Goal: Task Accomplishment & Management: Complete application form

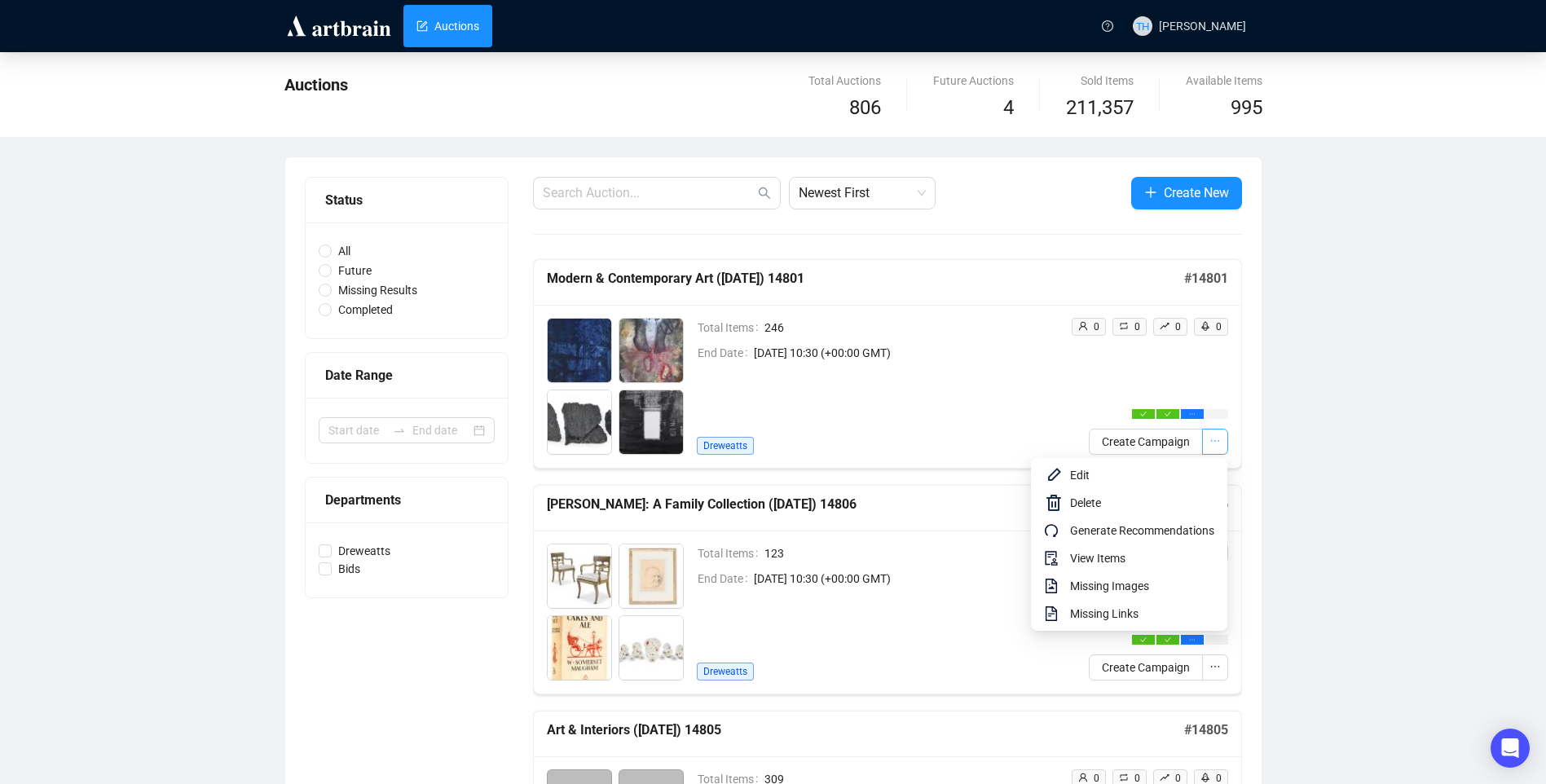
click at [1214, 436] on icon "ellipsis" at bounding box center [1215, 441] width 12 height 12
click at [1103, 561] on span "View Items" at bounding box center [1141, 557] width 144 height 18
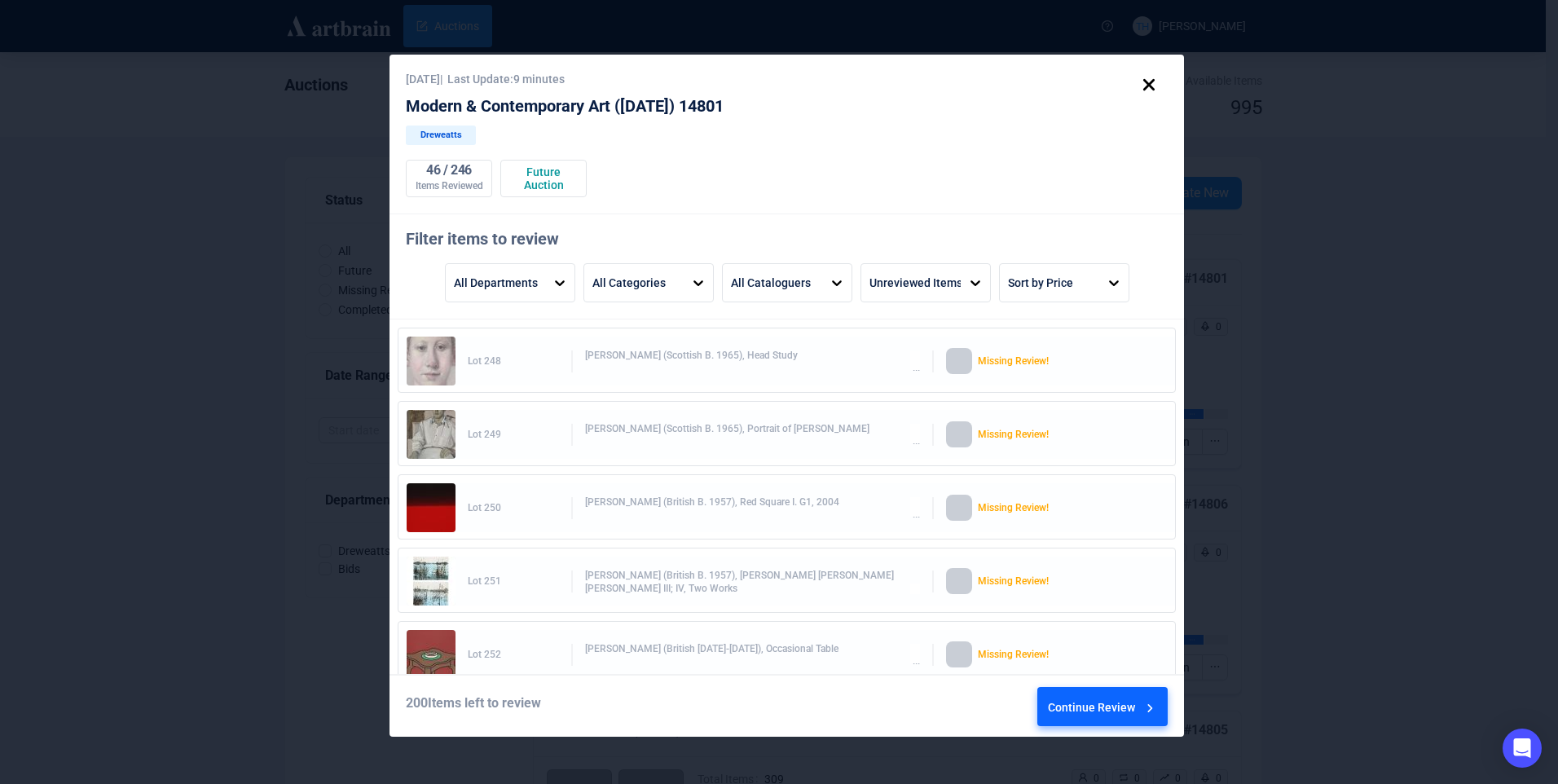
click at [1080, 707] on div "Continue Review" at bounding box center [1103, 709] width 110 height 44
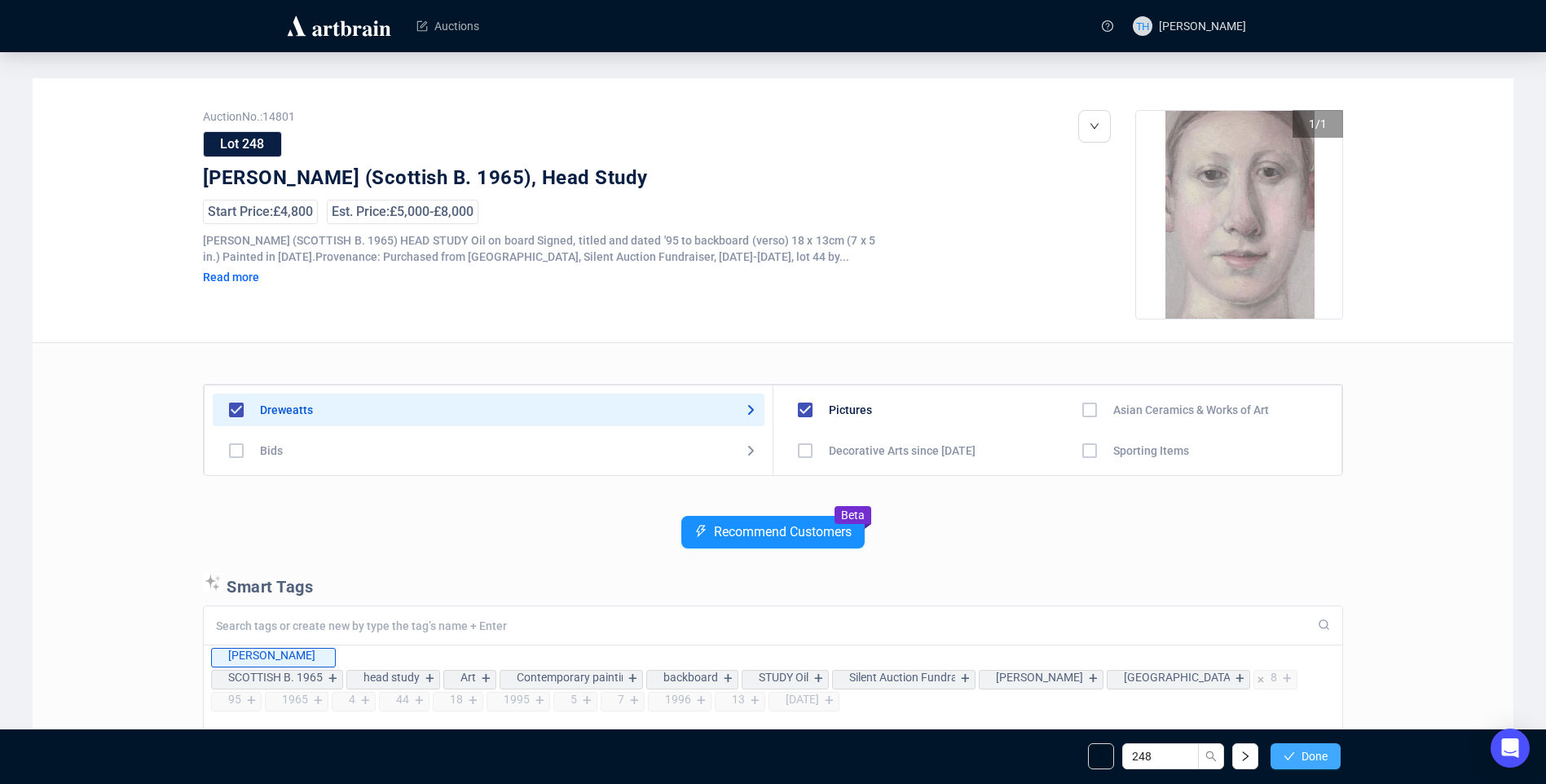
click at [1317, 746] on button "Done" at bounding box center [1306, 756] width 70 height 26
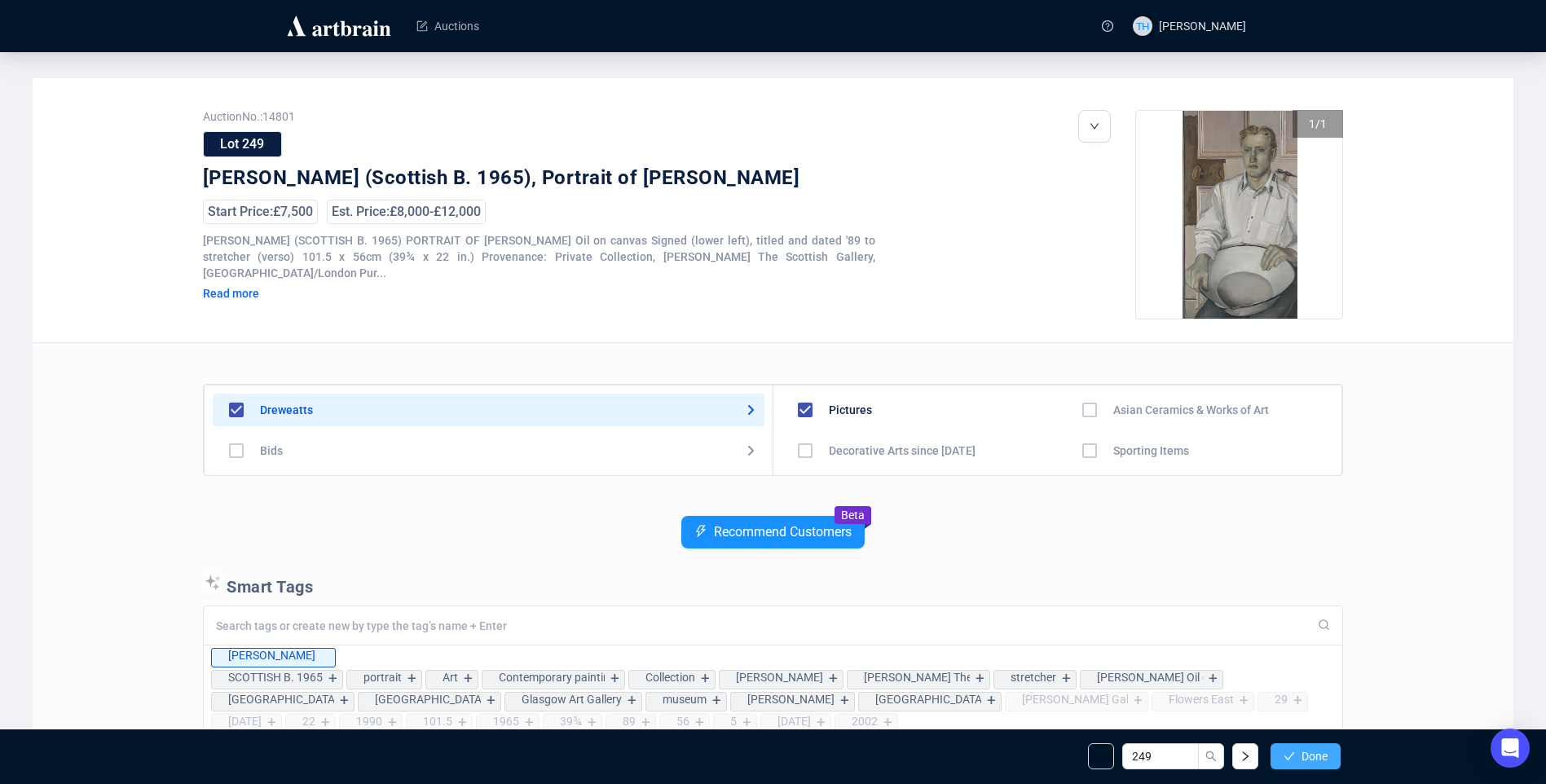
click at [1317, 760] on span "Done" at bounding box center [1314, 756] width 26 height 13
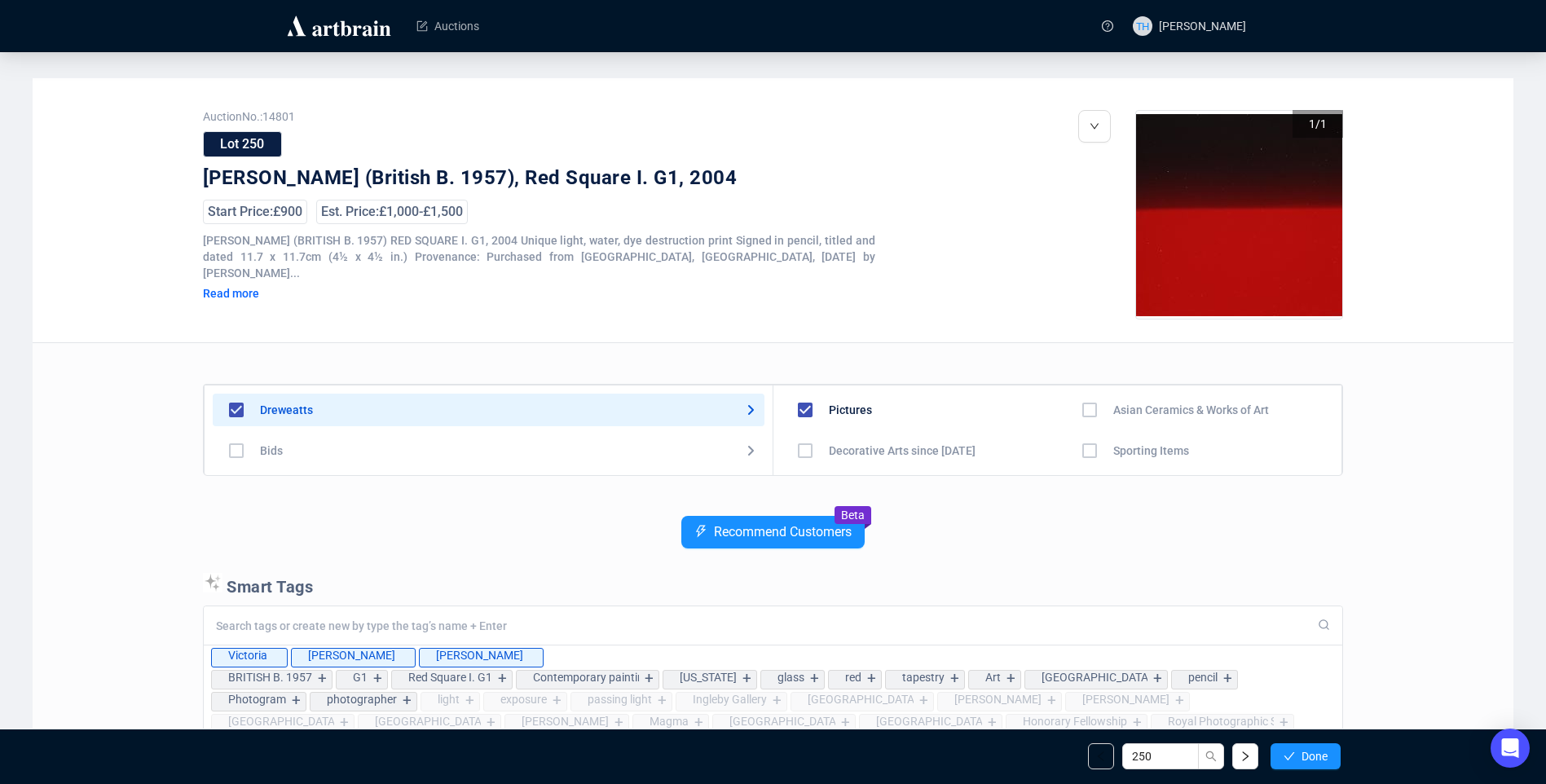
click at [1317, 760] on span "Done" at bounding box center [1314, 756] width 26 height 13
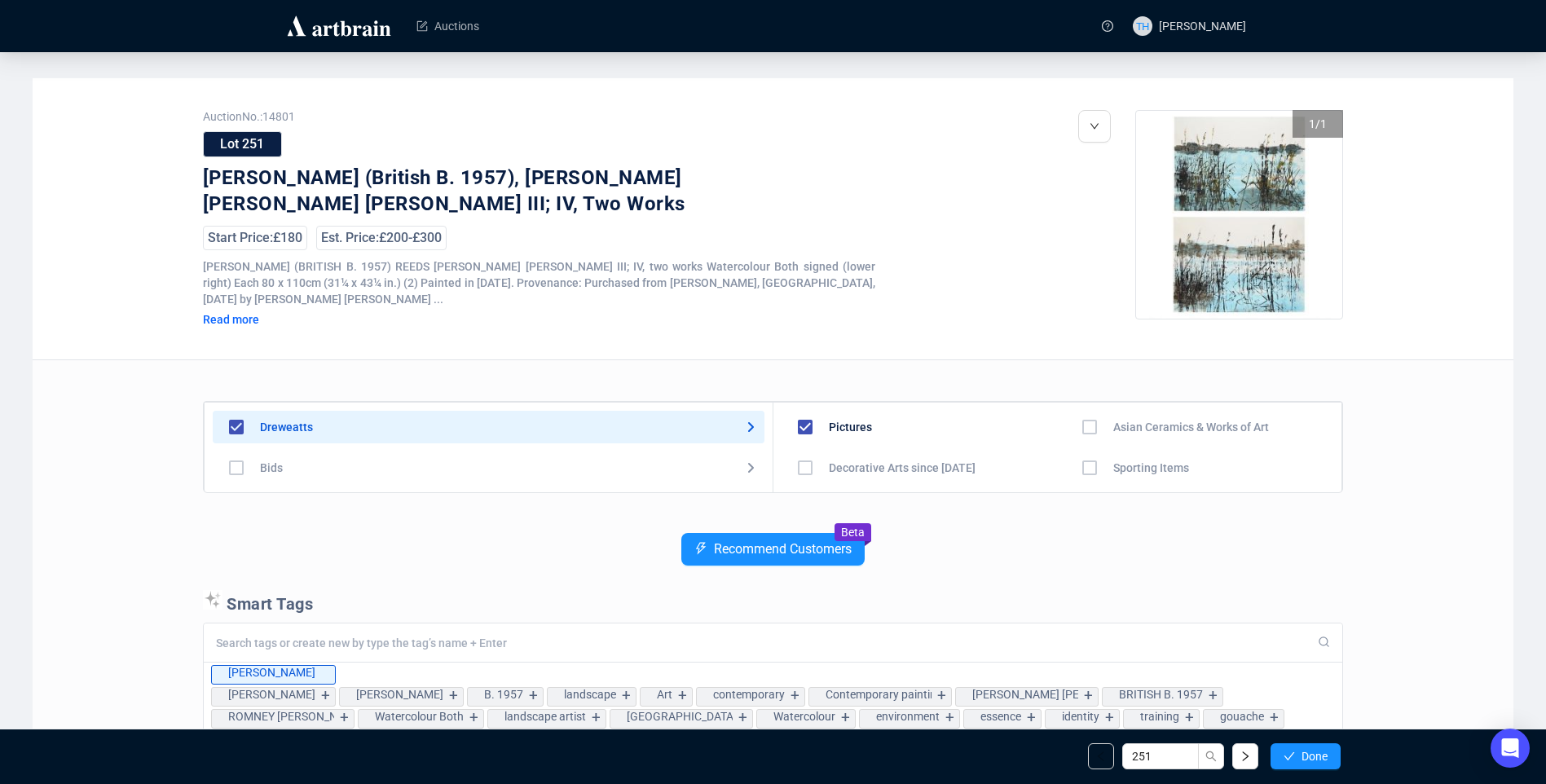
click at [1317, 760] on span "Done" at bounding box center [1314, 756] width 26 height 13
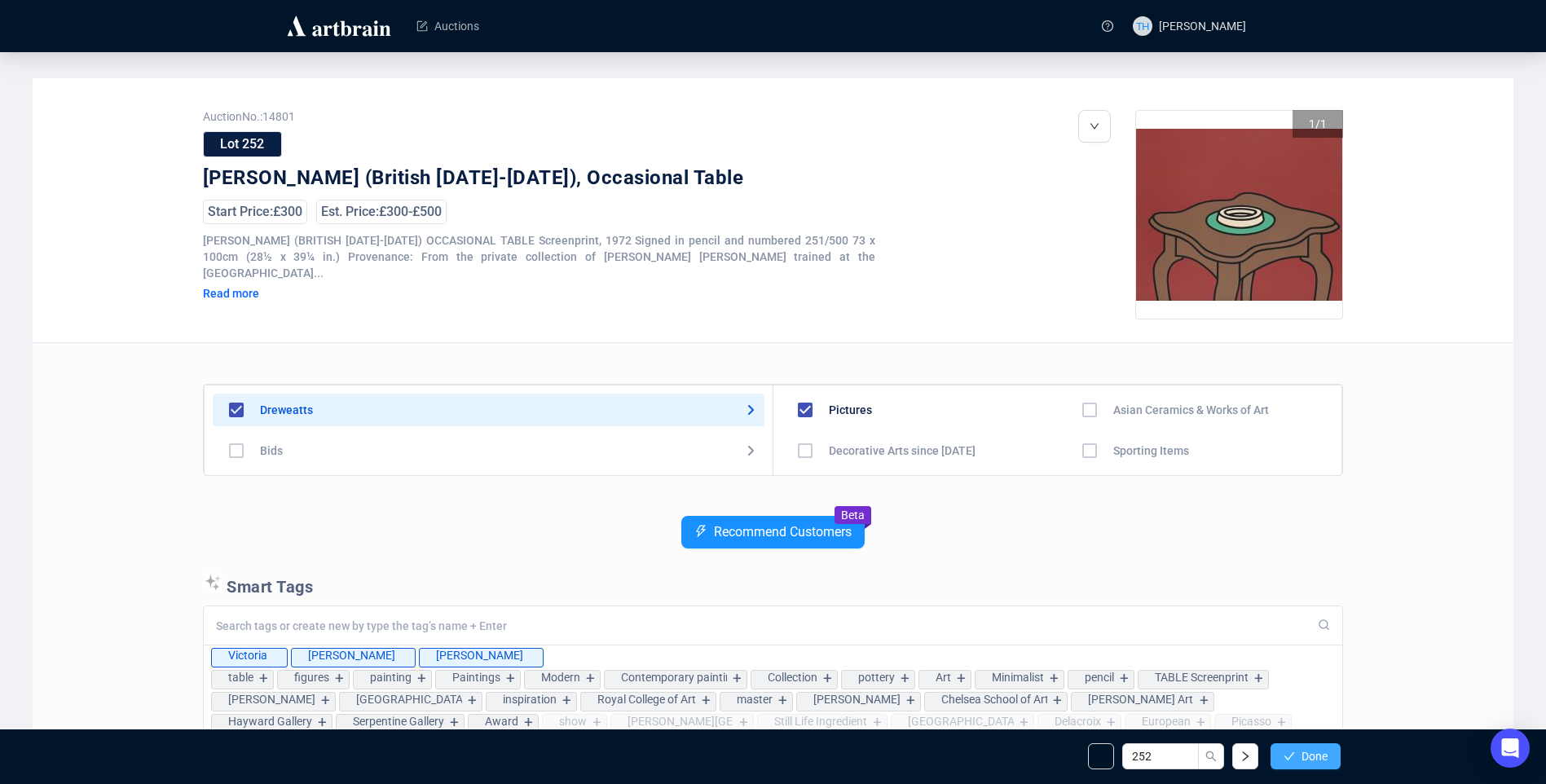
click at [1319, 751] on span "Done" at bounding box center [1314, 756] width 26 height 13
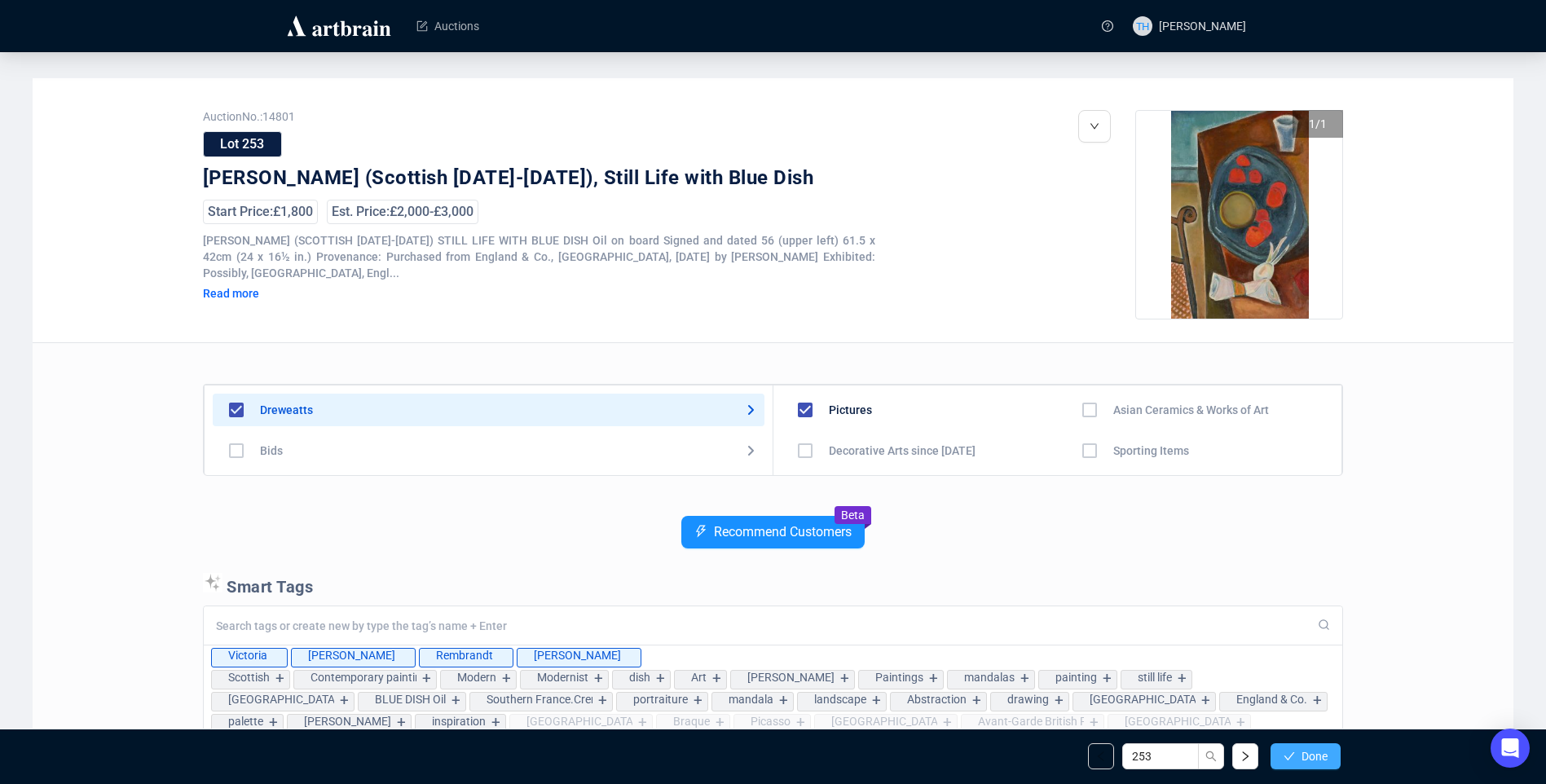
click at [1316, 759] on span "Done" at bounding box center [1314, 756] width 26 height 13
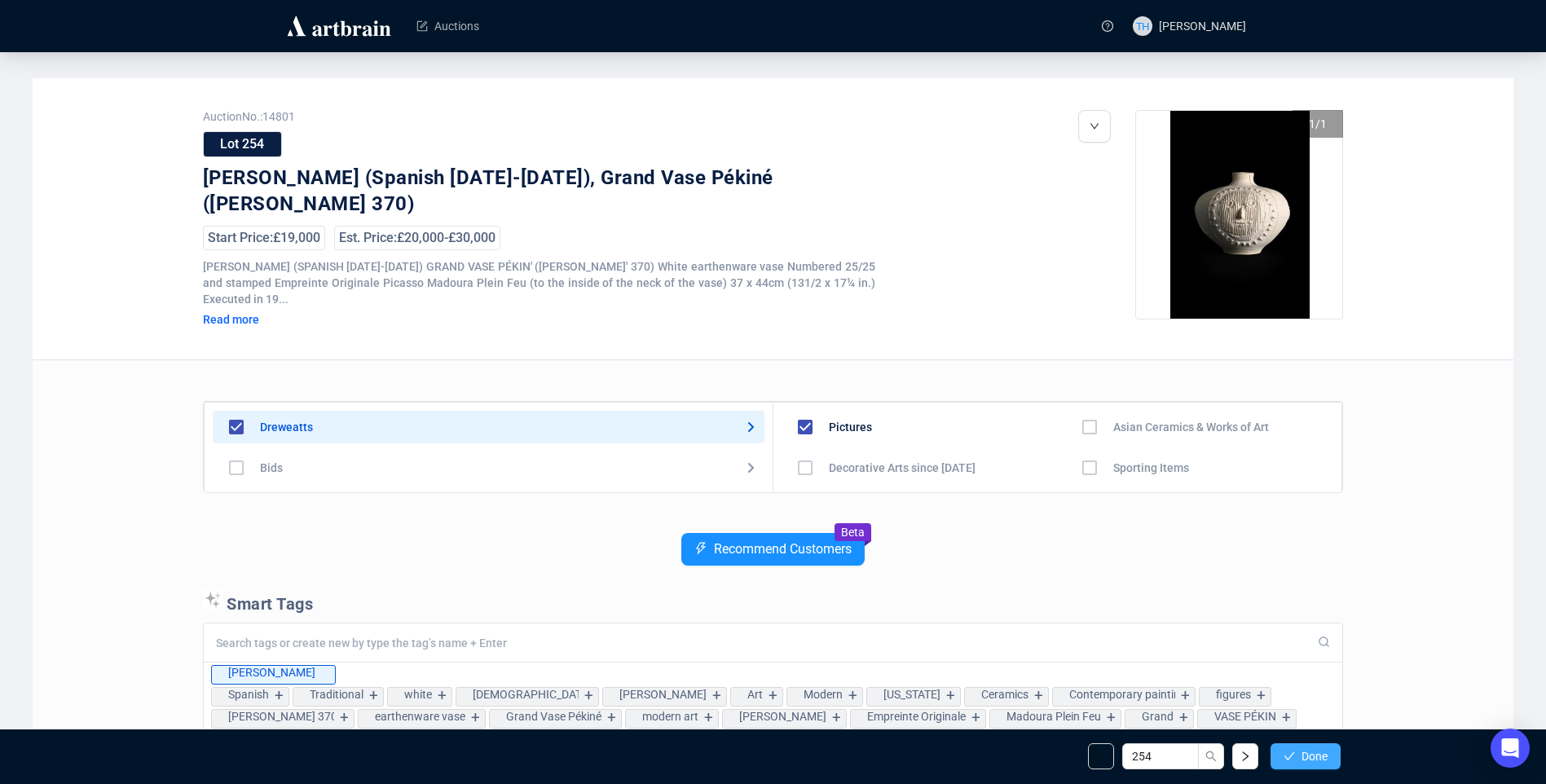
click at [1302, 760] on span "Done" at bounding box center [1314, 756] width 26 height 13
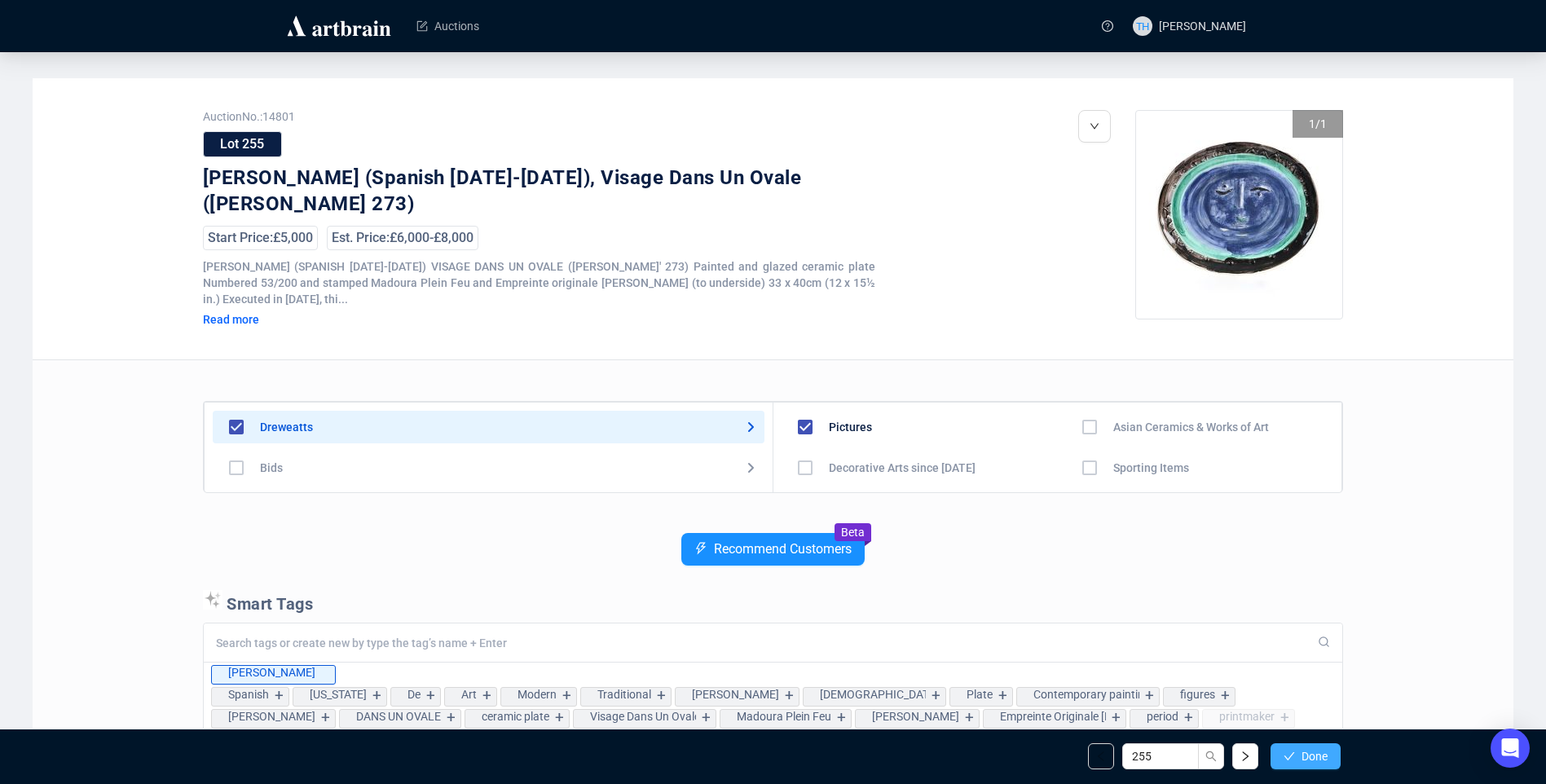
click at [1299, 758] on button "Done" at bounding box center [1306, 756] width 70 height 26
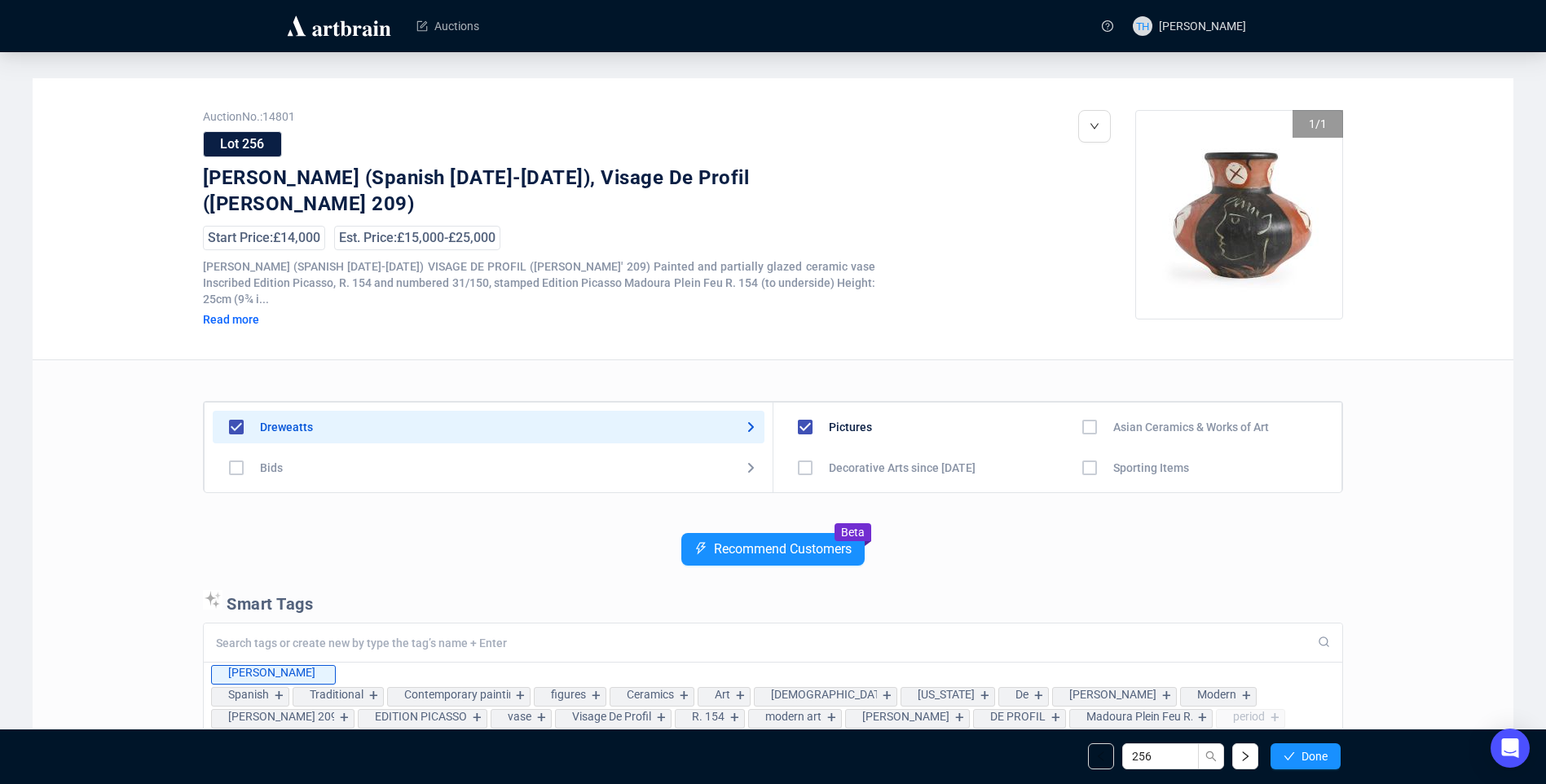
click at [1299, 758] on button "Done" at bounding box center [1306, 756] width 70 height 26
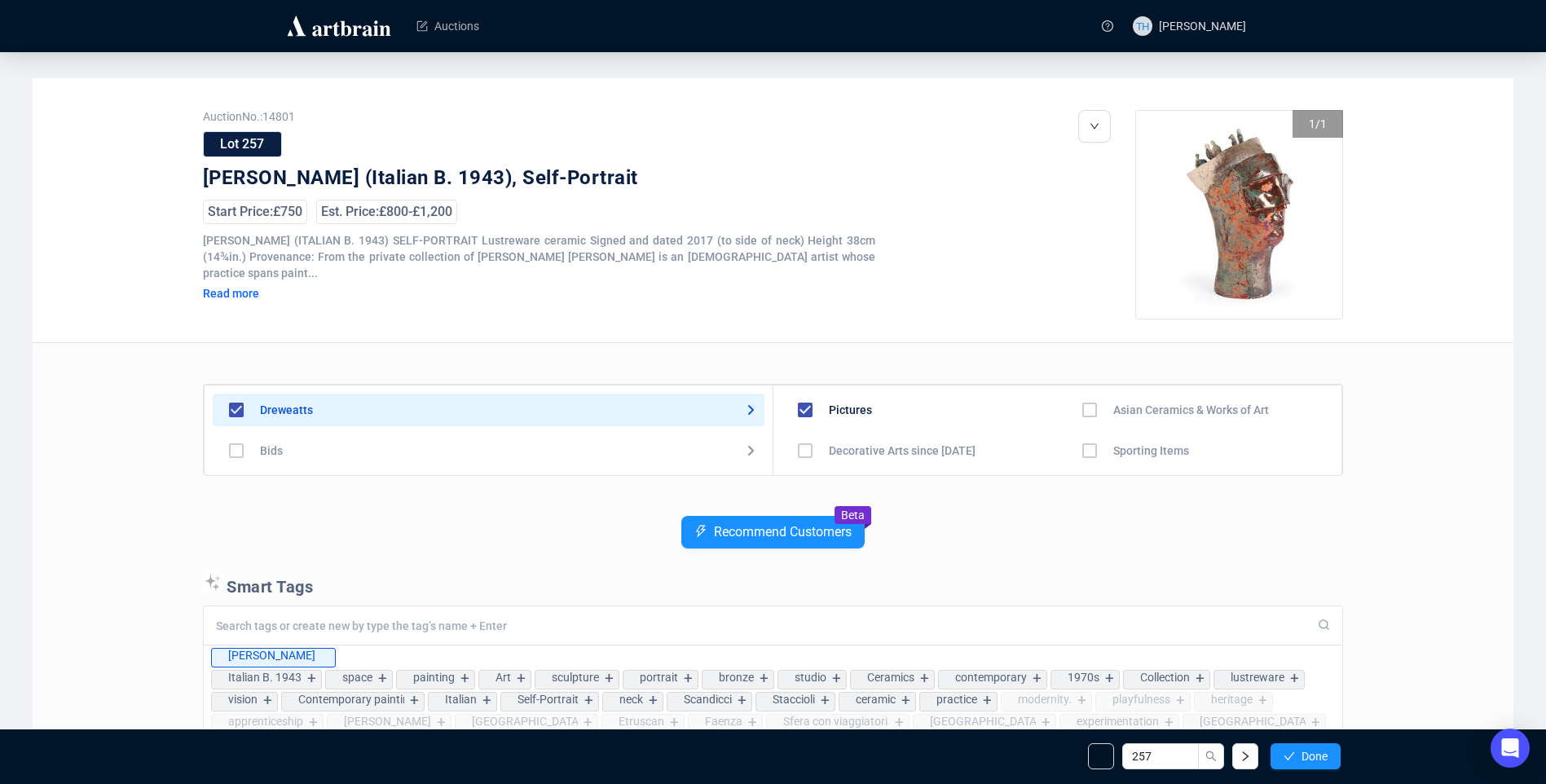
click at [1299, 758] on button "Done" at bounding box center [1306, 756] width 70 height 26
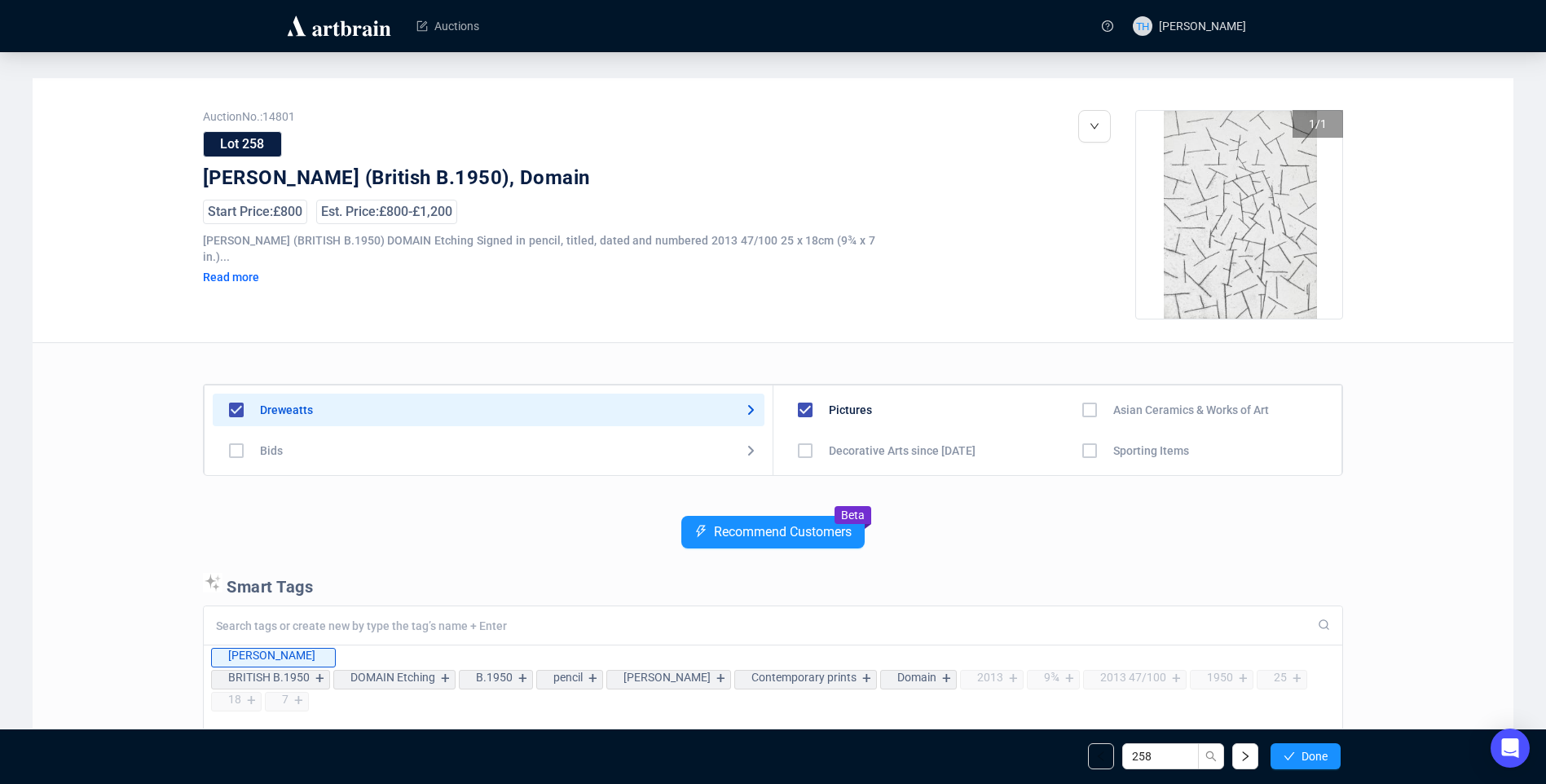
click at [1299, 758] on button "Done" at bounding box center [1306, 756] width 70 height 26
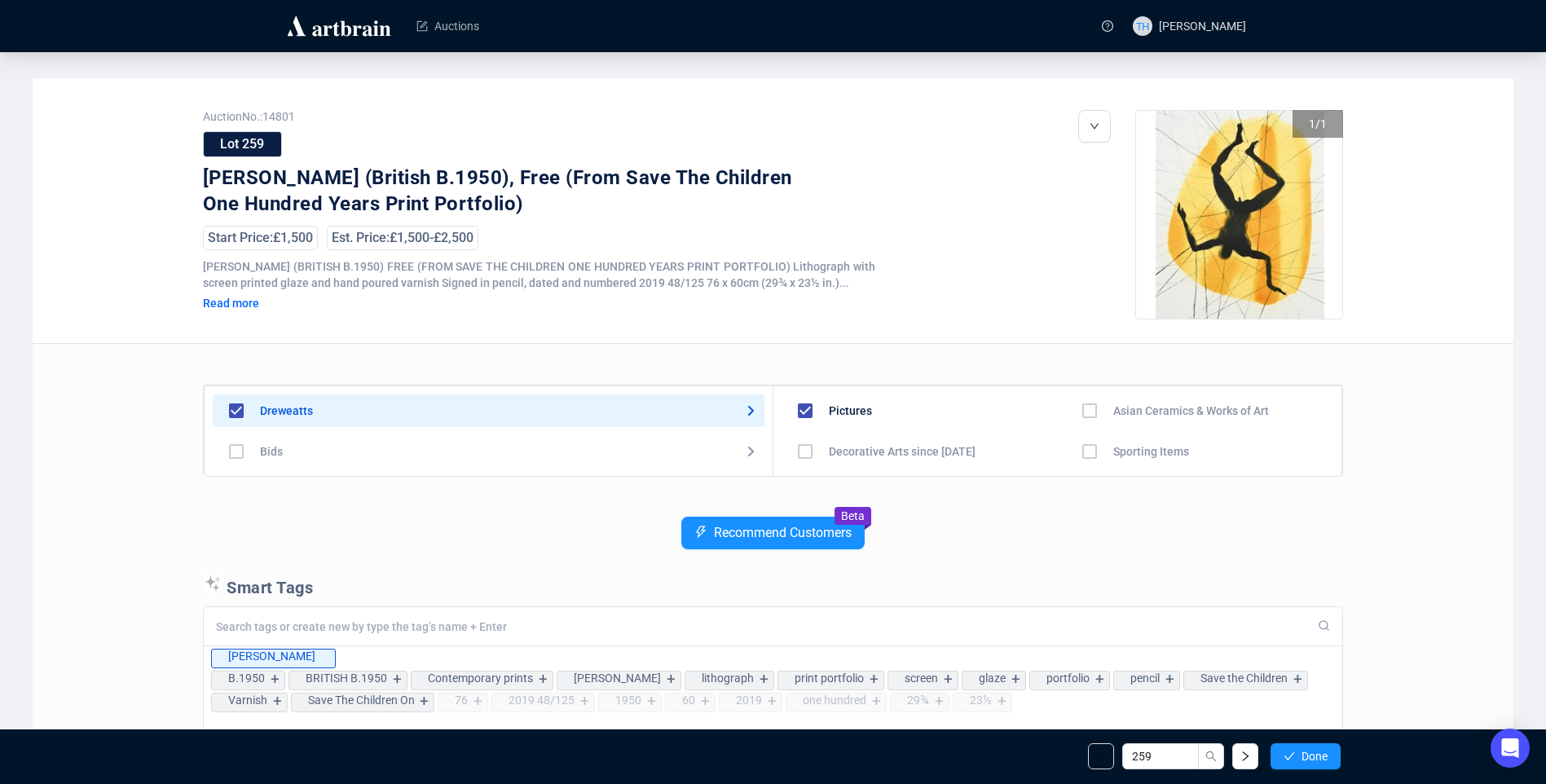
click at [1299, 758] on button "Done" at bounding box center [1306, 756] width 70 height 26
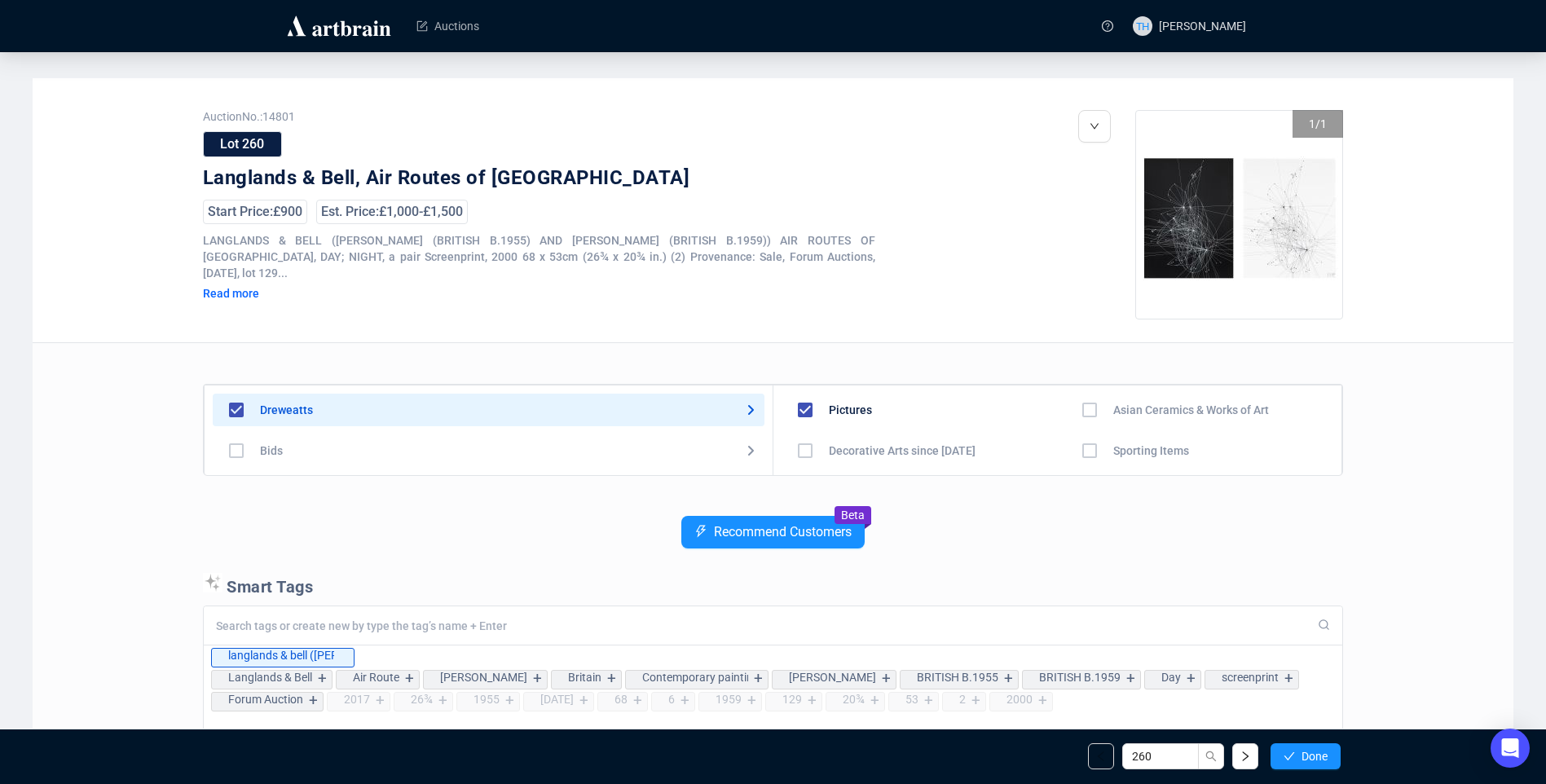
click at [1299, 758] on button "Done" at bounding box center [1306, 756] width 70 height 26
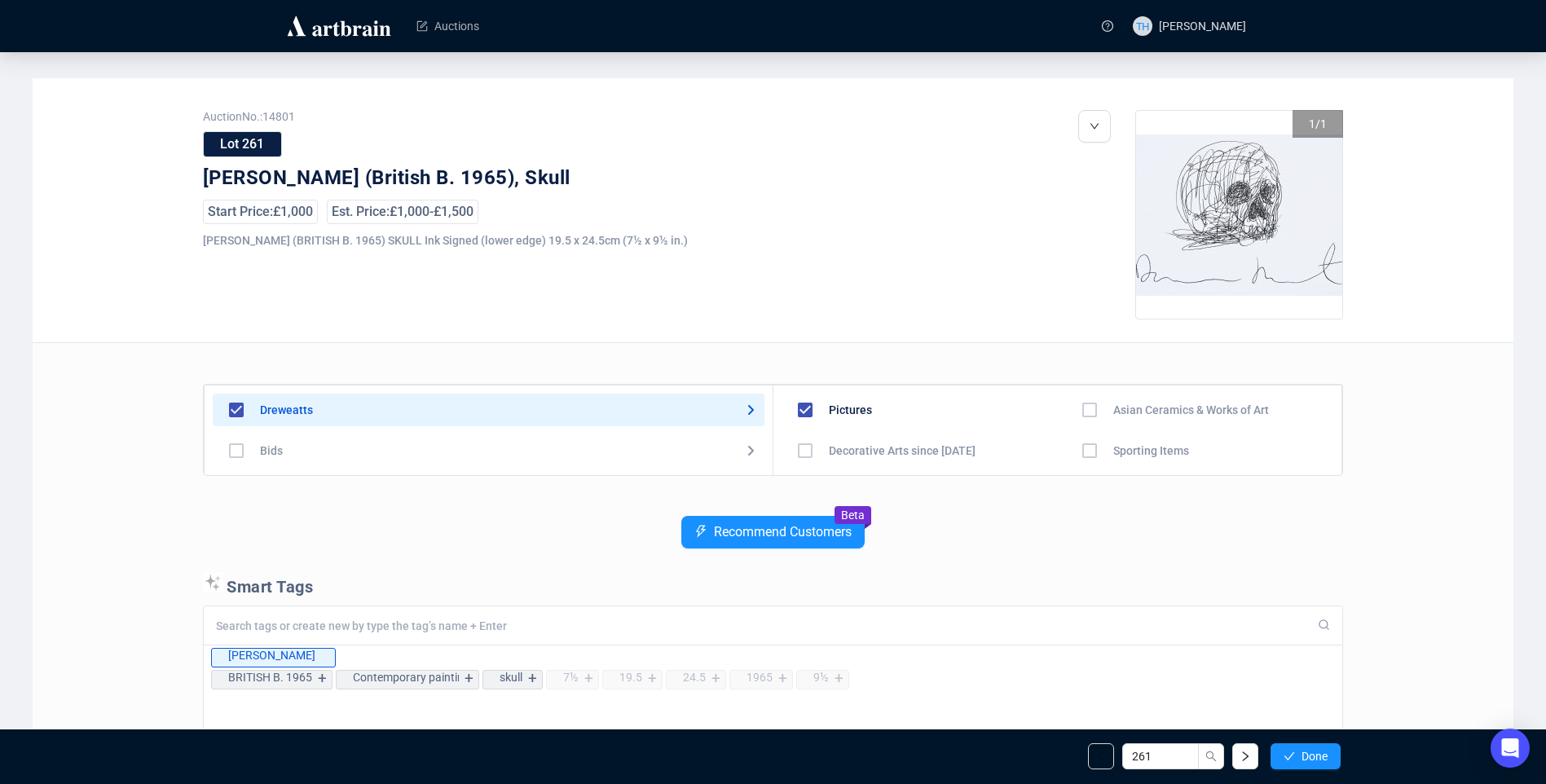
click at [1299, 758] on button "Done" at bounding box center [1306, 756] width 70 height 26
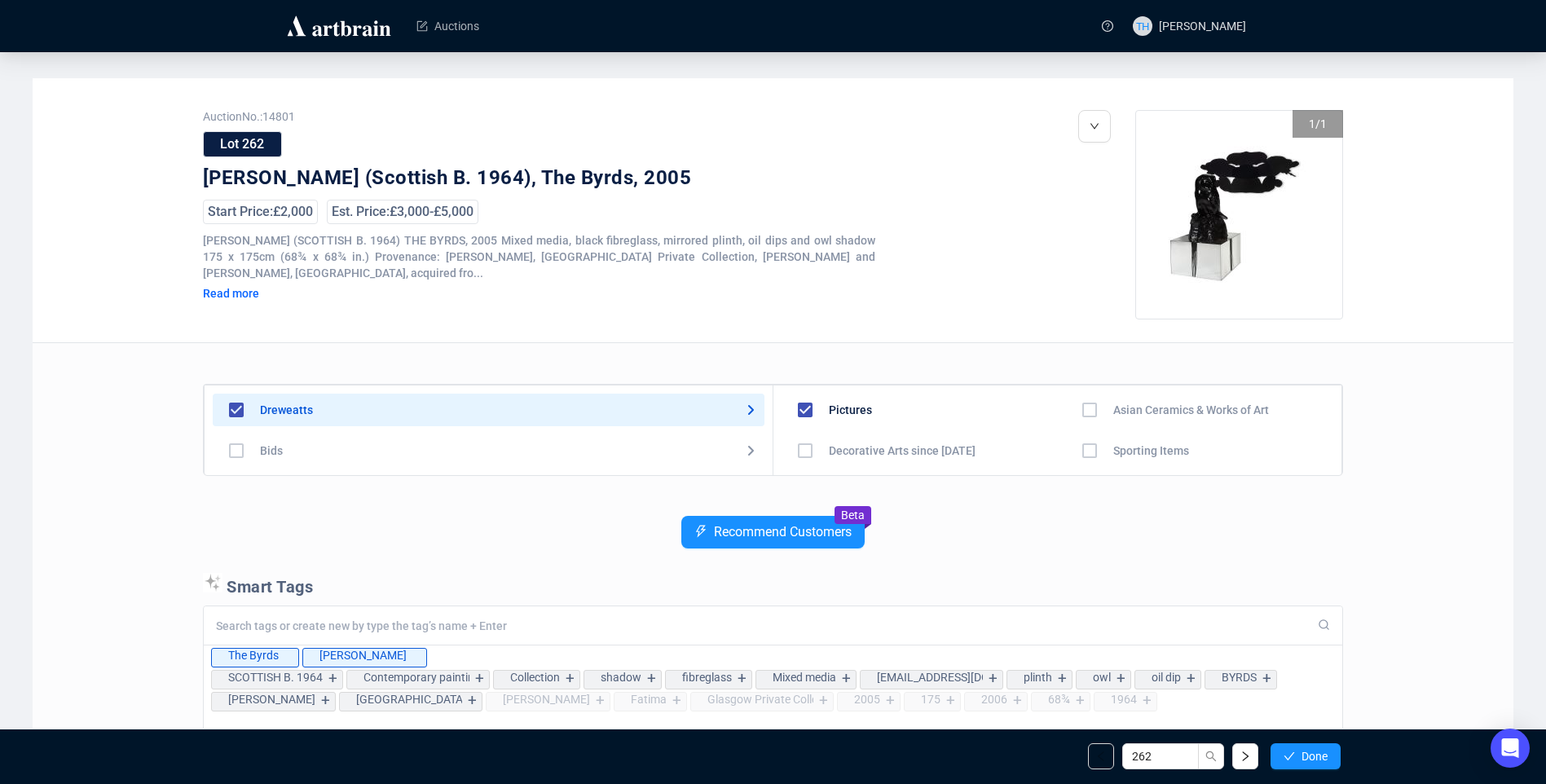
click at [1299, 758] on button "Done" at bounding box center [1306, 756] width 70 height 26
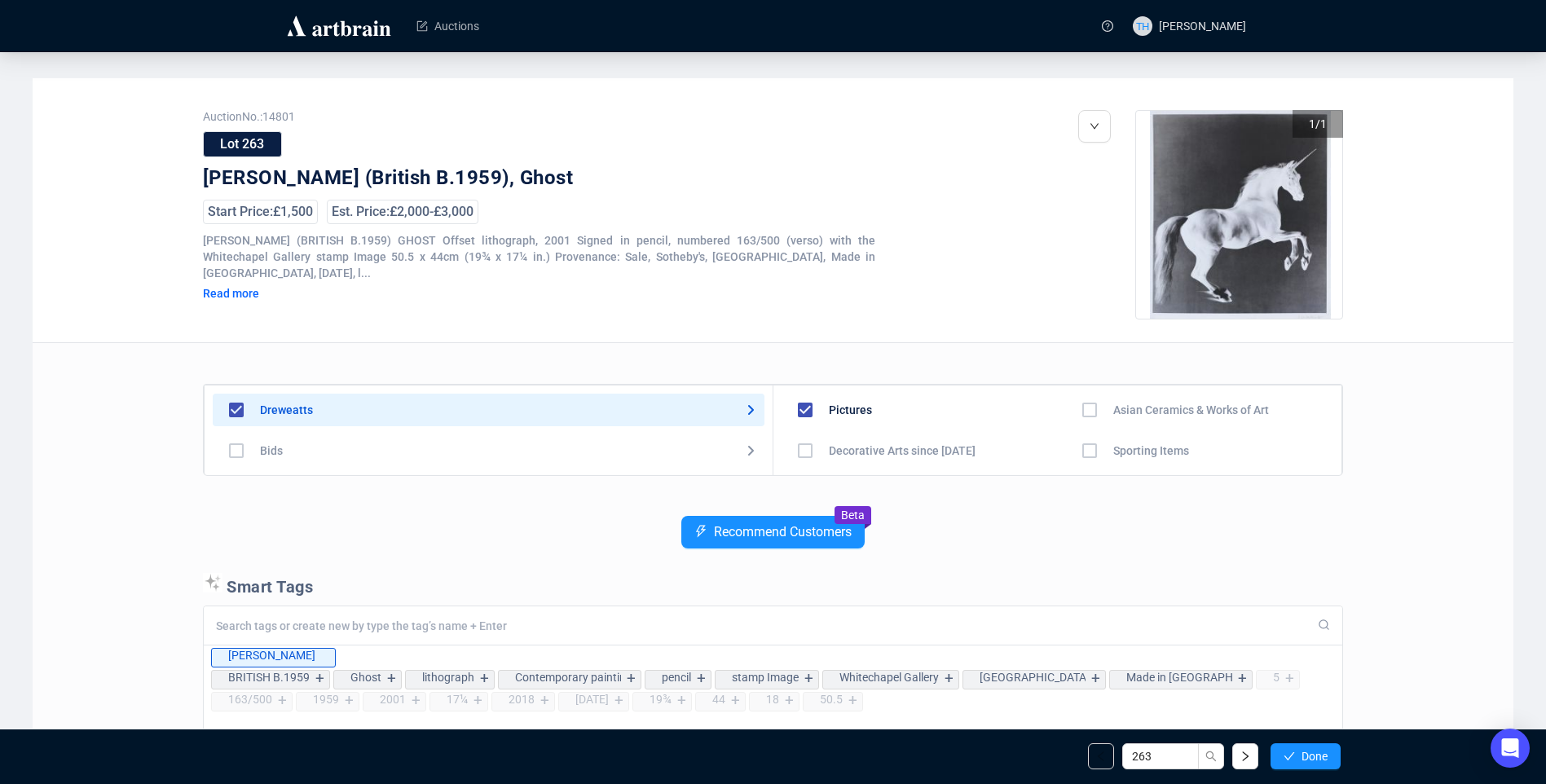
click at [1299, 758] on button "Done" at bounding box center [1306, 756] width 70 height 26
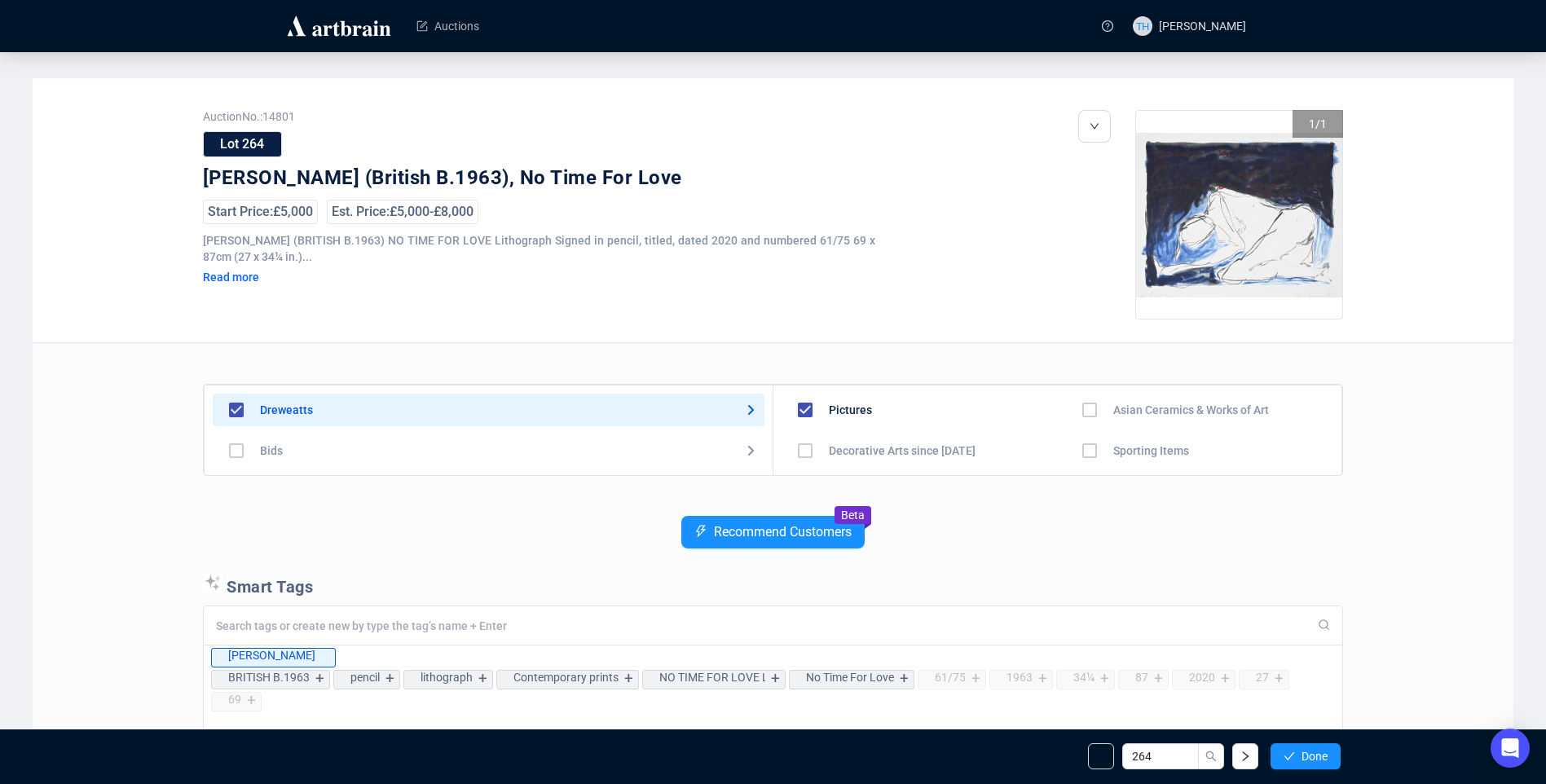
click at [1299, 758] on button "Done" at bounding box center [1306, 756] width 70 height 26
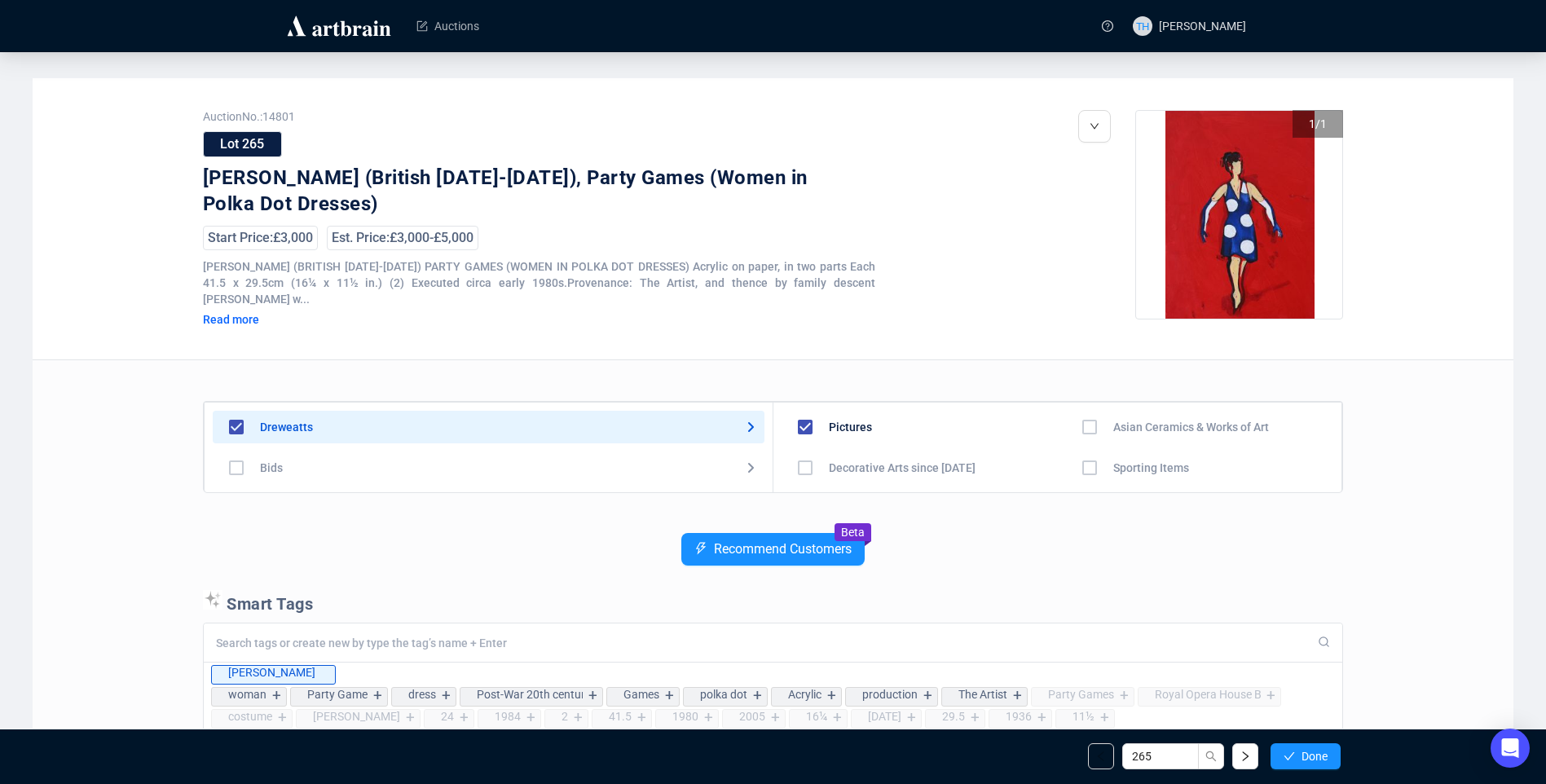
click at [1299, 758] on button "Done" at bounding box center [1306, 756] width 70 height 26
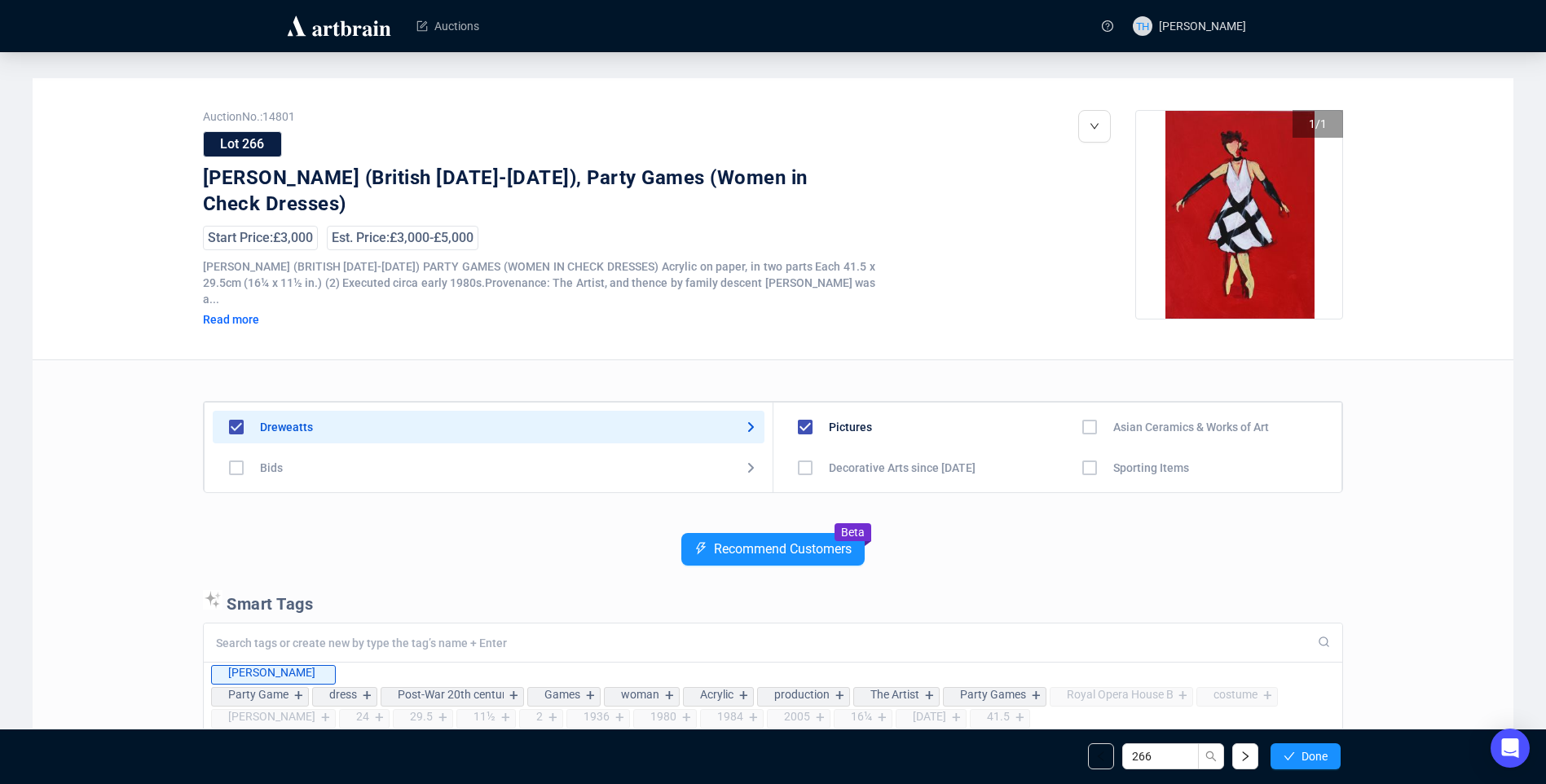
click at [1299, 758] on button "Done" at bounding box center [1306, 756] width 70 height 26
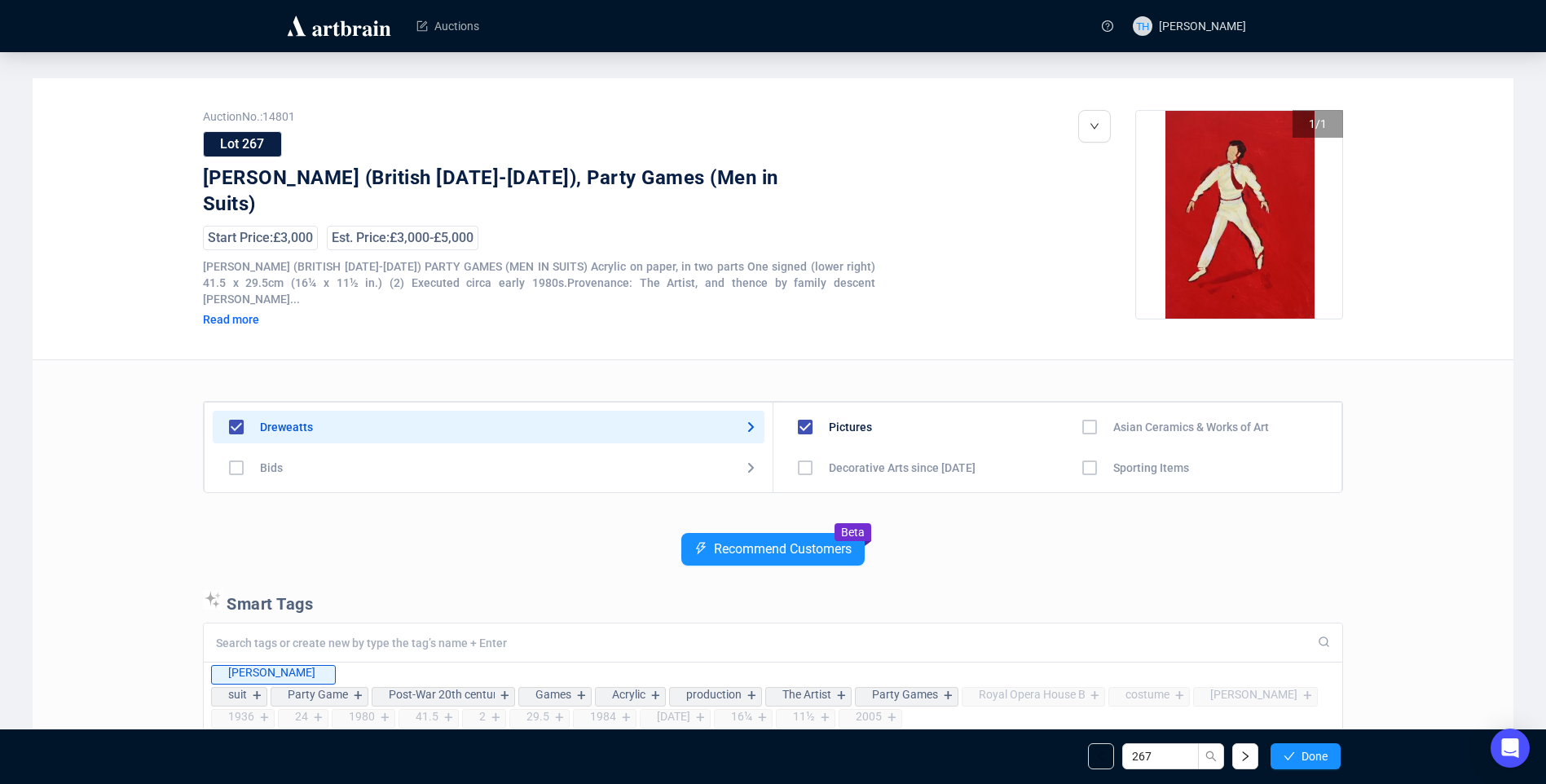
click at [1299, 758] on button "Done" at bounding box center [1306, 756] width 70 height 26
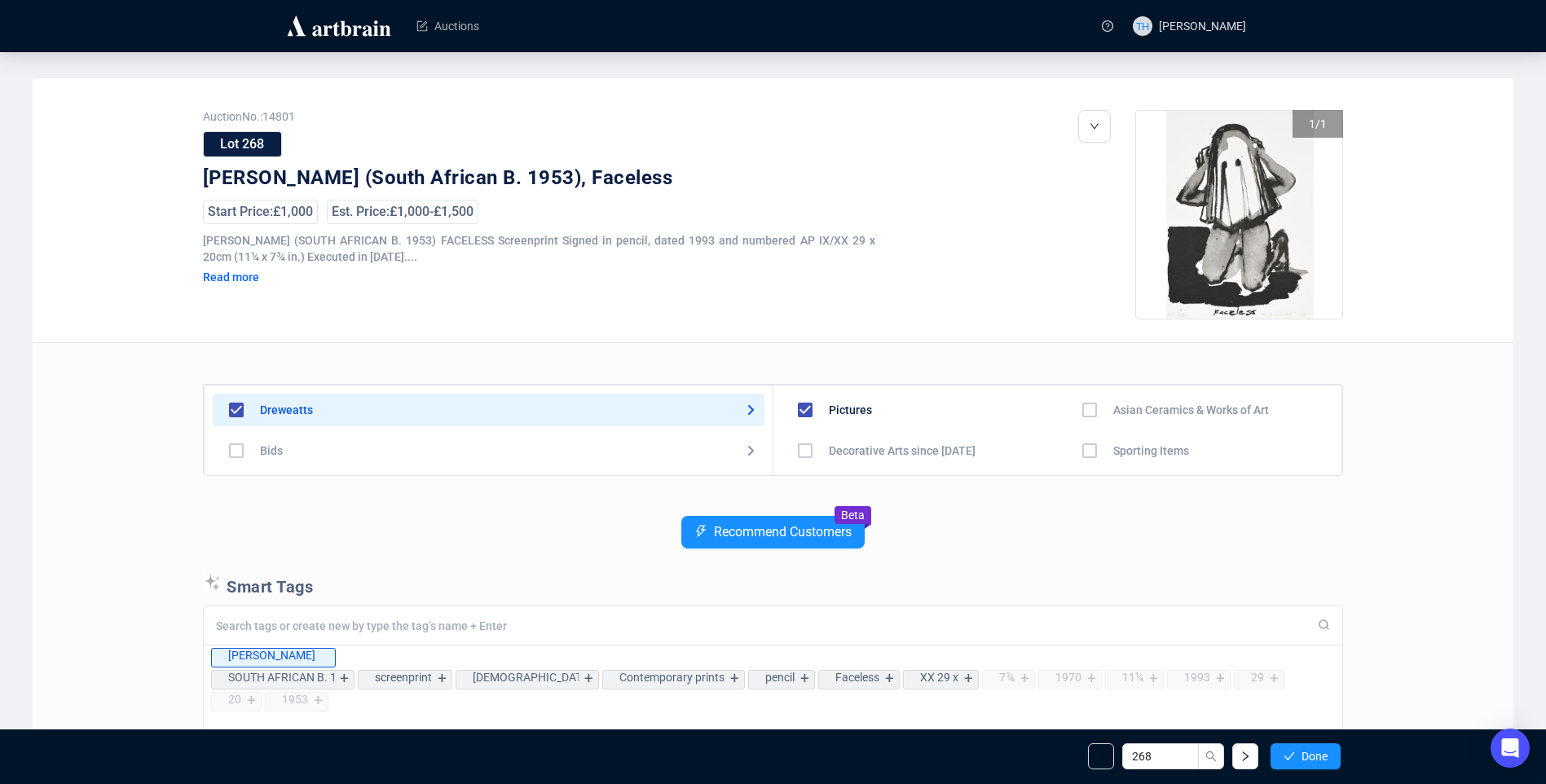
click at [1299, 758] on button "Done" at bounding box center [1306, 756] width 70 height 26
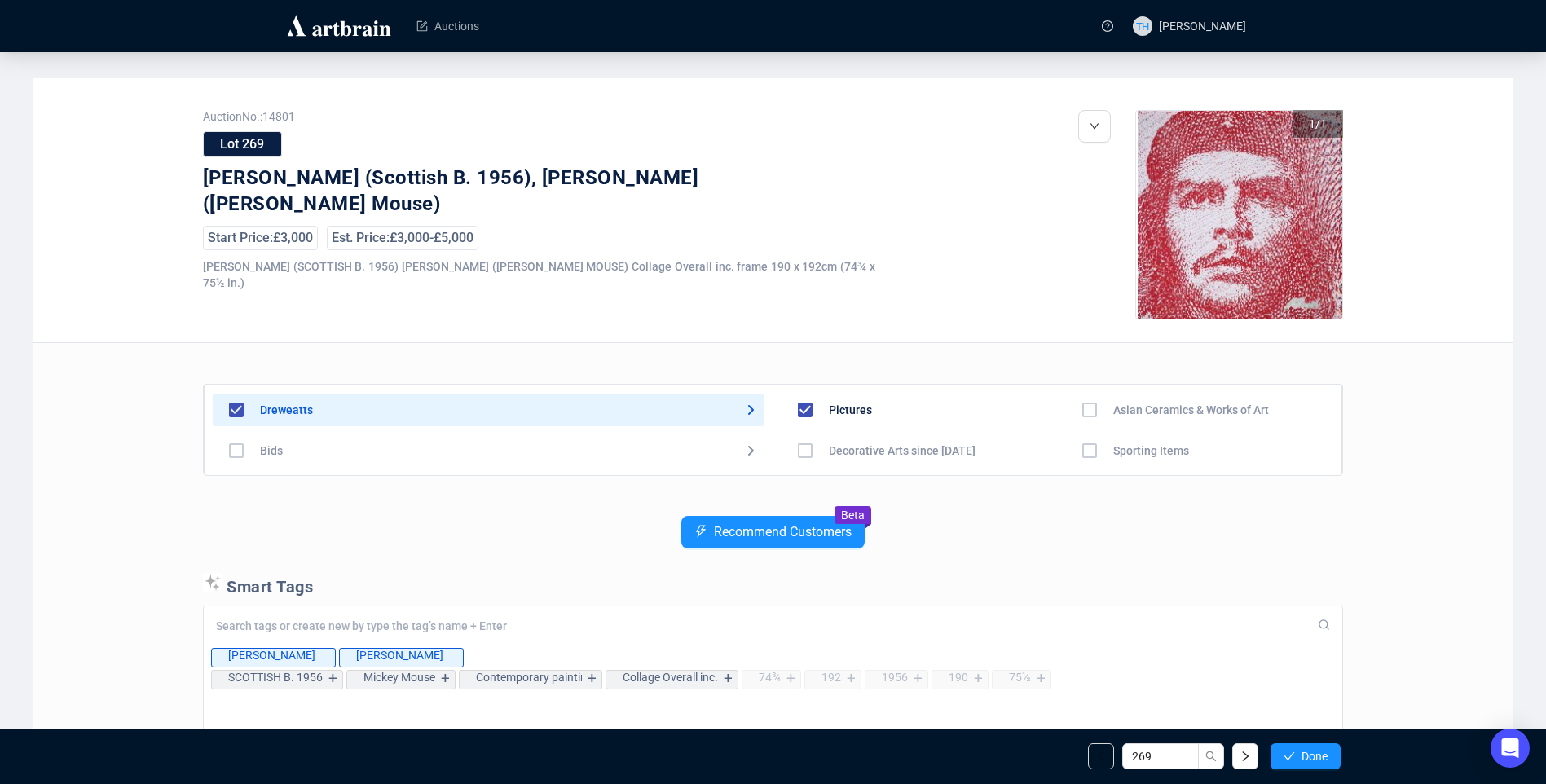
click at [1299, 758] on button "Done" at bounding box center [1306, 756] width 70 height 26
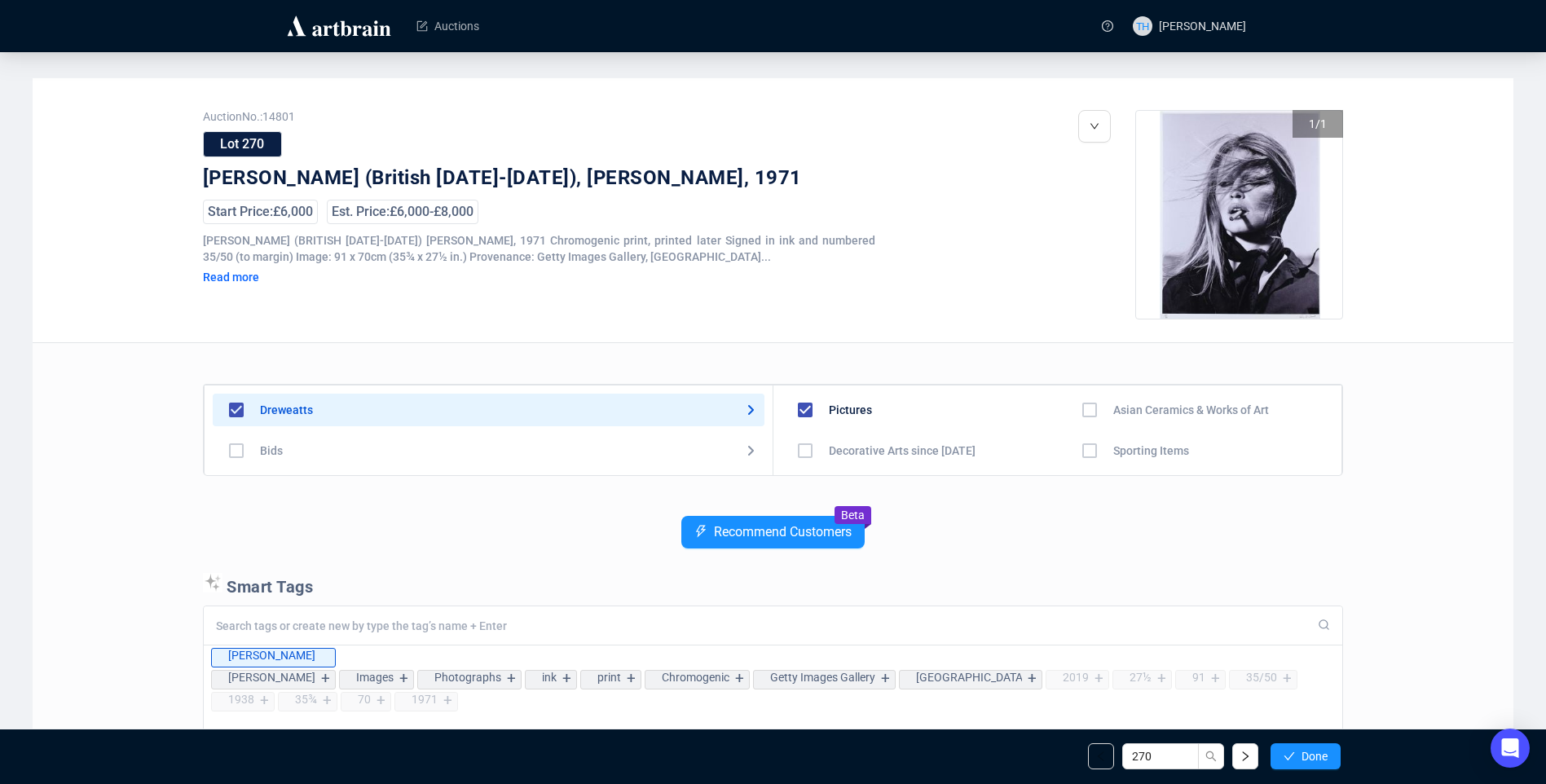
click at [1299, 758] on button "Done" at bounding box center [1306, 756] width 70 height 26
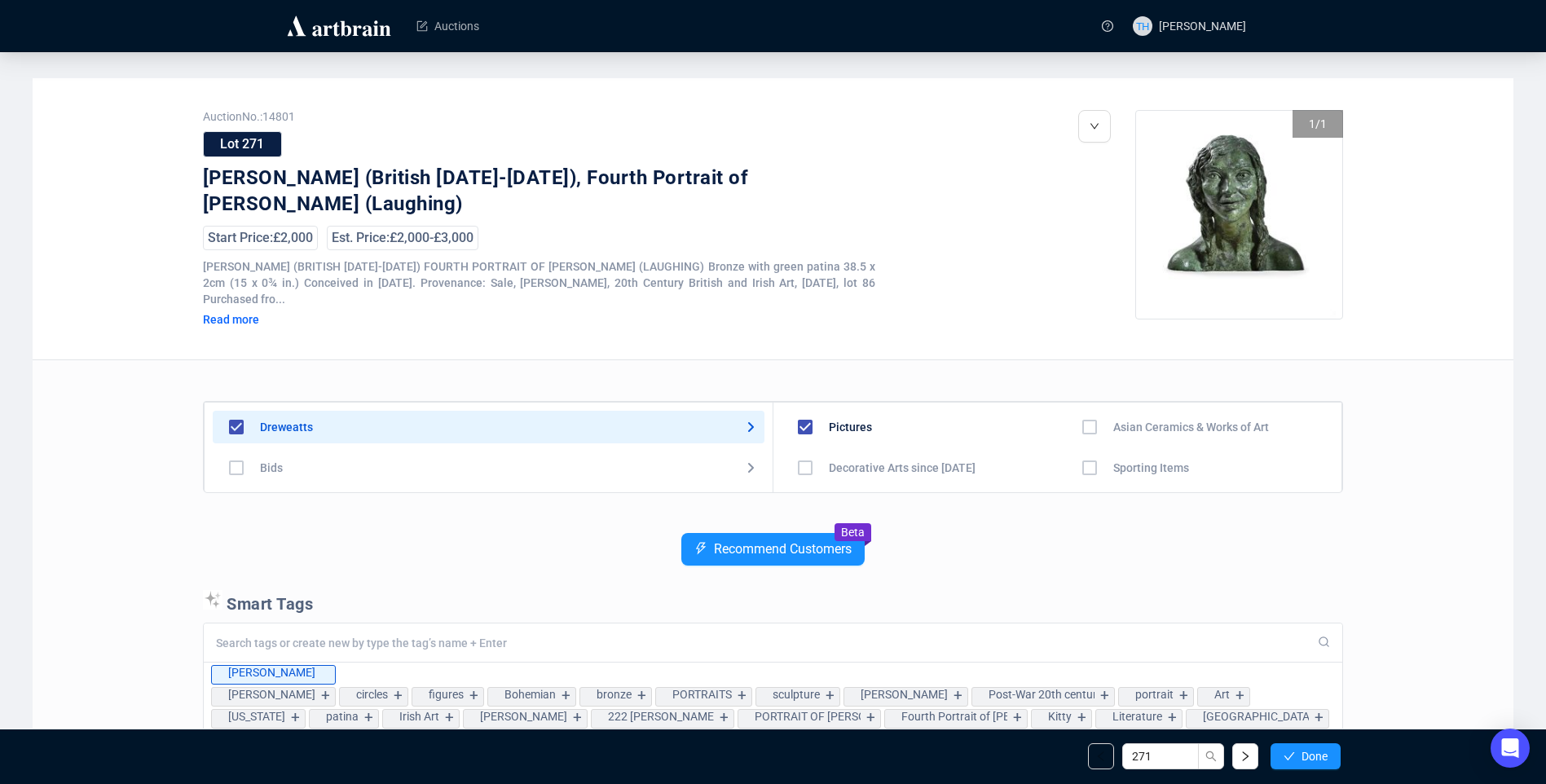
click at [1299, 758] on button "Done" at bounding box center [1306, 756] width 70 height 26
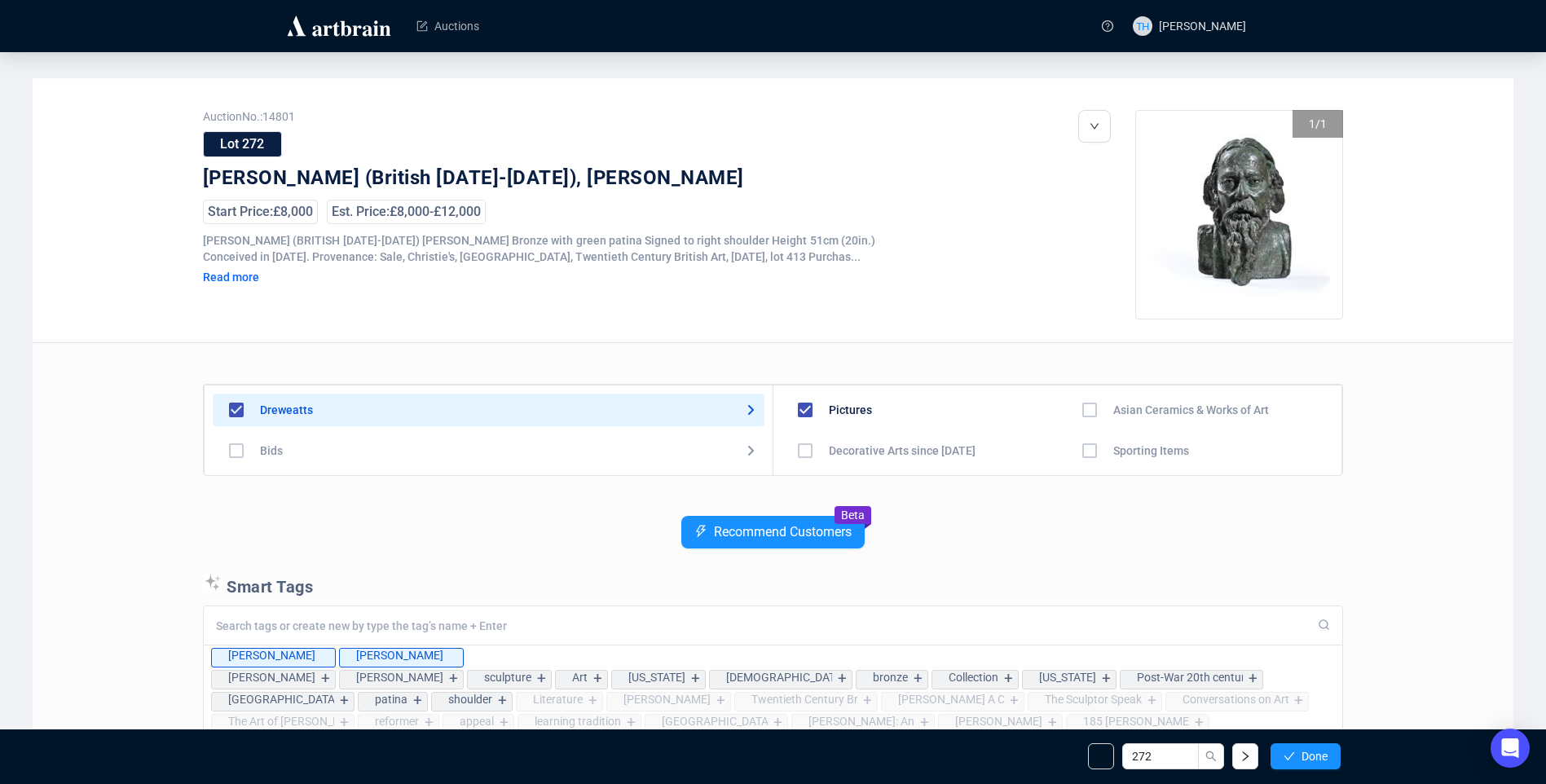
click at [1299, 758] on button "Done" at bounding box center [1306, 756] width 70 height 26
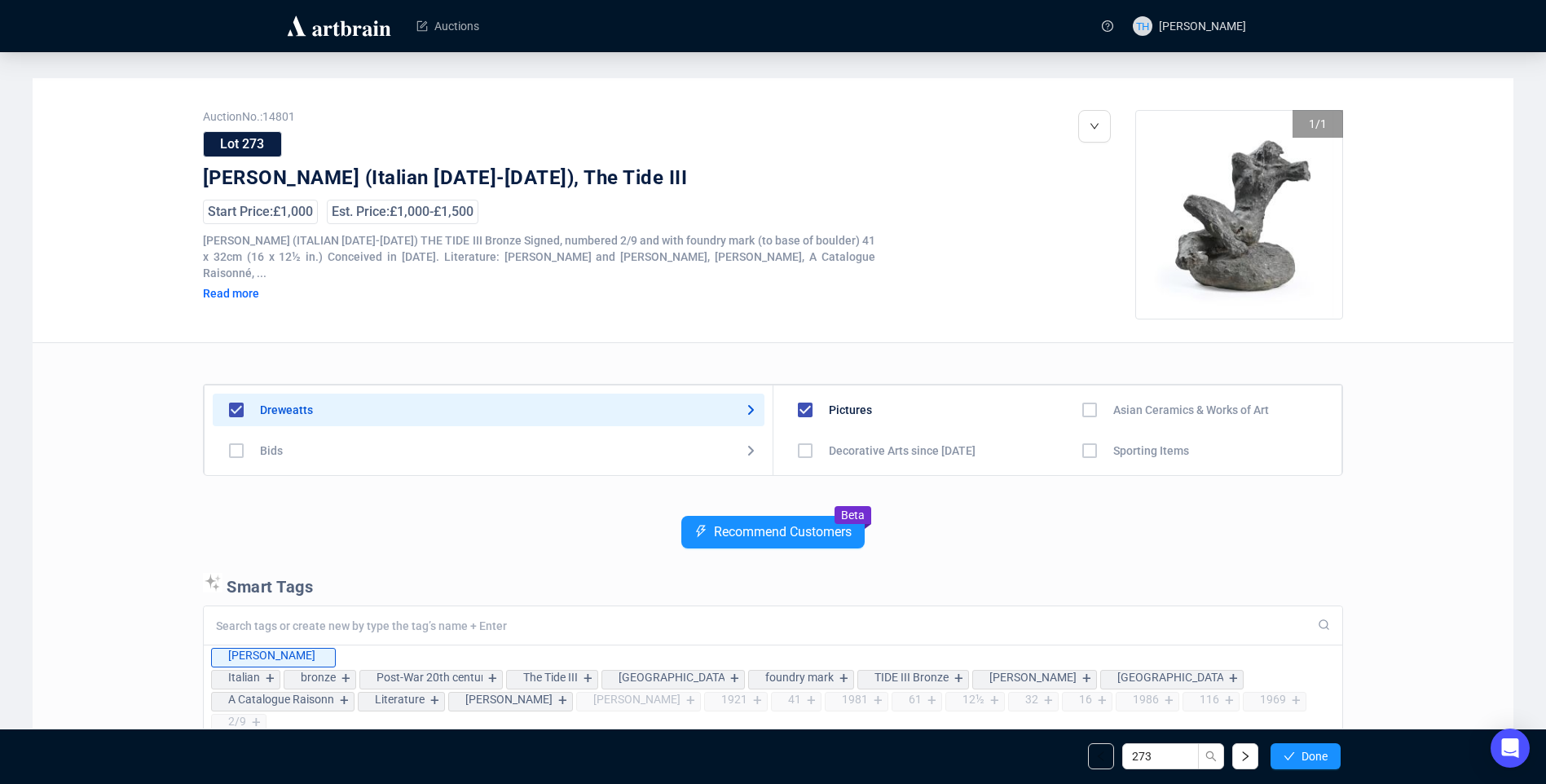
click at [1299, 758] on button "Done" at bounding box center [1306, 756] width 70 height 26
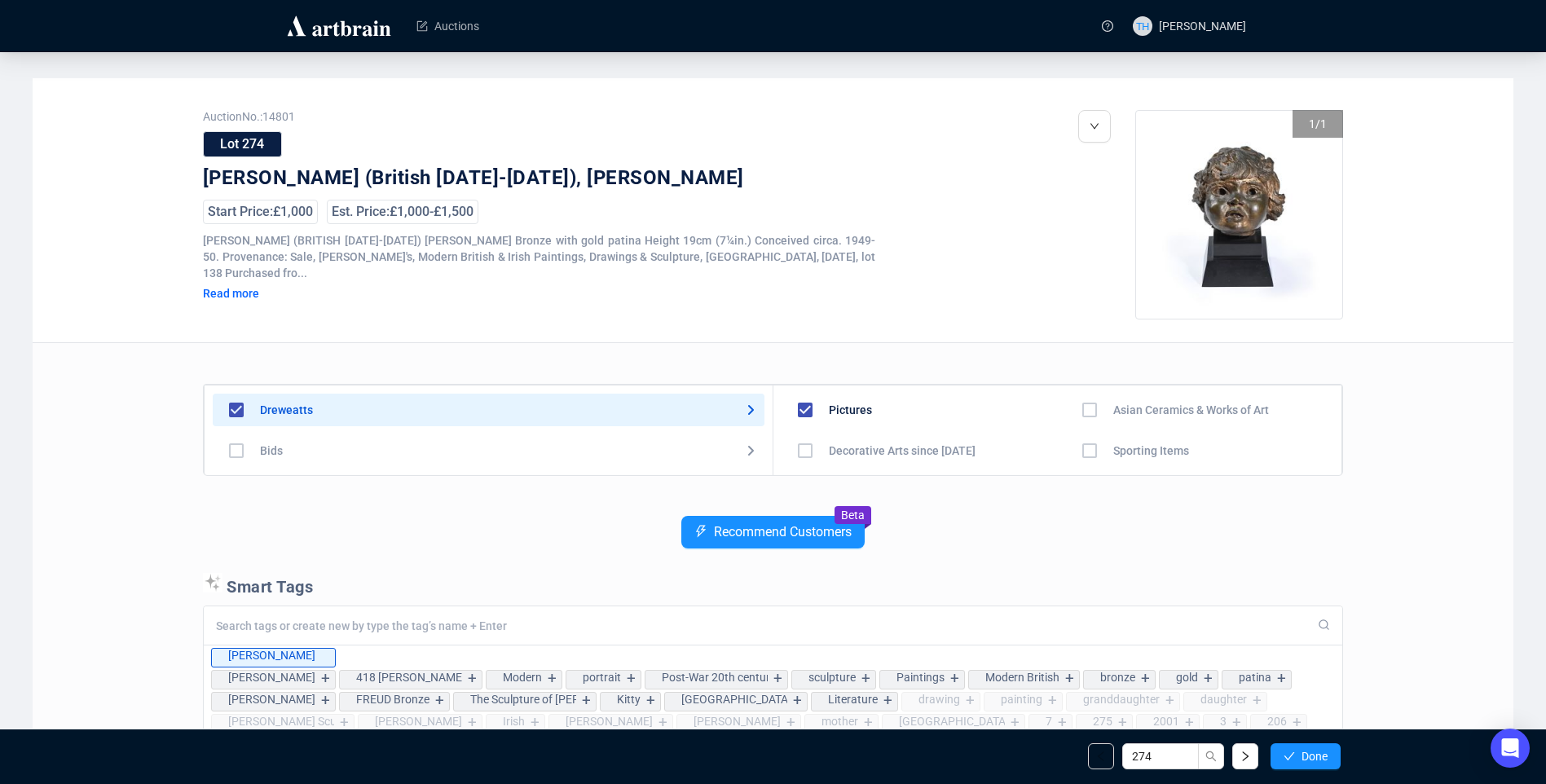
click at [1299, 758] on button "Done" at bounding box center [1306, 756] width 70 height 26
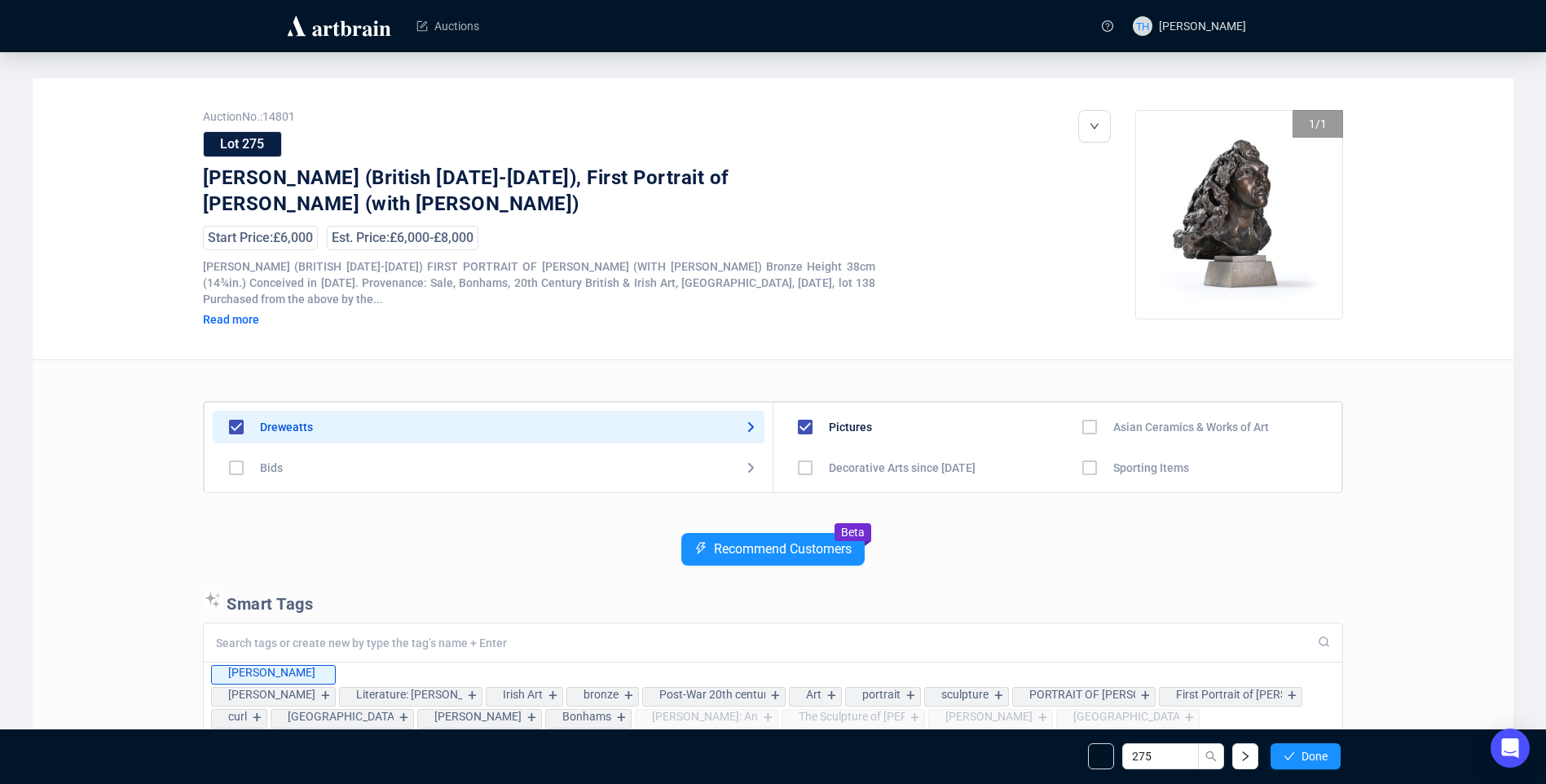
click at [1299, 758] on button "Done" at bounding box center [1306, 756] width 70 height 26
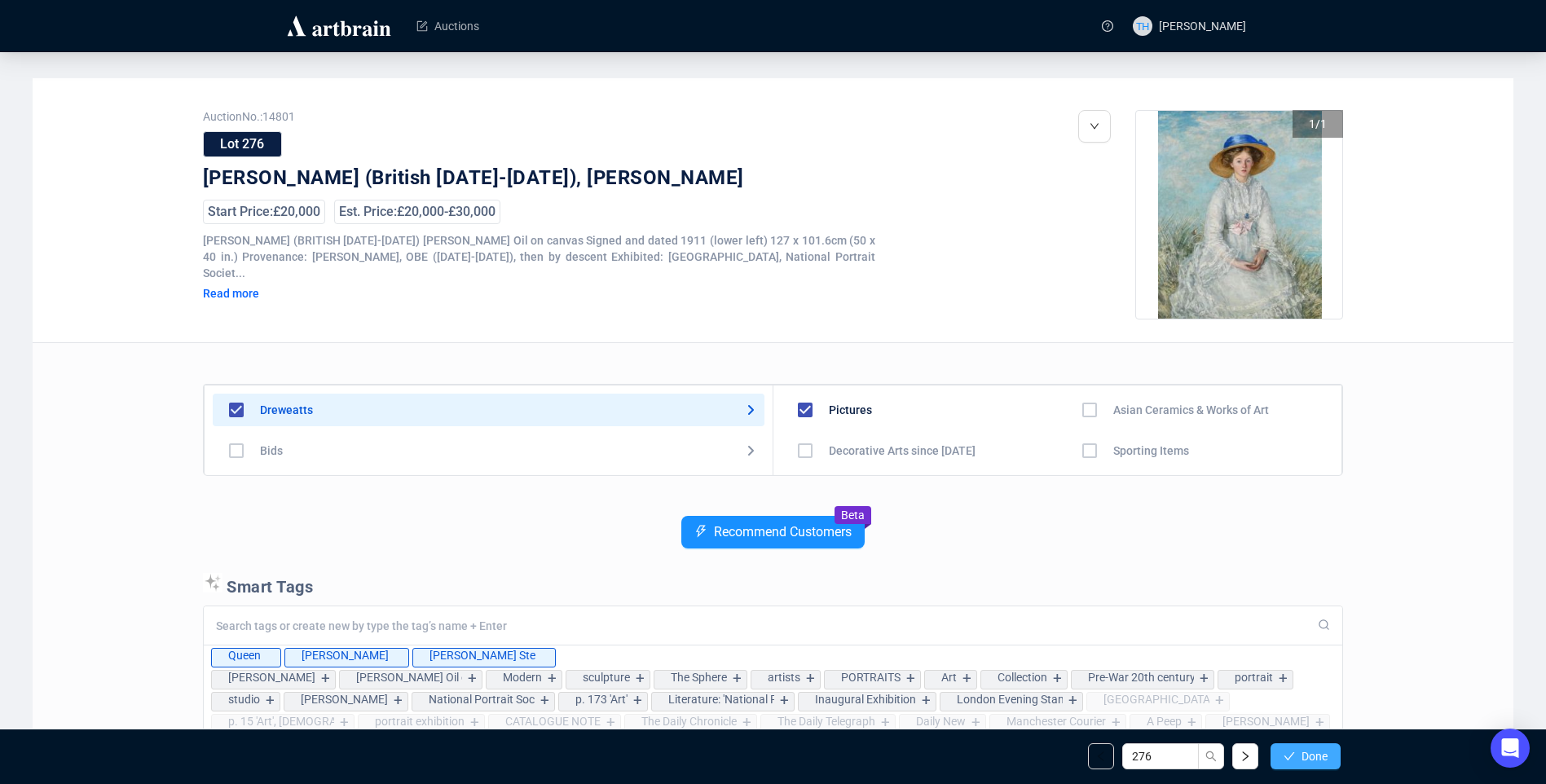
click at [1313, 761] on span "Done" at bounding box center [1314, 756] width 26 height 13
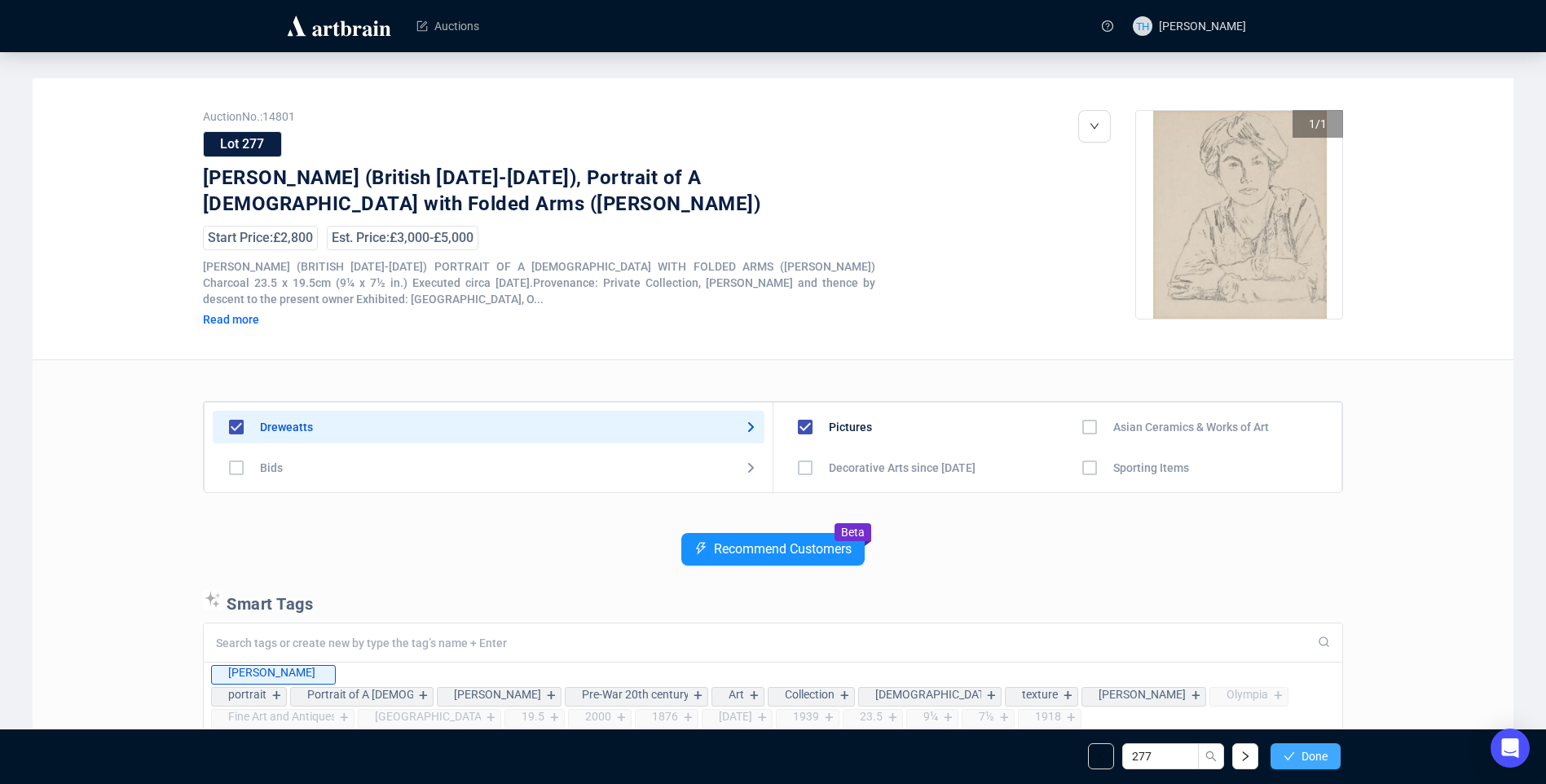
click at [1304, 753] on span "Done" at bounding box center [1314, 756] width 26 height 13
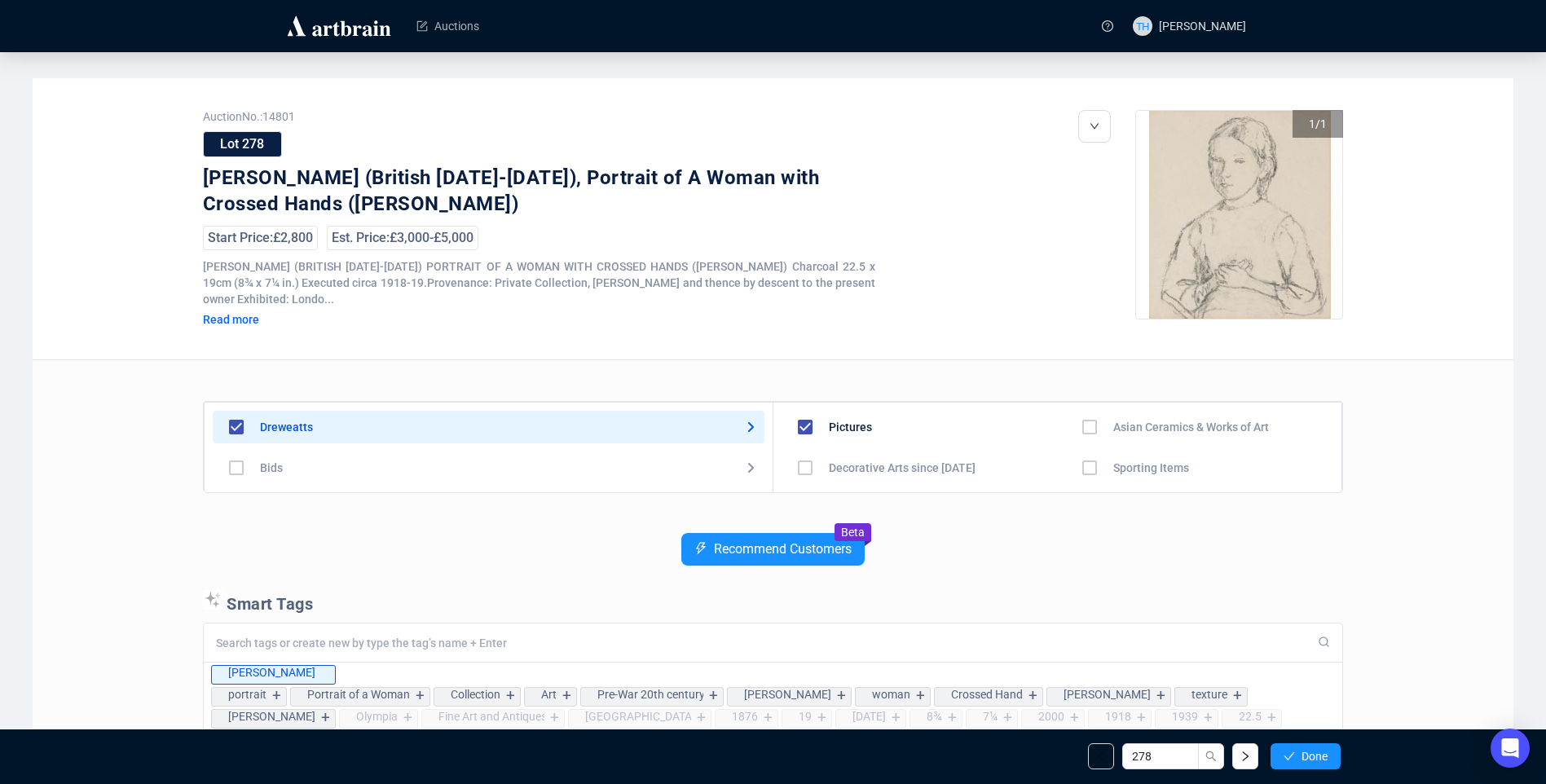
click at [1304, 753] on span "Done" at bounding box center [1314, 756] width 26 height 13
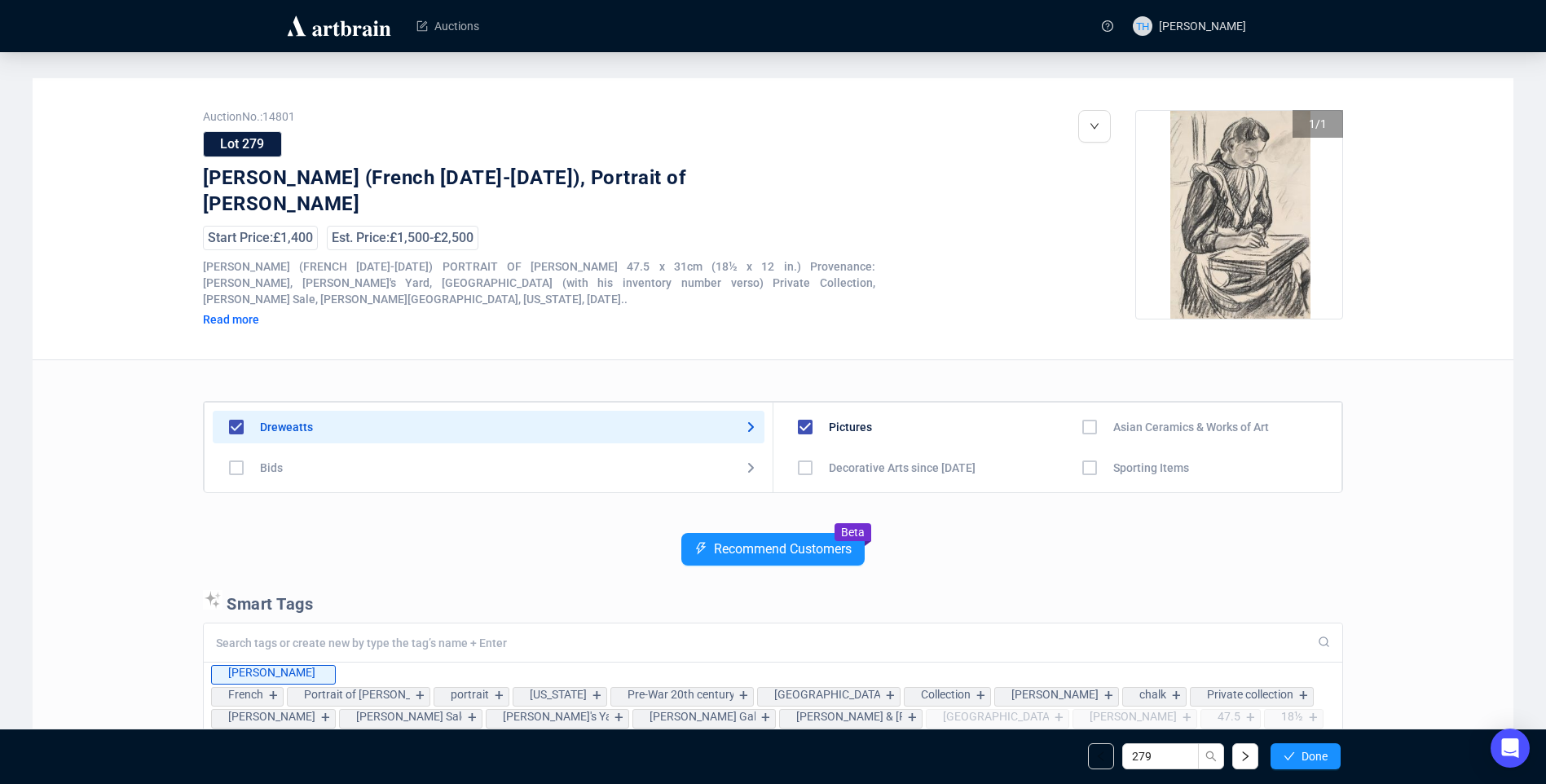
click at [1304, 753] on span "Done" at bounding box center [1314, 756] width 26 height 13
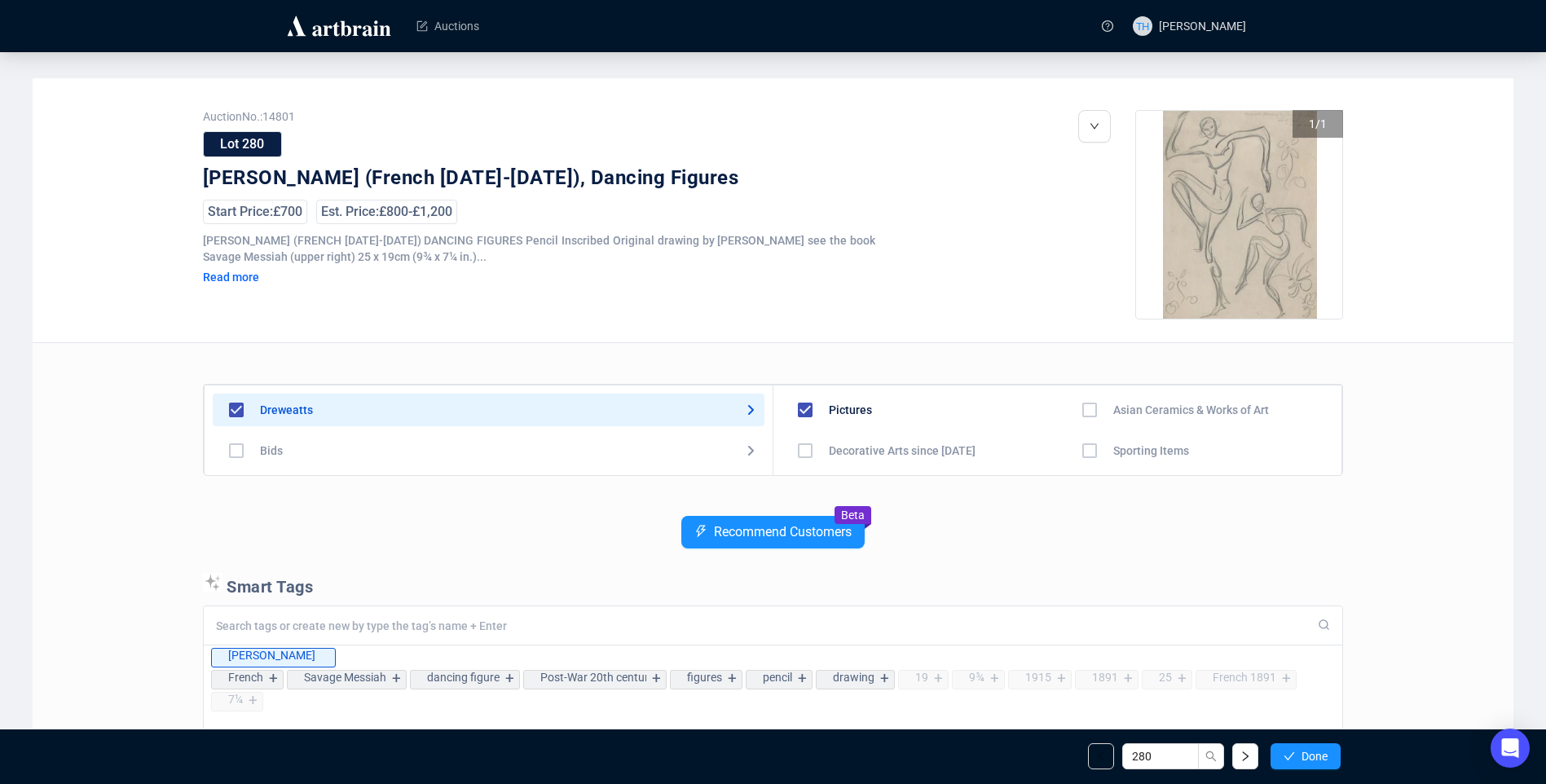
click at [1304, 753] on span "Done" at bounding box center [1314, 756] width 26 height 13
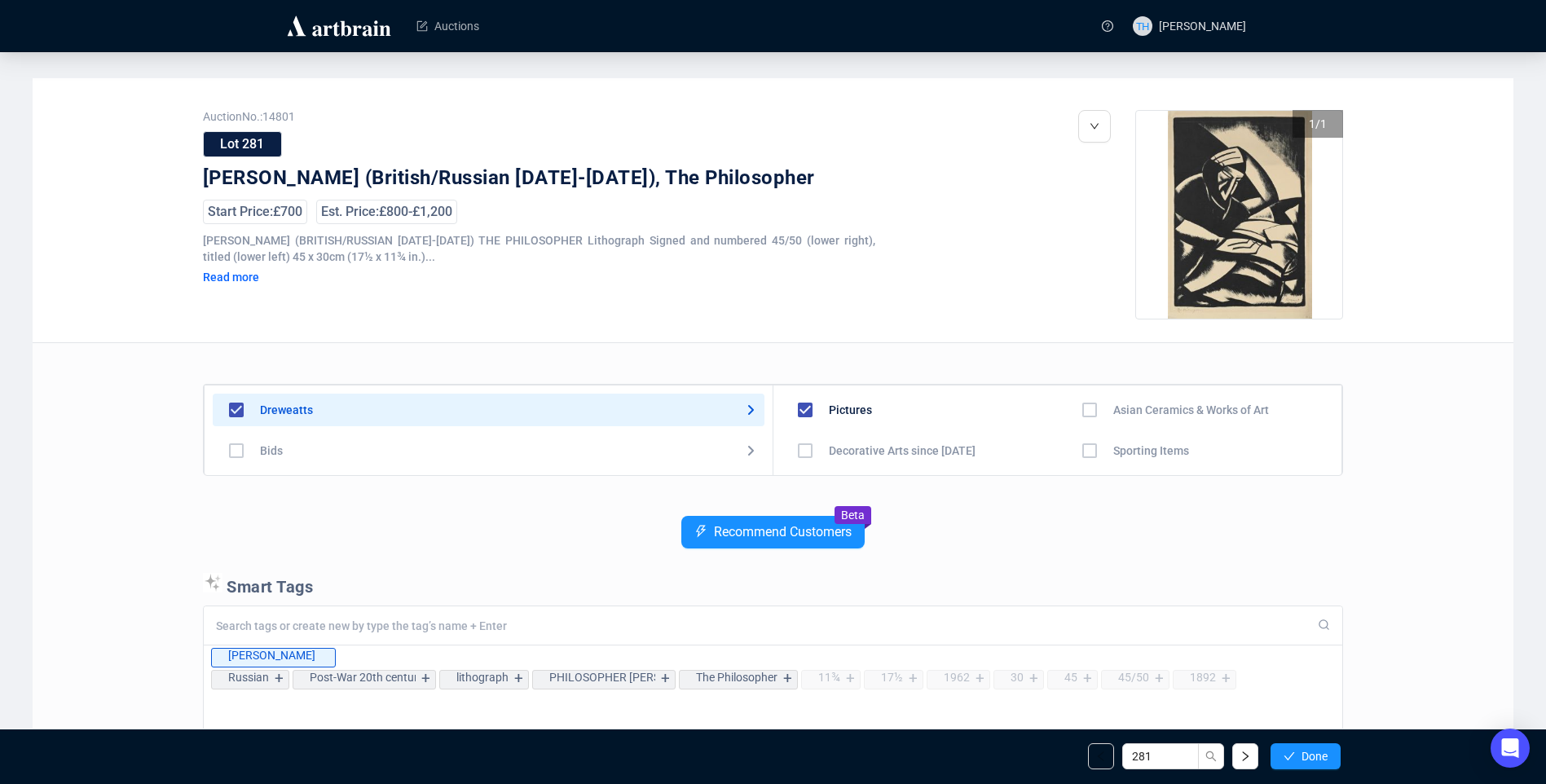
click at [1304, 753] on span "Done" at bounding box center [1314, 756] width 26 height 13
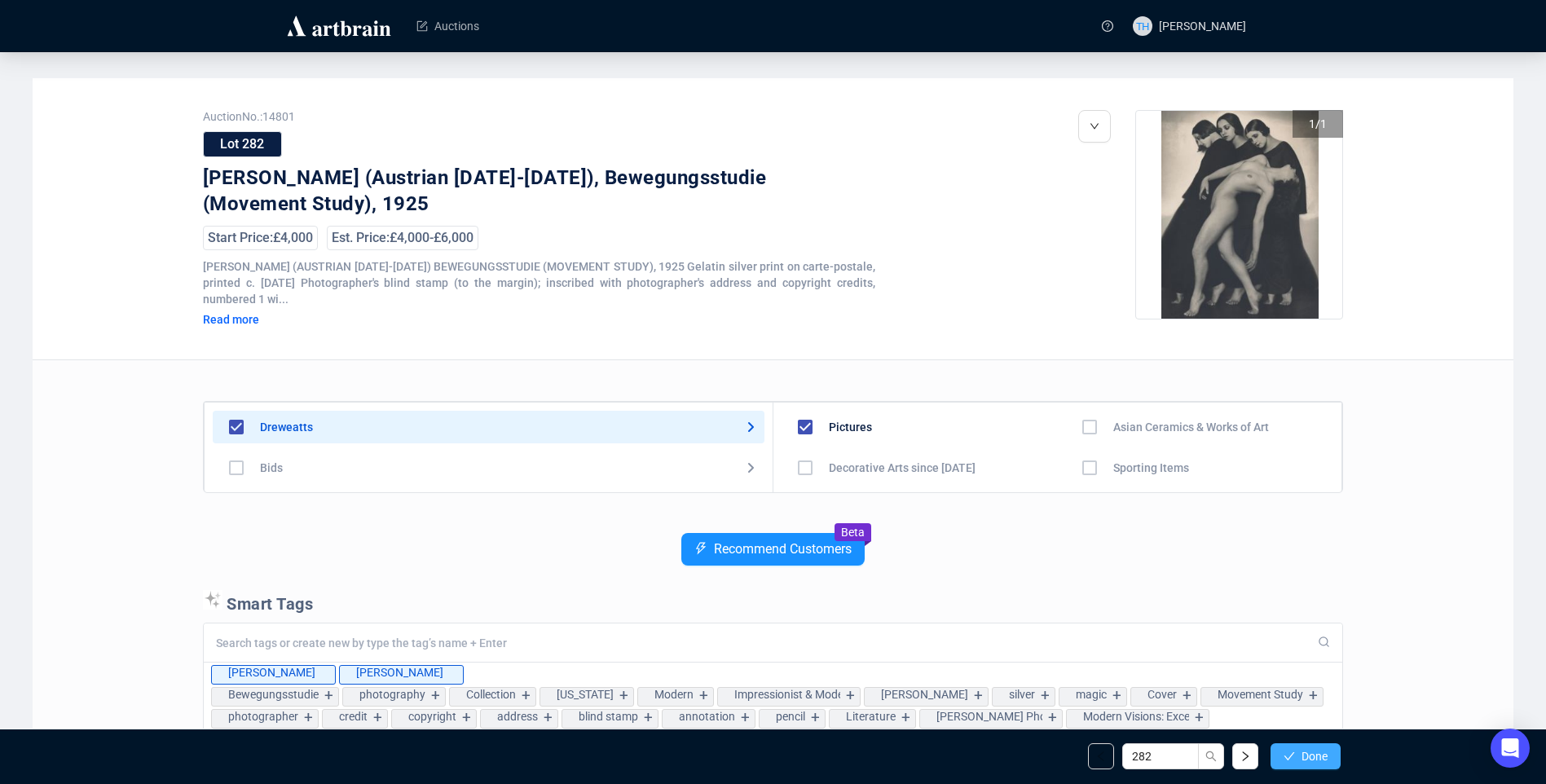
click at [1308, 750] on span "Done" at bounding box center [1314, 756] width 26 height 13
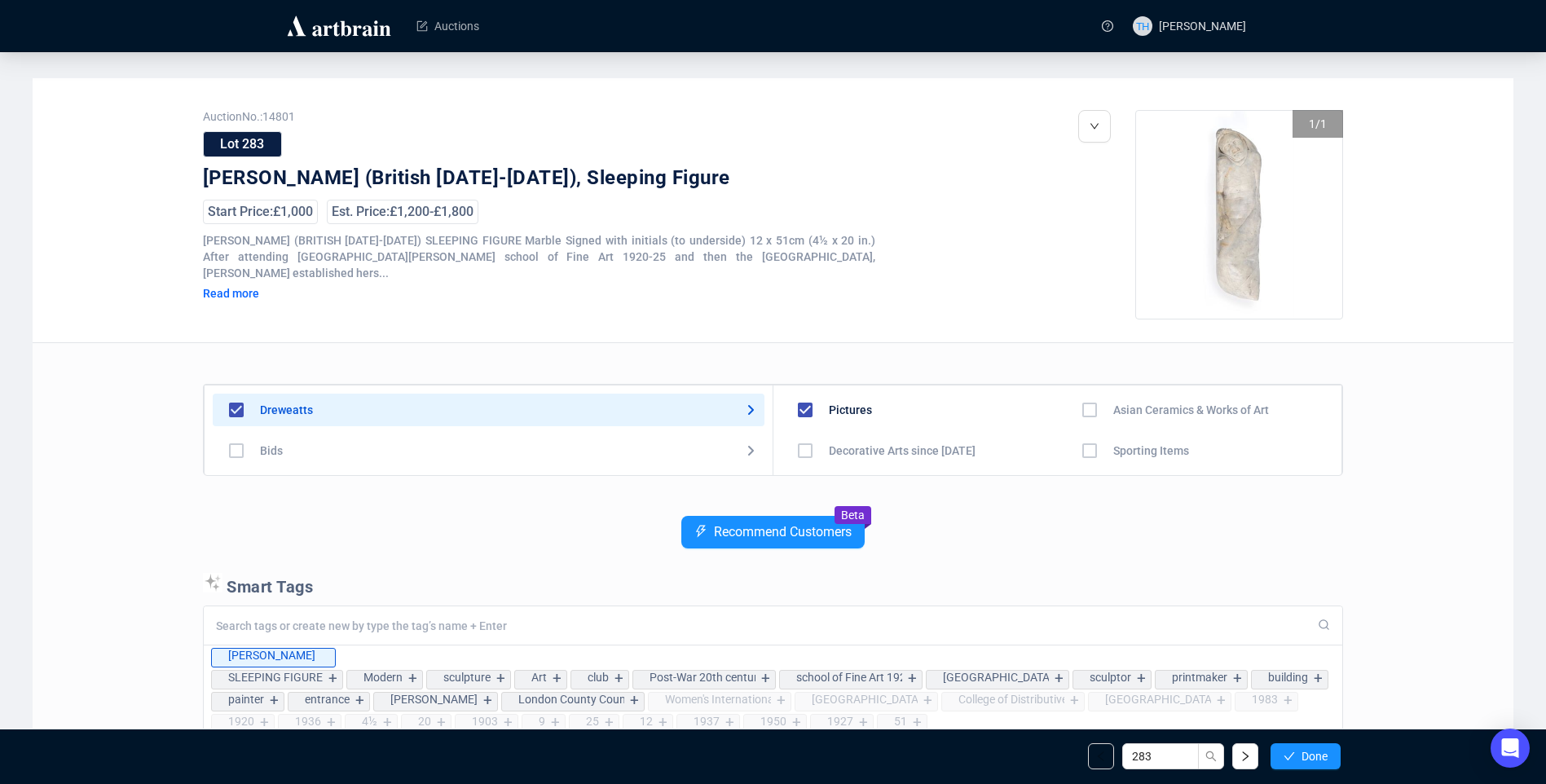
click at [1308, 750] on span "Done" at bounding box center [1314, 756] width 26 height 13
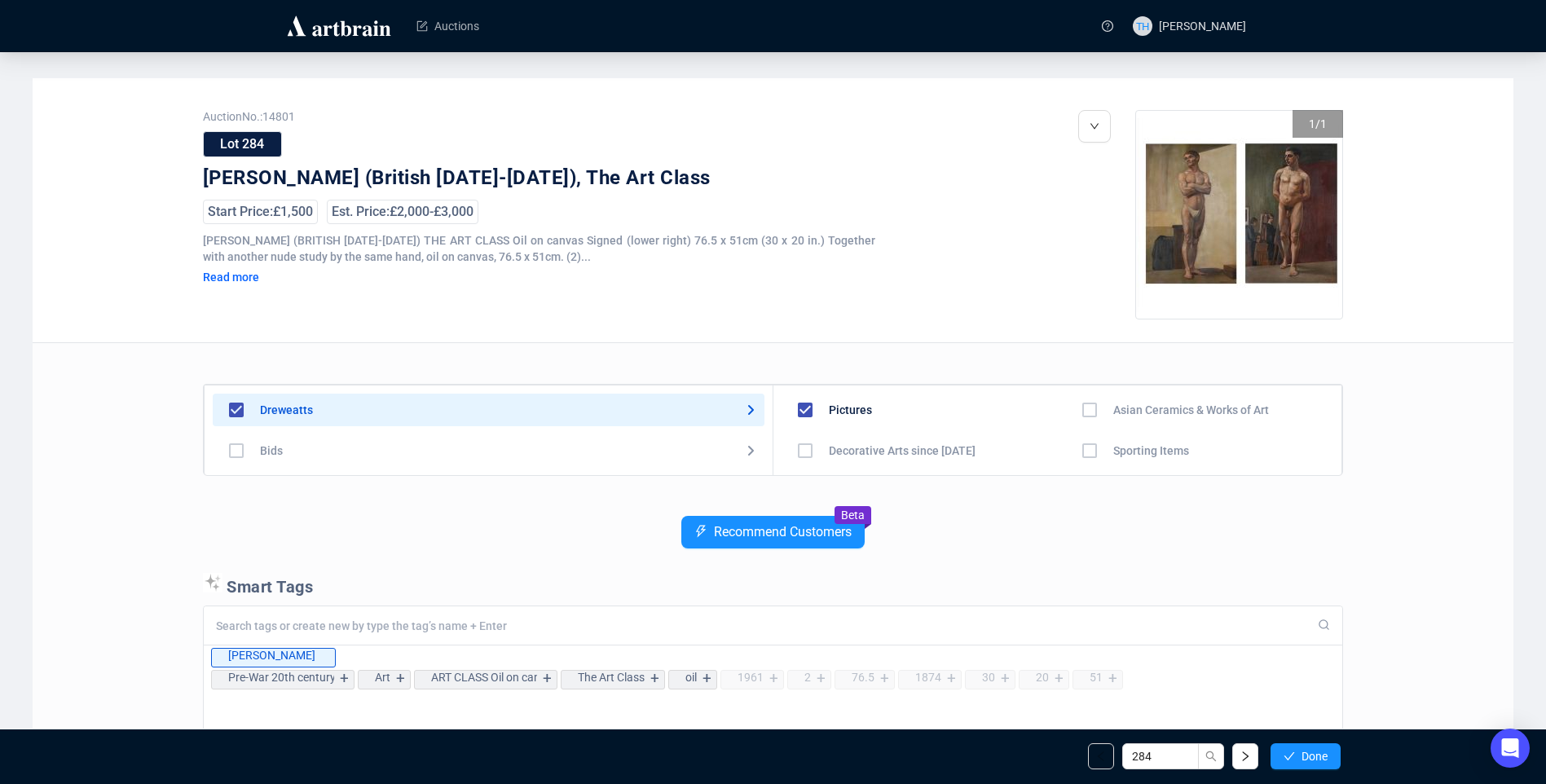
click at [1308, 750] on span "Done" at bounding box center [1314, 756] width 26 height 13
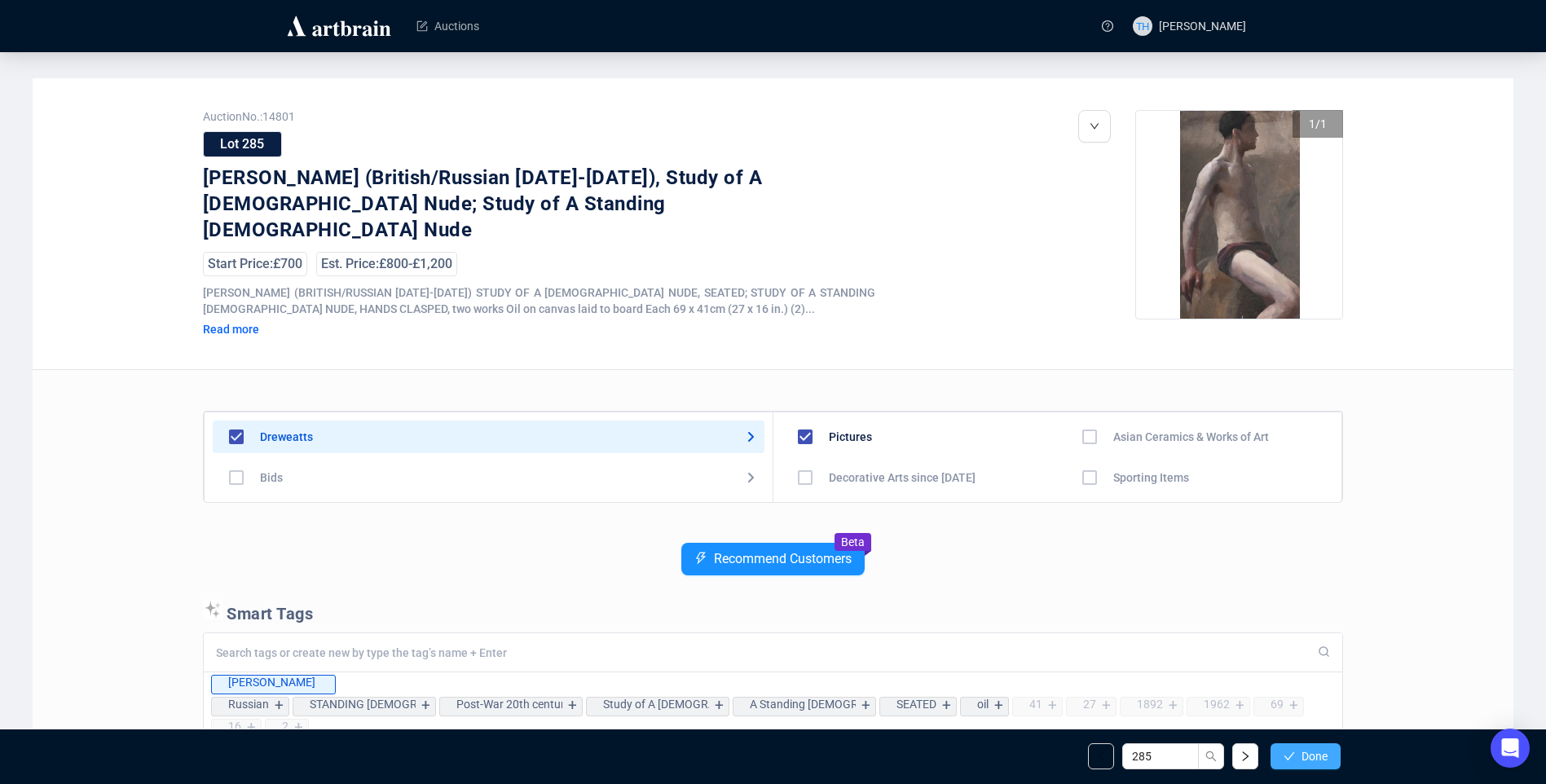
click at [1306, 751] on span "Done" at bounding box center [1314, 756] width 26 height 13
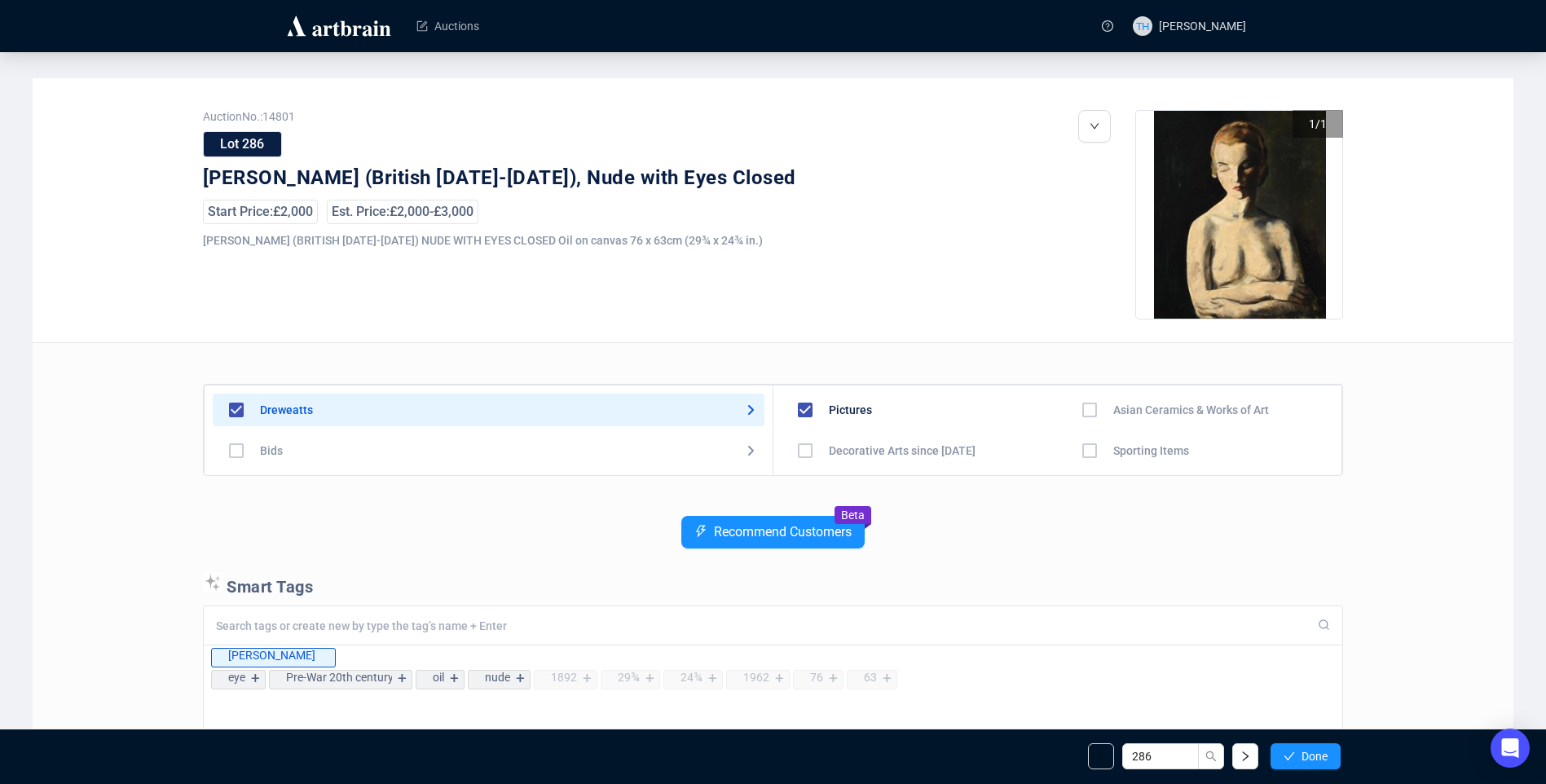
click at [1306, 751] on span "Done" at bounding box center [1314, 756] width 26 height 13
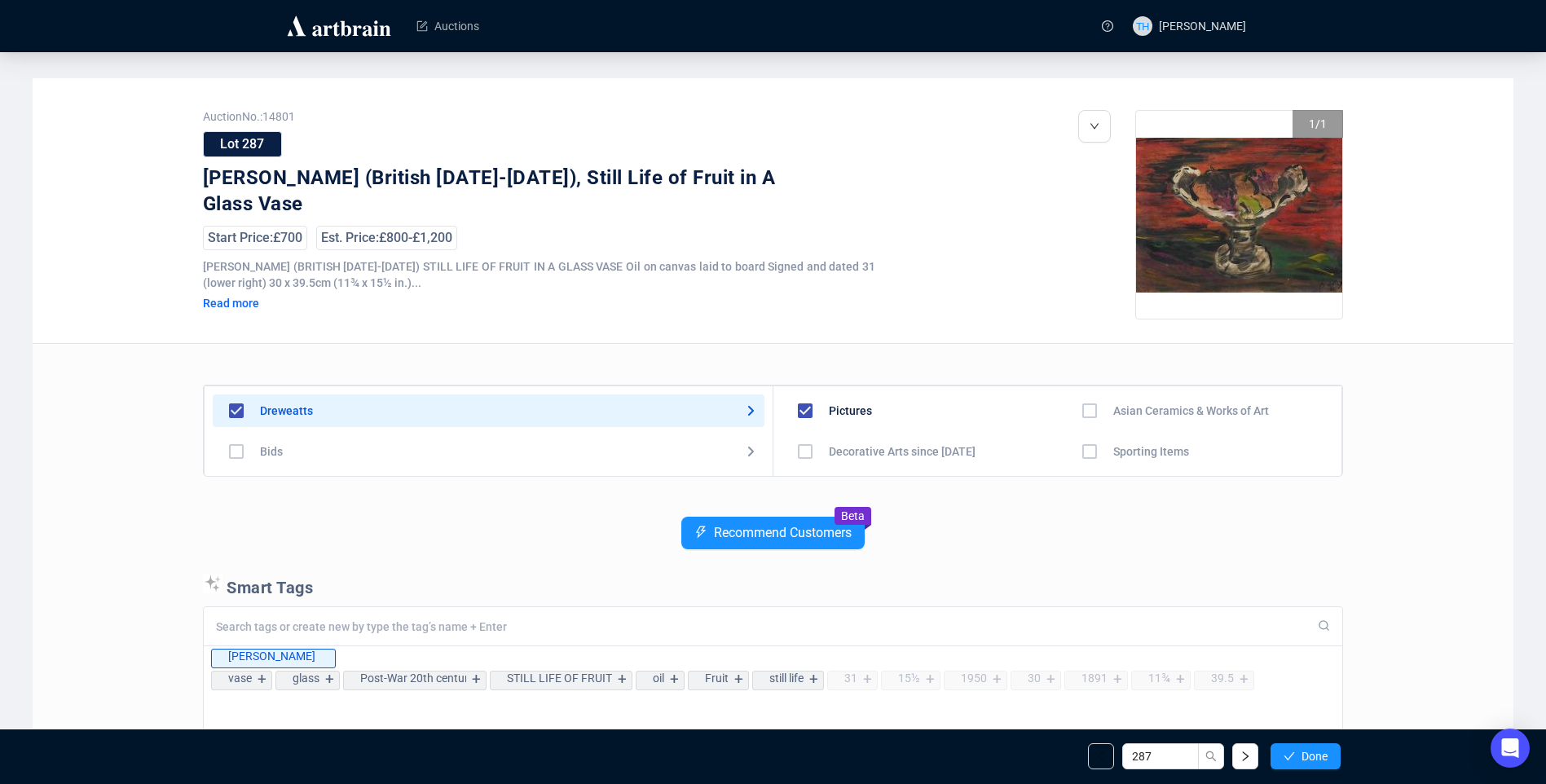
click at [1306, 751] on span "Done" at bounding box center [1314, 756] width 26 height 13
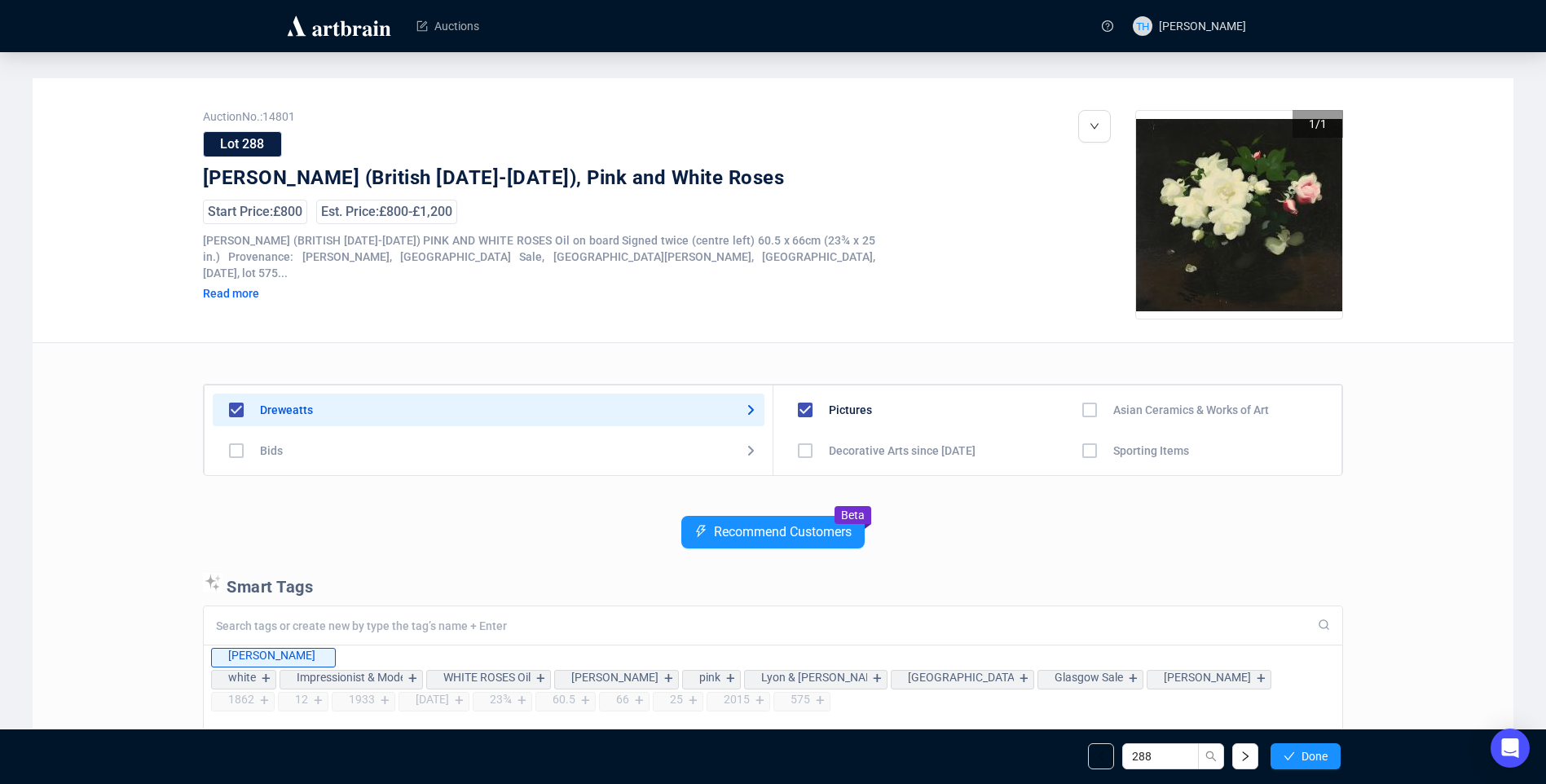
click at [1306, 751] on span "Done" at bounding box center [1314, 756] width 26 height 13
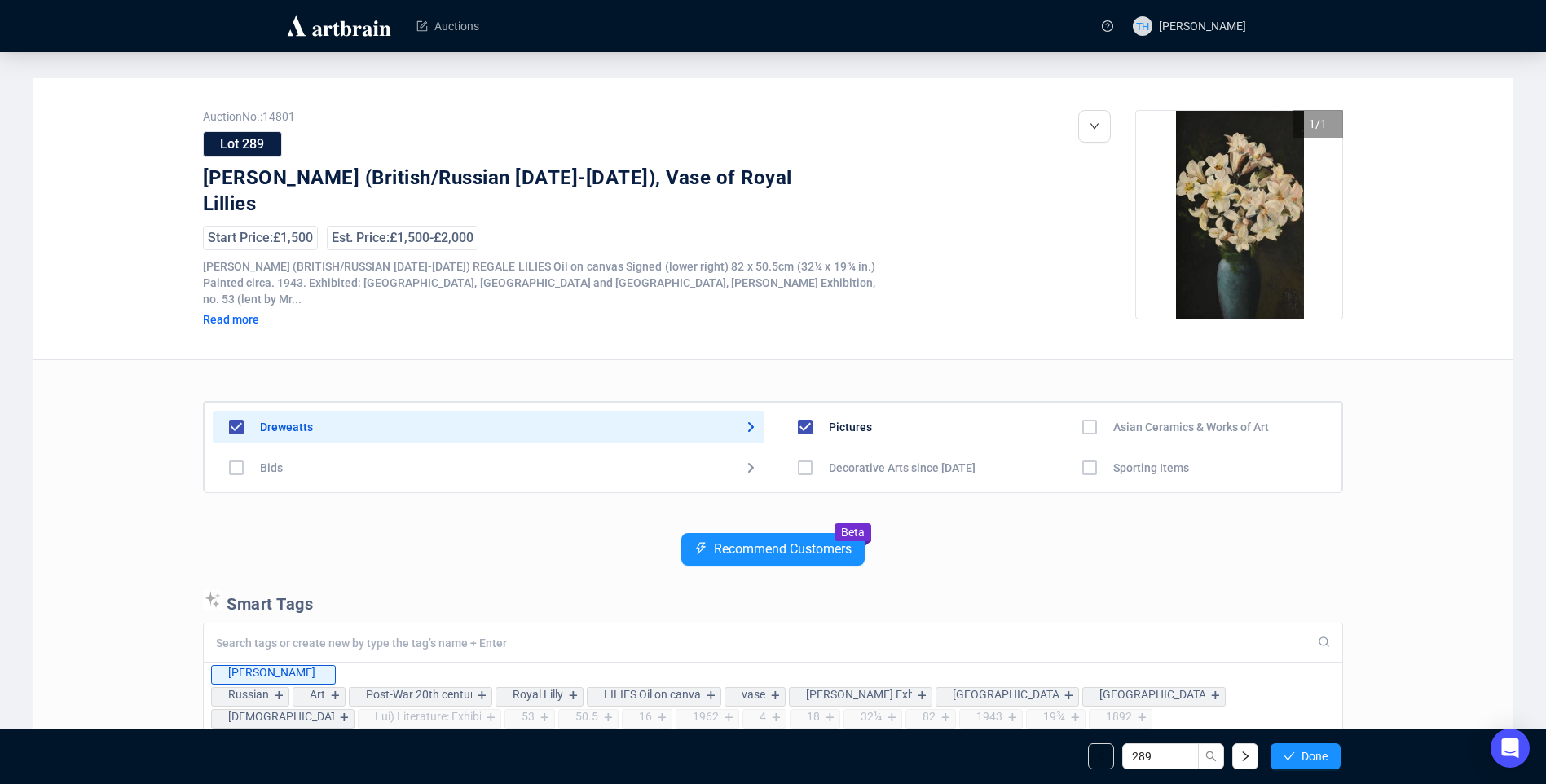
click at [1306, 751] on span "Done" at bounding box center [1314, 756] width 26 height 13
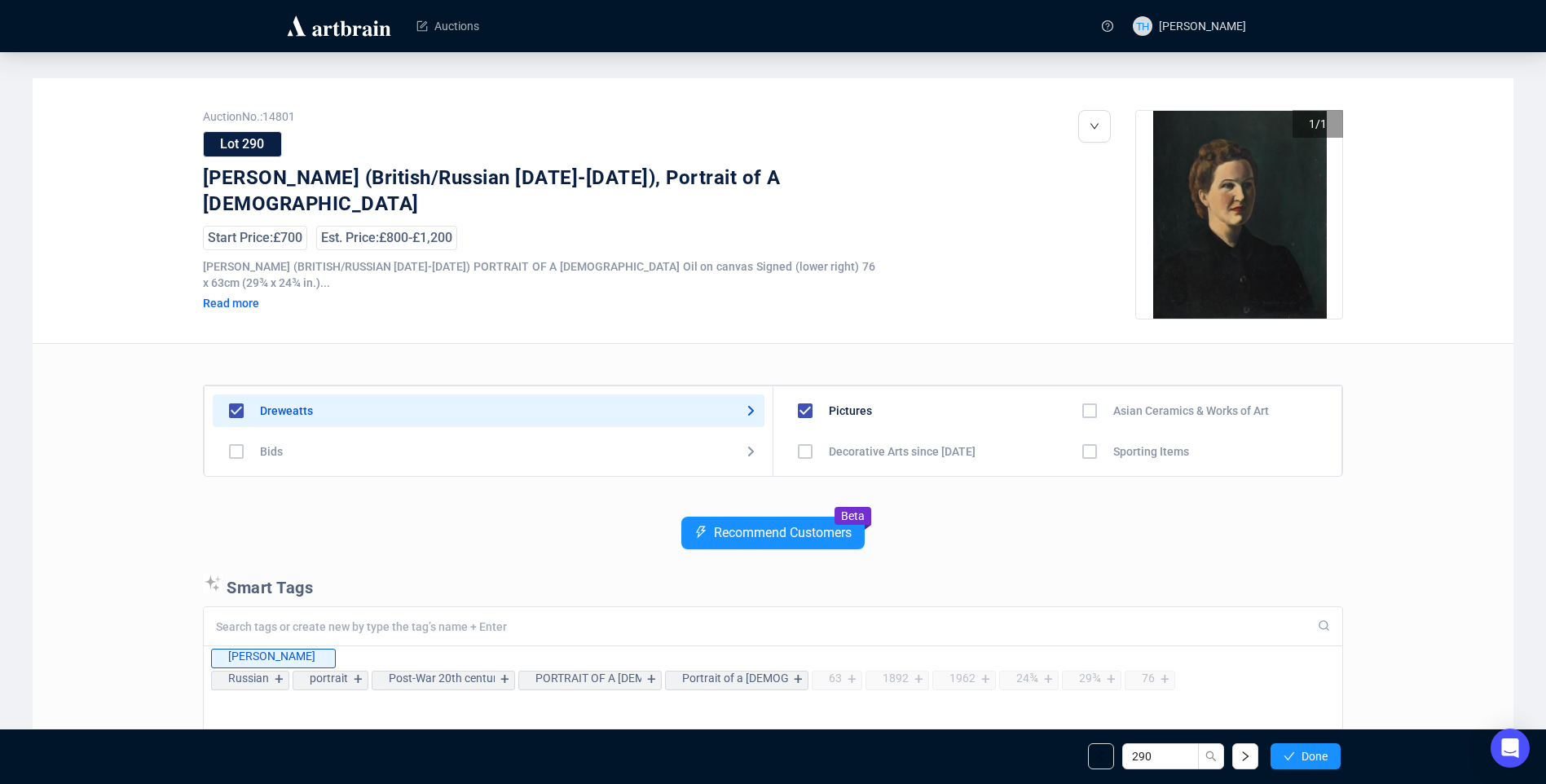
click at [1306, 751] on span "Done" at bounding box center [1314, 756] width 26 height 13
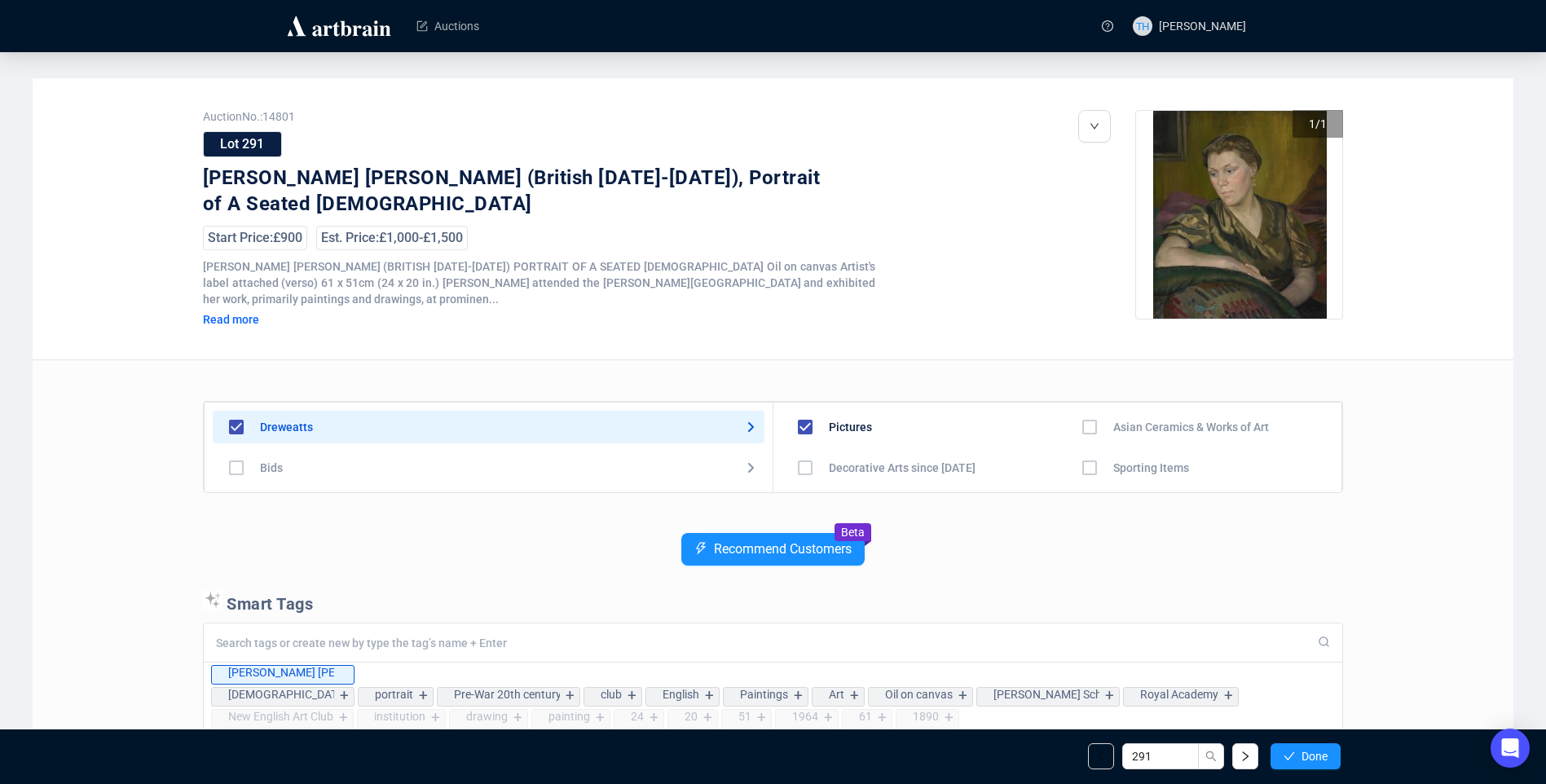
click at [1306, 751] on span "Done" at bounding box center [1314, 756] width 26 height 13
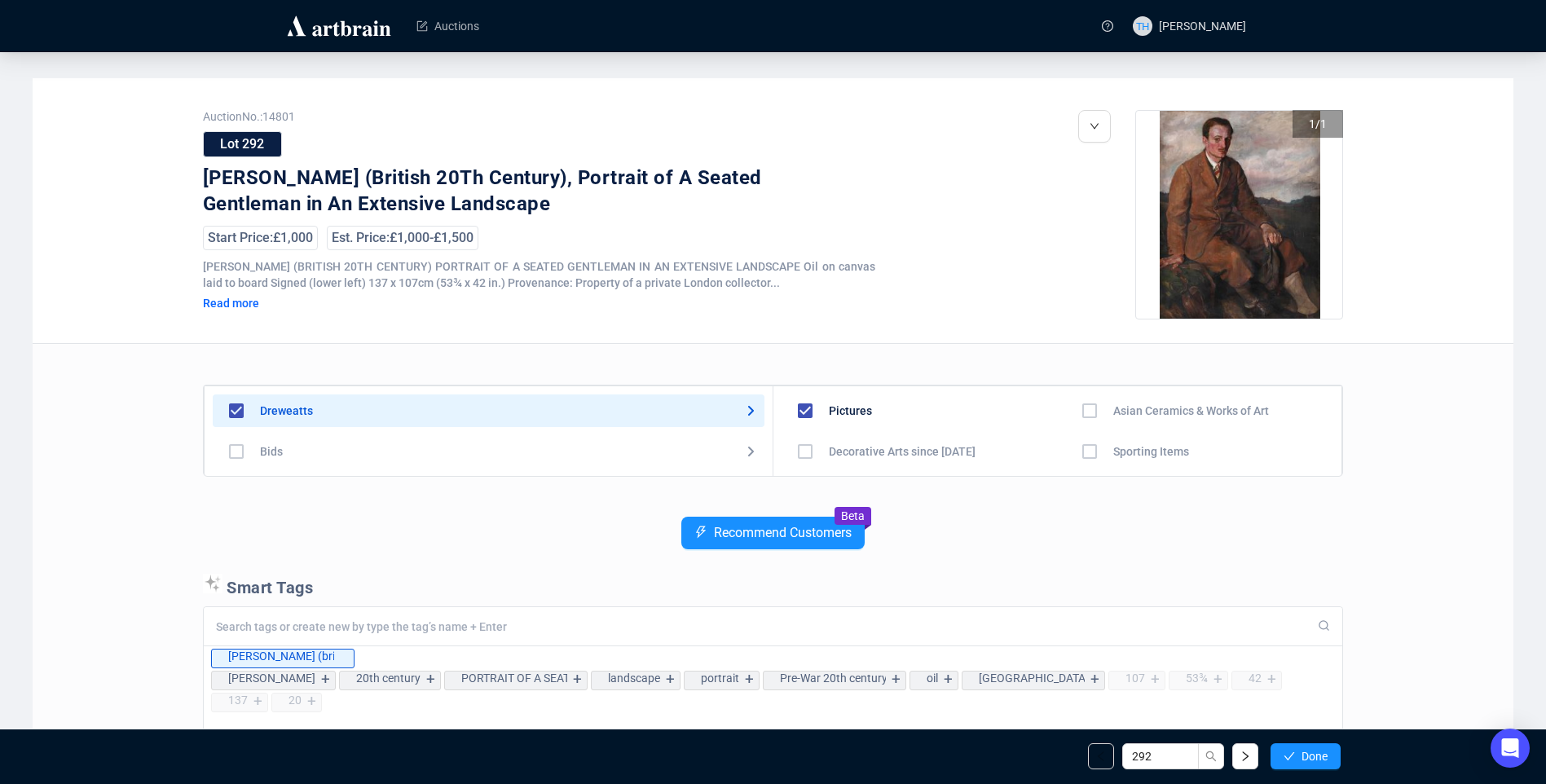
click at [1306, 751] on span "Done" at bounding box center [1314, 756] width 26 height 13
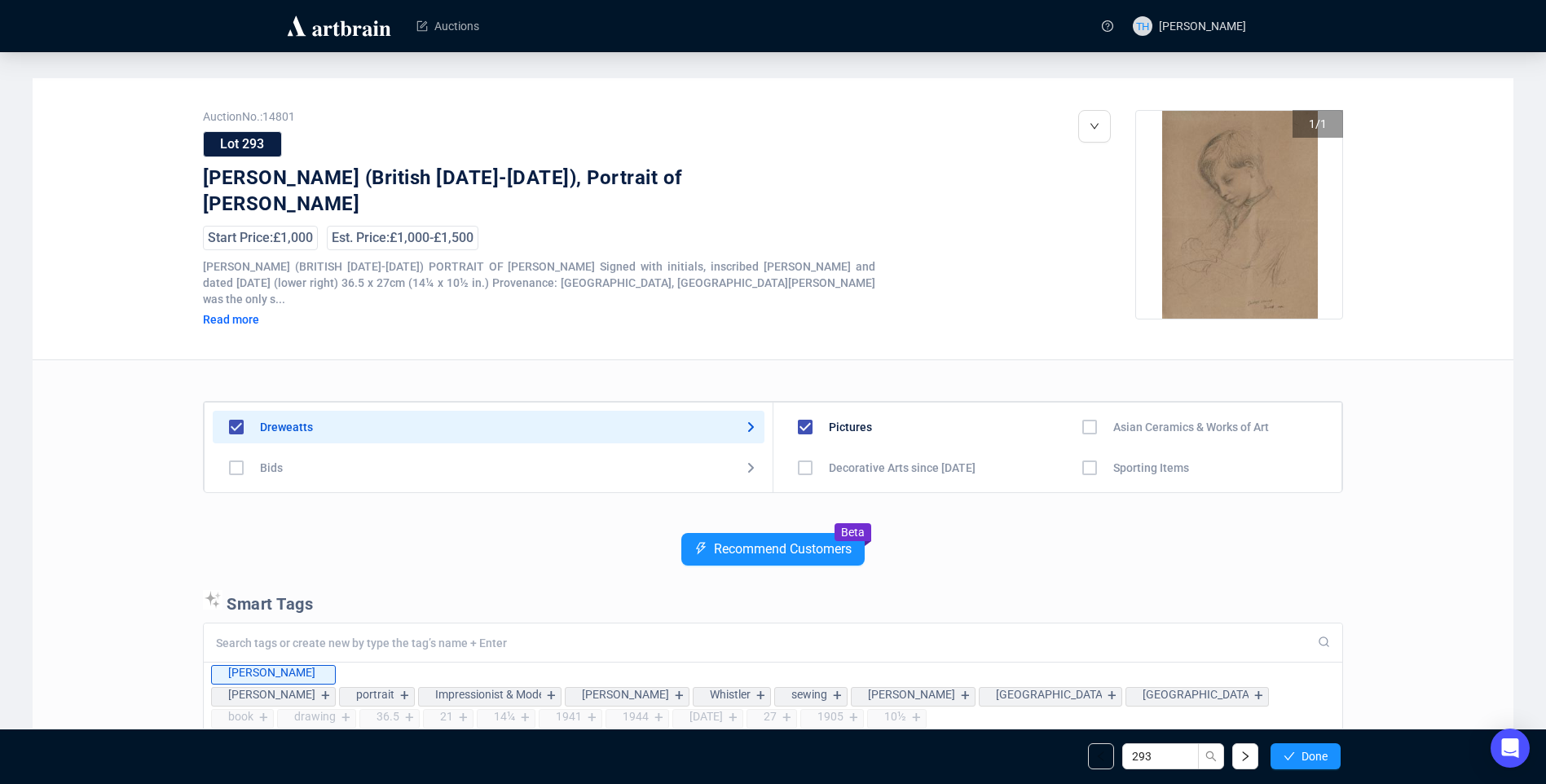
click at [1306, 751] on span "Done" at bounding box center [1314, 756] width 26 height 13
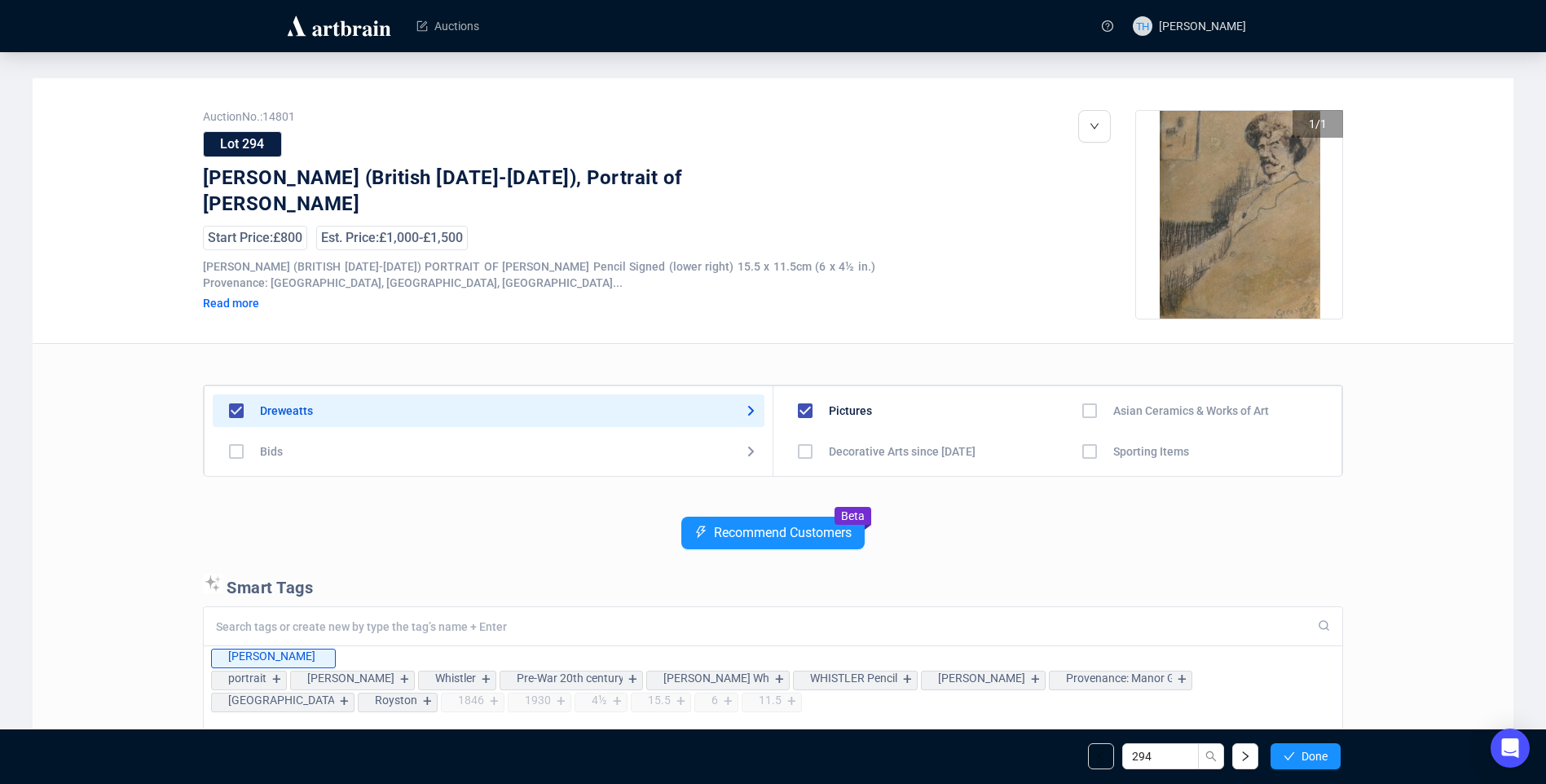
click at [1306, 751] on span "Done" at bounding box center [1314, 756] width 26 height 13
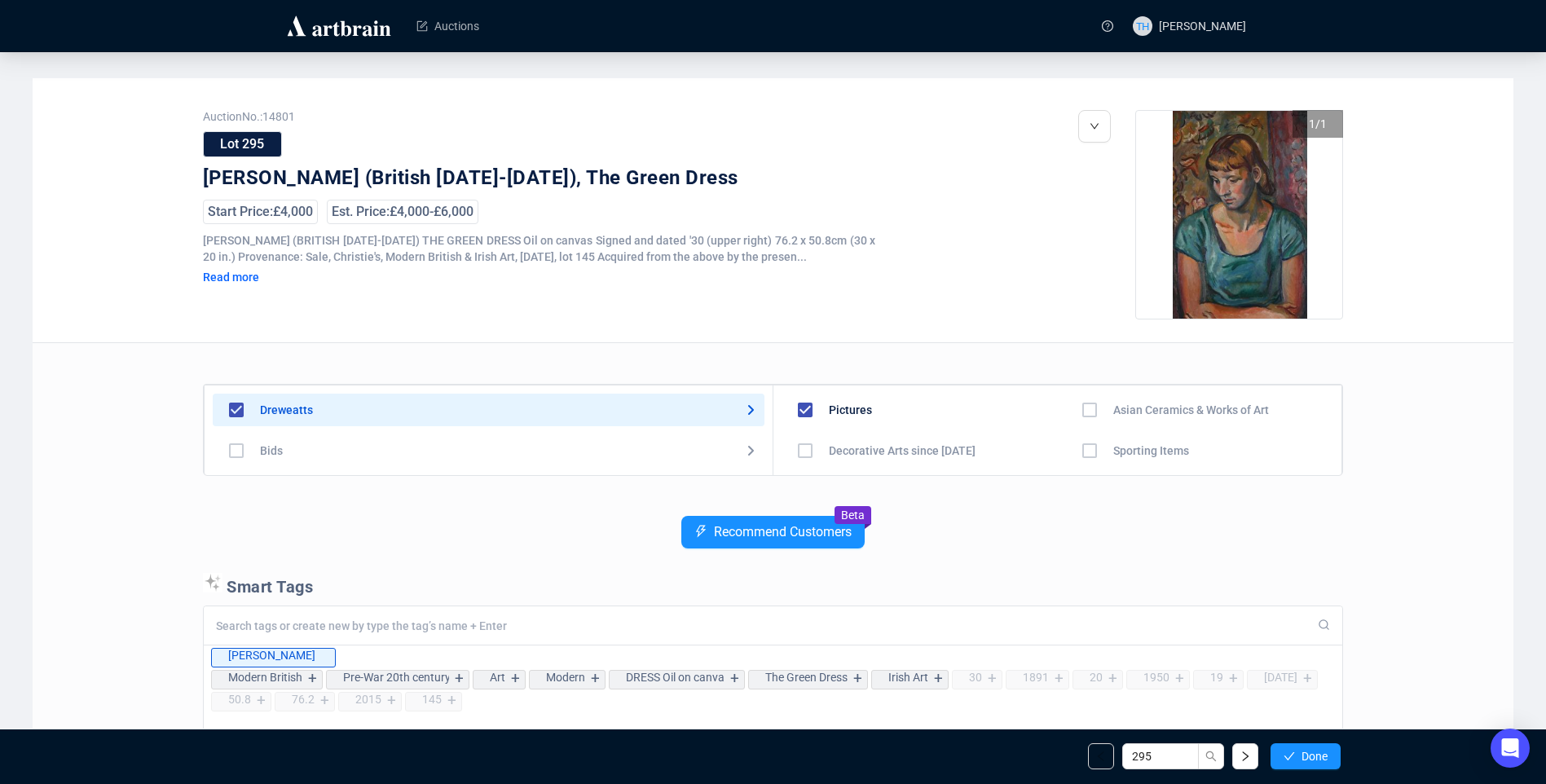
click at [1306, 751] on span "Done" at bounding box center [1314, 756] width 26 height 13
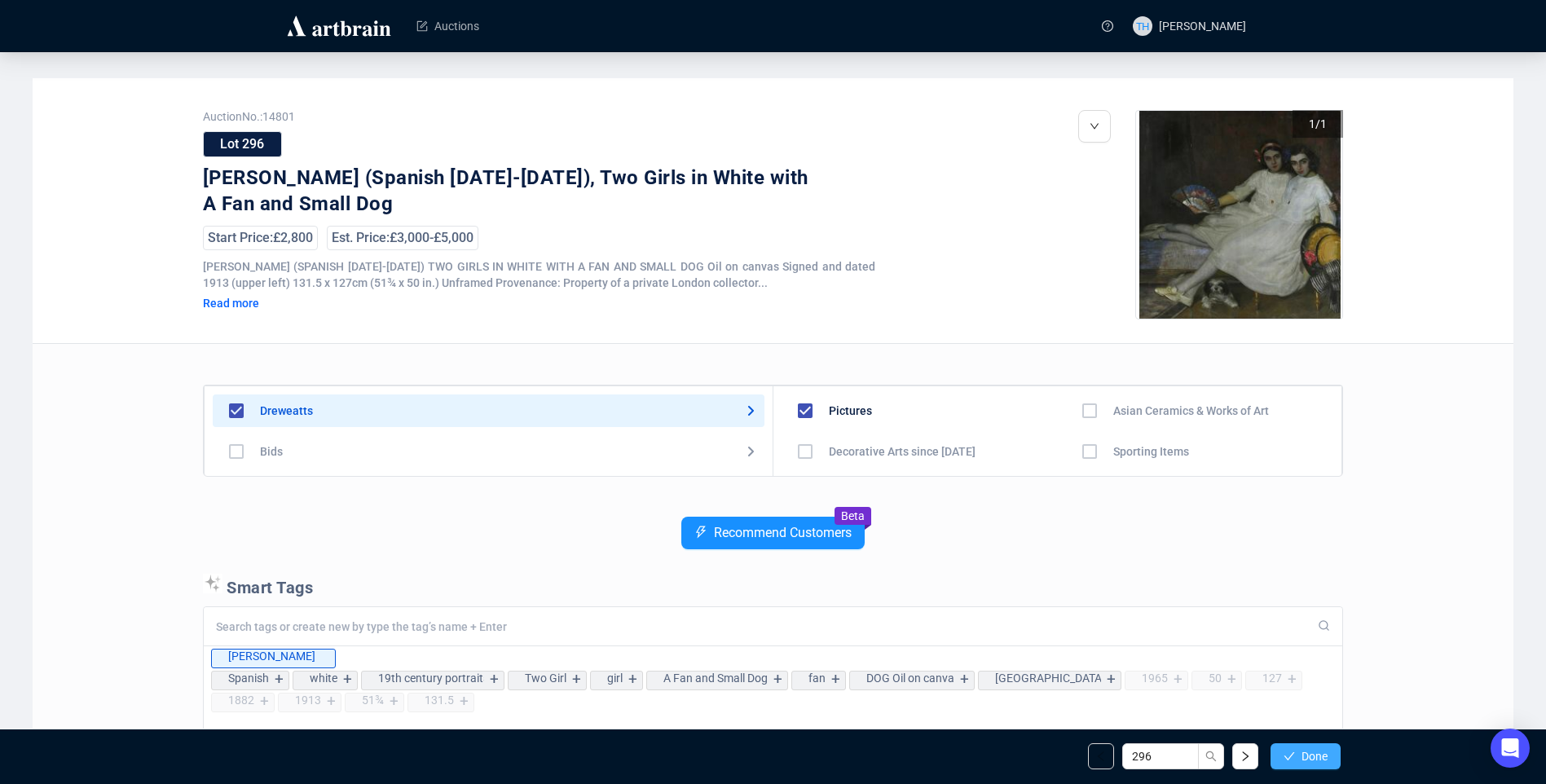
click at [1306, 751] on span "Done" at bounding box center [1314, 756] width 26 height 13
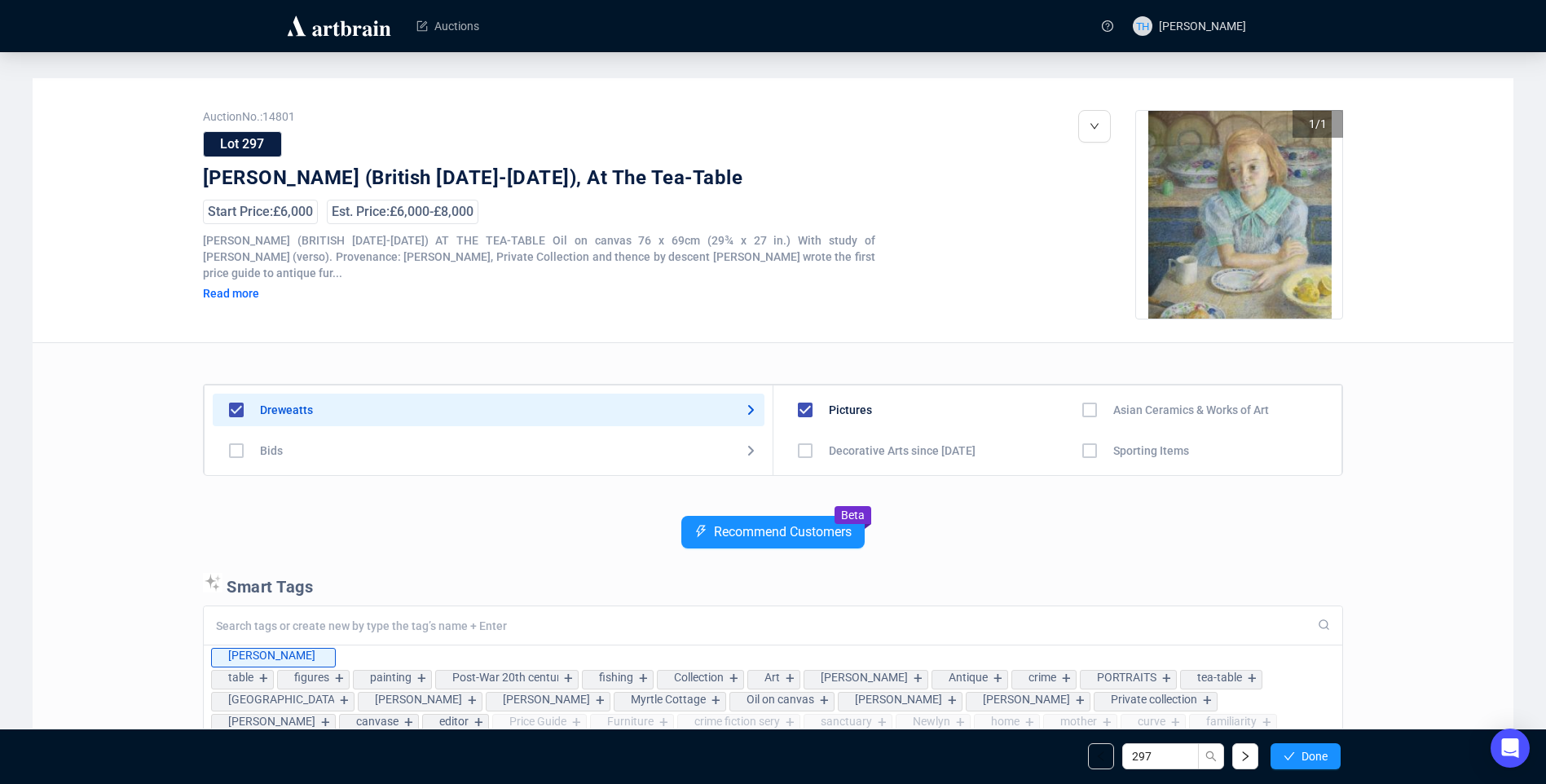
click at [1306, 751] on span "Done" at bounding box center [1314, 756] width 26 height 13
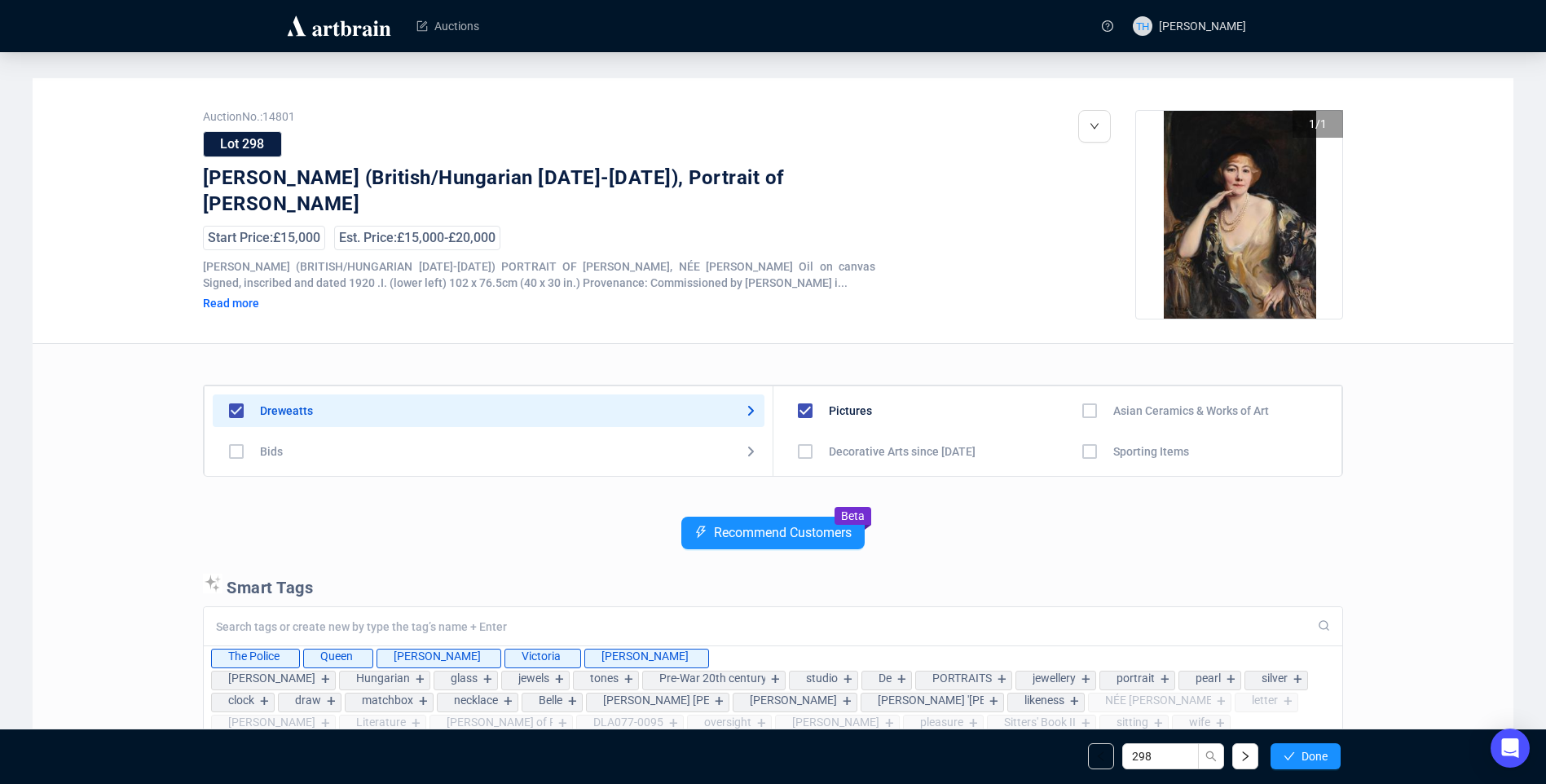
click at [1306, 751] on span "Done" at bounding box center [1314, 756] width 26 height 13
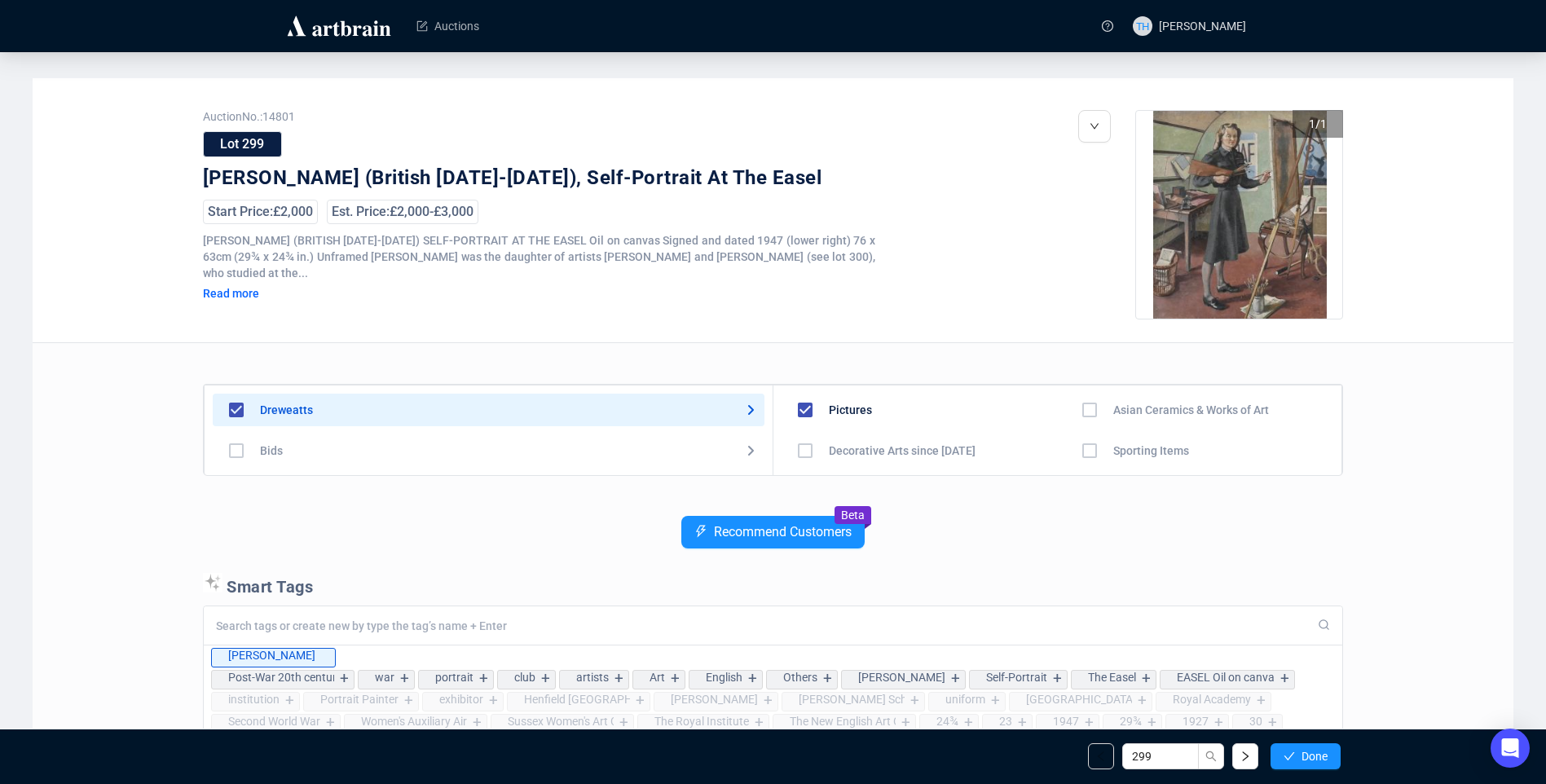
click at [1306, 751] on span "Done" at bounding box center [1314, 756] width 26 height 13
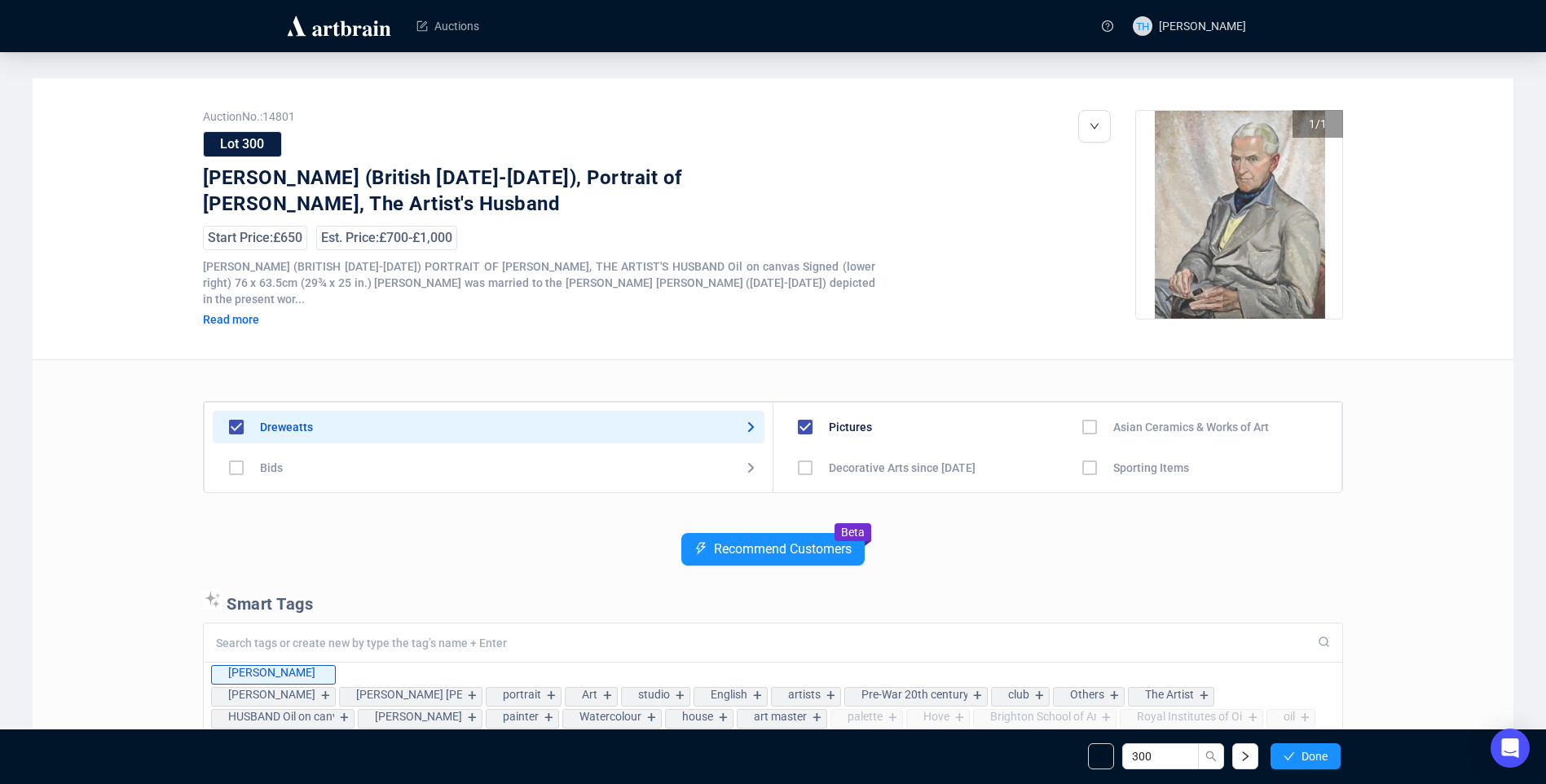
click at [1306, 751] on span "Done" at bounding box center [1314, 756] width 26 height 13
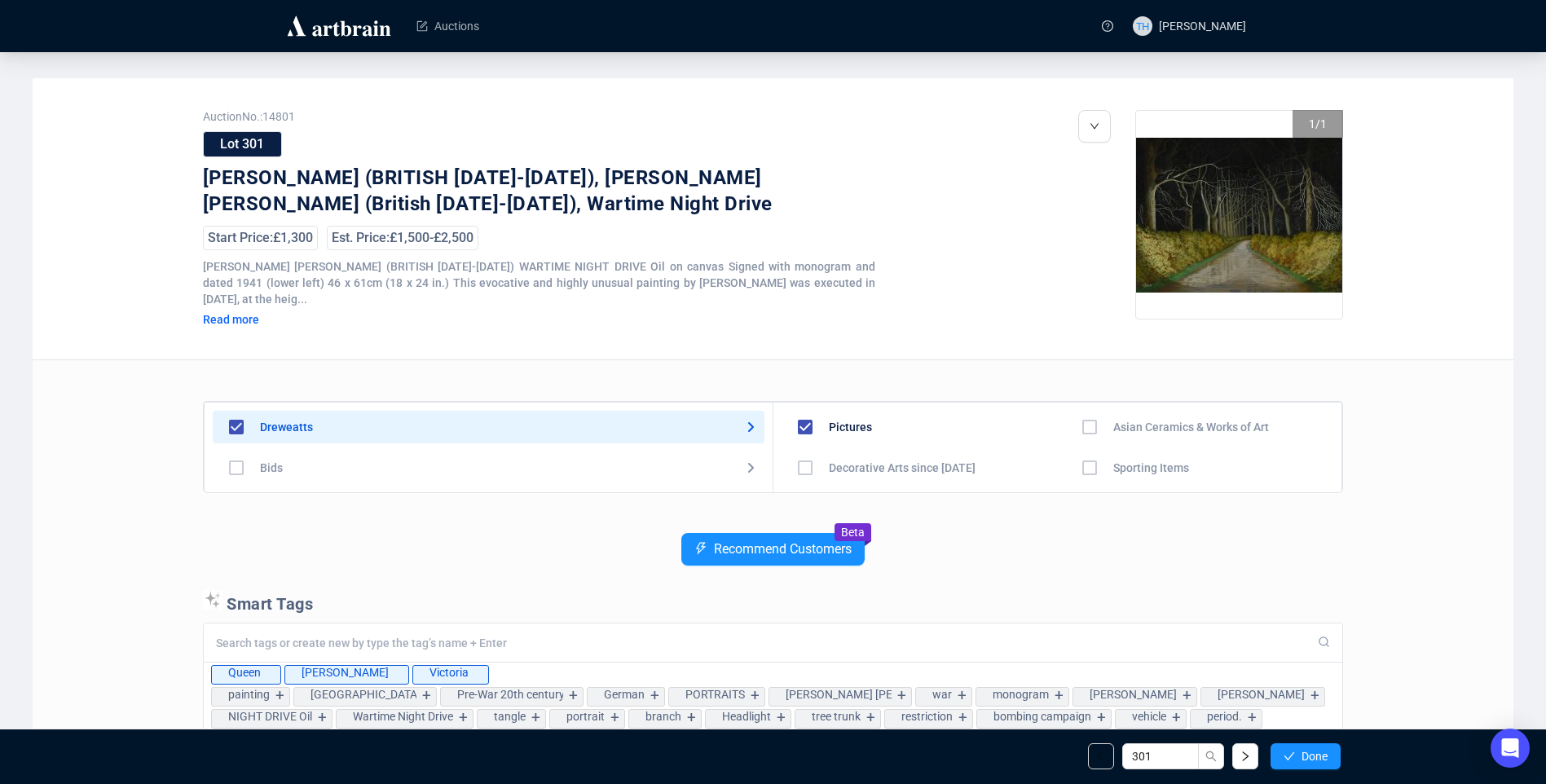
click at [1306, 751] on span "Done" at bounding box center [1314, 756] width 26 height 13
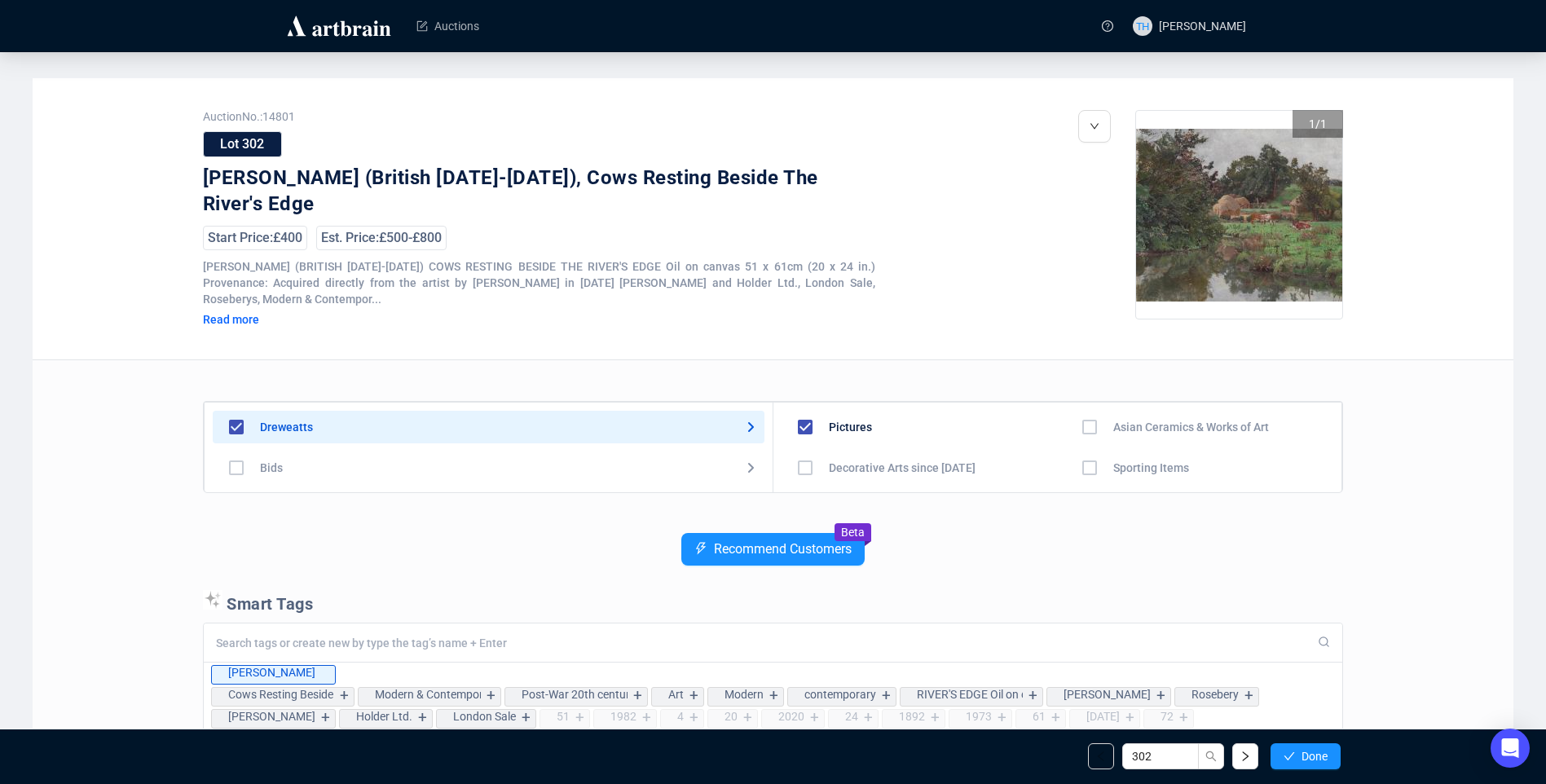
click at [1306, 751] on span "Done" at bounding box center [1314, 756] width 26 height 13
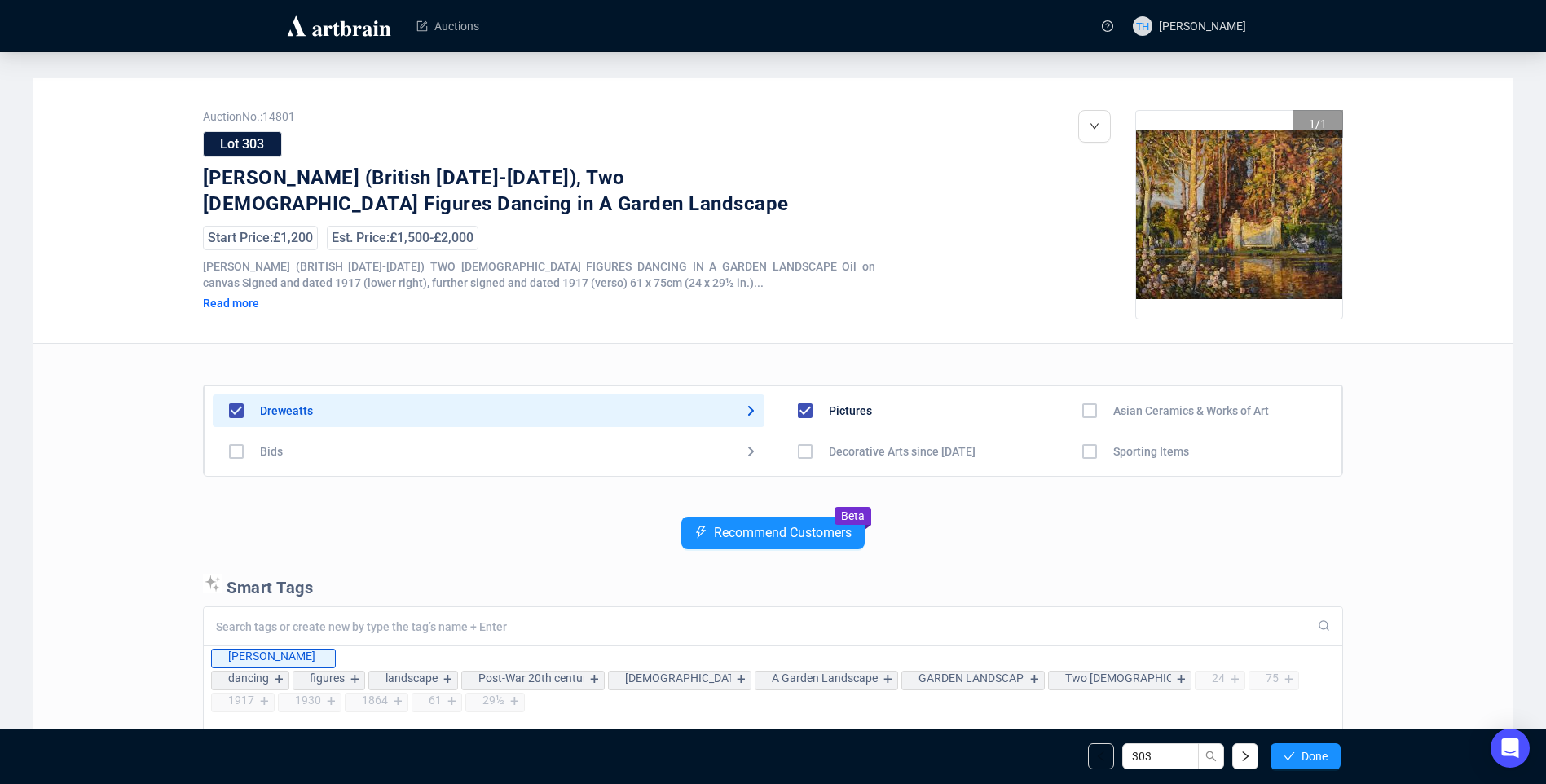
click at [1306, 751] on span "Done" at bounding box center [1314, 756] width 26 height 13
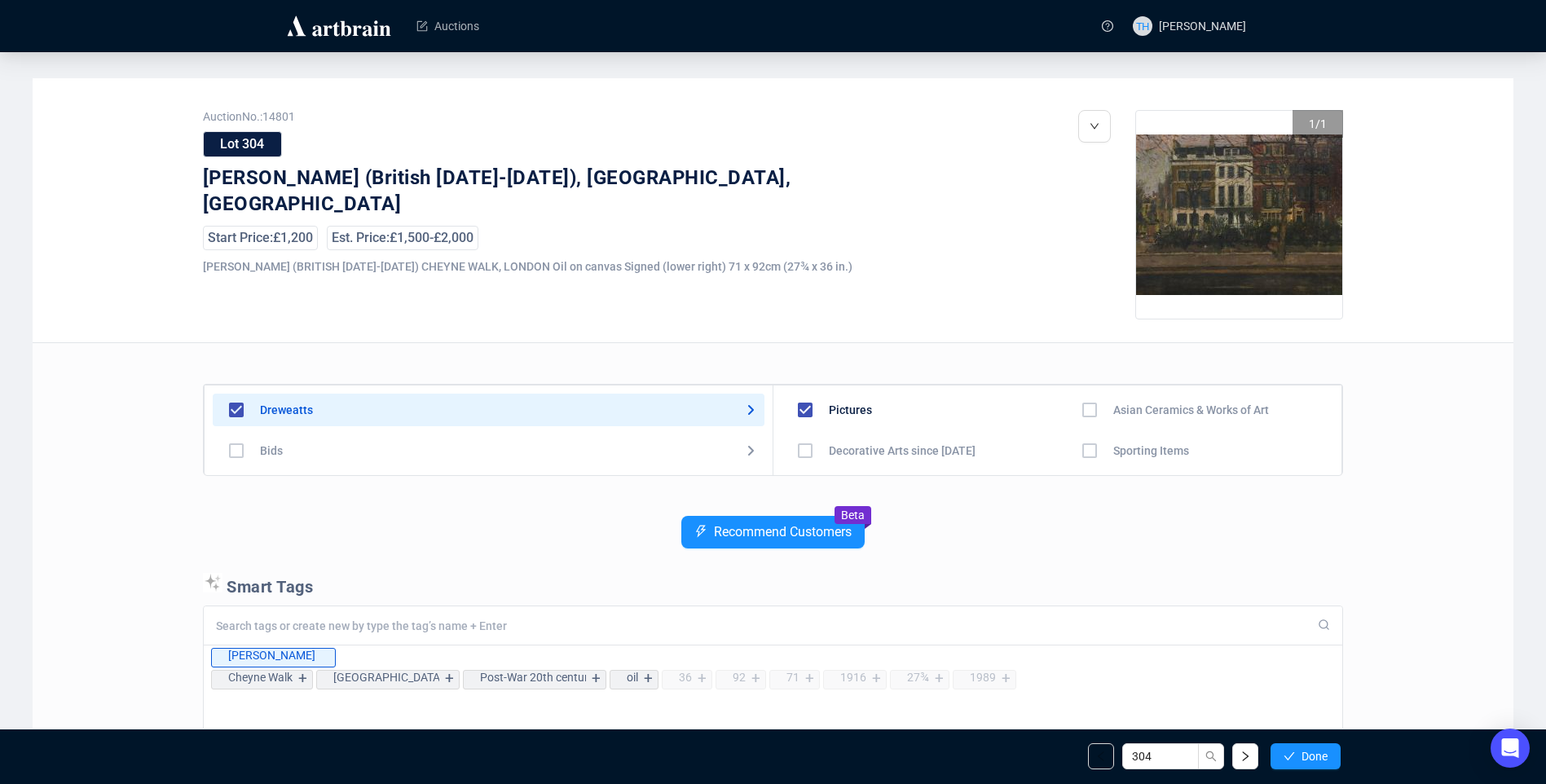
click at [1306, 751] on span "Done" at bounding box center [1314, 756] width 26 height 13
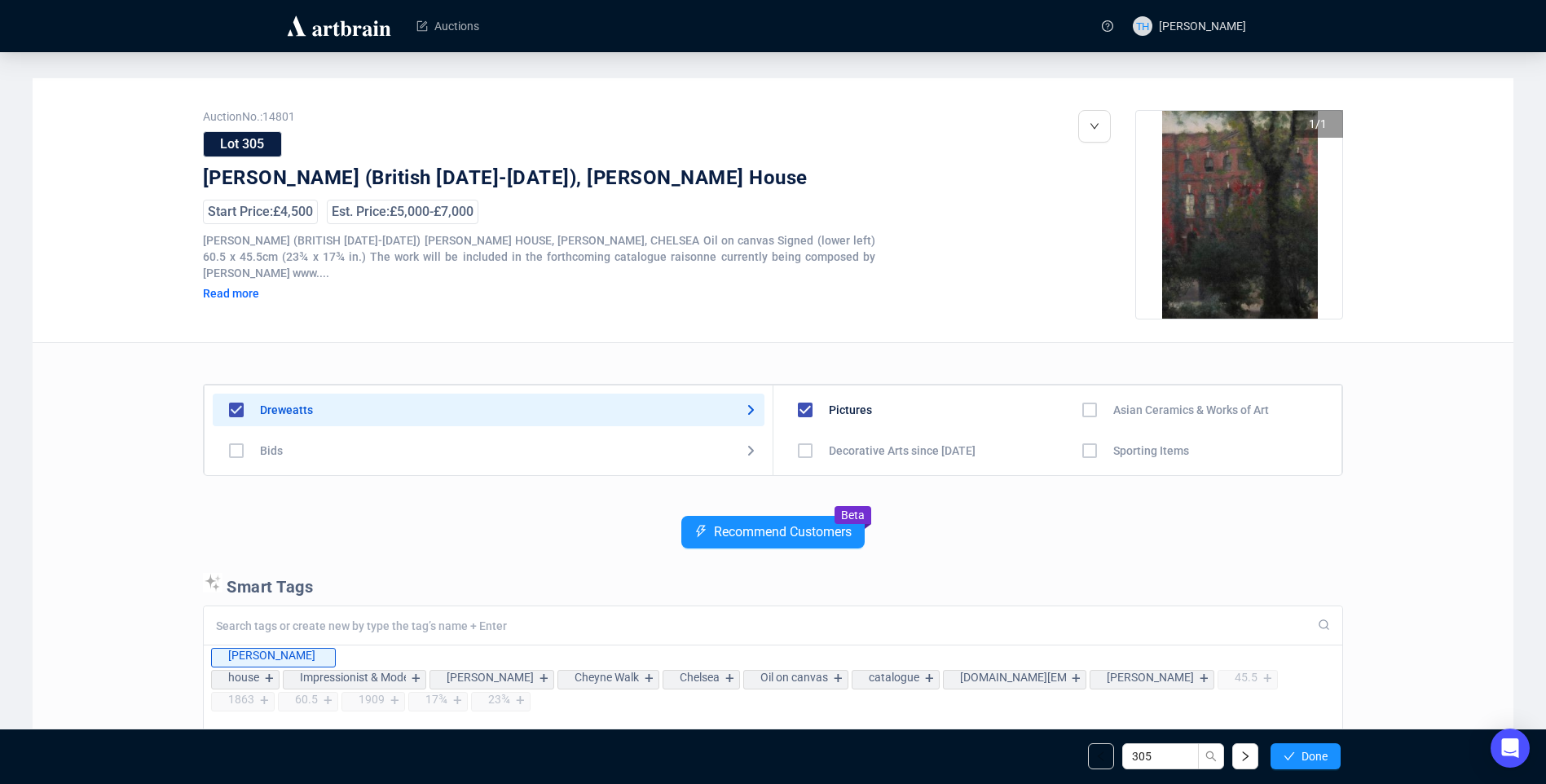
click at [1306, 751] on span "Done" at bounding box center [1314, 756] width 26 height 13
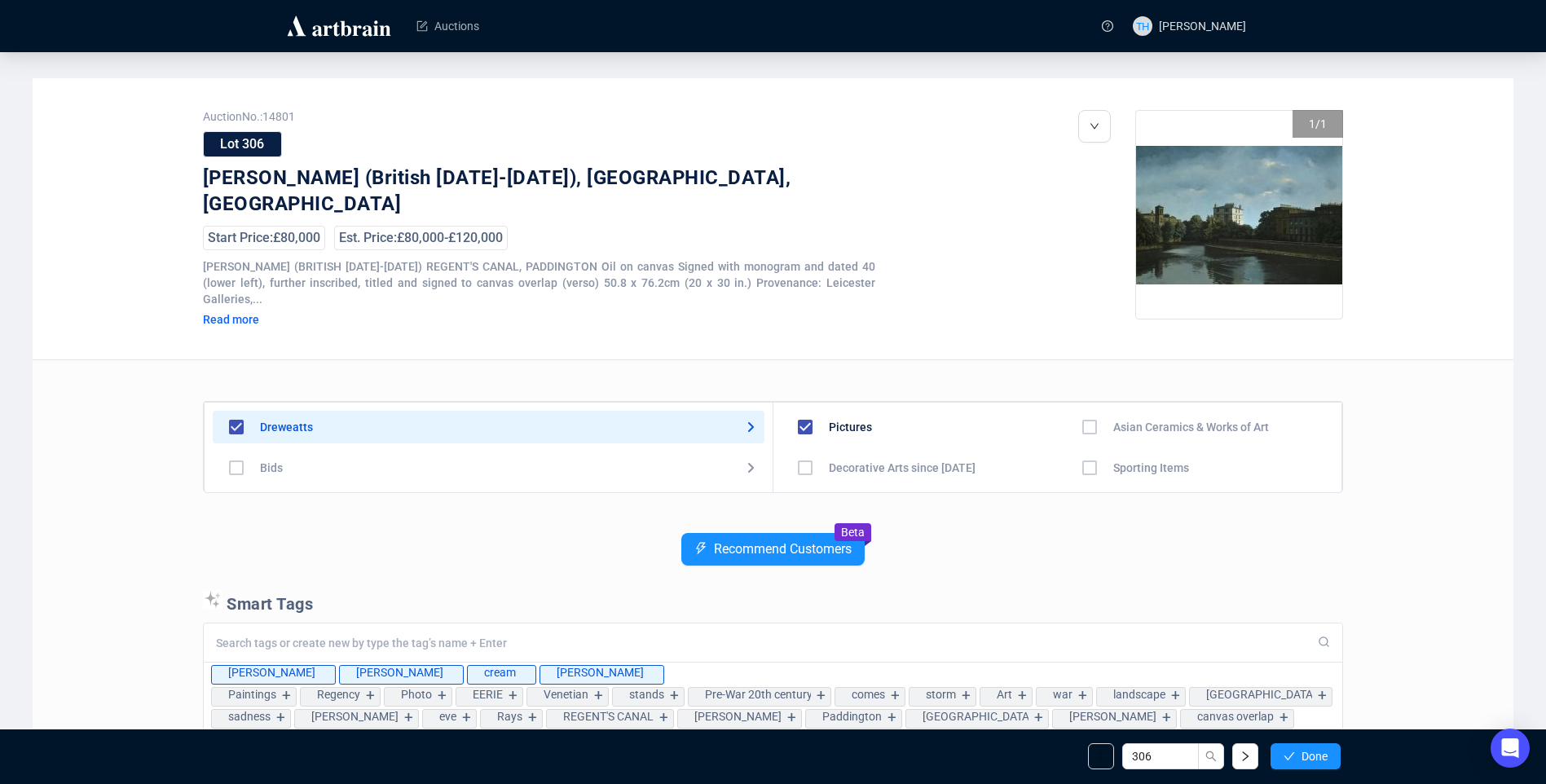
click at [1306, 751] on span "Done" at bounding box center [1314, 756] width 26 height 13
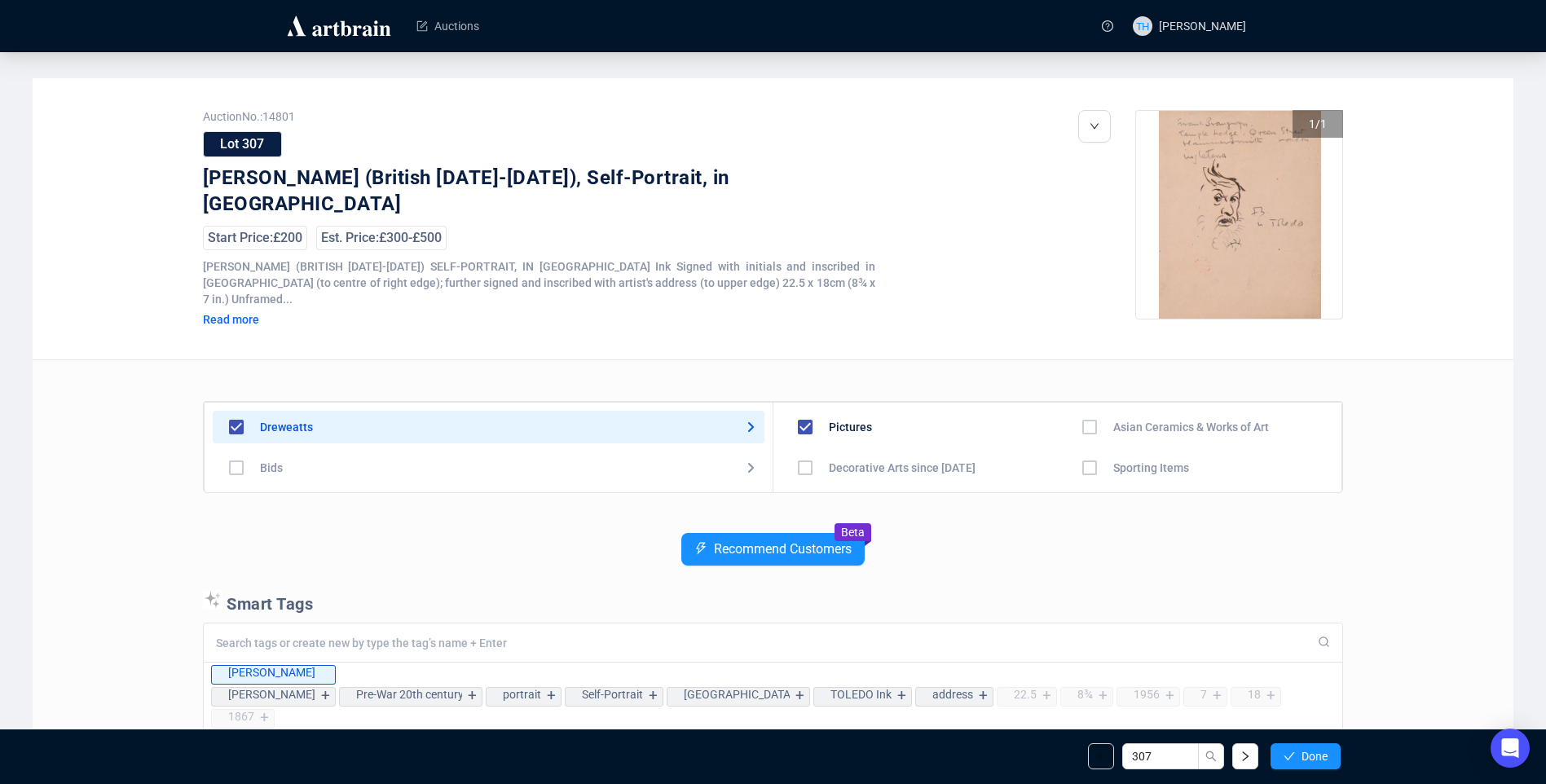
click at [1306, 751] on span "Done" at bounding box center [1314, 756] width 26 height 13
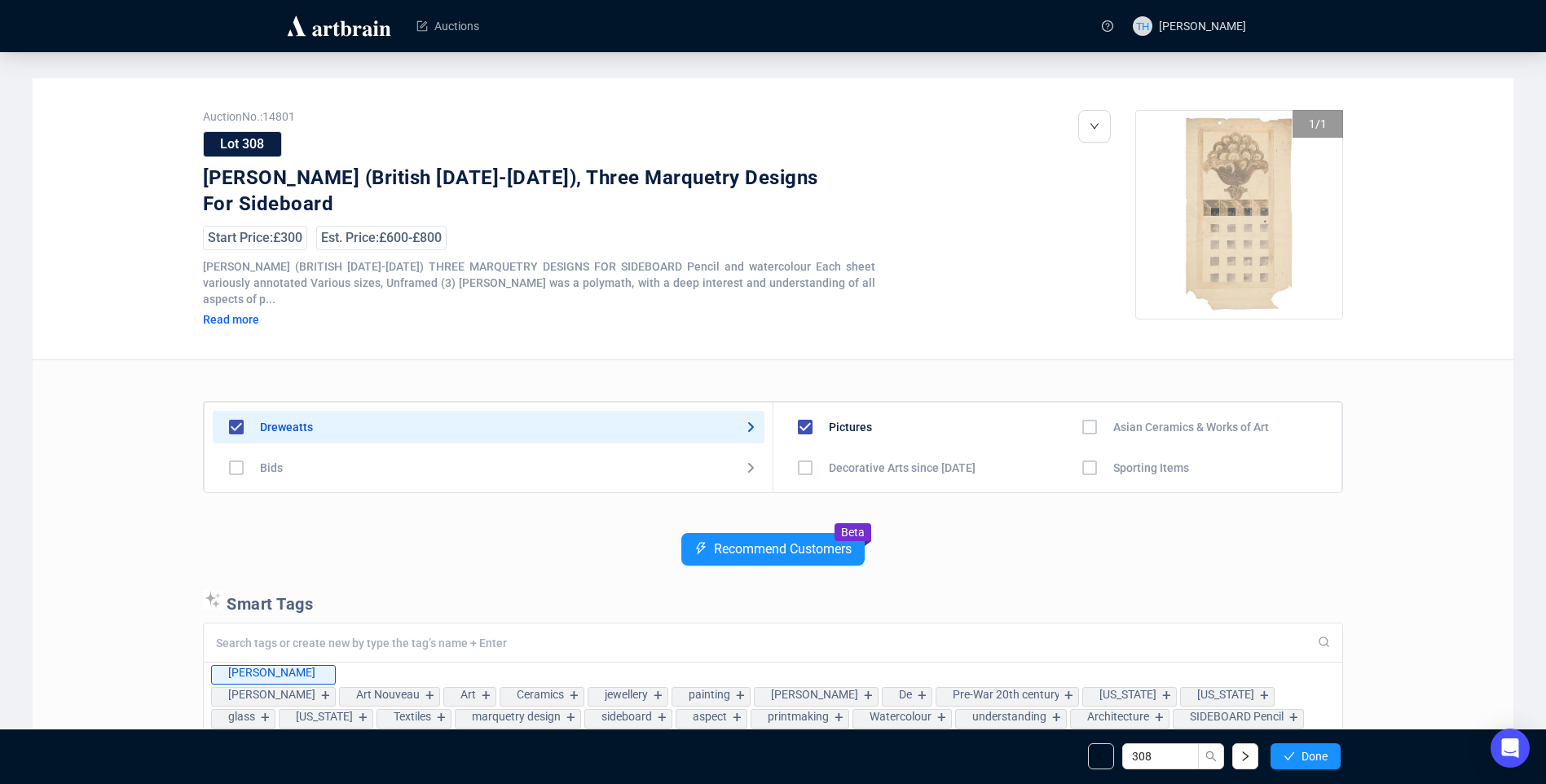
click at [1306, 751] on span "Done" at bounding box center [1314, 756] width 26 height 13
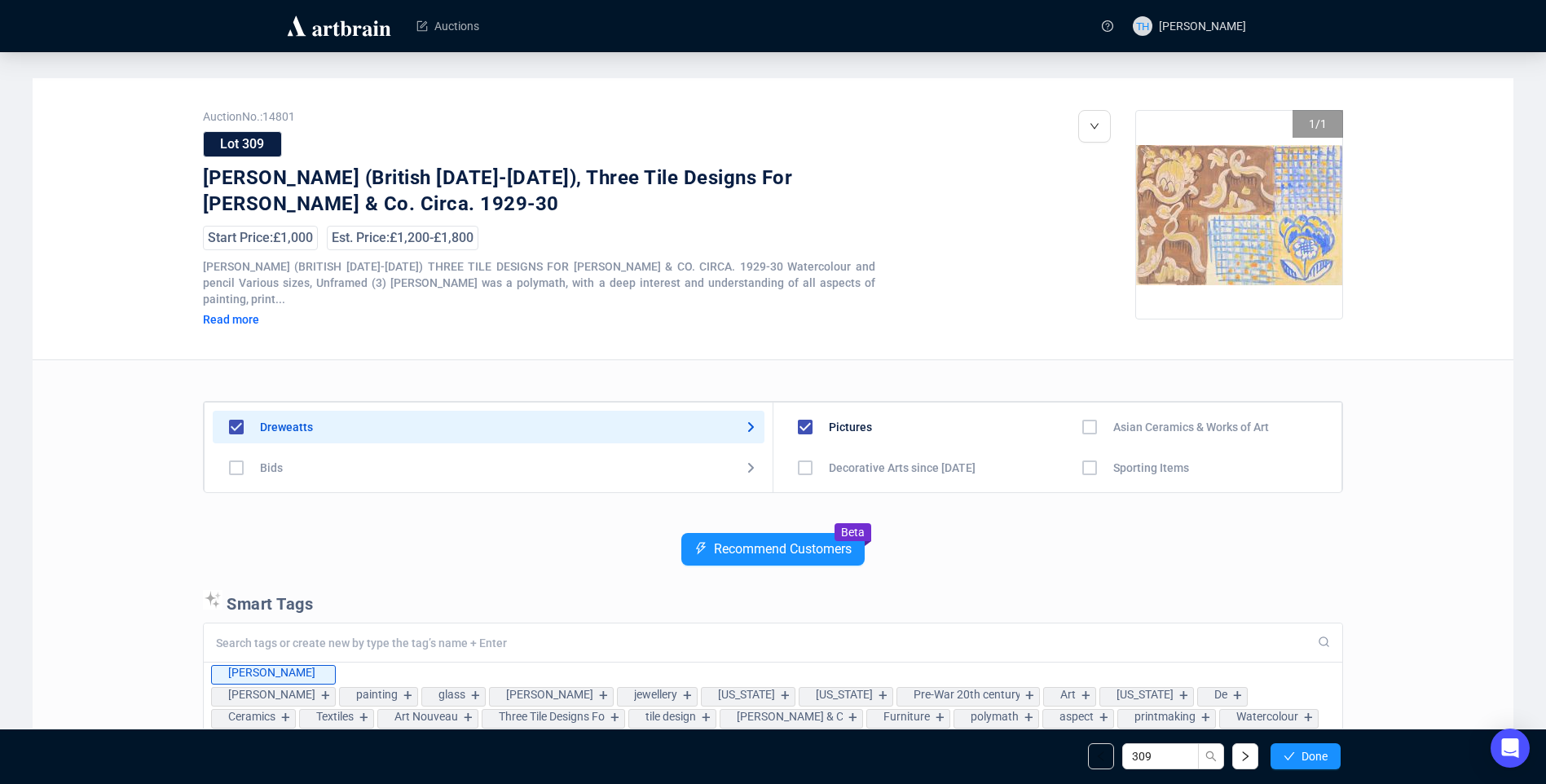
click at [1306, 751] on span "Done" at bounding box center [1314, 756] width 26 height 13
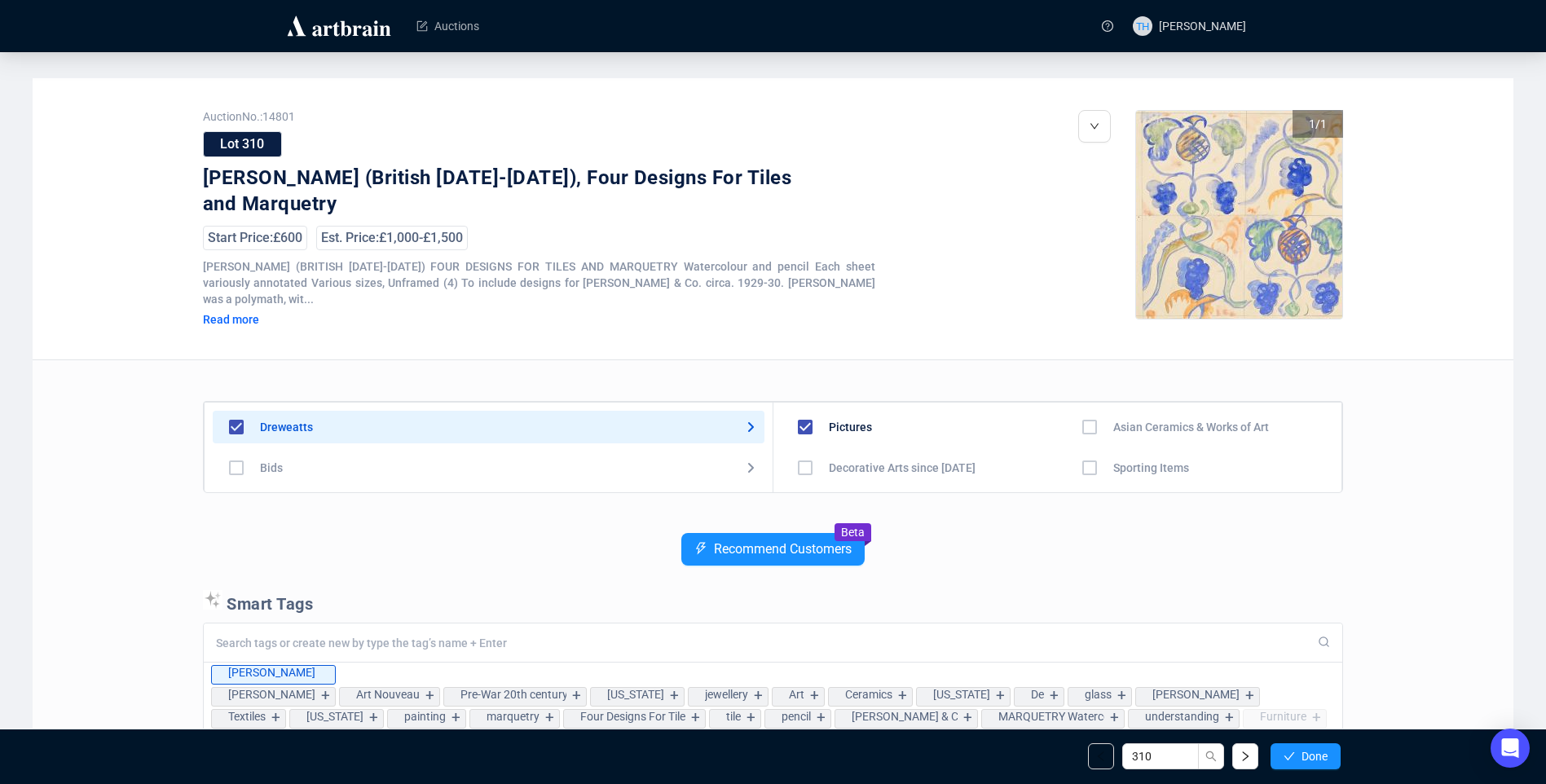
click at [1306, 751] on span "Done" at bounding box center [1314, 756] width 26 height 13
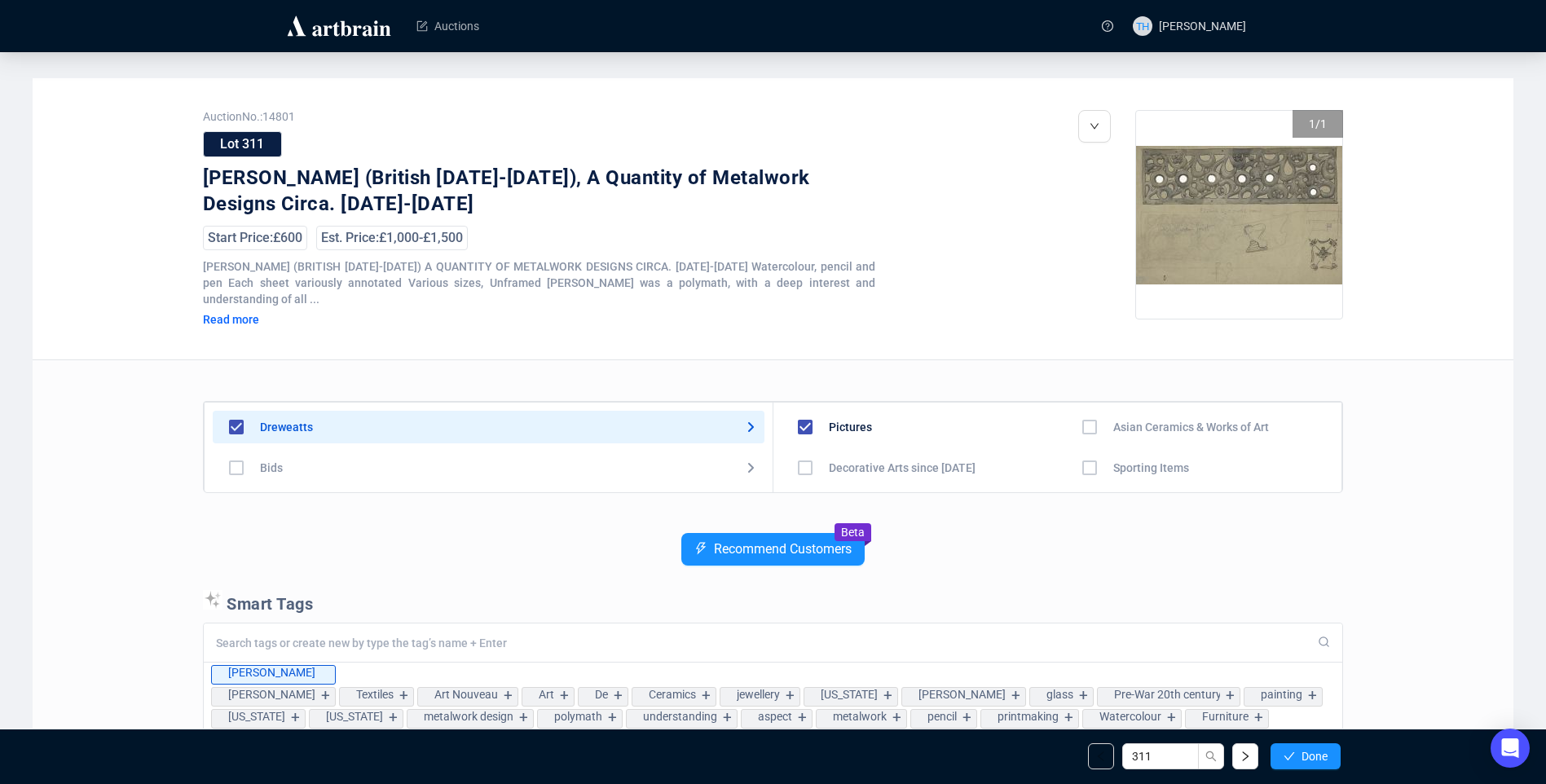
click at [1306, 751] on span "Done" at bounding box center [1314, 756] width 26 height 13
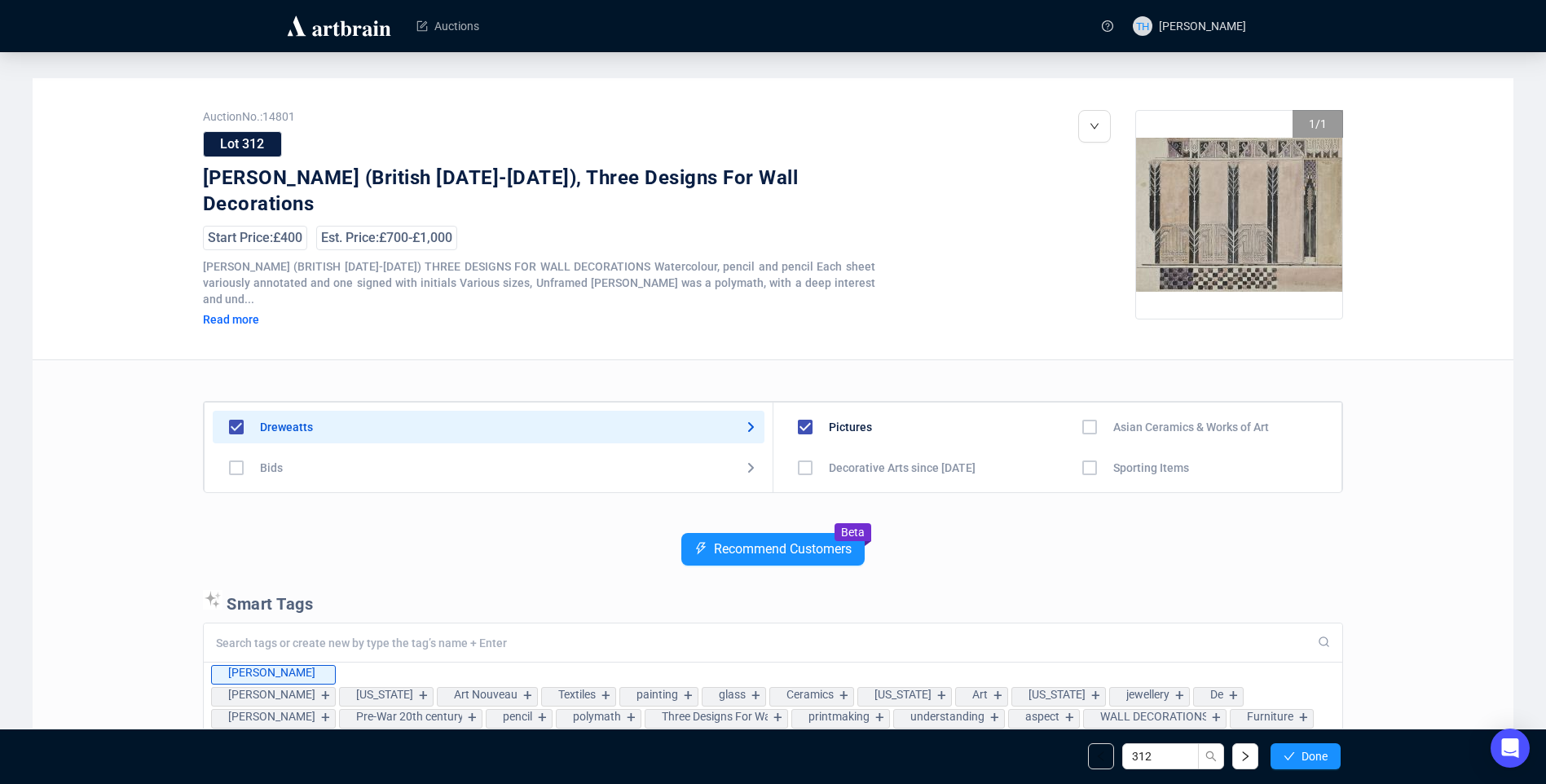
click at [1306, 751] on span "Done" at bounding box center [1314, 756] width 26 height 13
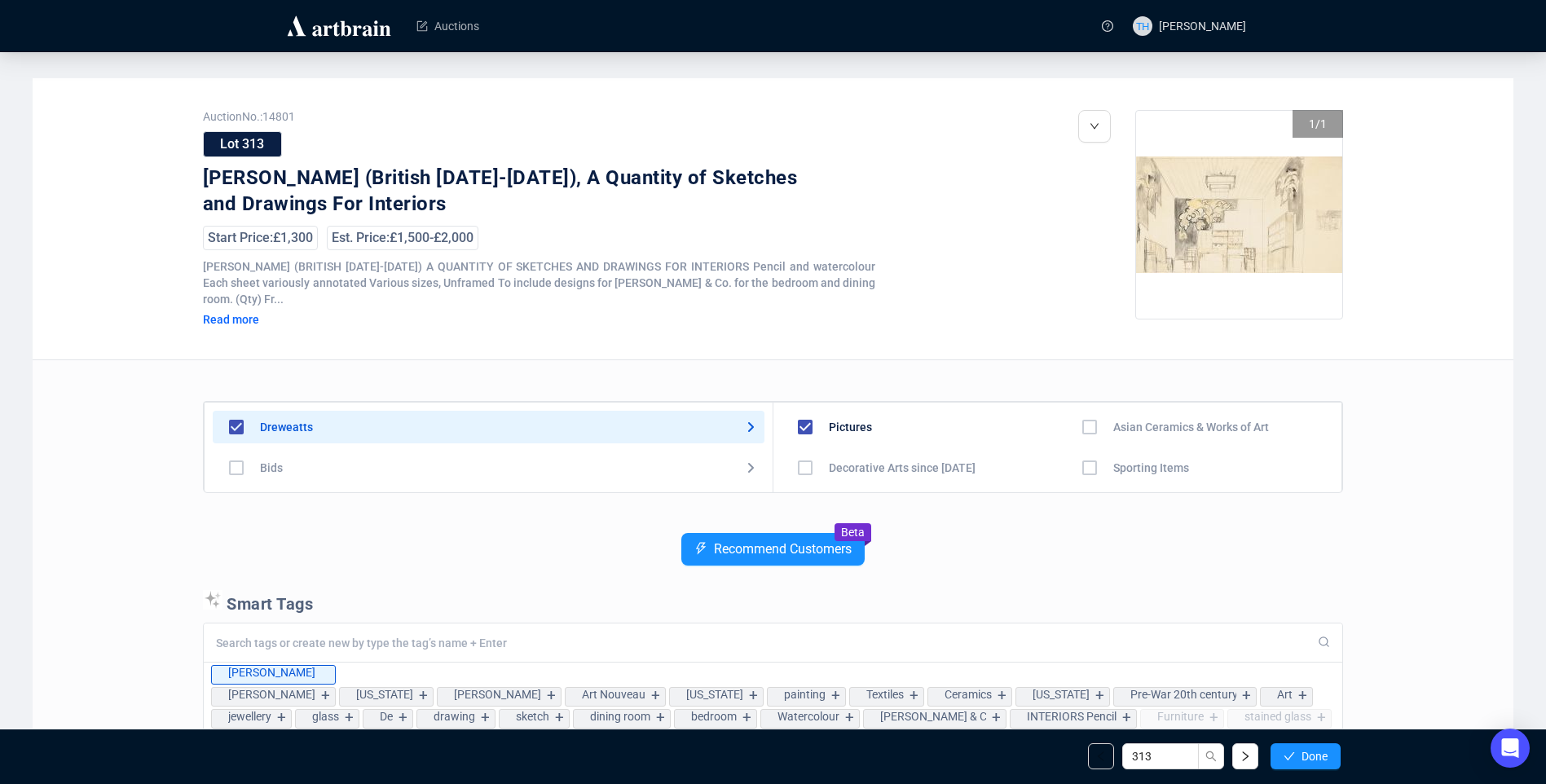
click at [1306, 751] on span "Done" at bounding box center [1314, 756] width 26 height 13
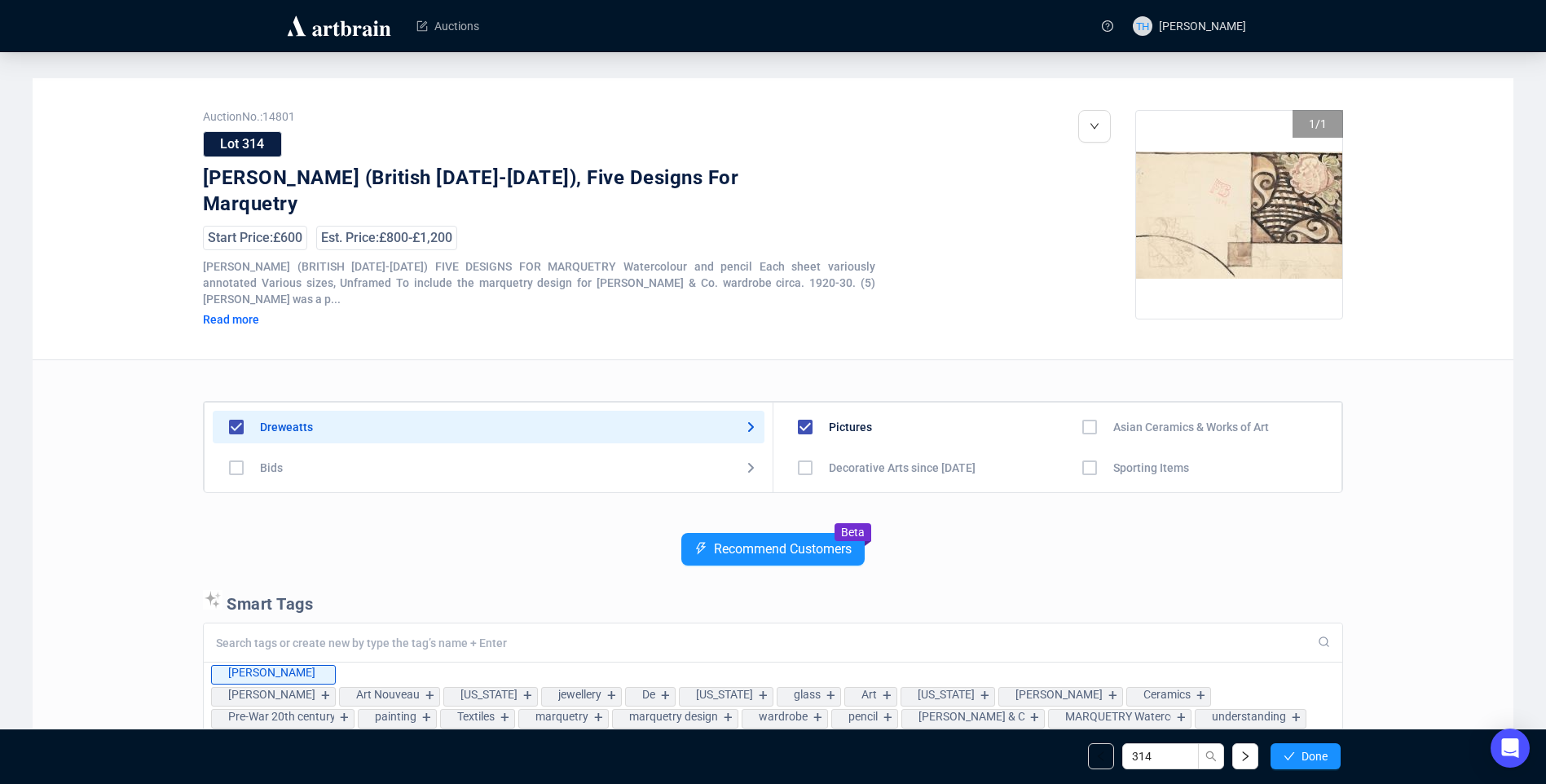
click at [1306, 751] on span "Done" at bounding box center [1314, 756] width 26 height 13
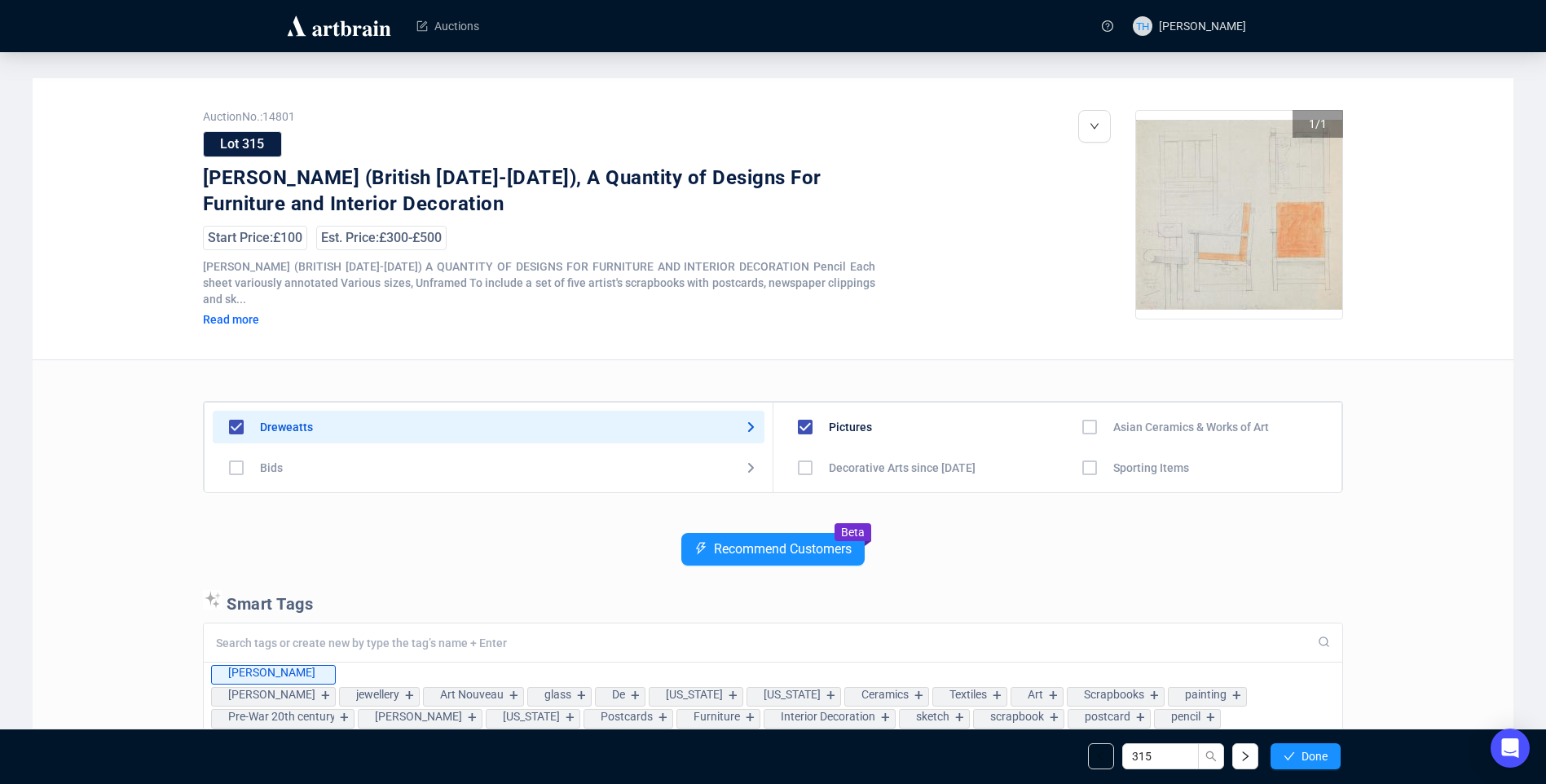
click at [1306, 751] on span "Done" at bounding box center [1314, 756] width 26 height 13
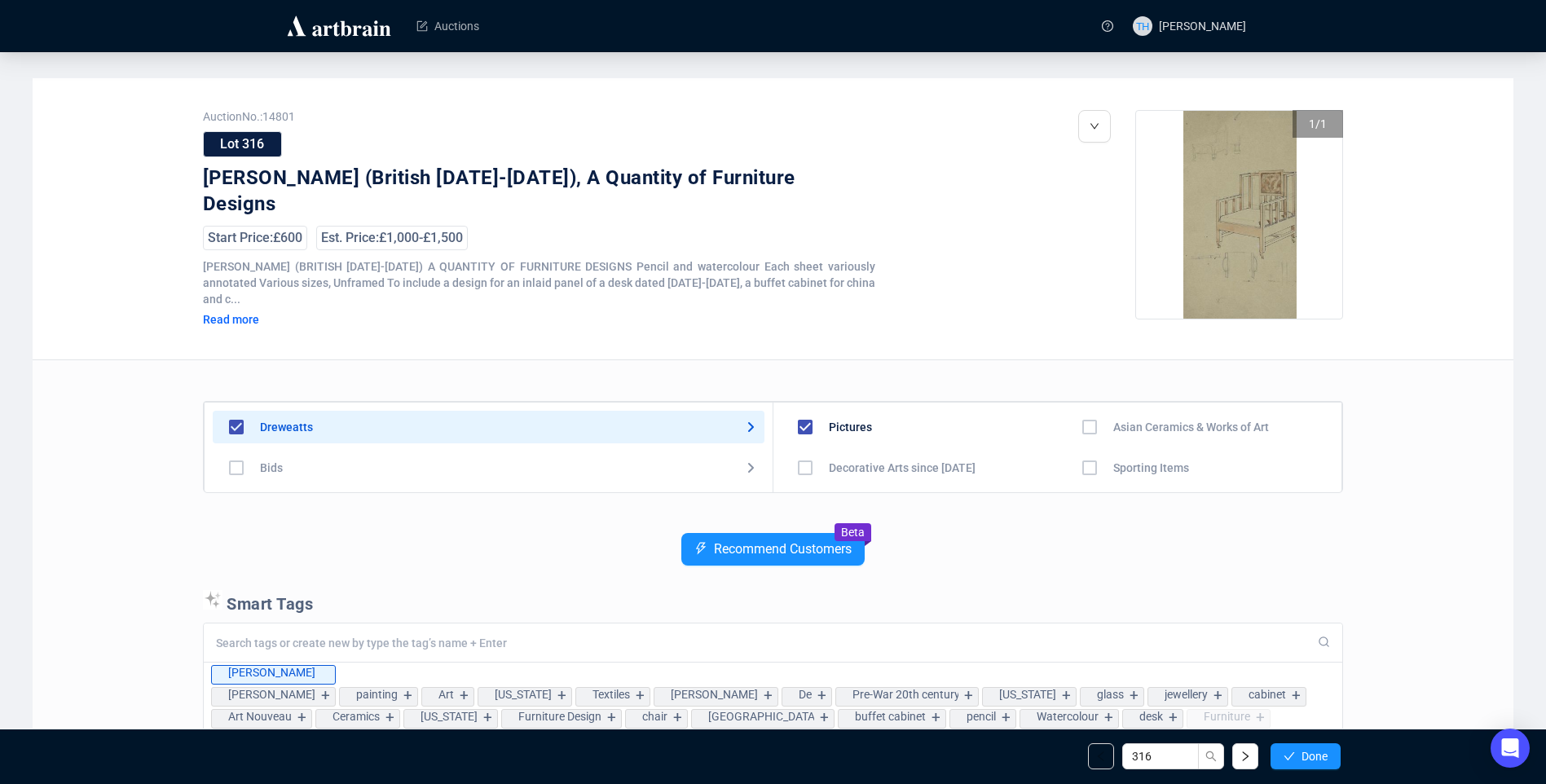
click at [1306, 751] on span "Done" at bounding box center [1314, 756] width 26 height 13
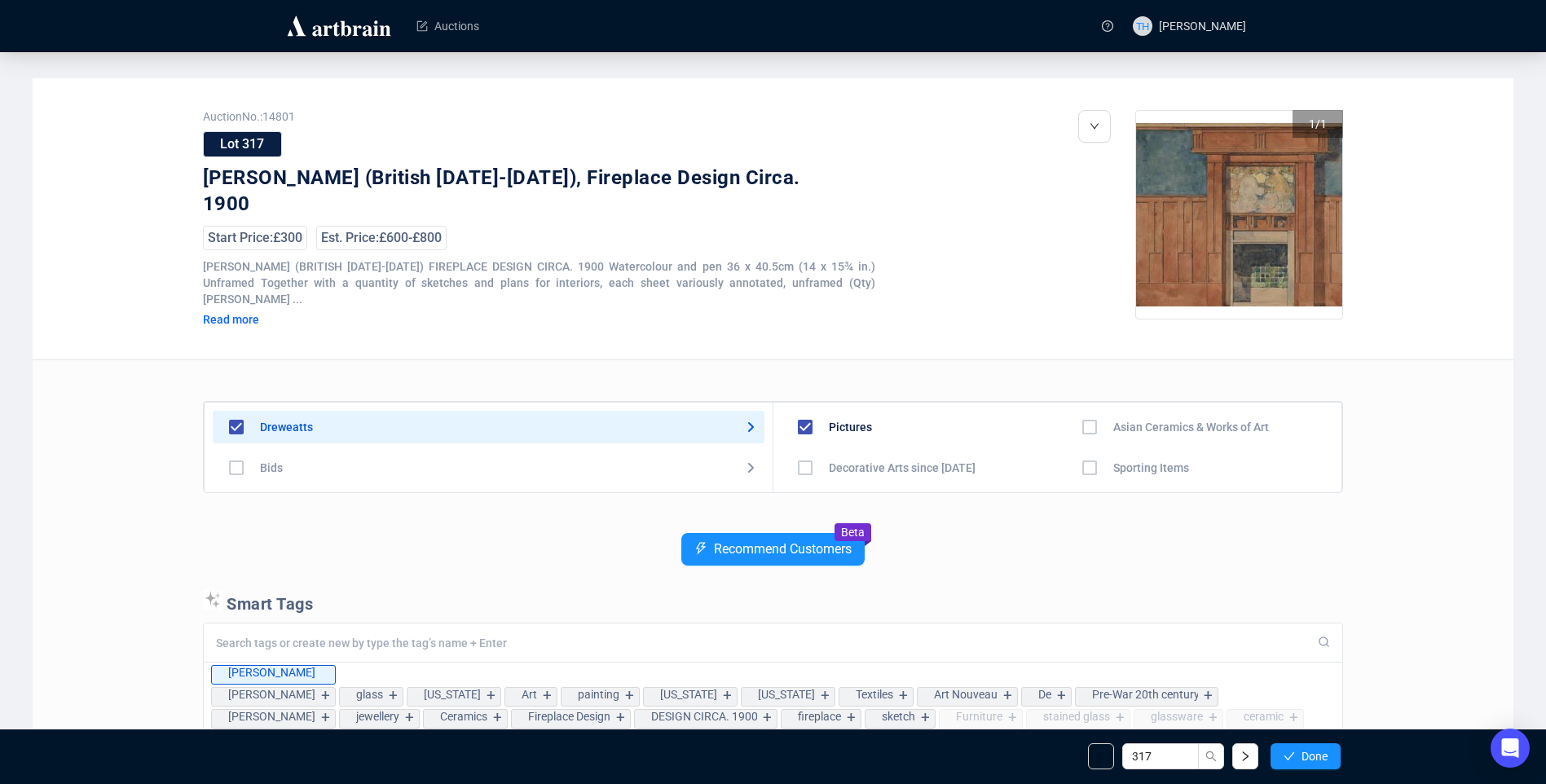
click at [1306, 751] on span "Done" at bounding box center [1314, 756] width 26 height 13
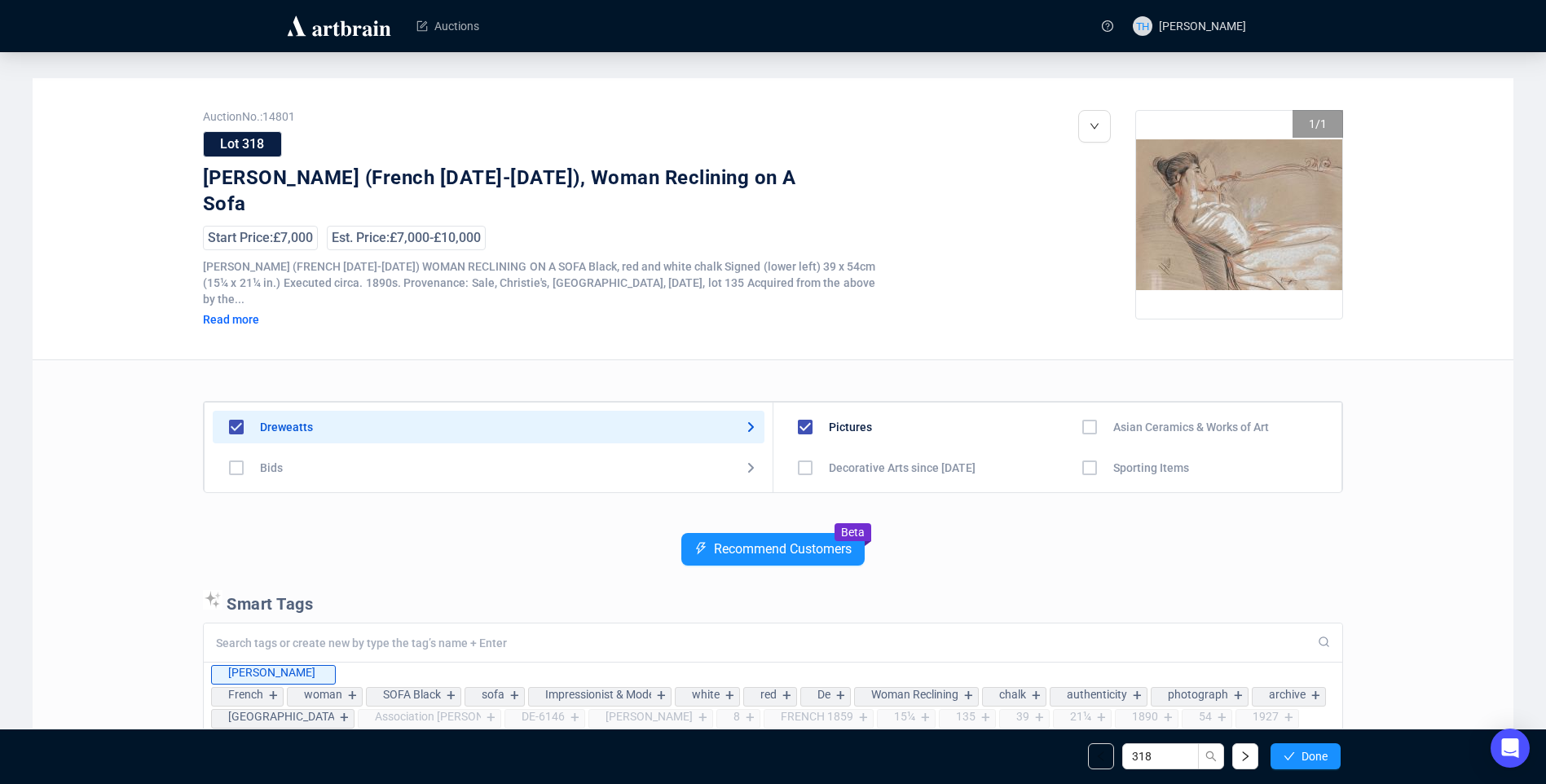
click at [1306, 751] on span "Done" at bounding box center [1314, 756] width 26 height 13
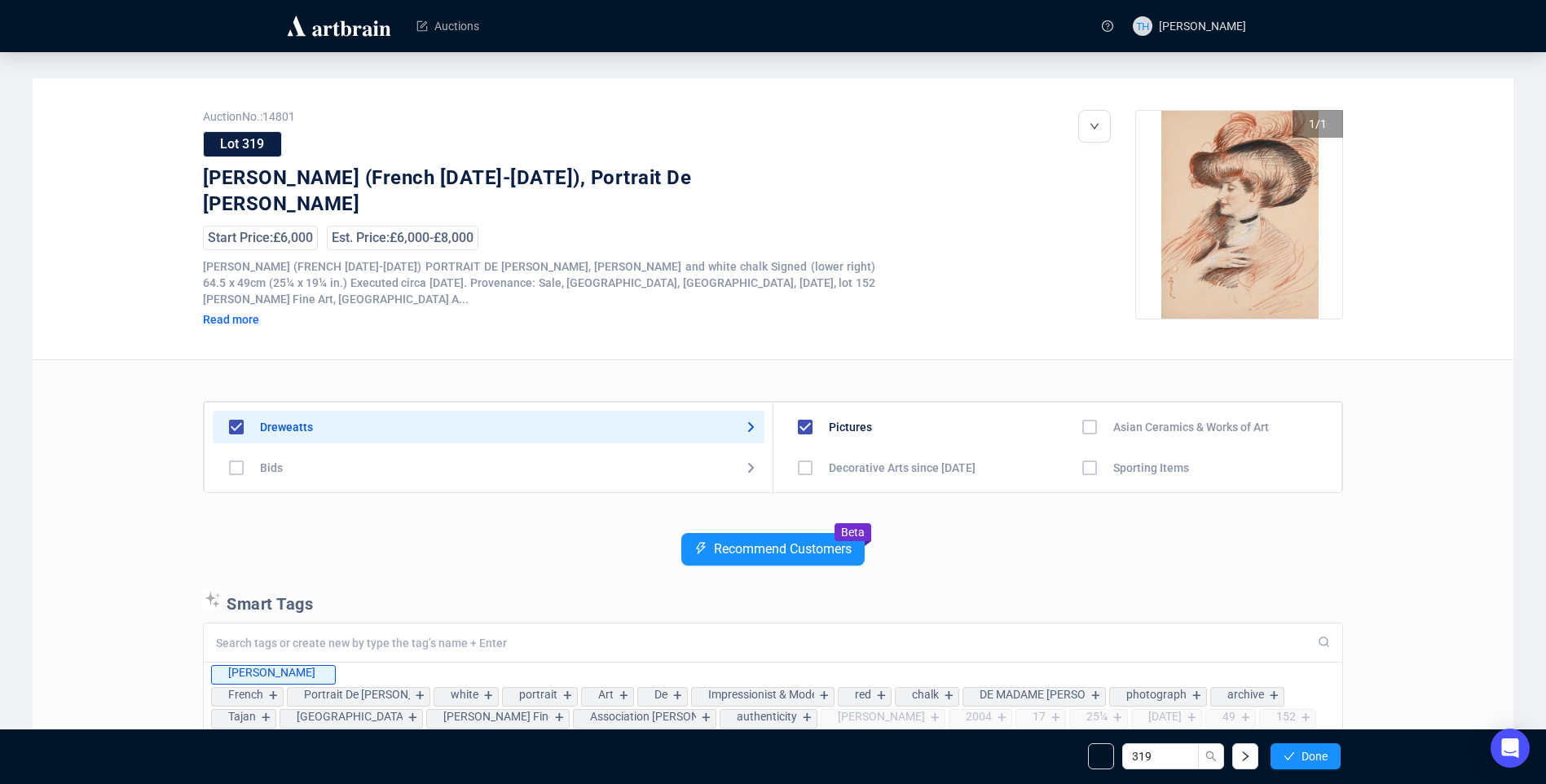
click at [1306, 751] on span "Done" at bounding box center [1314, 756] width 26 height 13
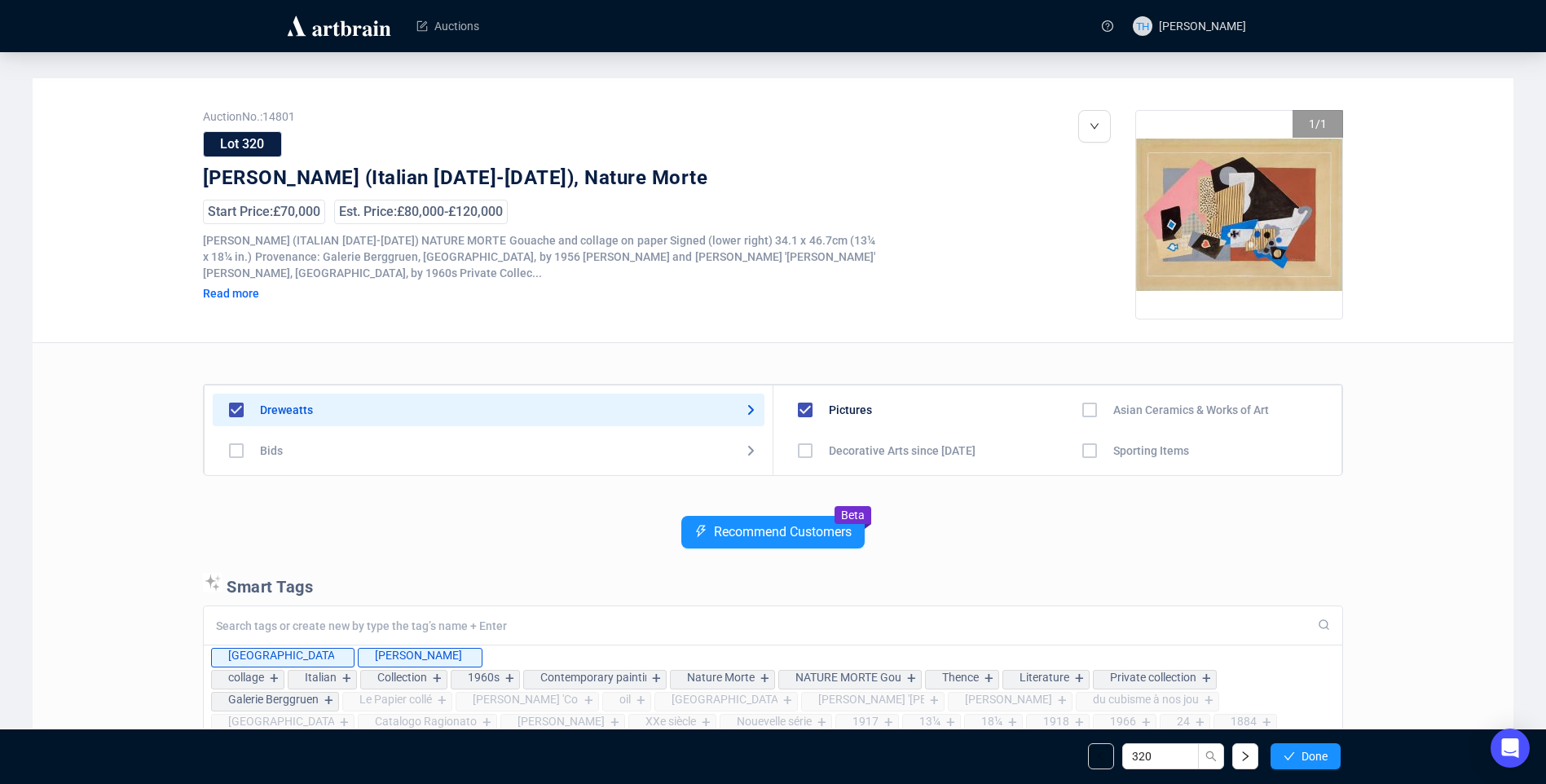
click at [1306, 751] on span "Done" at bounding box center [1314, 756] width 26 height 13
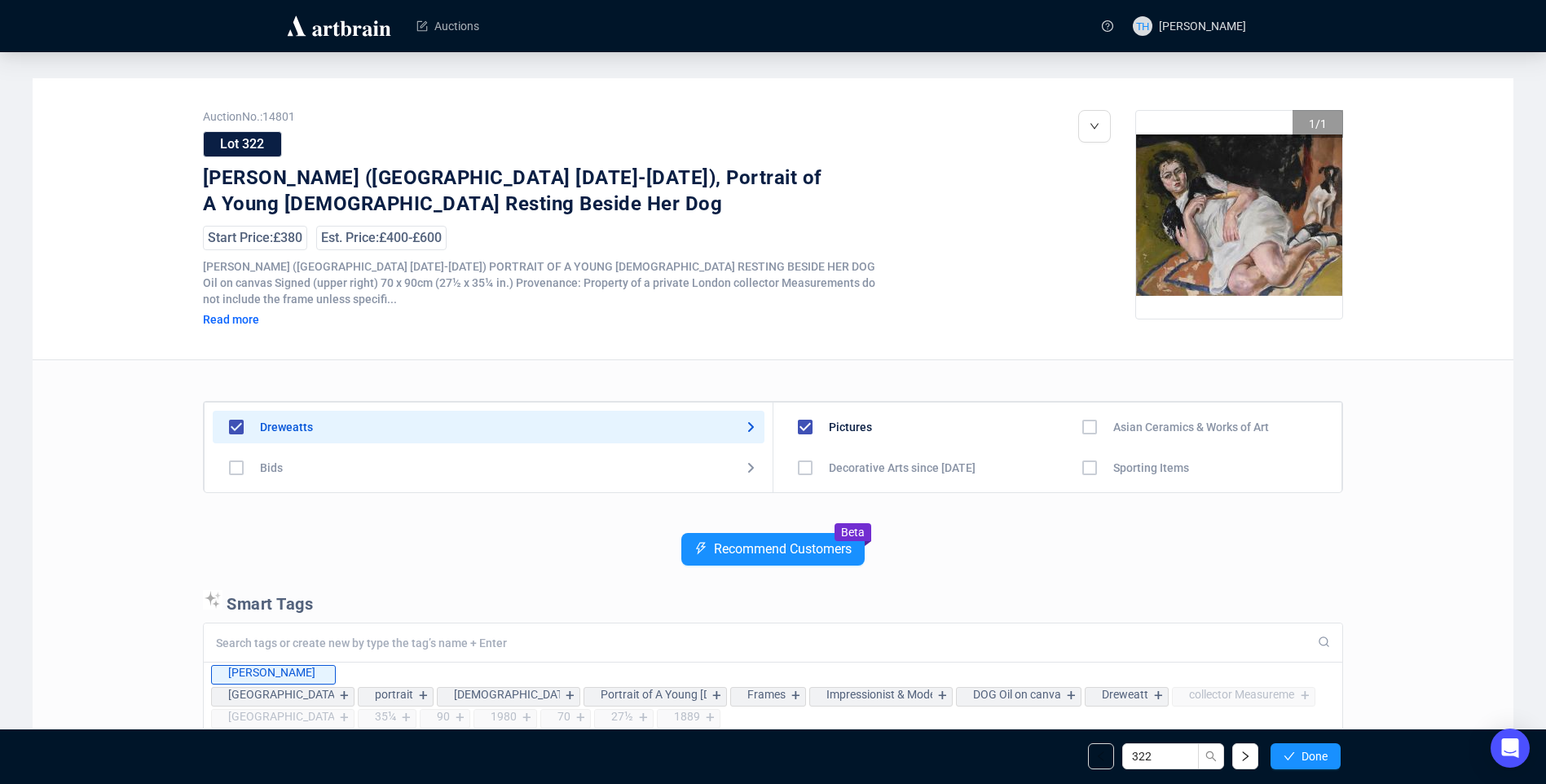
click at [1306, 751] on span "Done" at bounding box center [1314, 756] width 26 height 13
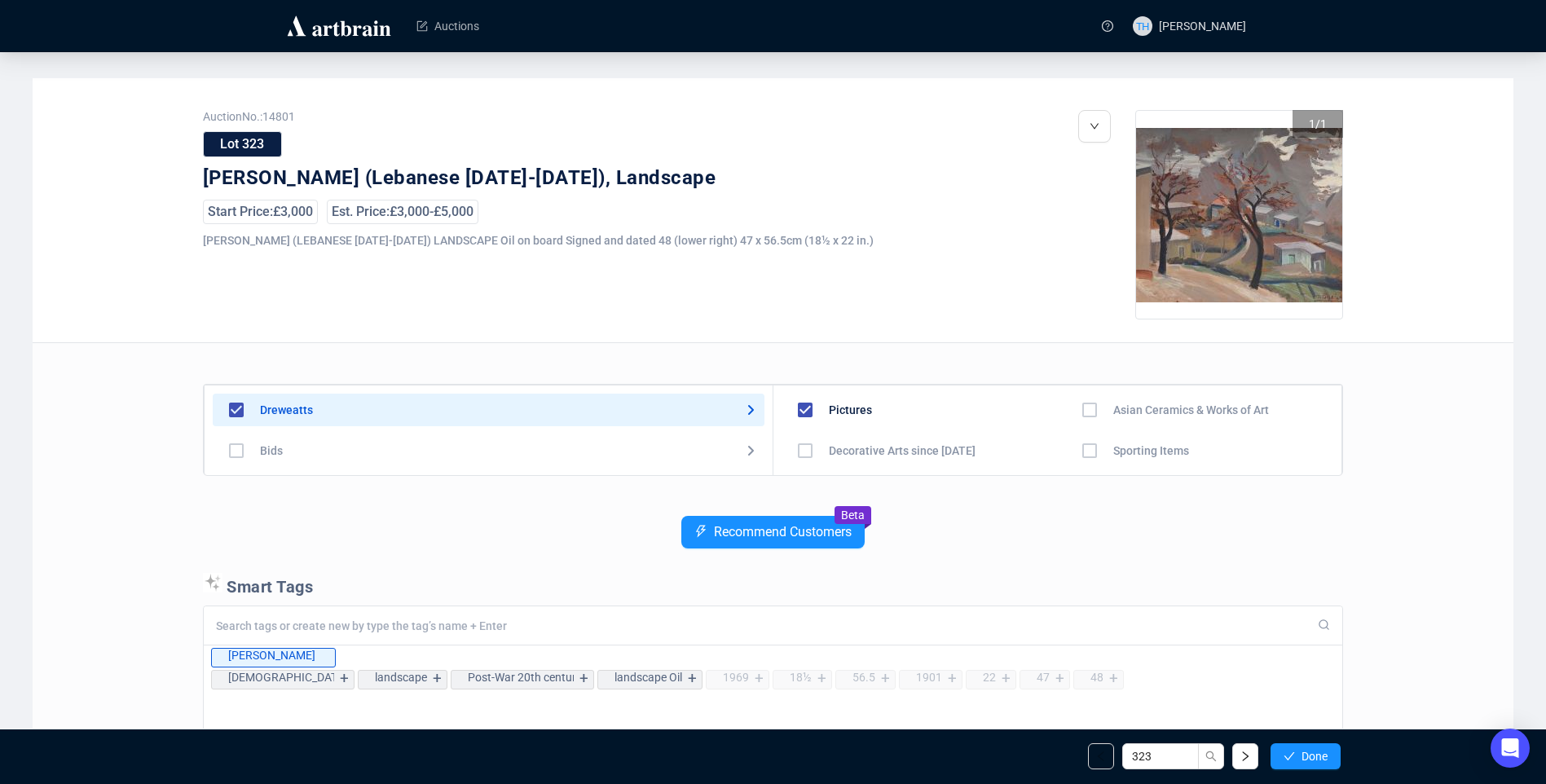
click at [1306, 751] on span "Done" at bounding box center [1314, 756] width 26 height 13
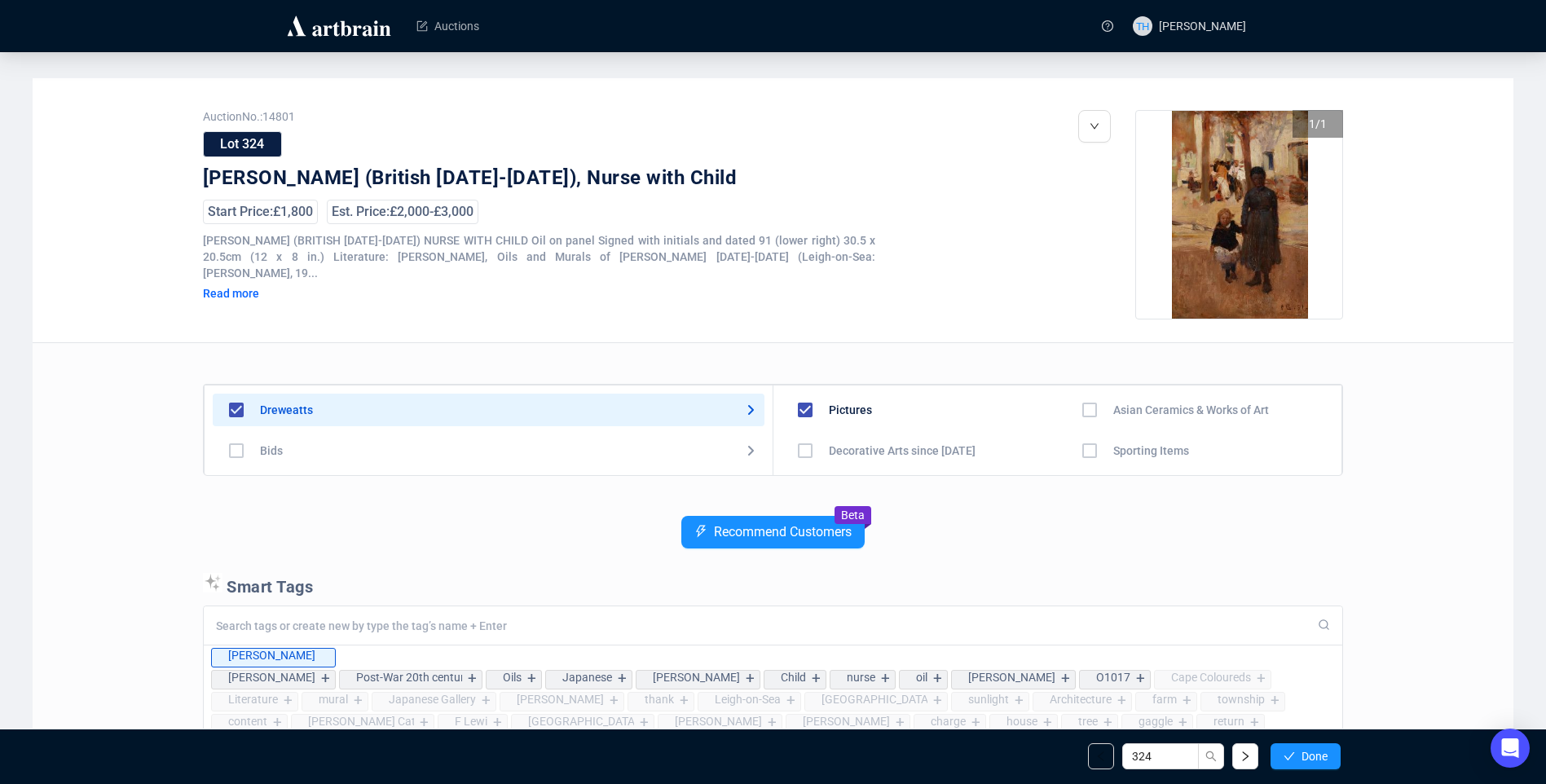
click at [1306, 751] on span "Done" at bounding box center [1314, 756] width 26 height 13
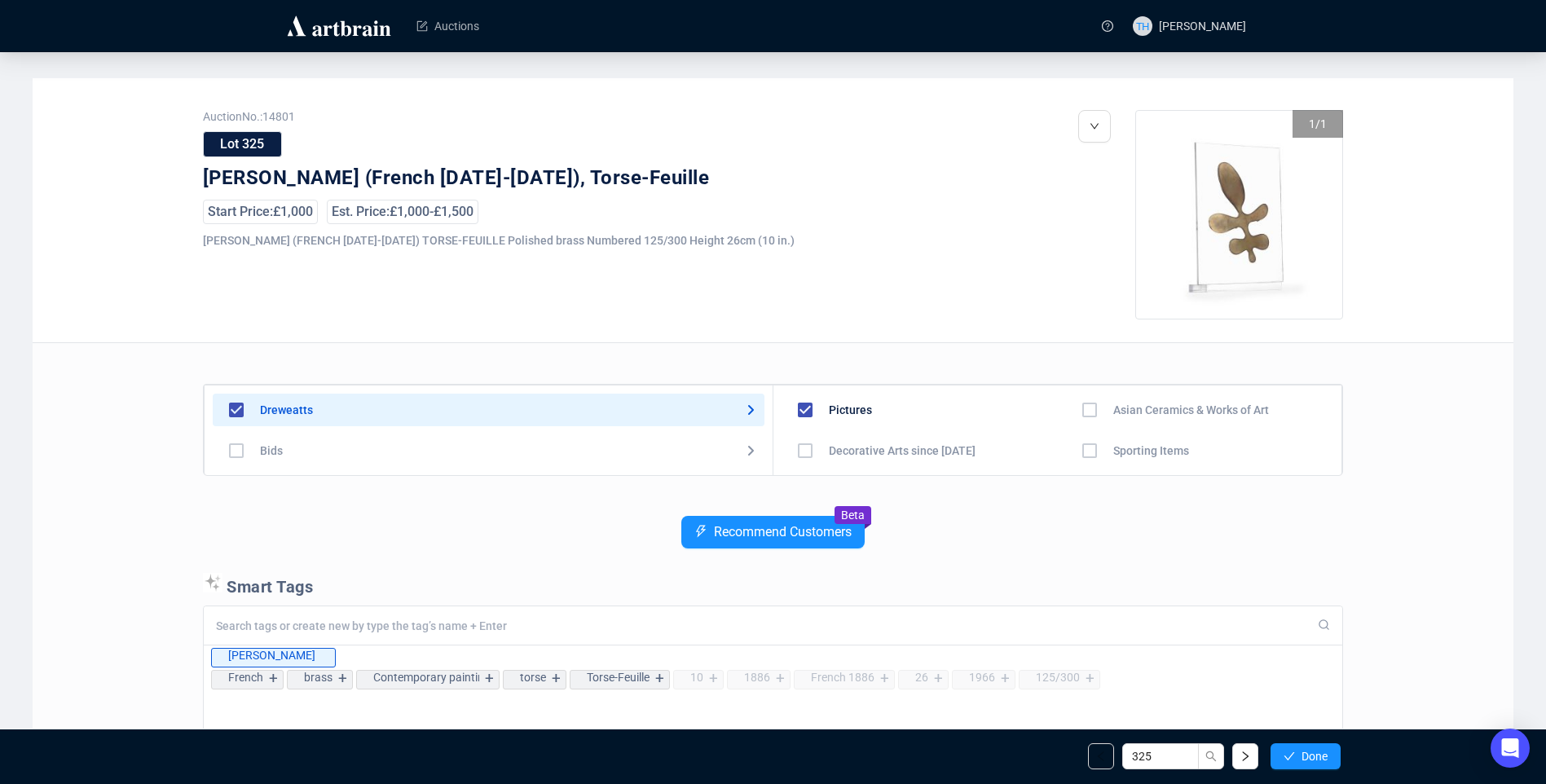
click at [1306, 751] on span "Done" at bounding box center [1314, 756] width 26 height 13
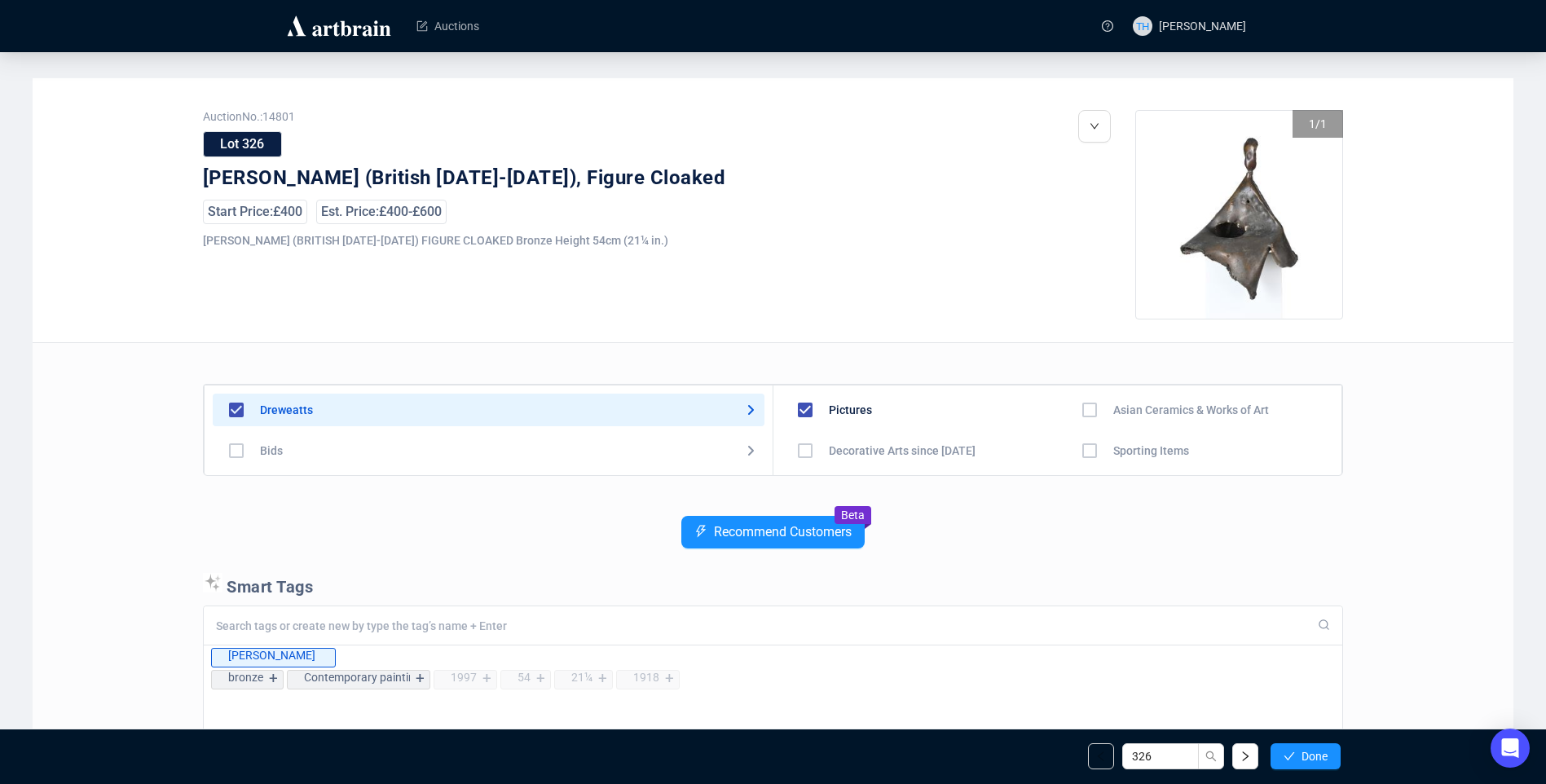
click at [1306, 751] on span "Done" at bounding box center [1314, 756] width 26 height 13
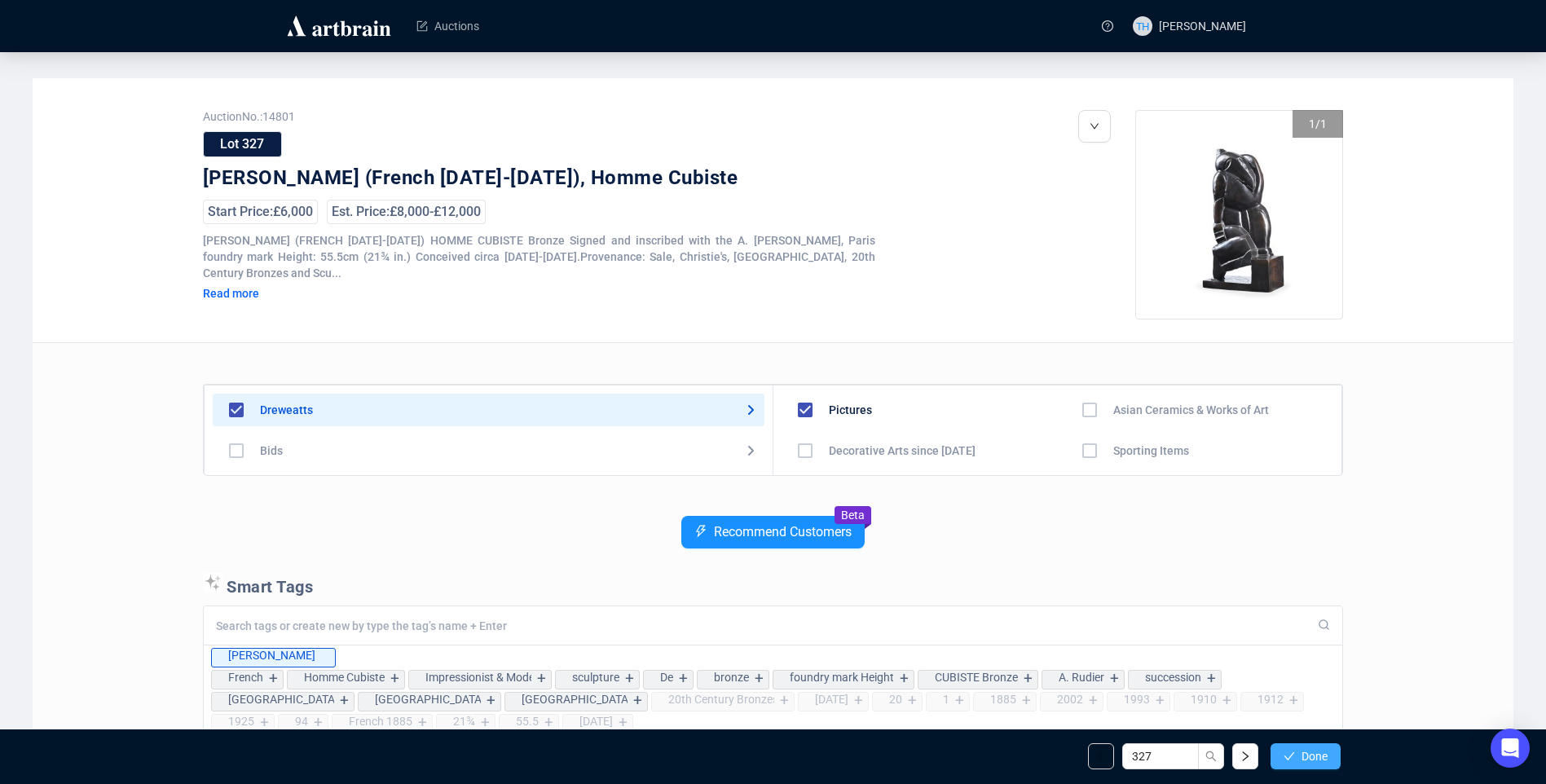
click at [1306, 752] on span "Done" at bounding box center [1314, 756] width 26 height 13
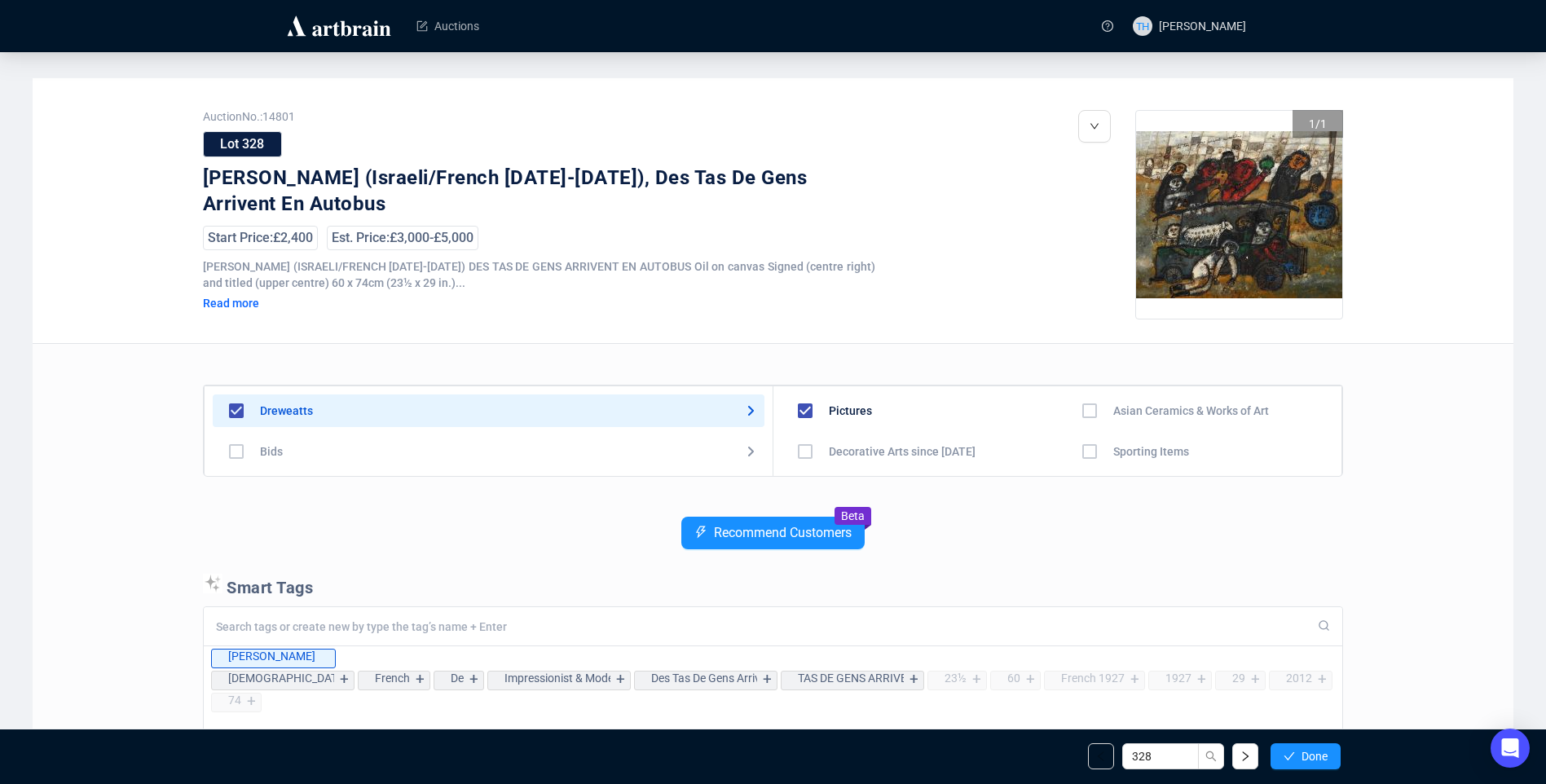
click at [1306, 752] on span "Done" at bounding box center [1314, 756] width 26 height 13
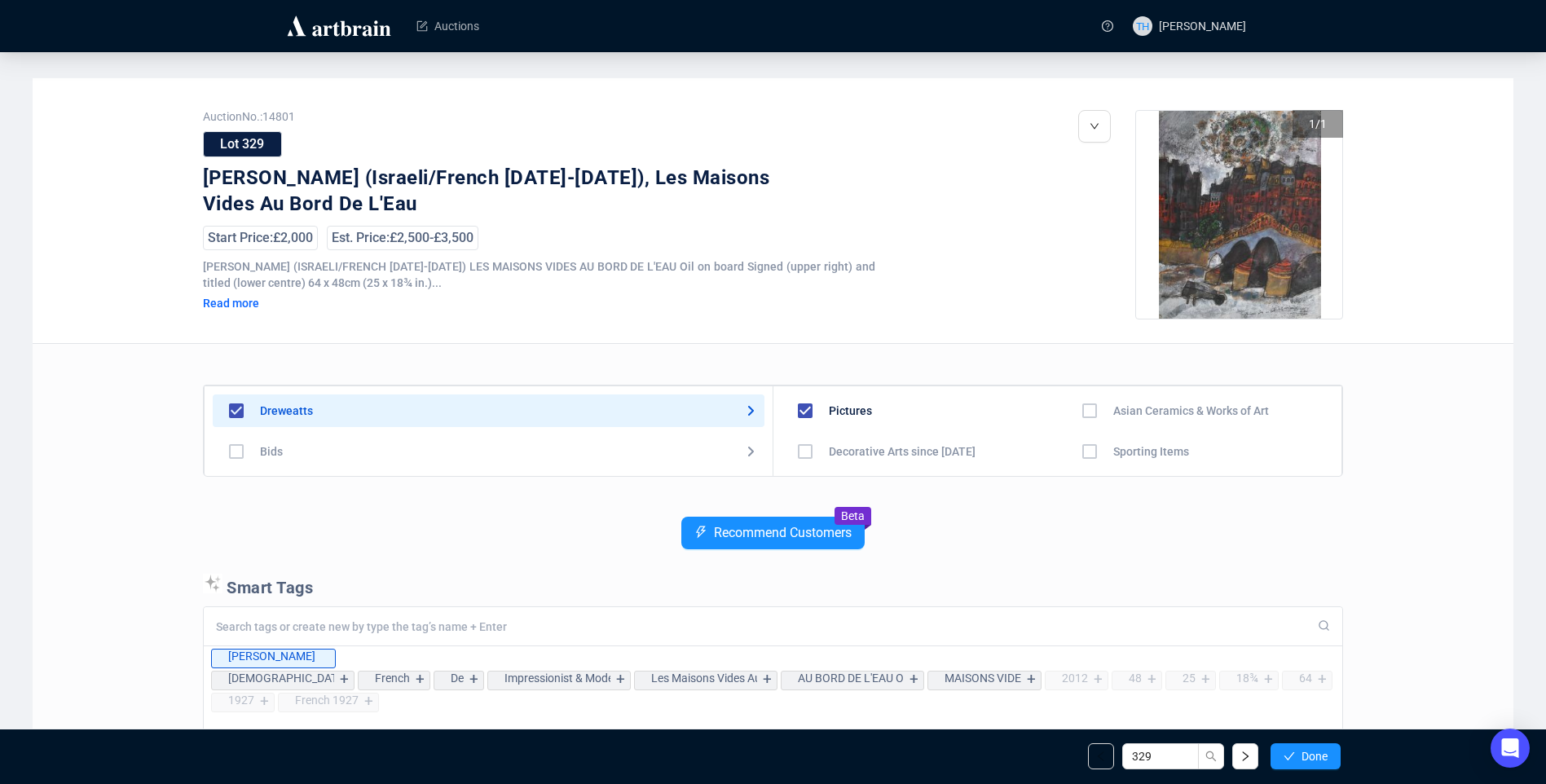
click at [1306, 752] on span "Done" at bounding box center [1314, 756] width 26 height 13
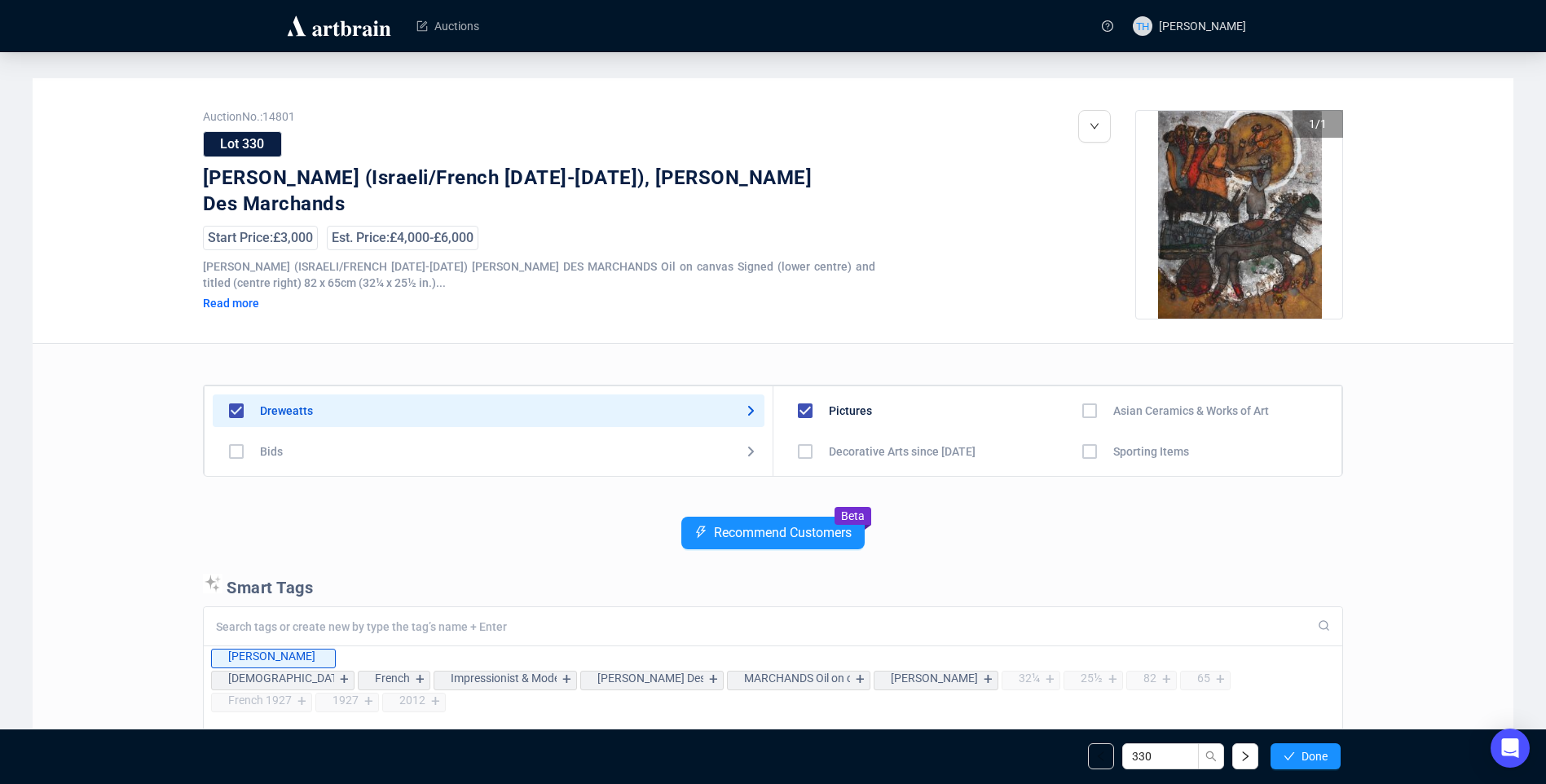
click at [1306, 752] on span "Done" at bounding box center [1314, 756] width 26 height 13
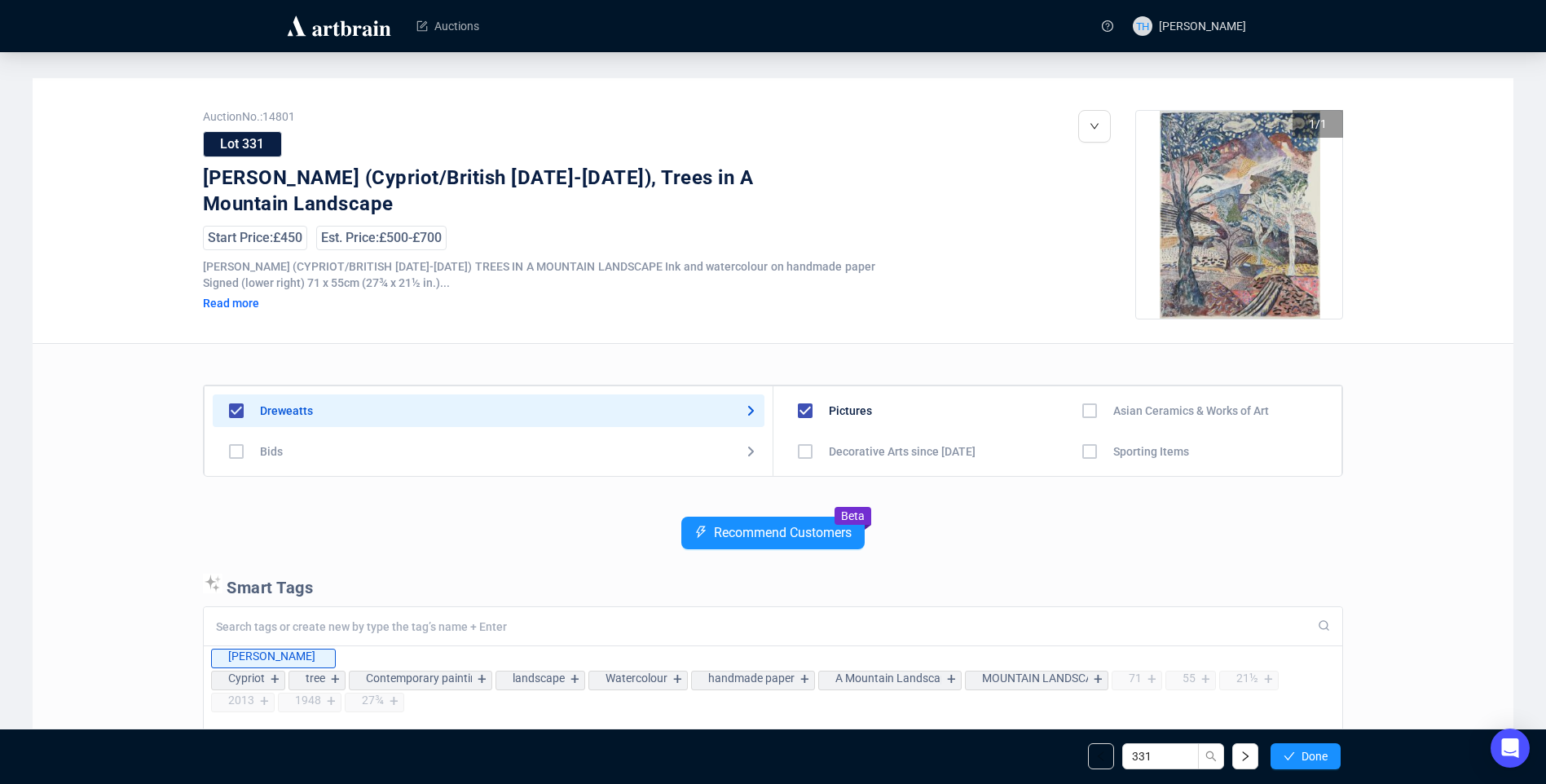
click at [1306, 752] on span "Done" at bounding box center [1314, 756] width 26 height 13
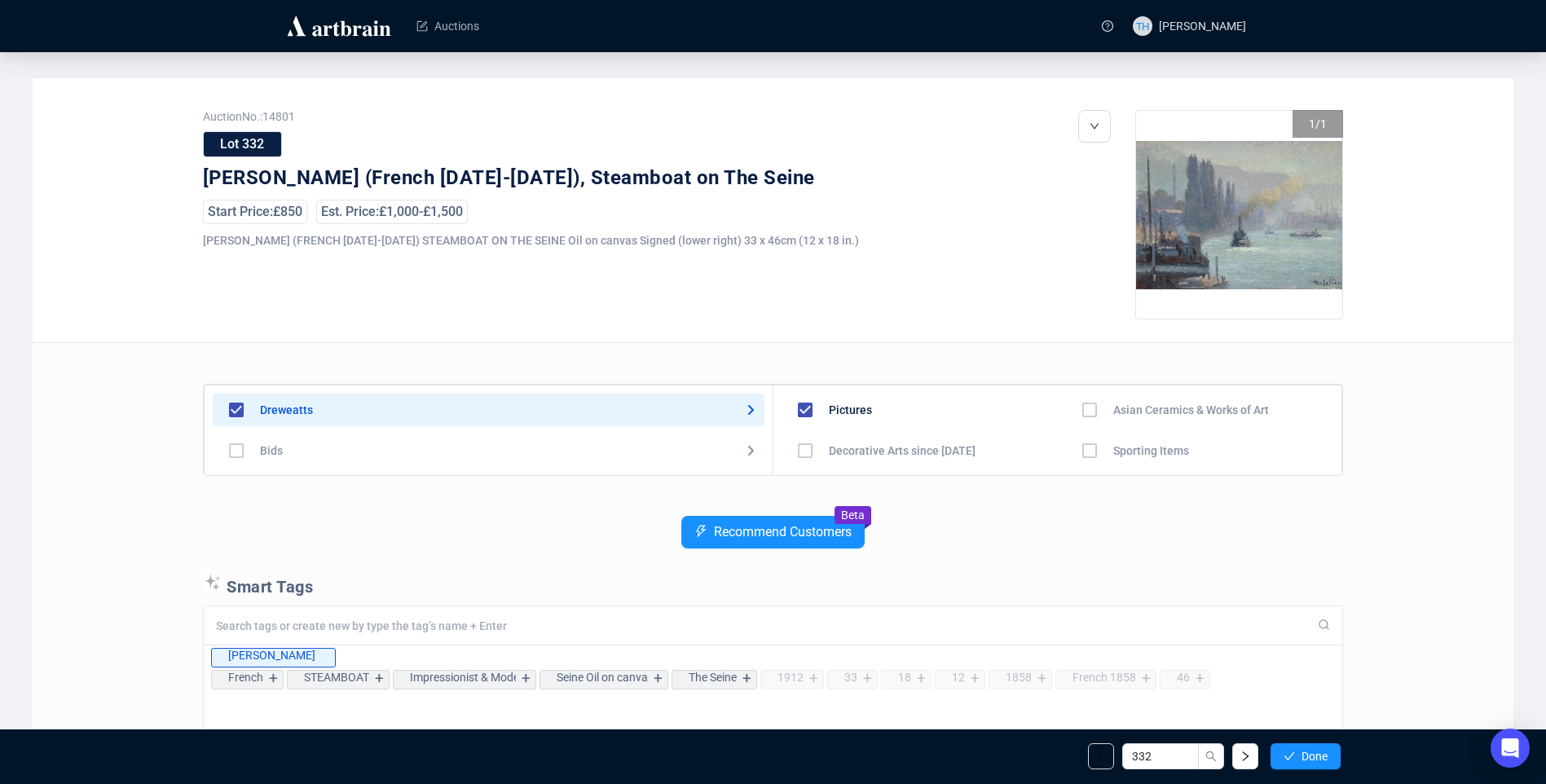
click at [1306, 752] on span "Done" at bounding box center [1314, 756] width 26 height 13
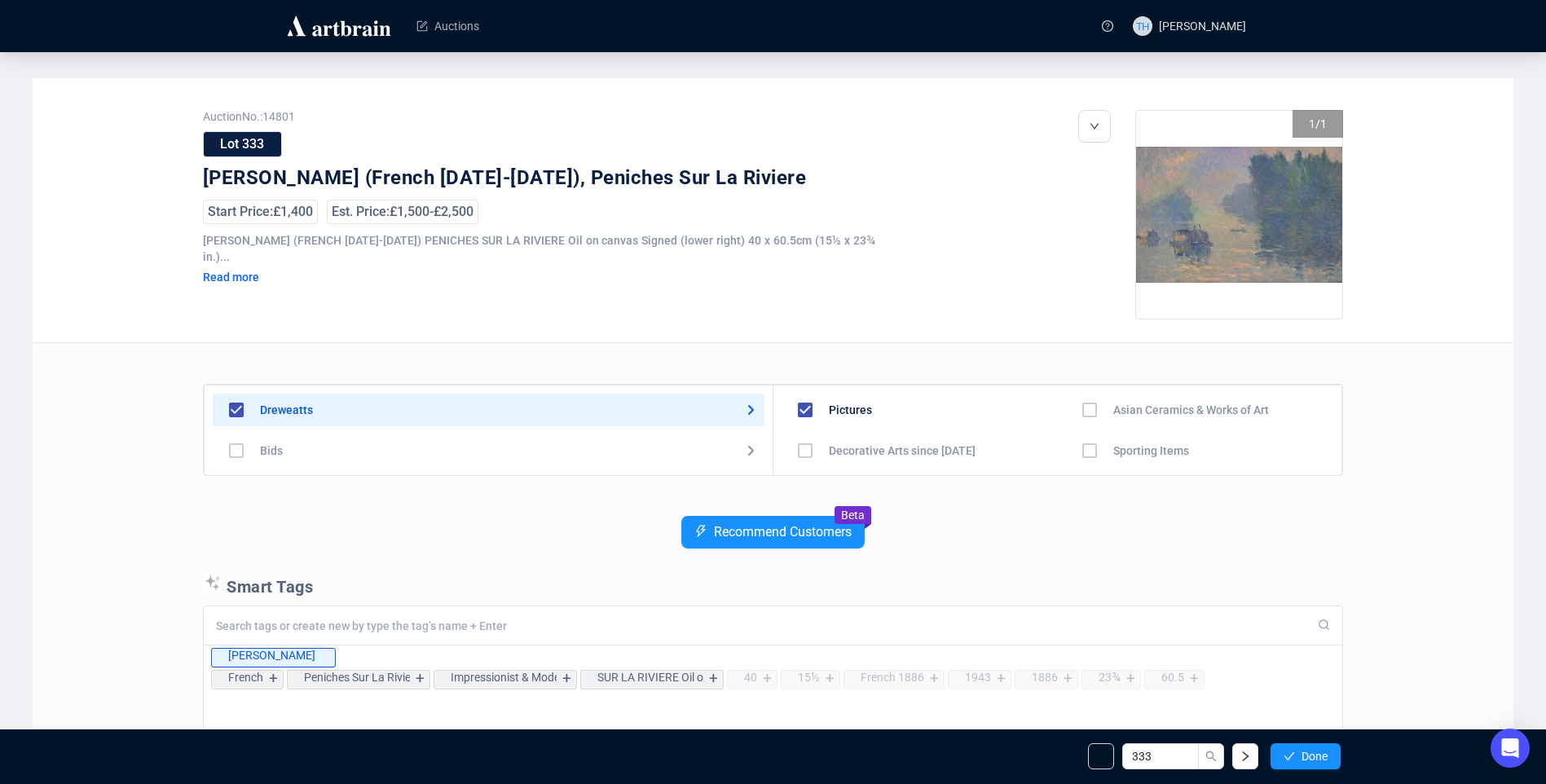
click at [1306, 752] on span "Done" at bounding box center [1314, 756] width 26 height 13
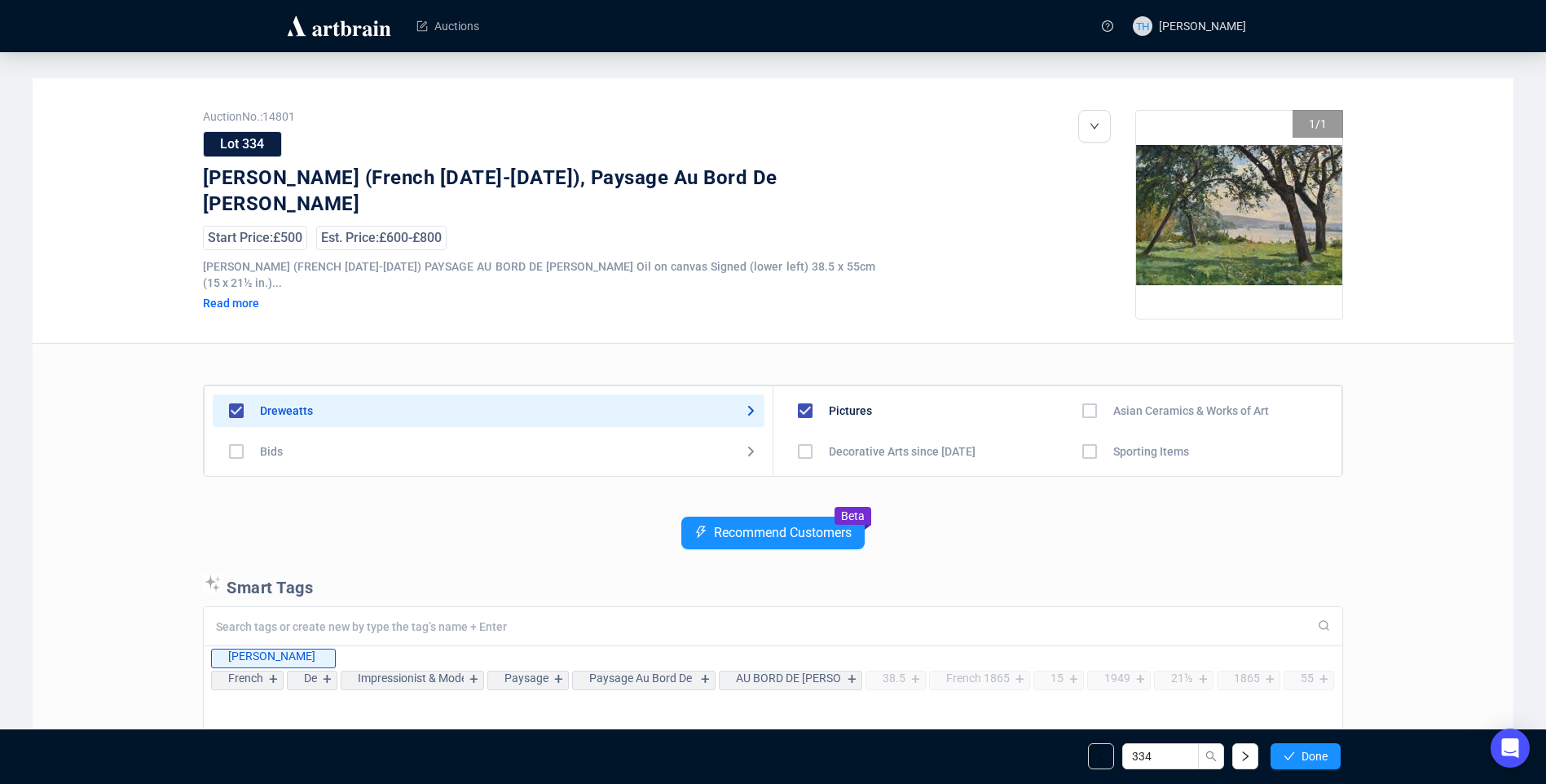
click at [1306, 752] on span "Done" at bounding box center [1314, 756] width 26 height 13
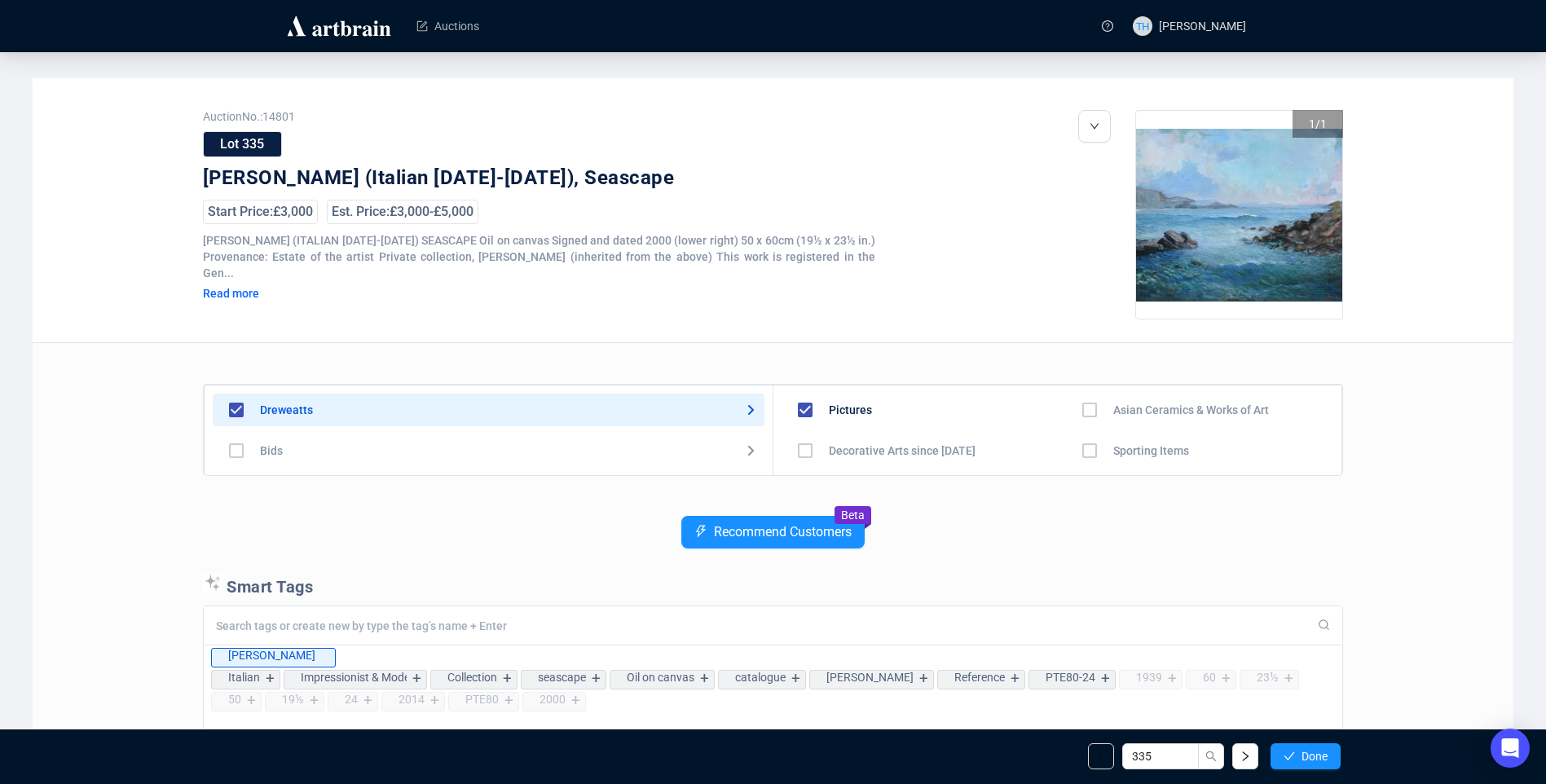
click at [1306, 752] on span "Done" at bounding box center [1314, 756] width 26 height 13
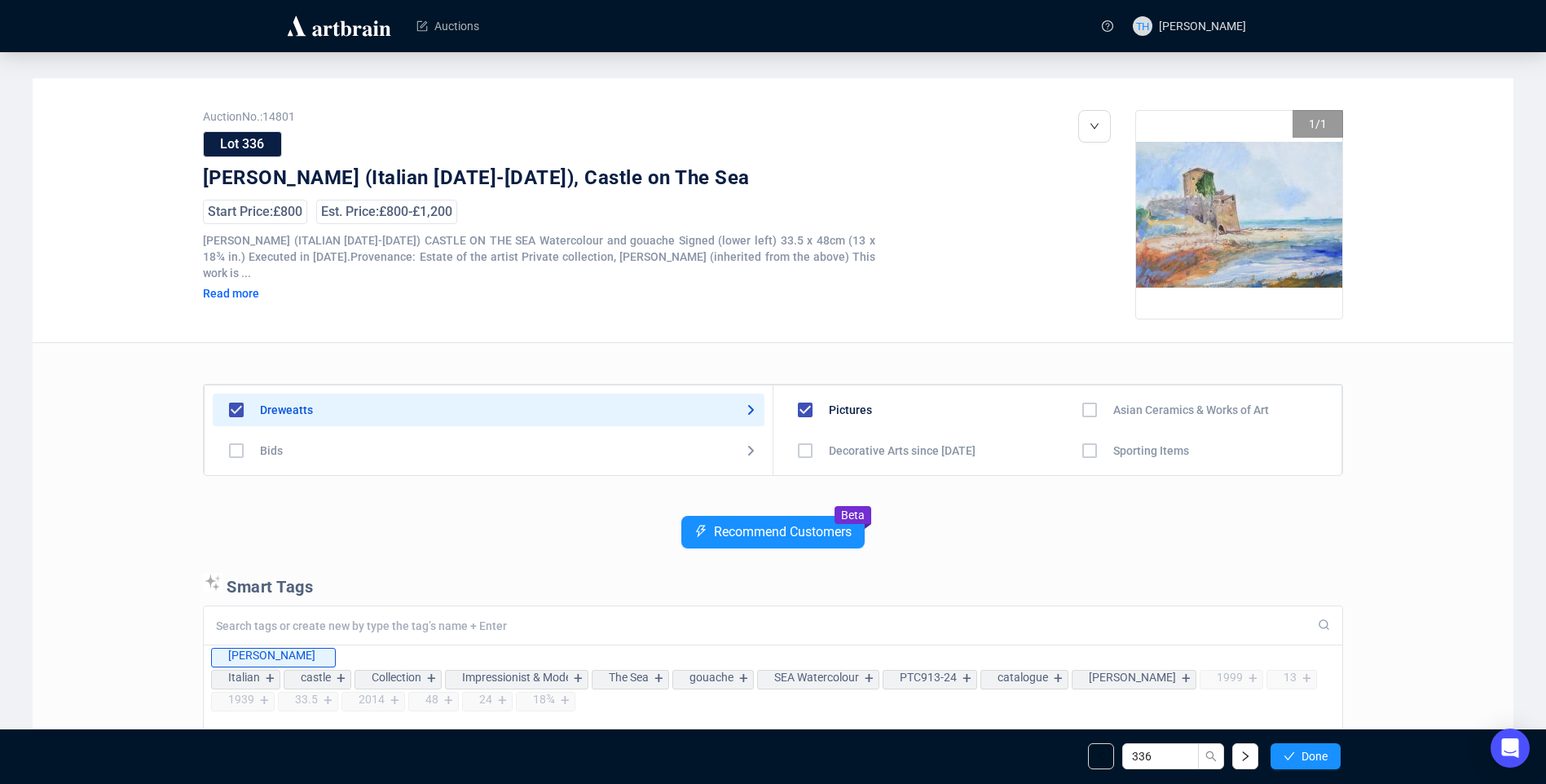
click at [1306, 752] on span "Done" at bounding box center [1314, 756] width 26 height 13
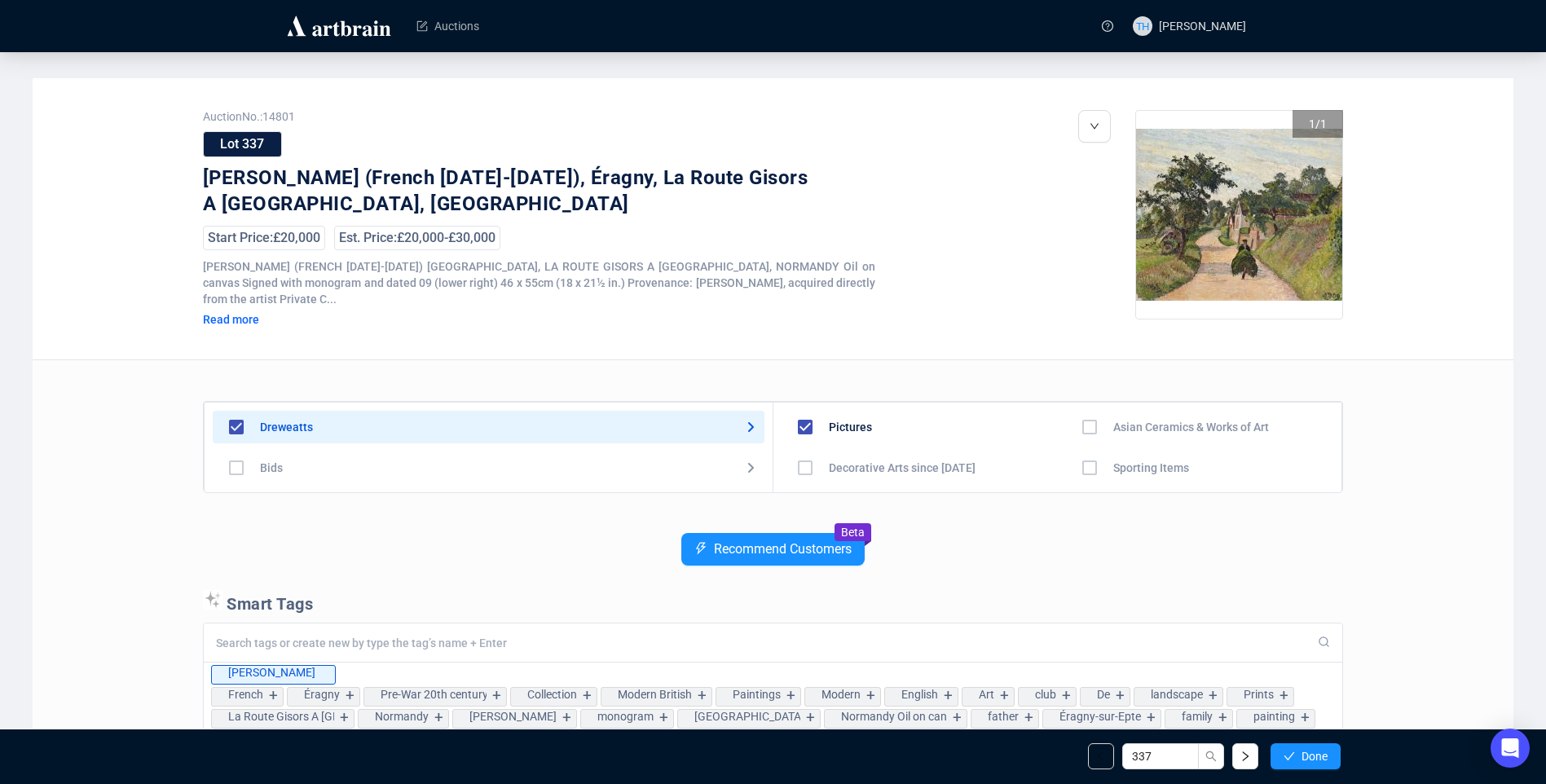
click at [1306, 752] on span "Done" at bounding box center [1314, 756] width 26 height 13
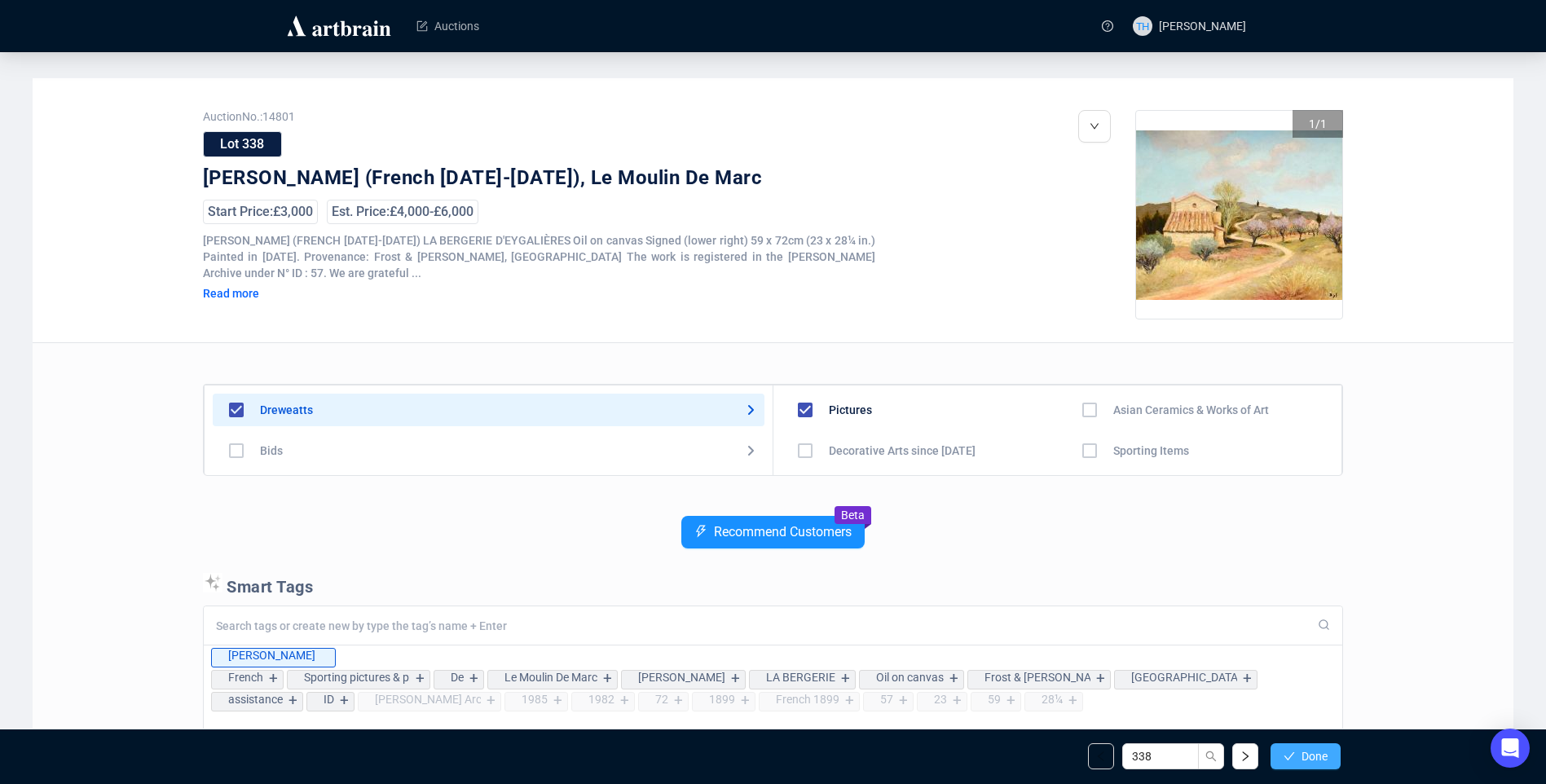
click at [1306, 751] on span "Done" at bounding box center [1314, 756] width 26 height 13
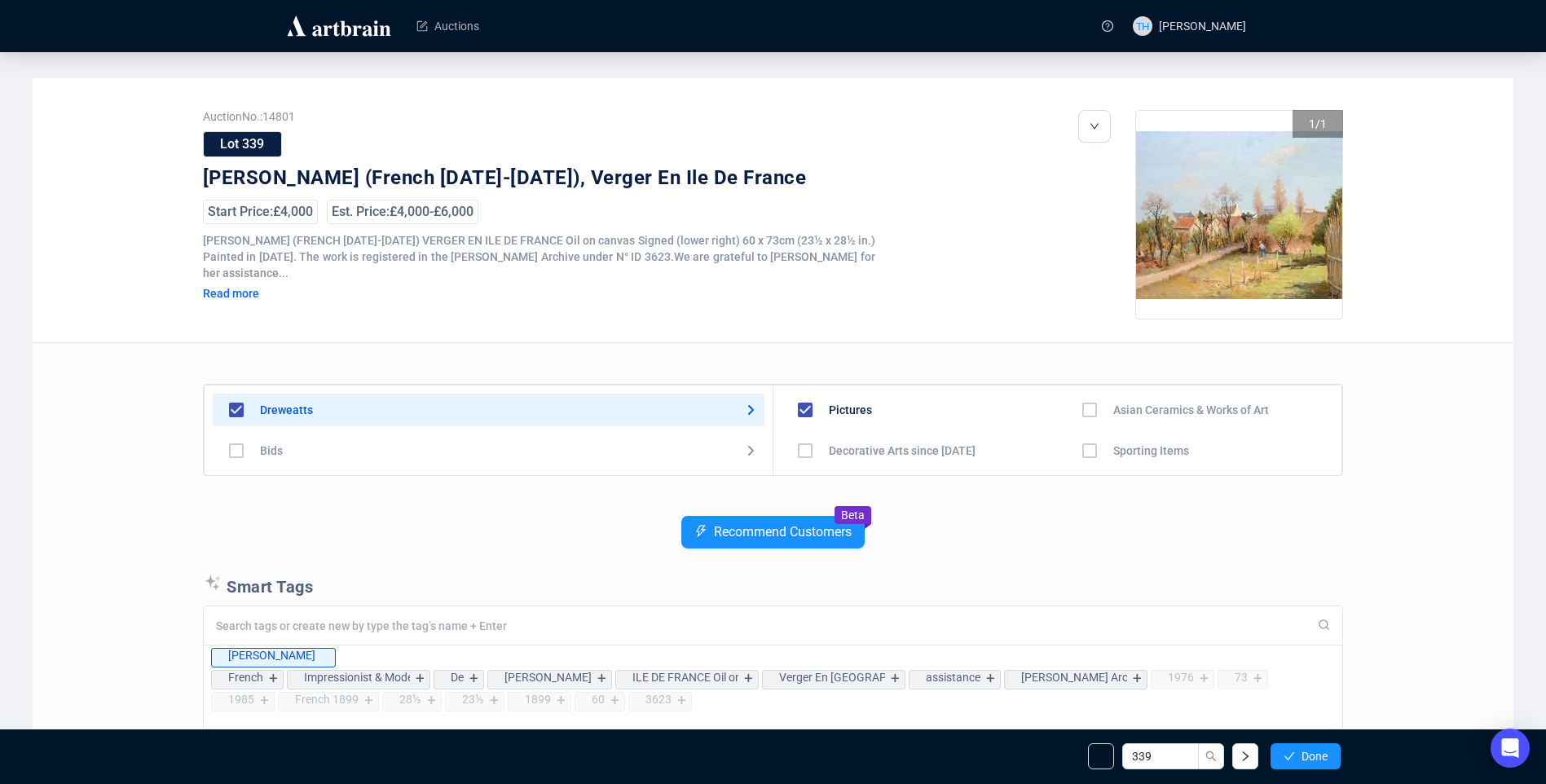
click at [1306, 751] on span "Done" at bounding box center [1314, 756] width 26 height 13
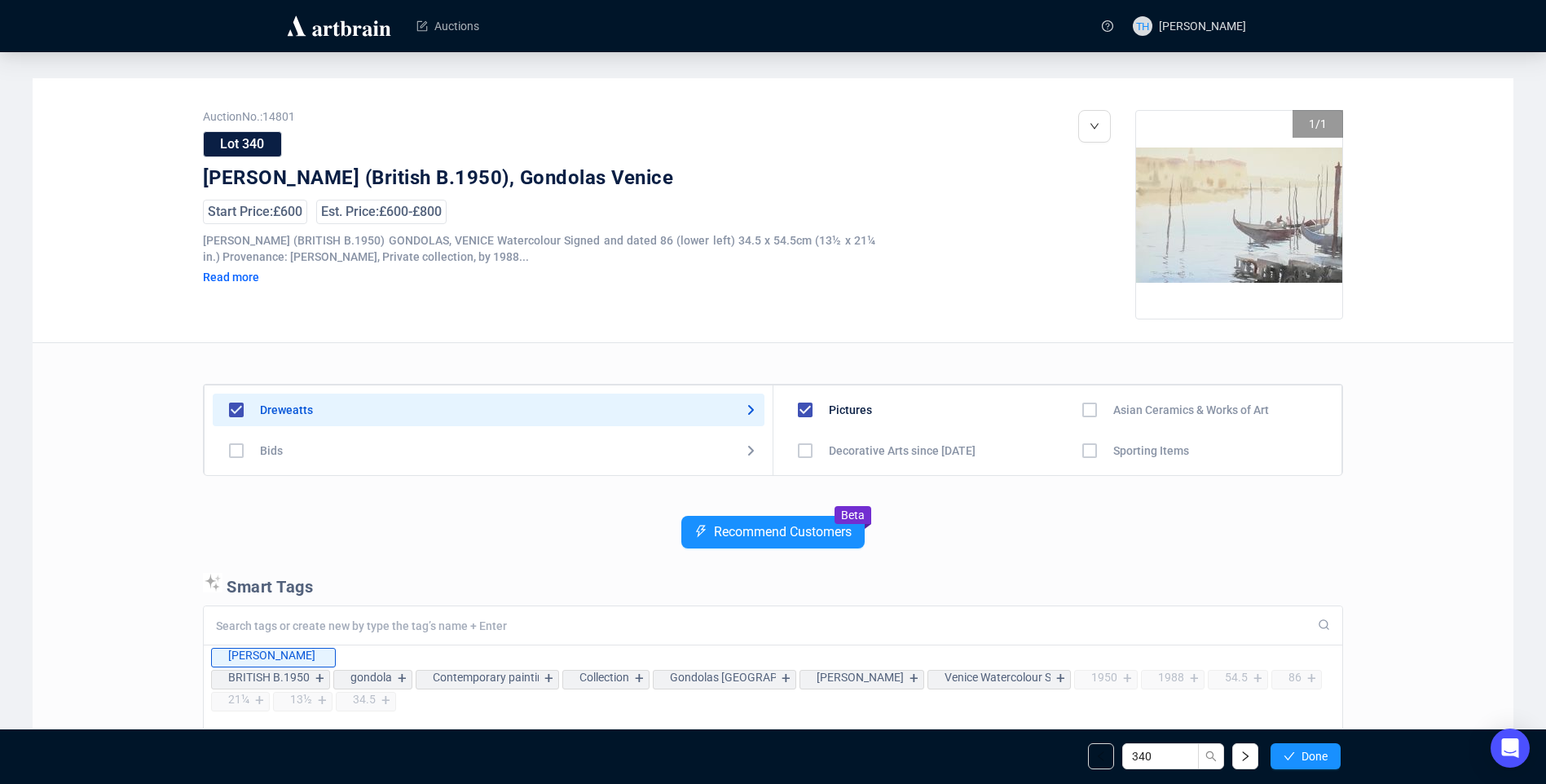
click at [1306, 751] on span "Done" at bounding box center [1314, 756] width 26 height 13
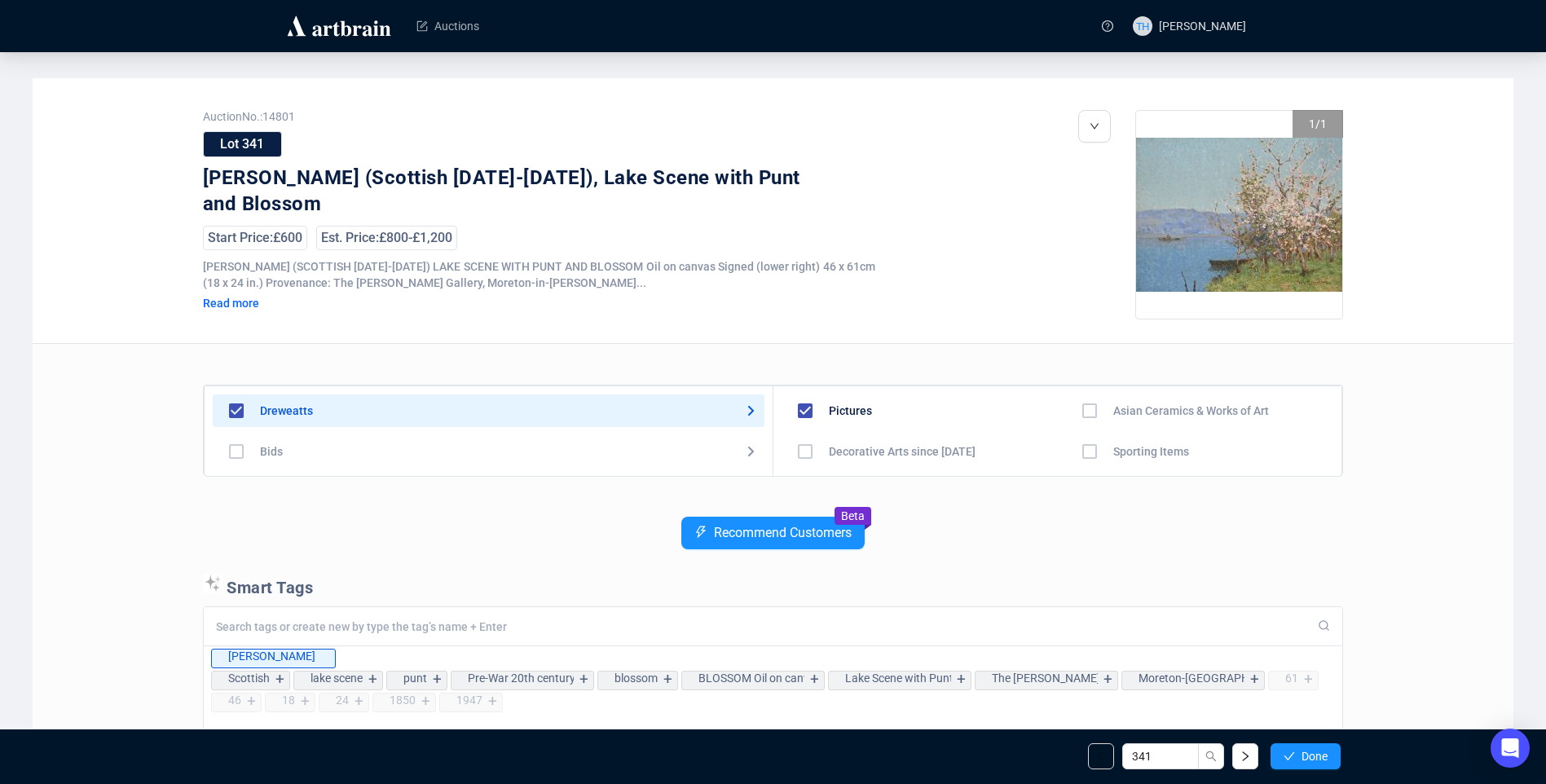
click at [1306, 751] on span "Done" at bounding box center [1314, 756] width 26 height 13
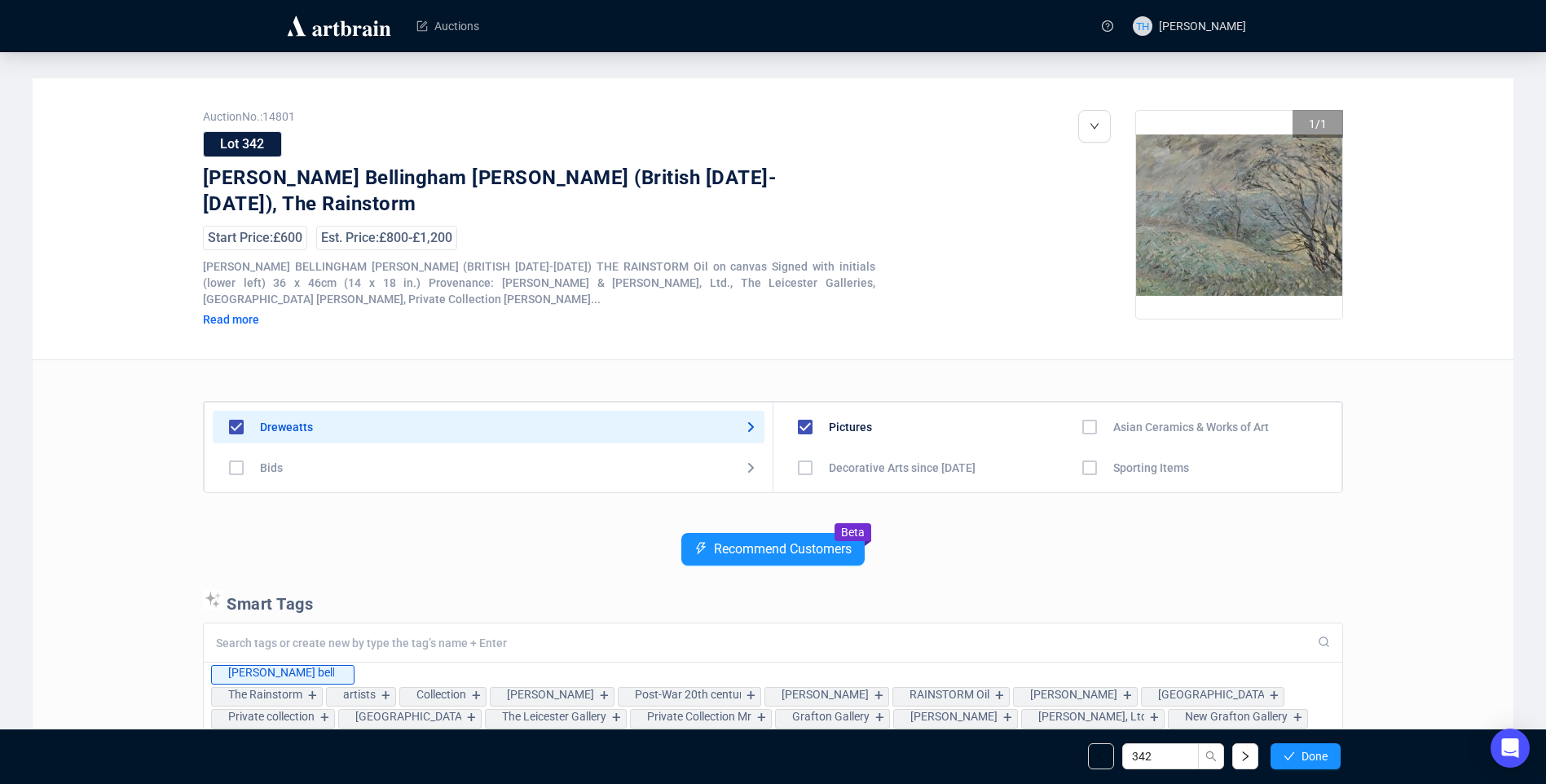
click at [1306, 751] on span "Done" at bounding box center [1314, 756] width 26 height 13
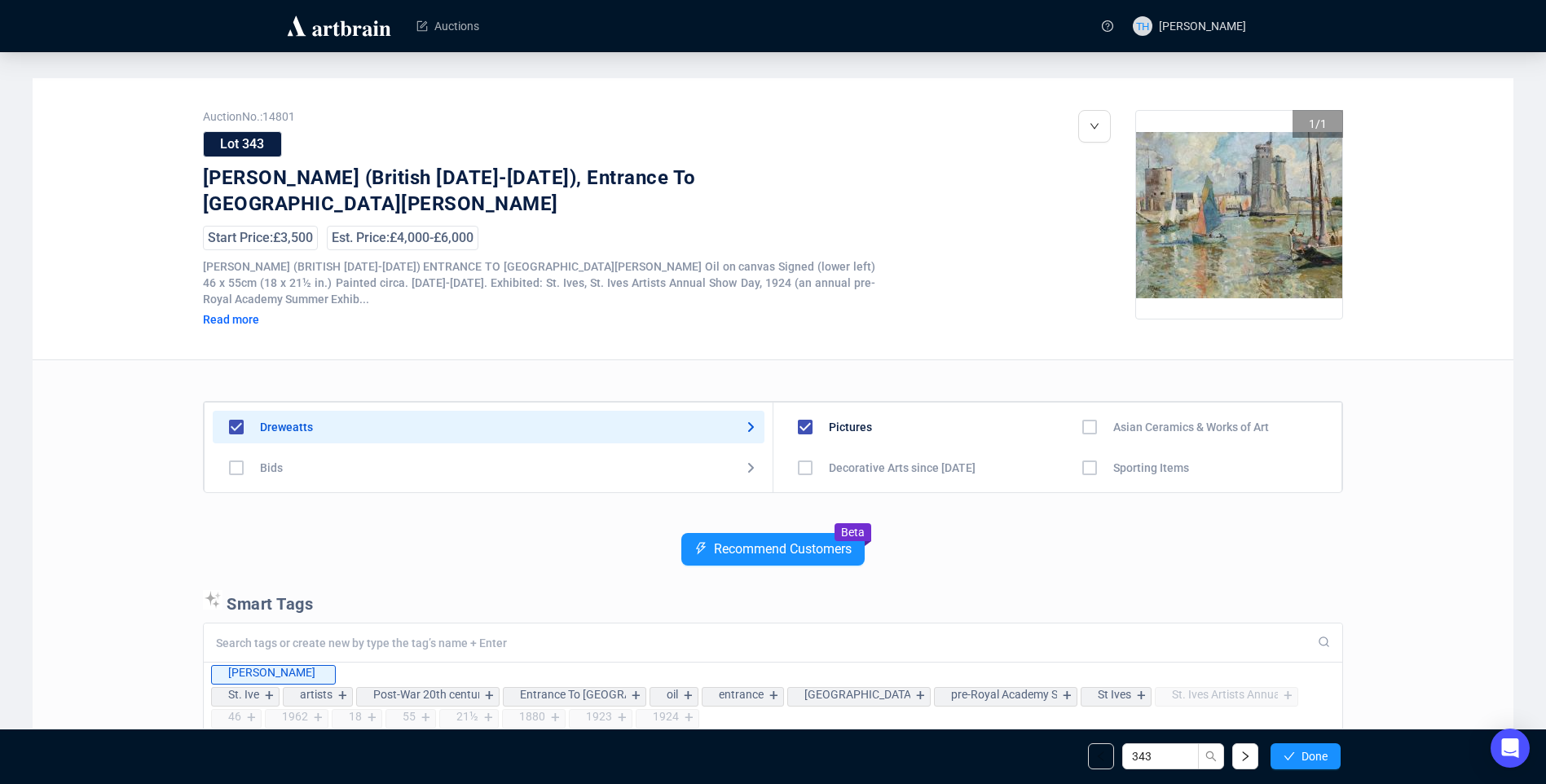
click at [1306, 751] on span "Done" at bounding box center [1314, 756] width 26 height 13
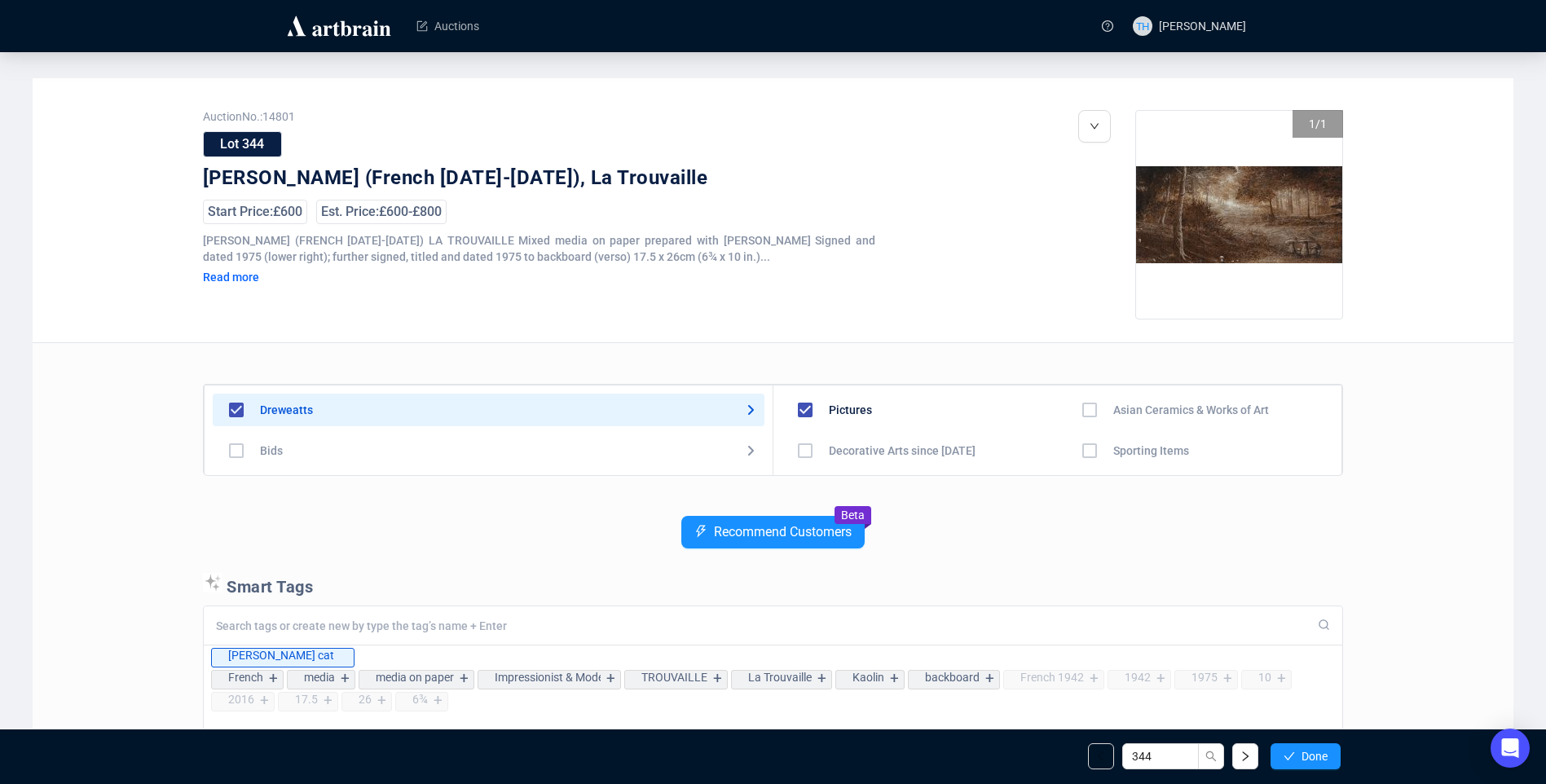
click at [1306, 751] on span "Done" at bounding box center [1314, 756] width 26 height 13
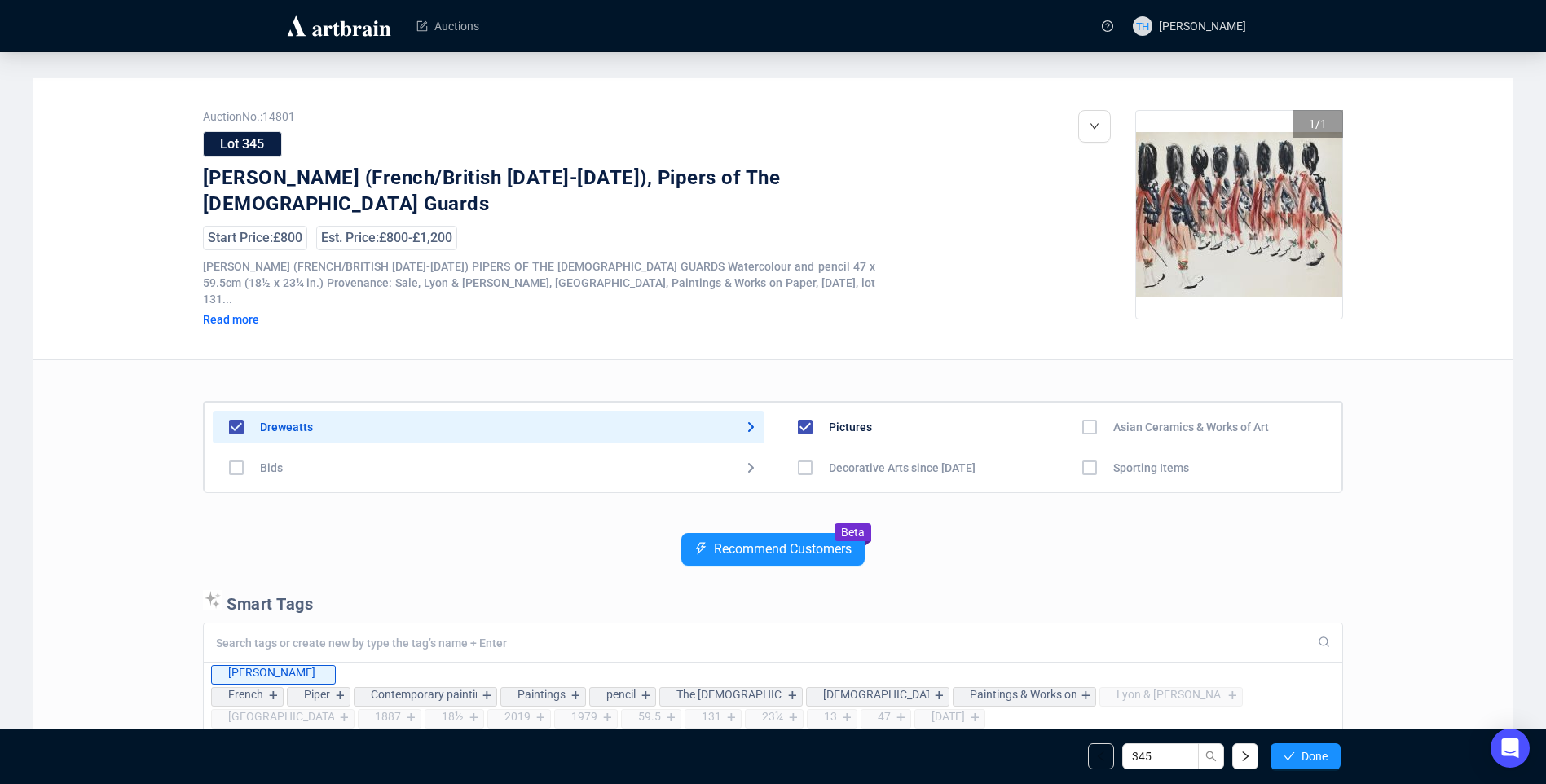
click at [1306, 751] on span "Done" at bounding box center [1314, 756] width 26 height 13
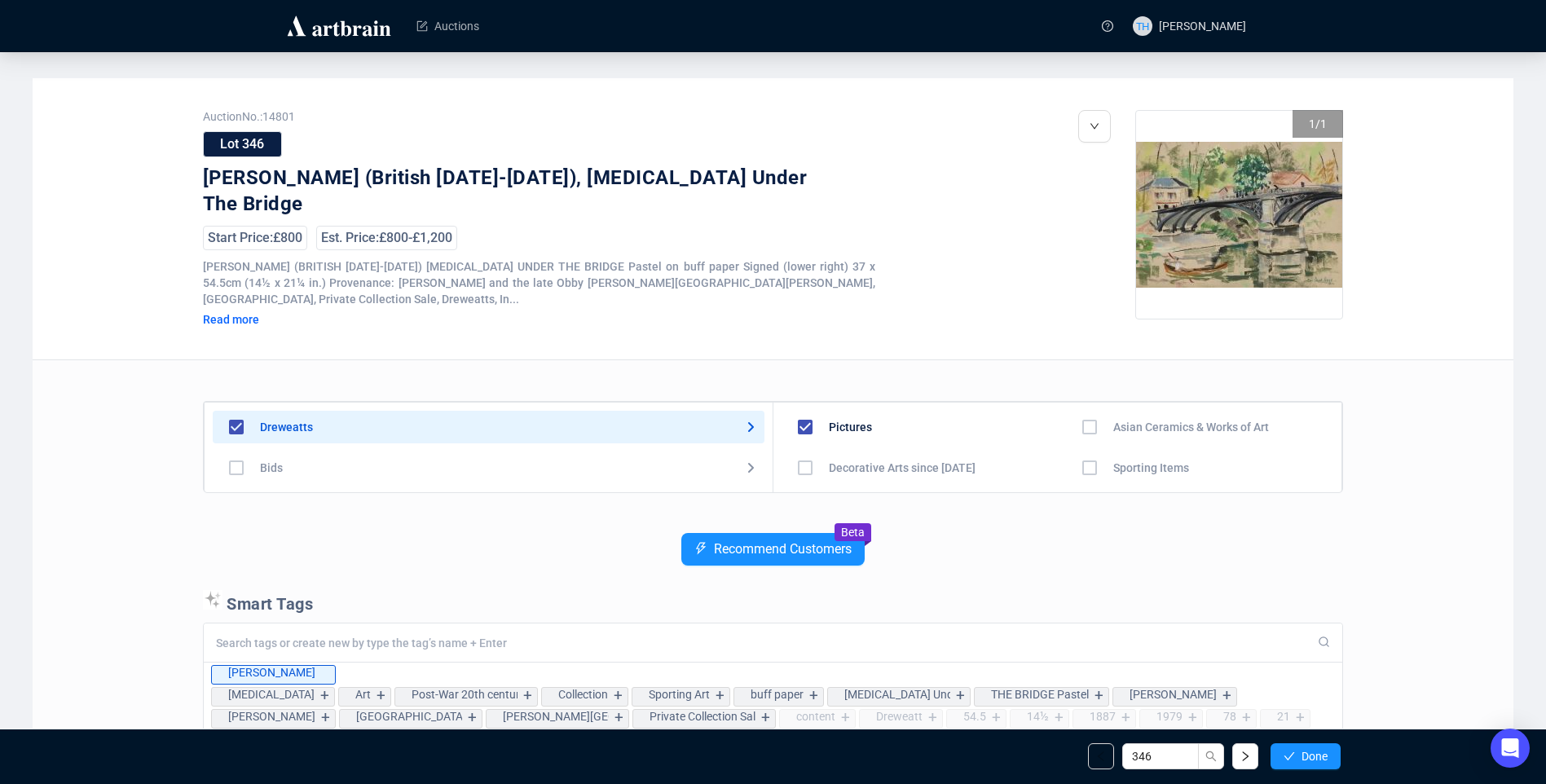
click at [1306, 751] on span "Done" at bounding box center [1314, 756] width 26 height 13
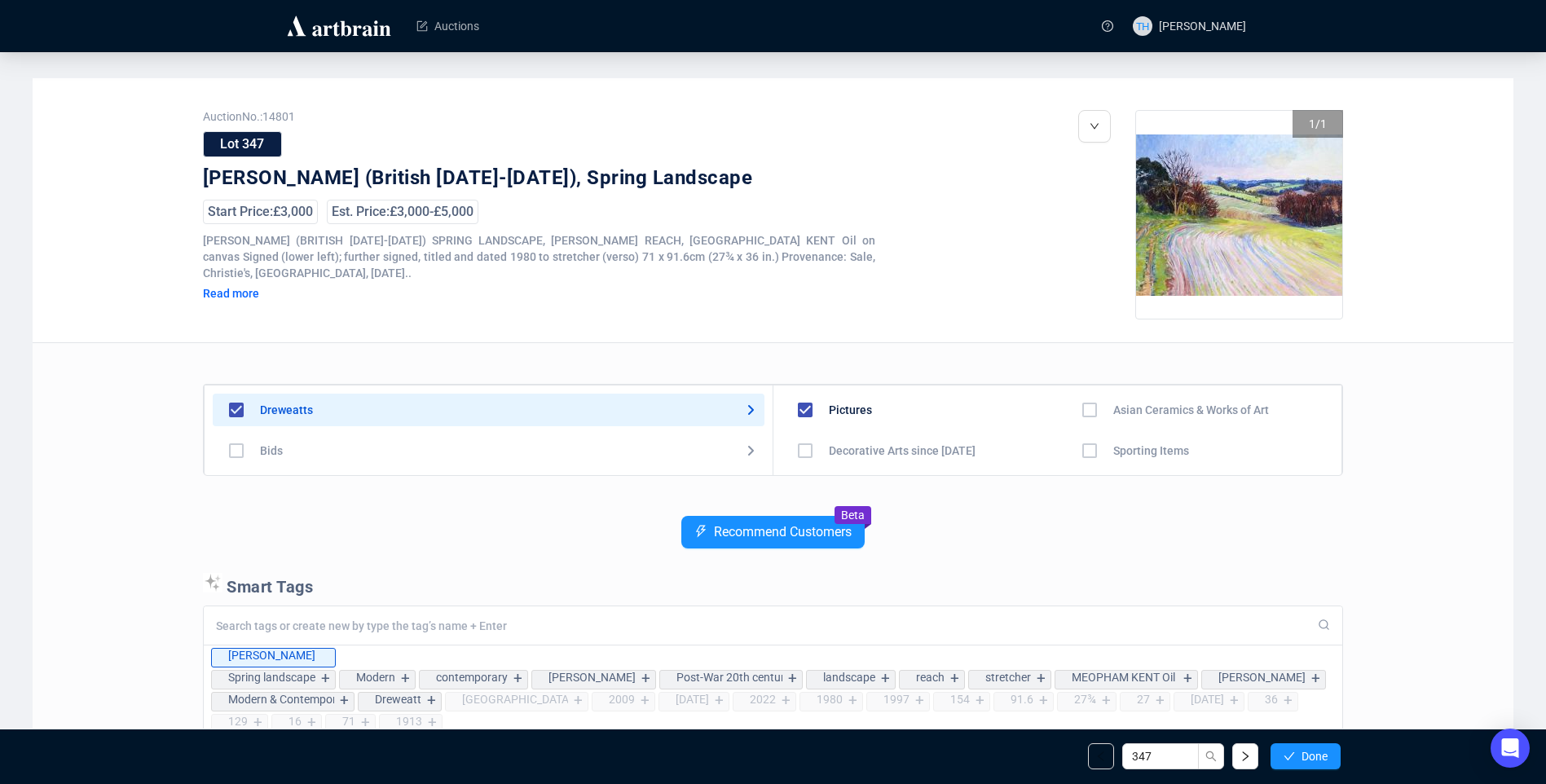
click at [1306, 751] on span "Done" at bounding box center [1314, 756] width 26 height 13
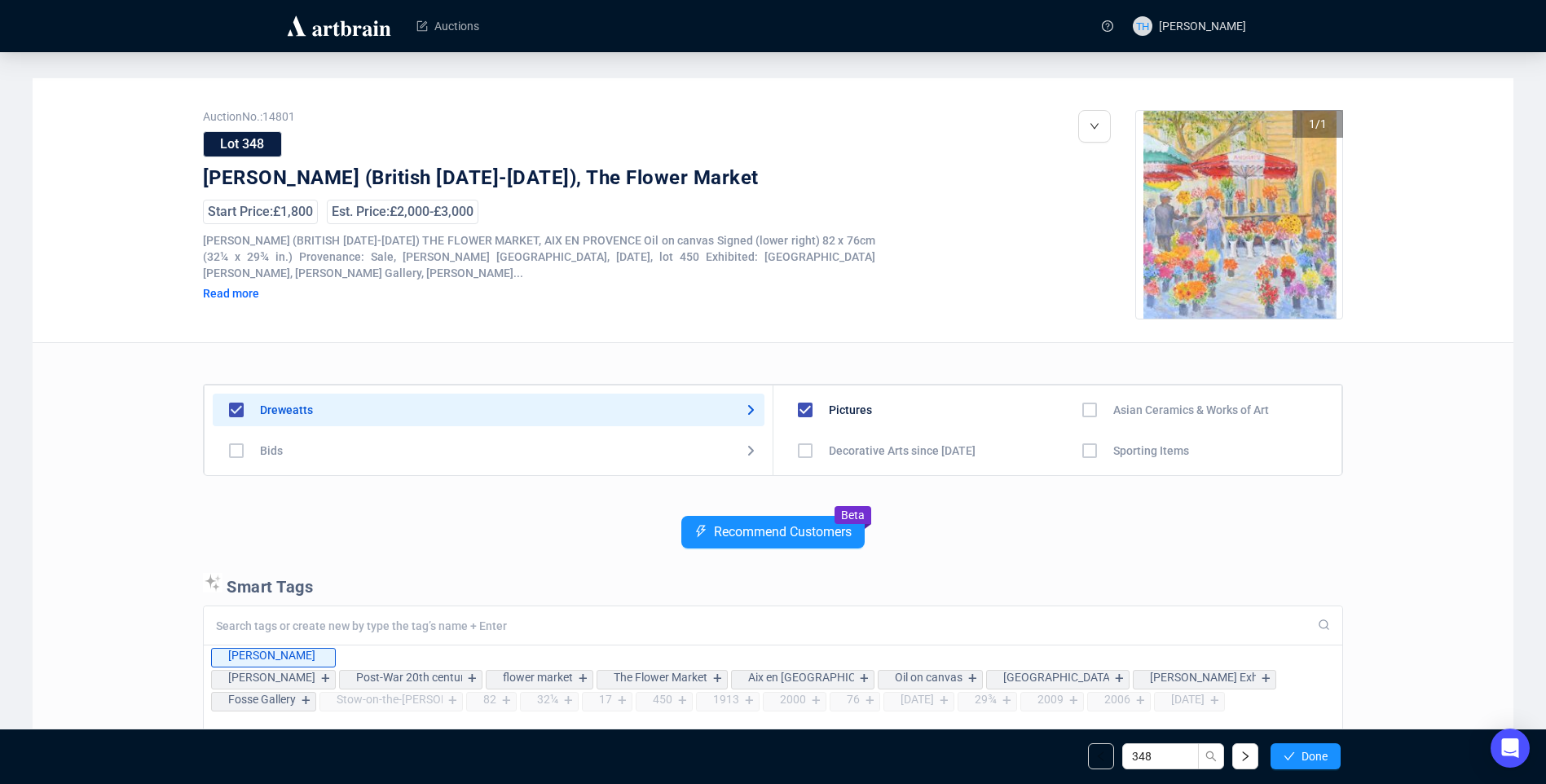
click at [1306, 751] on span "Done" at bounding box center [1314, 756] width 26 height 13
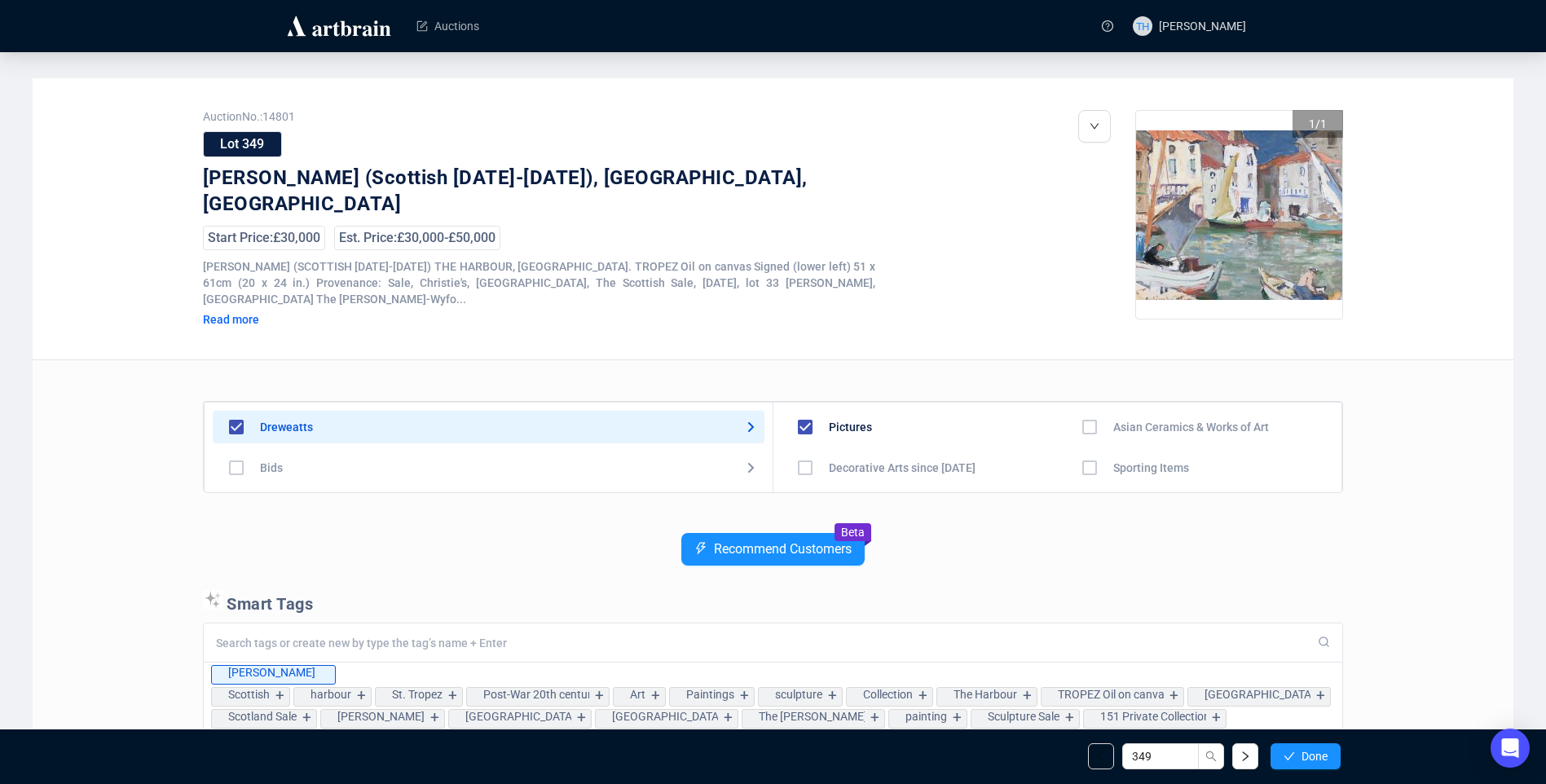
click at [1306, 751] on span "Done" at bounding box center [1314, 756] width 26 height 13
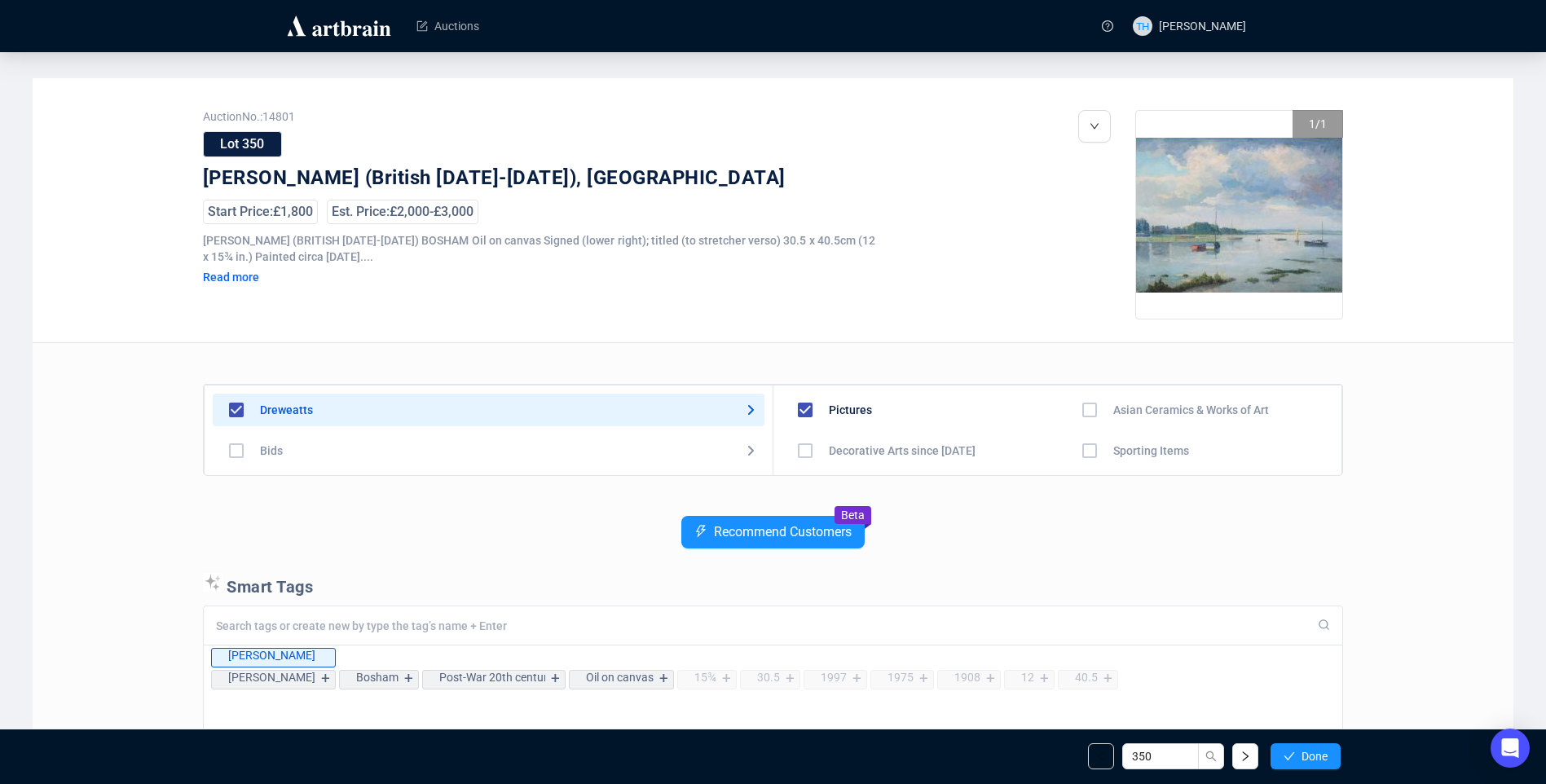
click at [1306, 751] on span "Done" at bounding box center [1314, 756] width 26 height 13
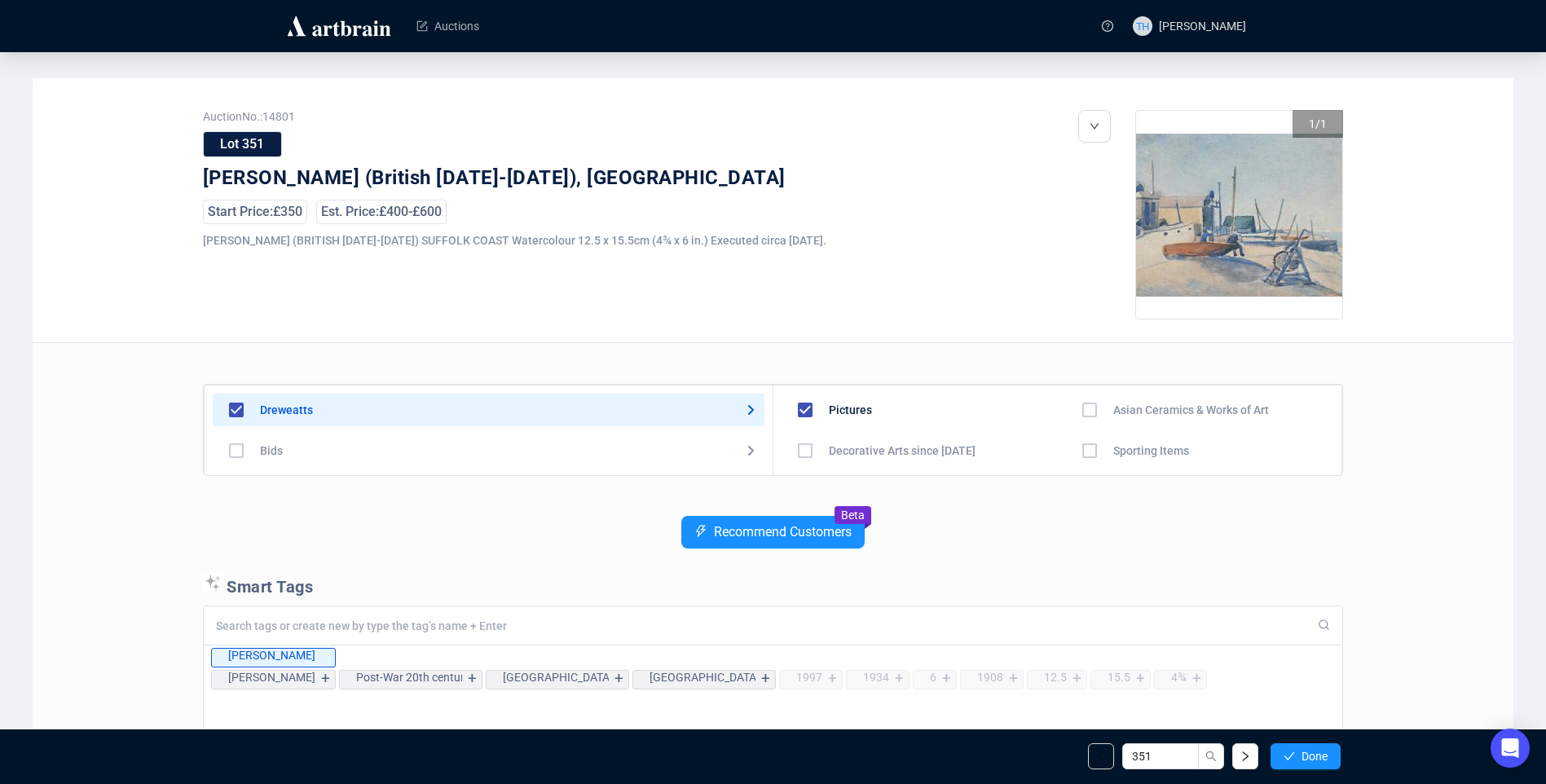
click at [1306, 751] on span "Done" at bounding box center [1314, 756] width 26 height 13
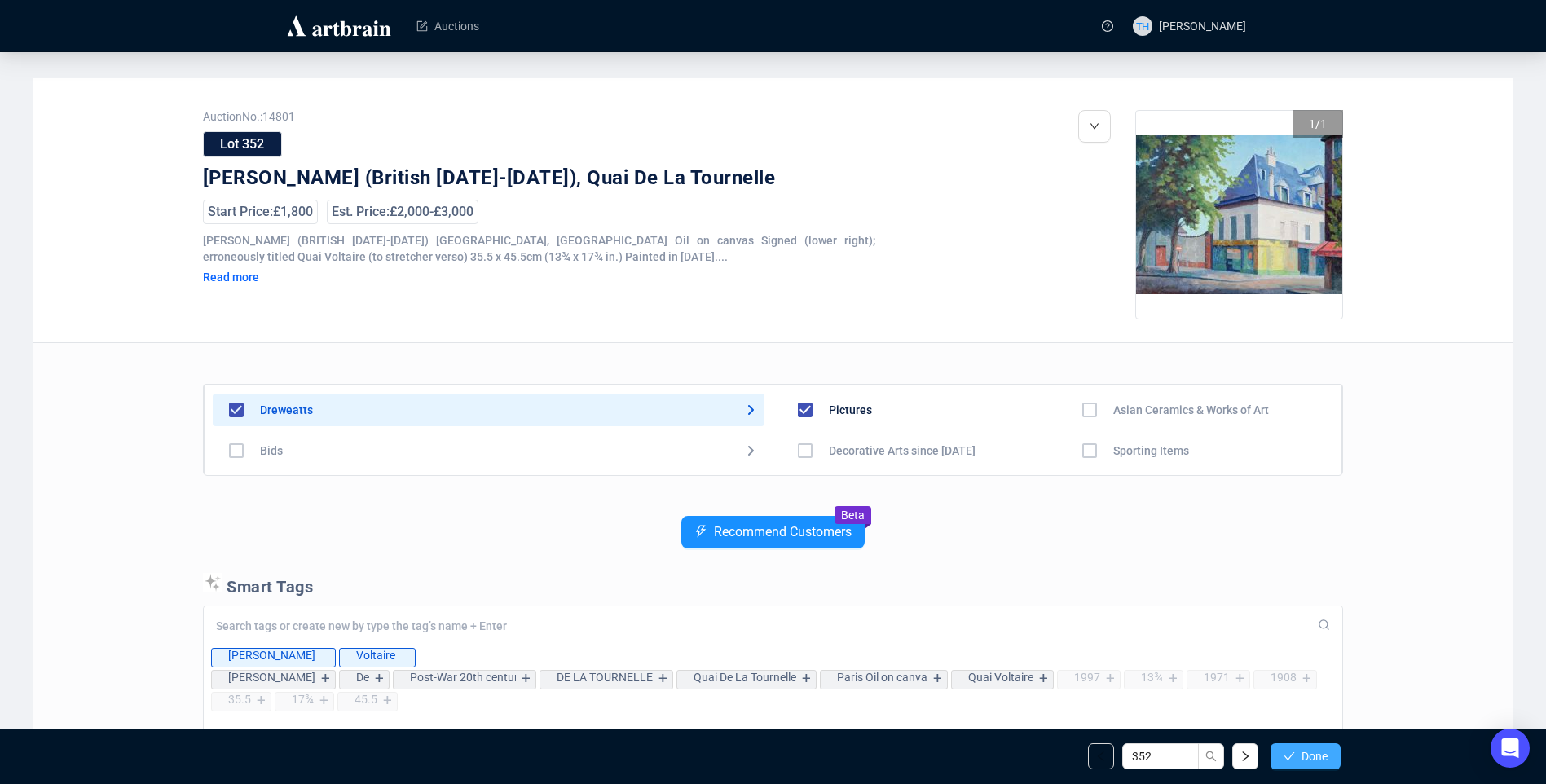
click at [1298, 752] on button "Done" at bounding box center [1306, 756] width 70 height 26
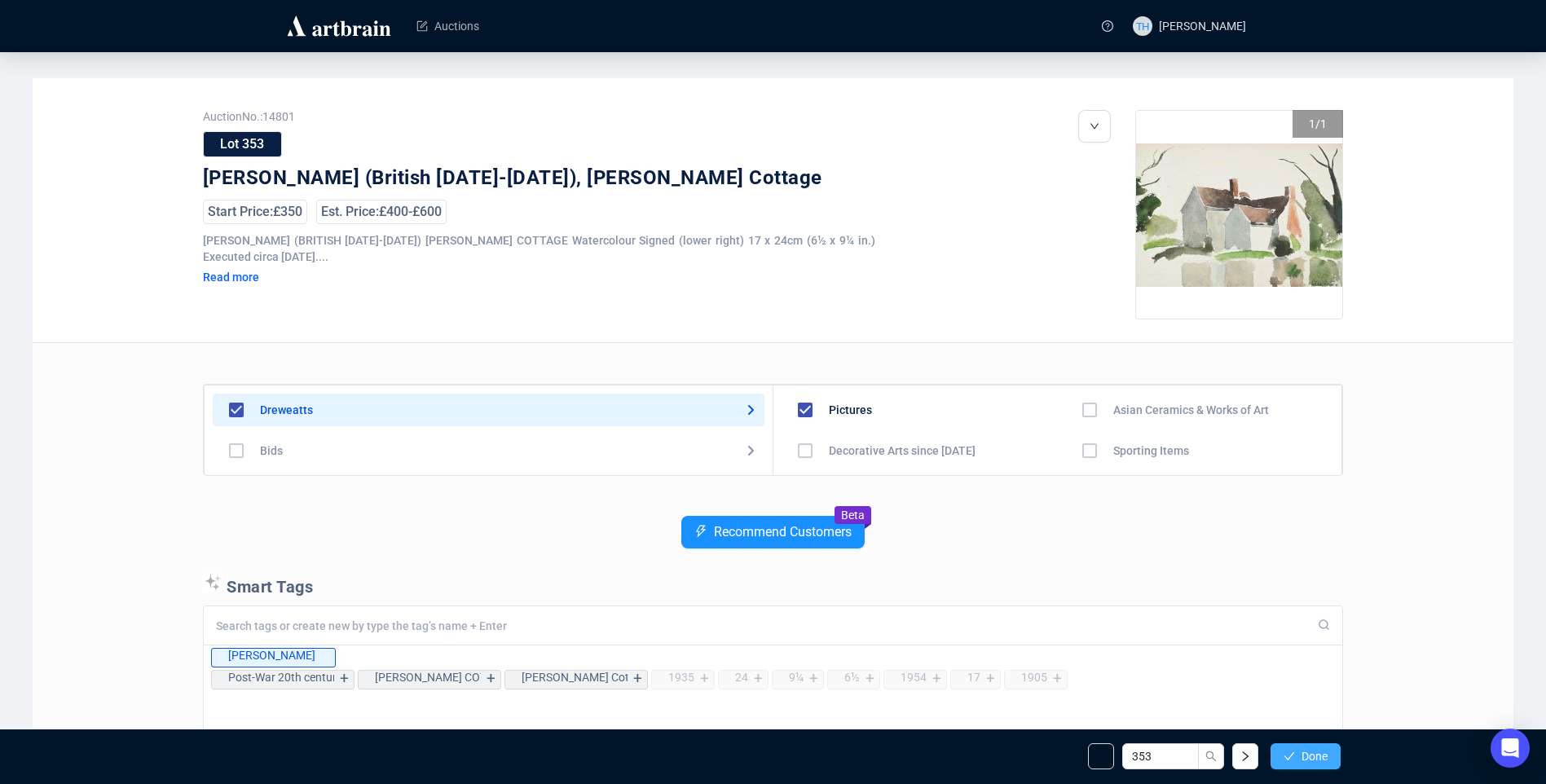
click at [1286, 760] on icon "check" at bounding box center [1289, 756] width 12 height 12
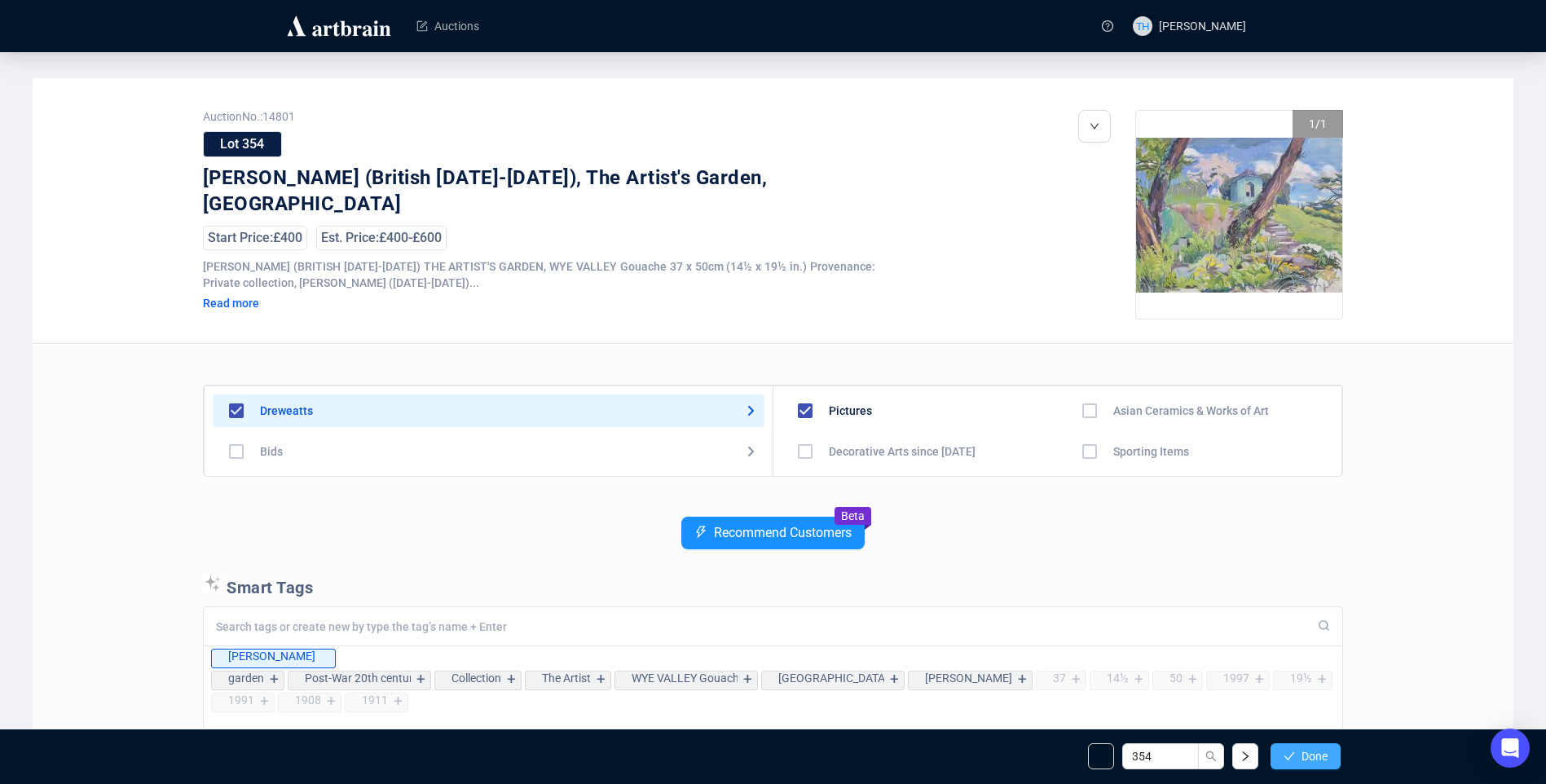
click at [1297, 757] on button "Done" at bounding box center [1306, 756] width 70 height 26
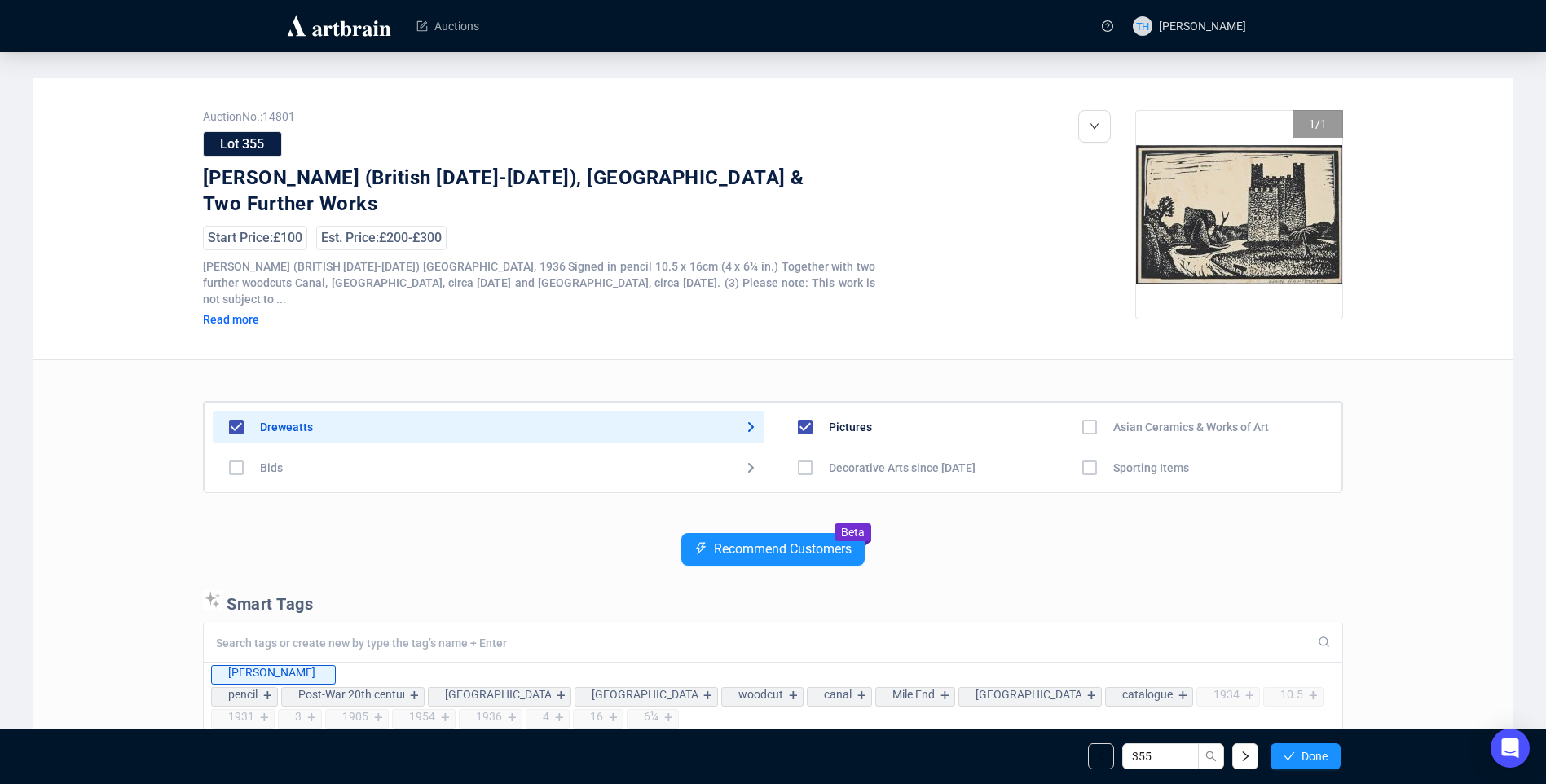
click at [1297, 757] on button "Done" at bounding box center [1306, 756] width 70 height 26
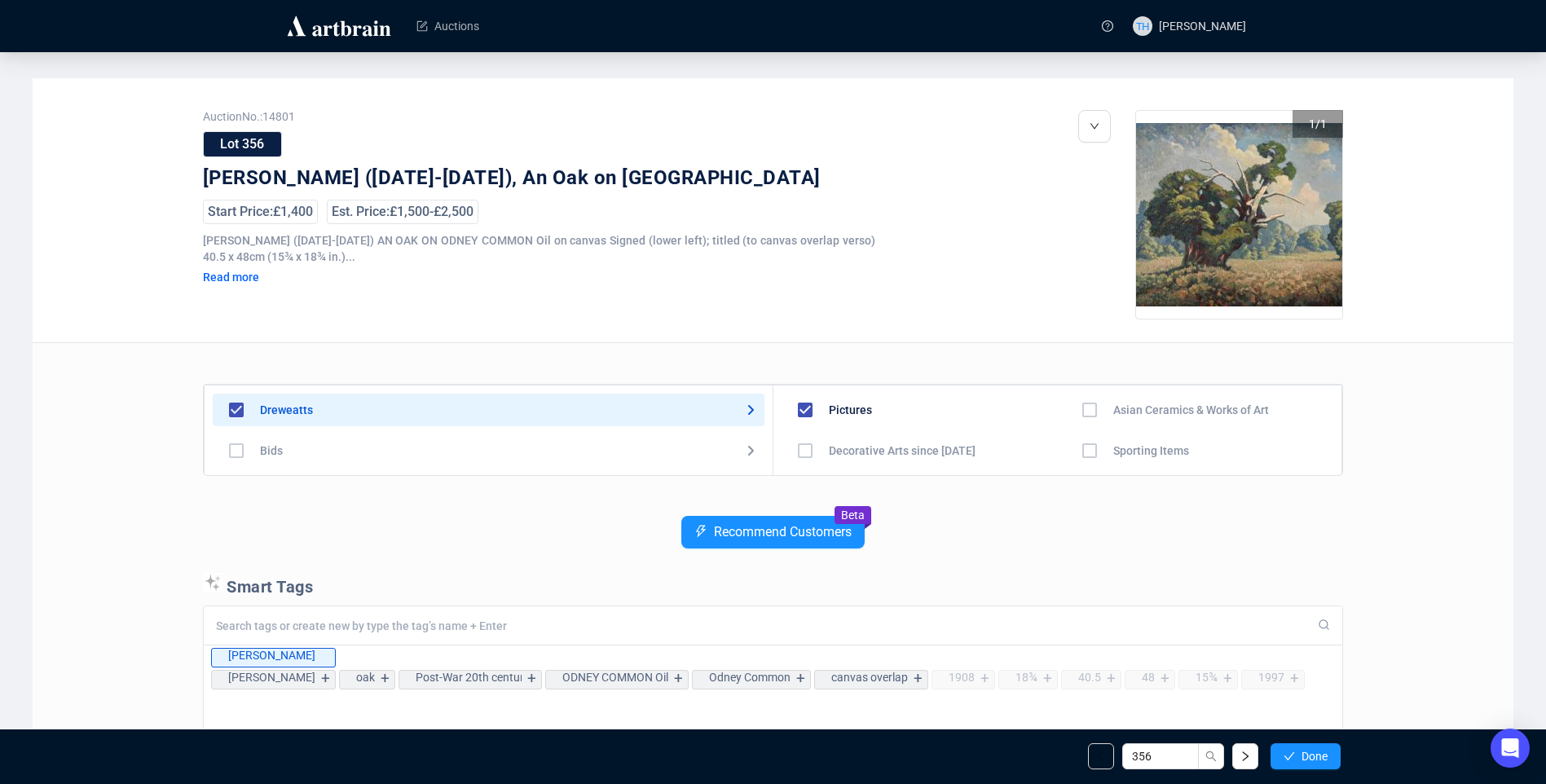
click at [1297, 757] on button "Done" at bounding box center [1306, 756] width 70 height 26
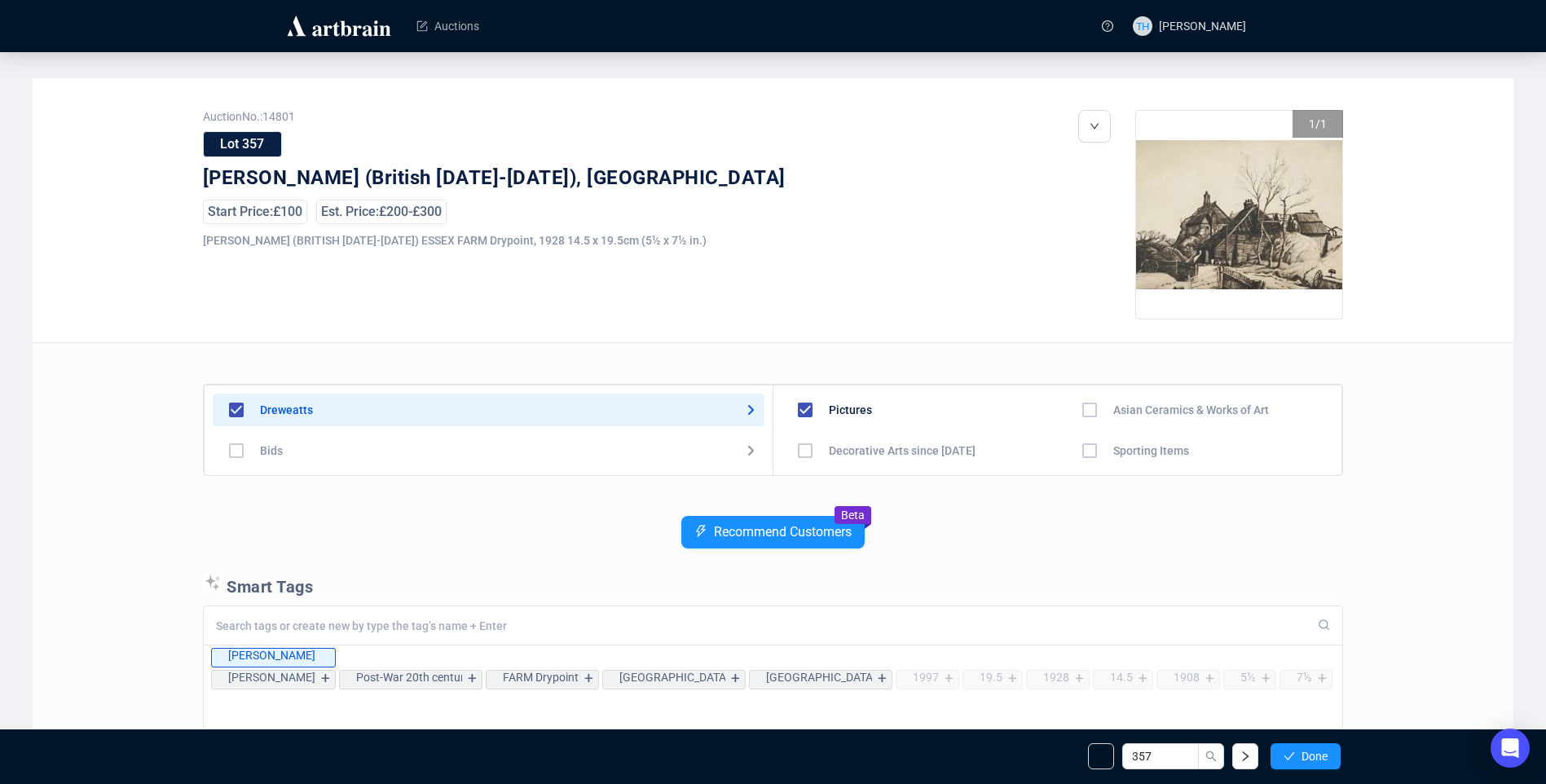
click at [1297, 757] on button "Done" at bounding box center [1306, 756] width 70 height 26
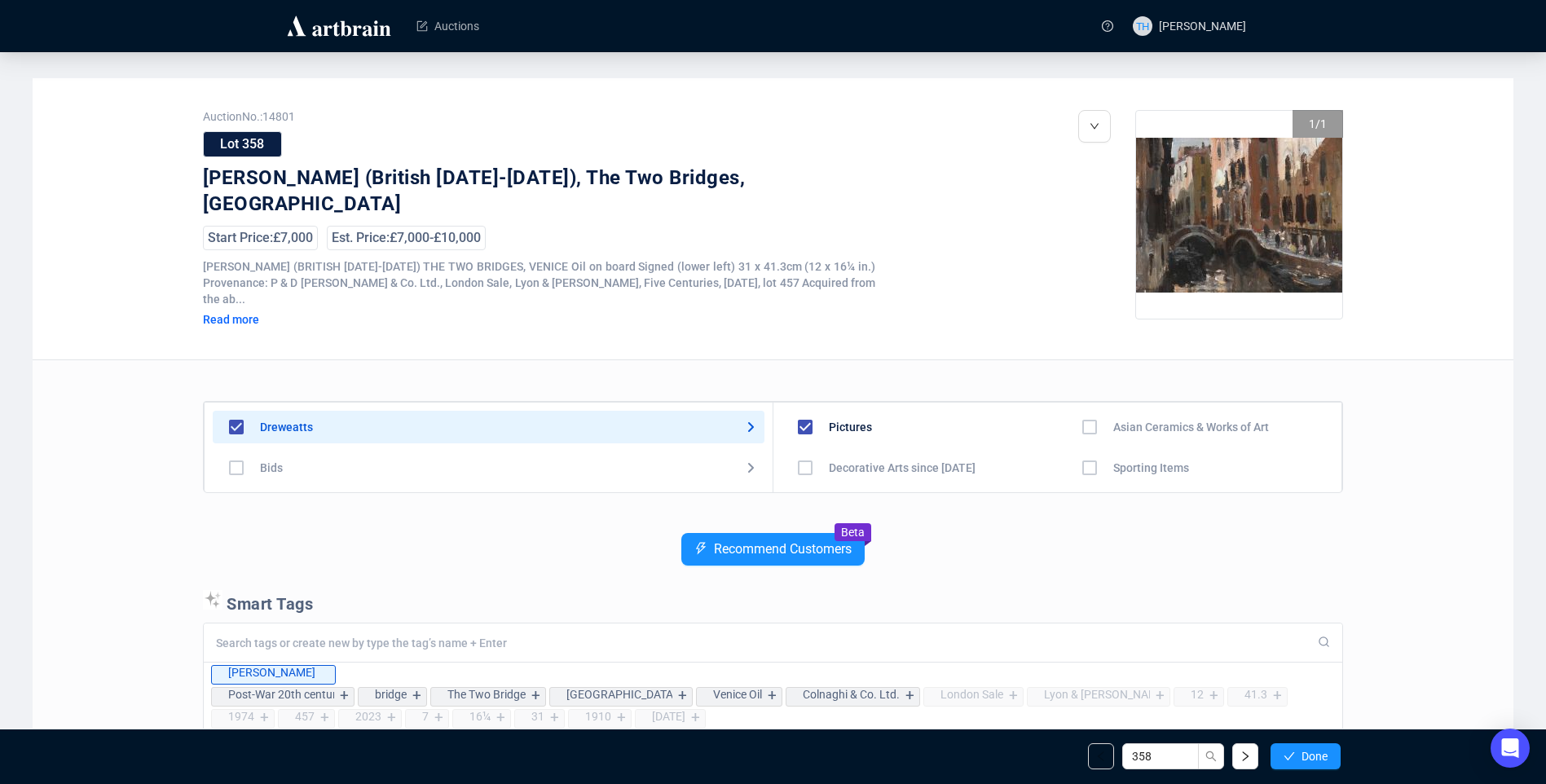
click at [1297, 757] on button "Done" at bounding box center [1306, 756] width 70 height 26
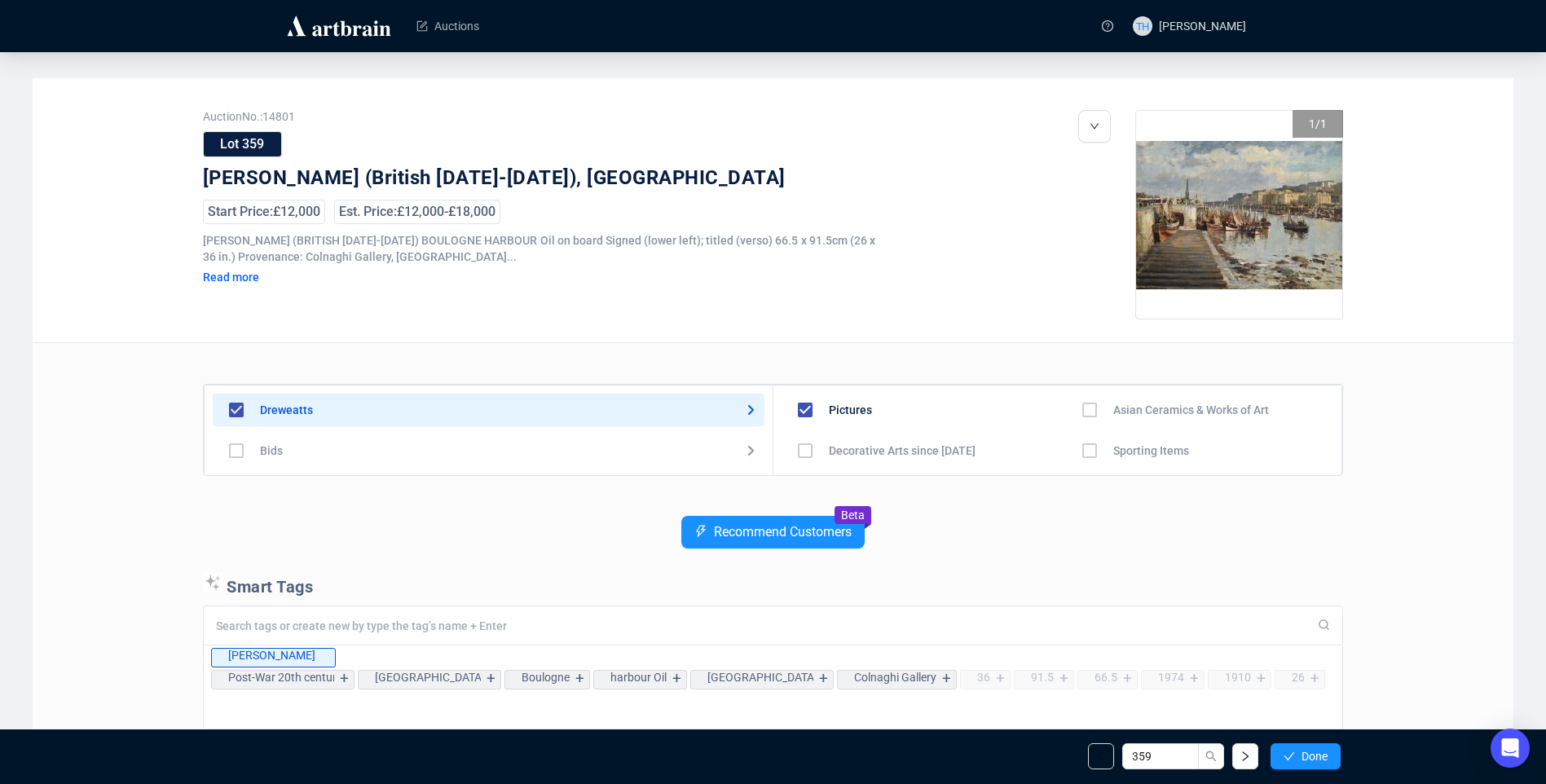
click at [1297, 757] on button "Done" at bounding box center [1306, 756] width 70 height 26
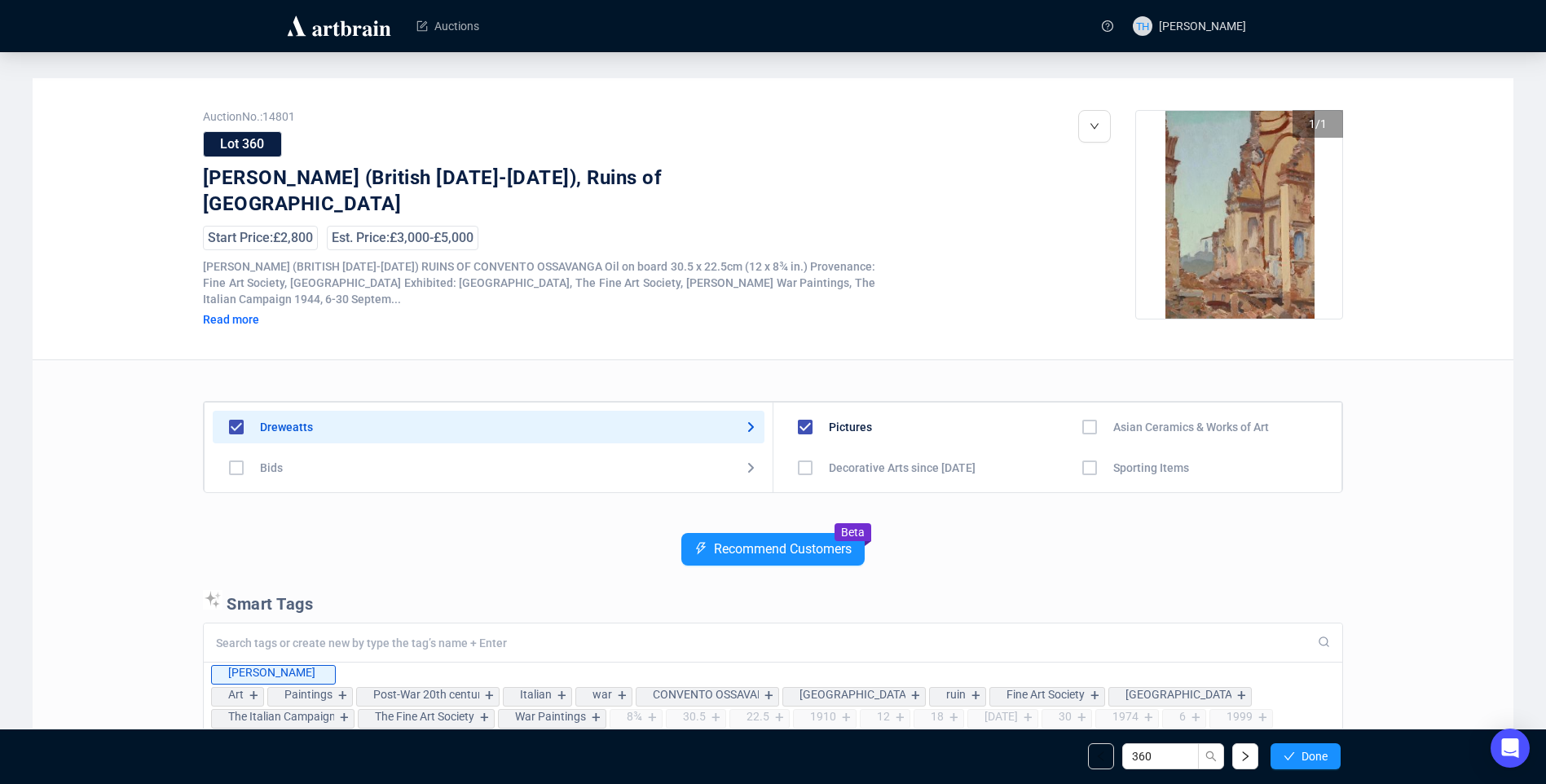
click at [1297, 757] on button "Done" at bounding box center [1306, 756] width 70 height 26
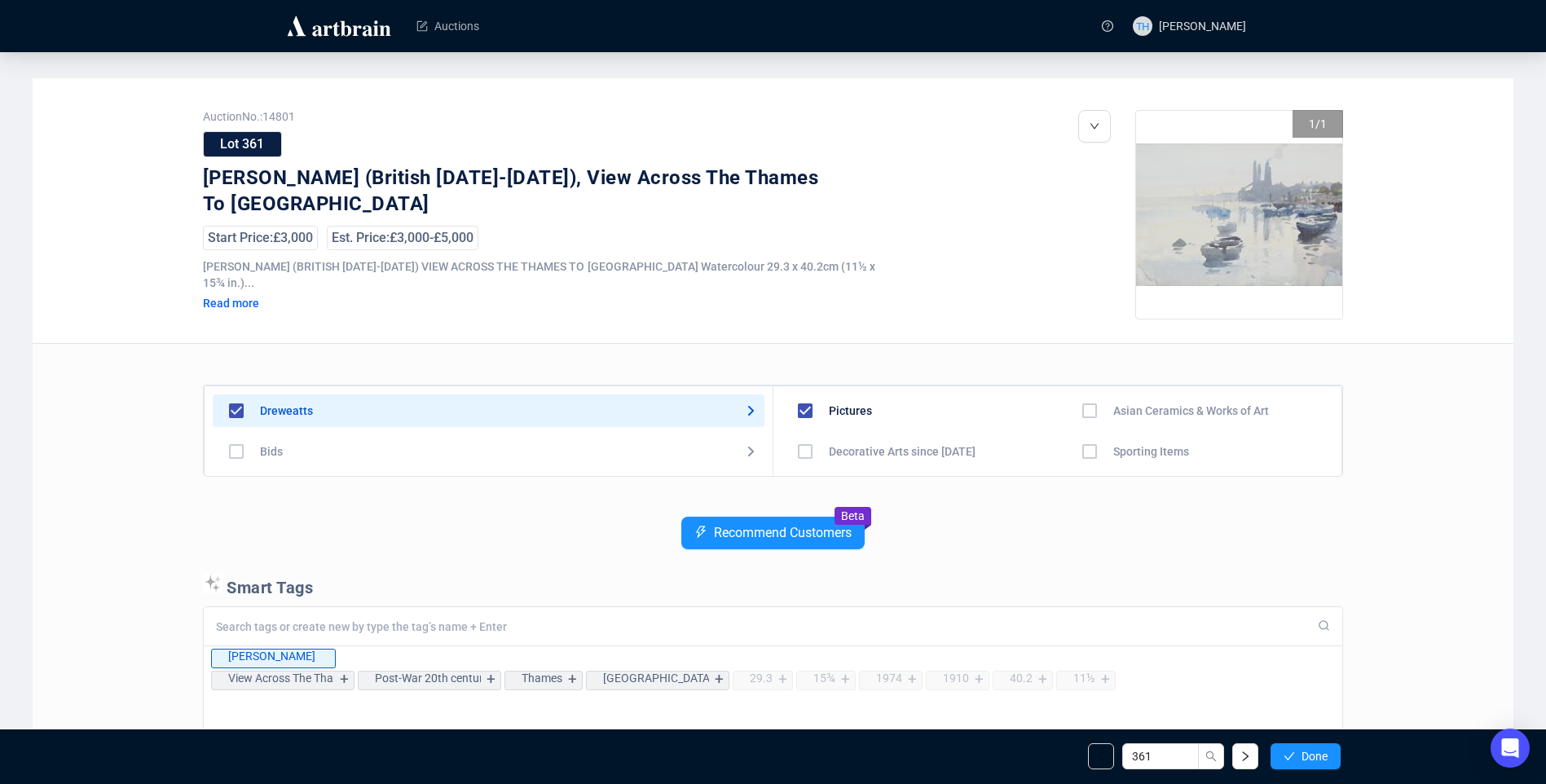
click at [1297, 757] on button "Done" at bounding box center [1306, 756] width 70 height 26
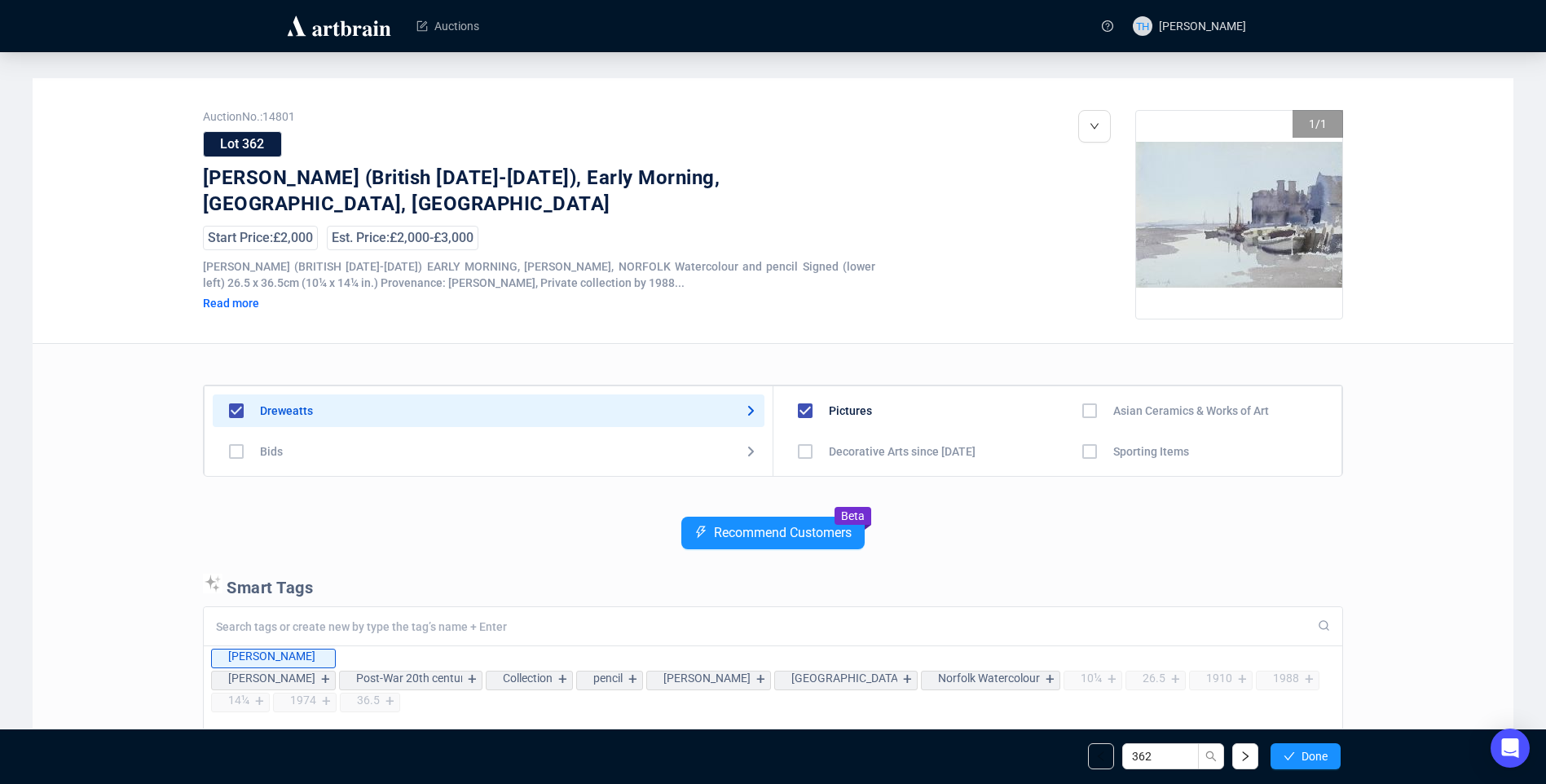
click at [1297, 757] on button "Done" at bounding box center [1306, 756] width 70 height 26
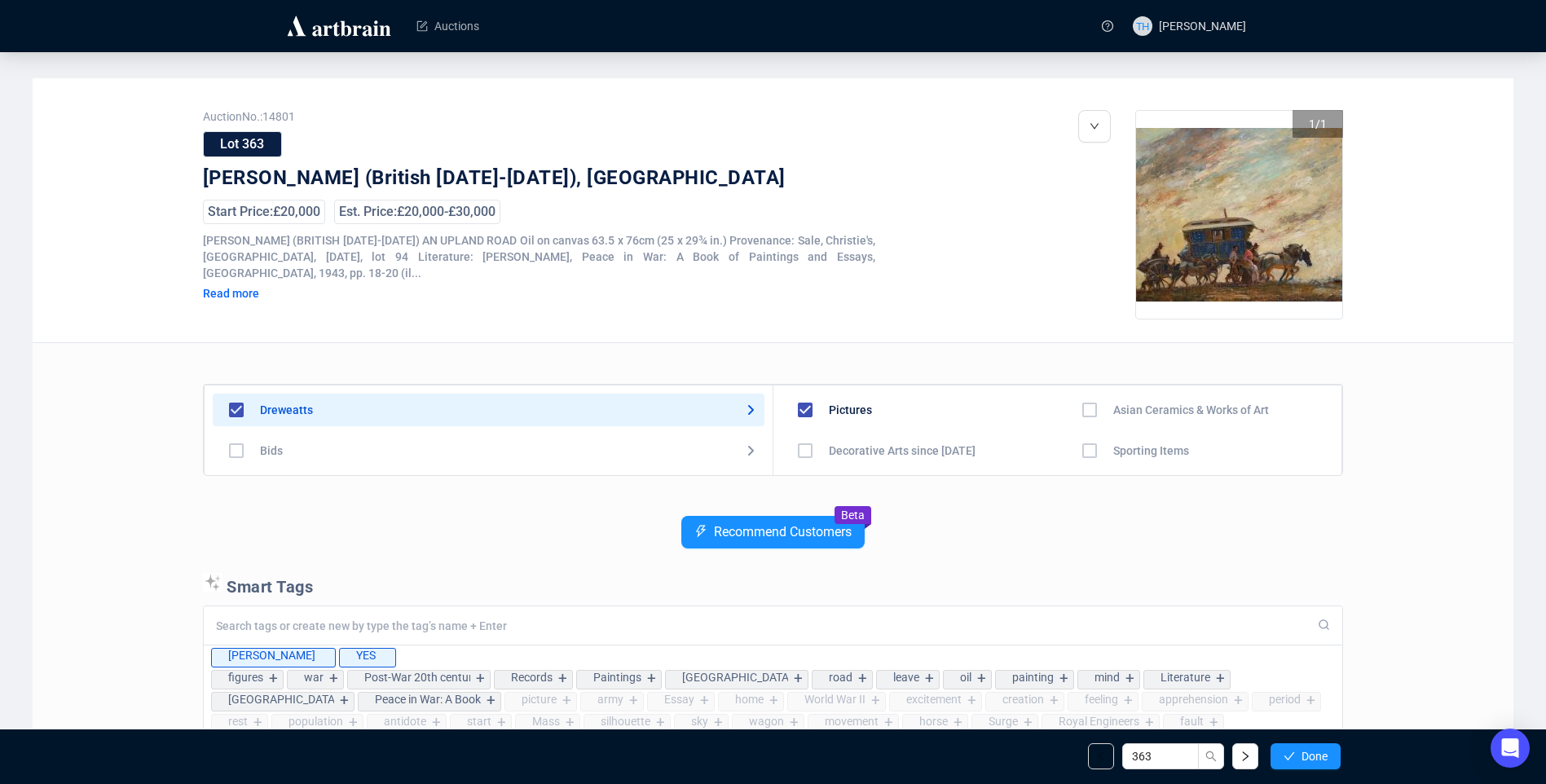
click at [1297, 757] on button "Done" at bounding box center [1306, 756] width 70 height 26
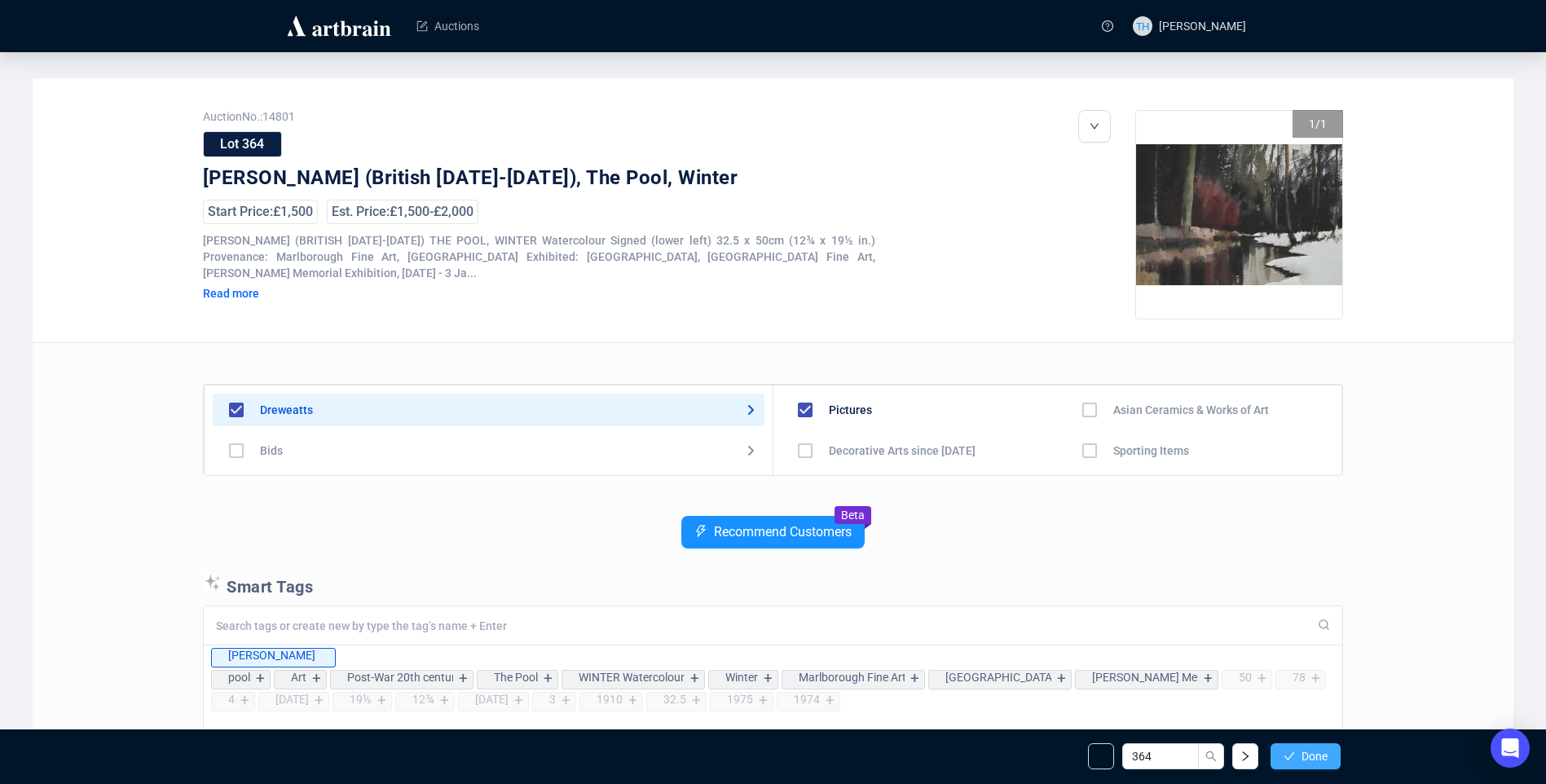
click at [1302, 753] on span "Done" at bounding box center [1314, 756] width 26 height 13
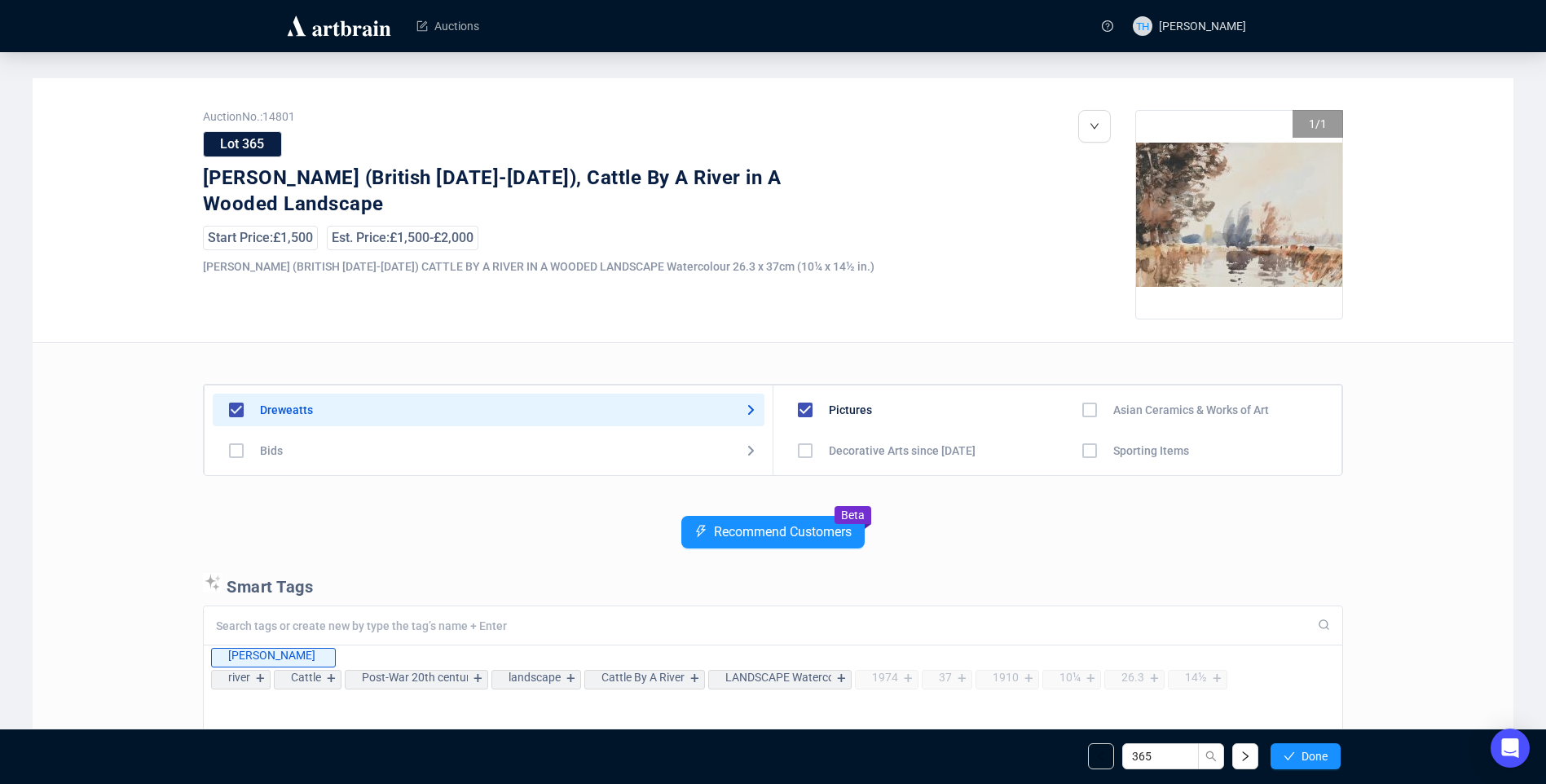
click at [1302, 753] on span "Done" at bounding box center [1314, 756] width 26 height 13
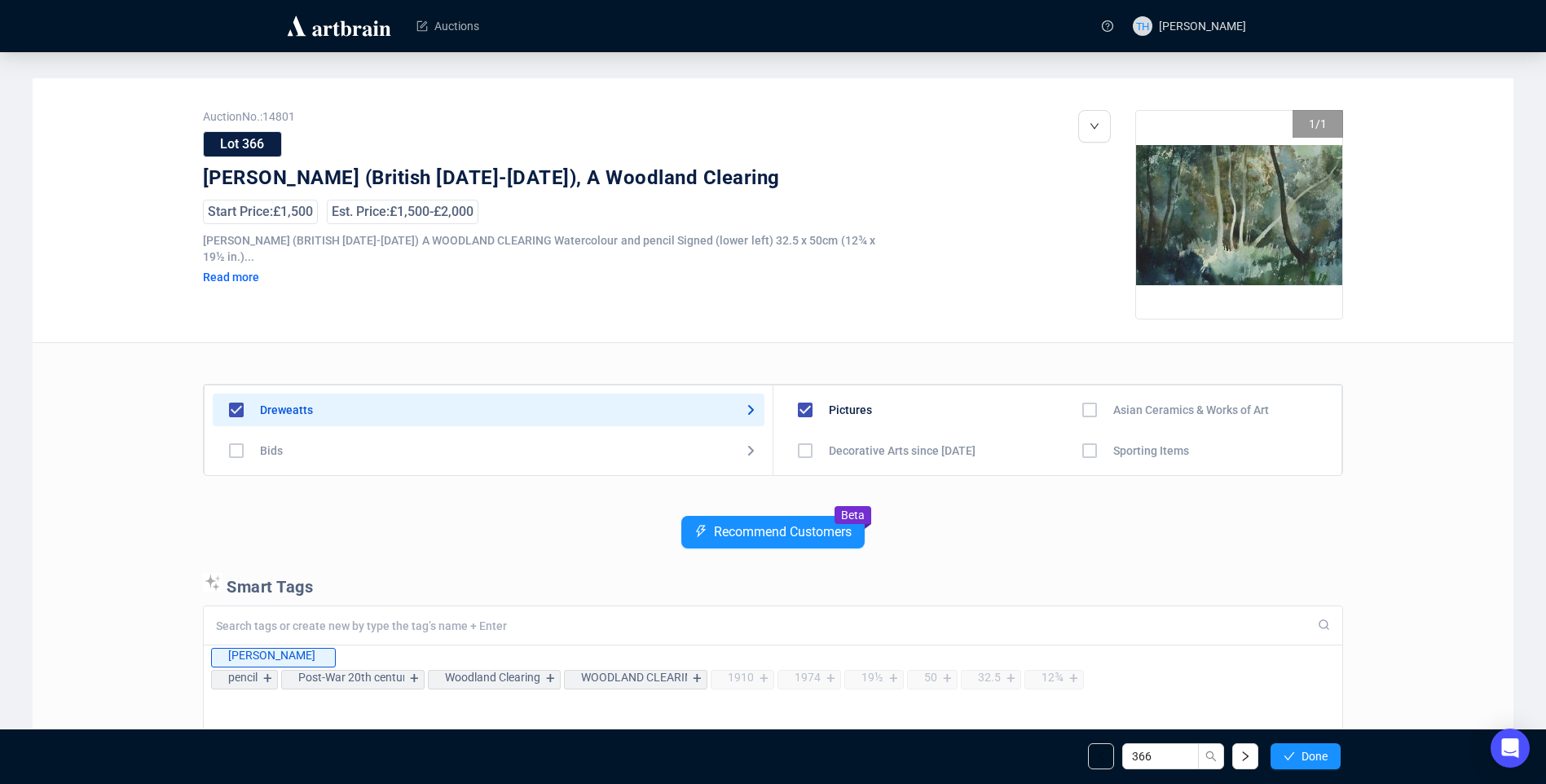
click at [1302, 753] on span "Done" at bounding box center [1314, 756] width 26 height 13
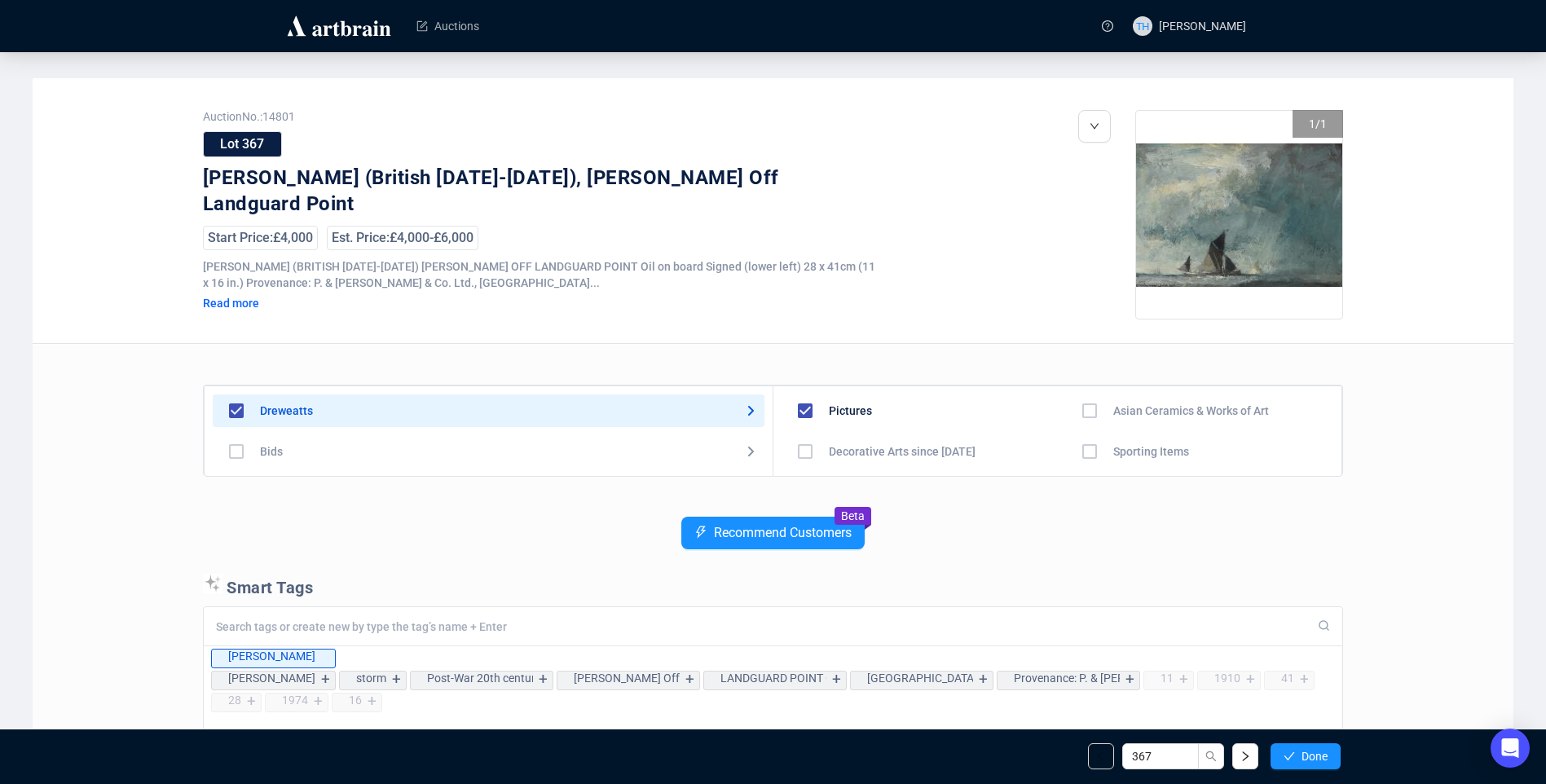
click at [1302, 753] on span "Done" at bounding box center [1314, 756] width 26 height 13
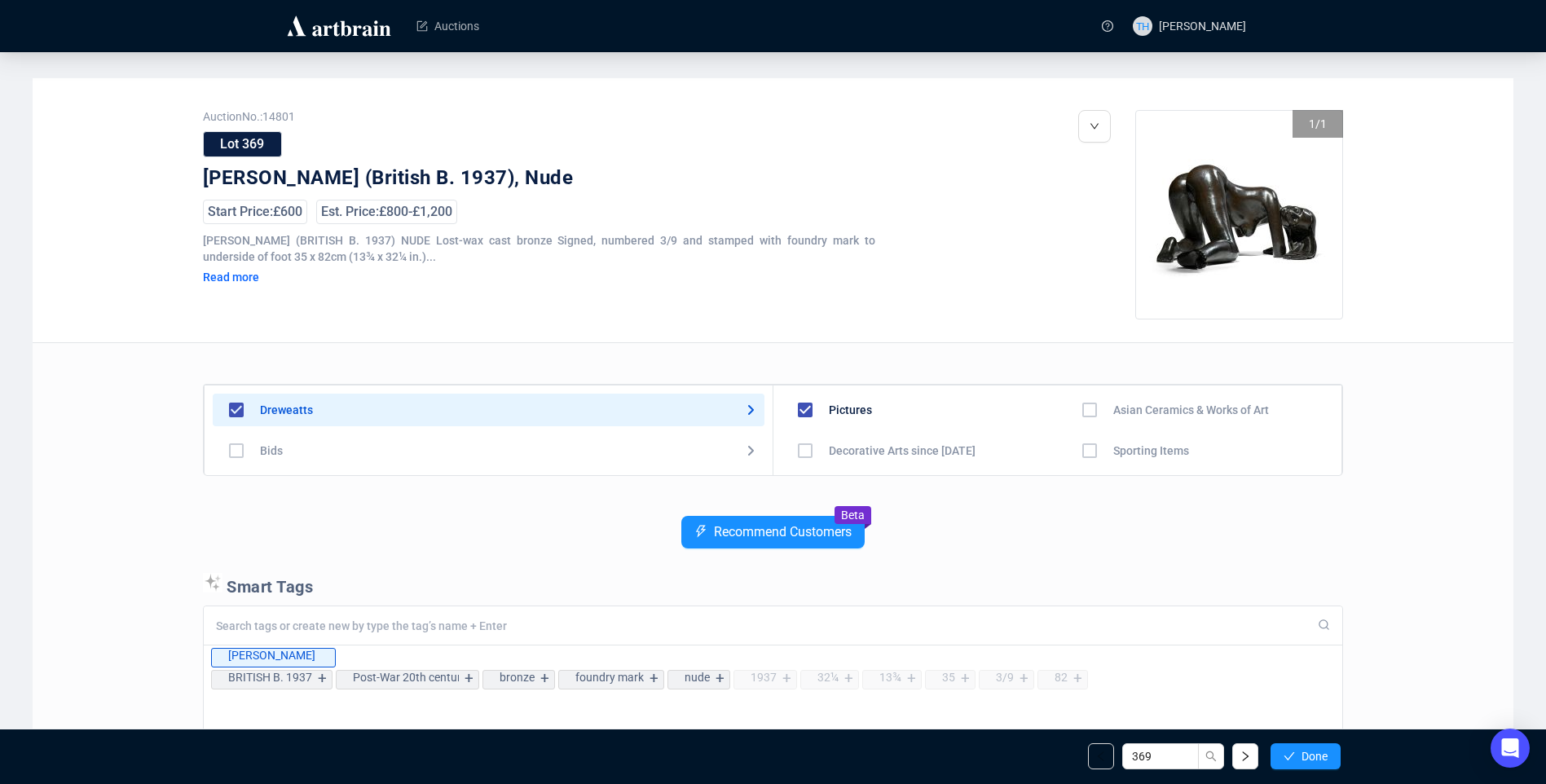
click at [1302, 753] on span "Done" at bounding box center [1314, 756] width 26 height 13
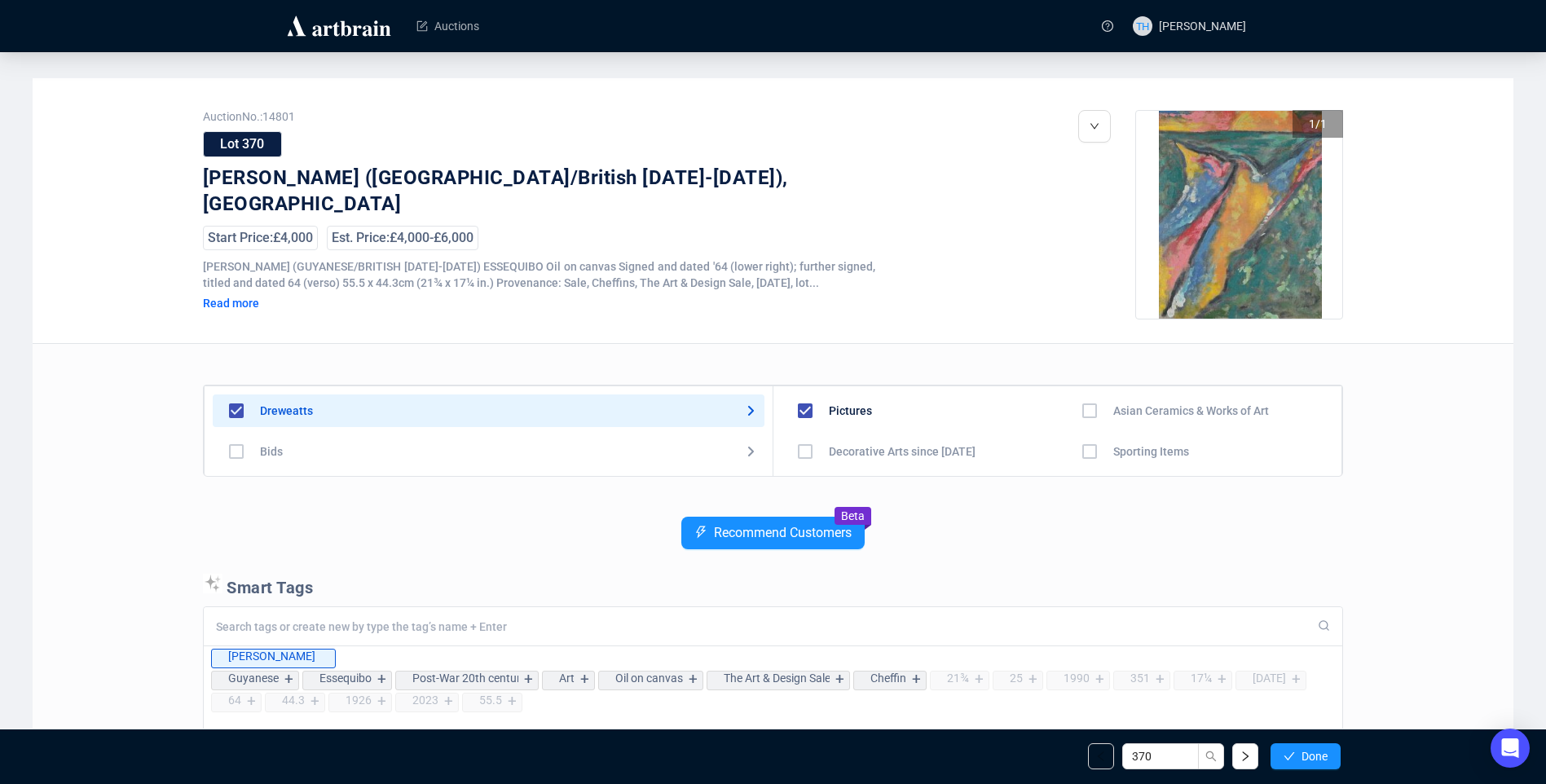
click at [1302, 753] on span "Done" at bounding box center [1314, 756] width 26 height 13
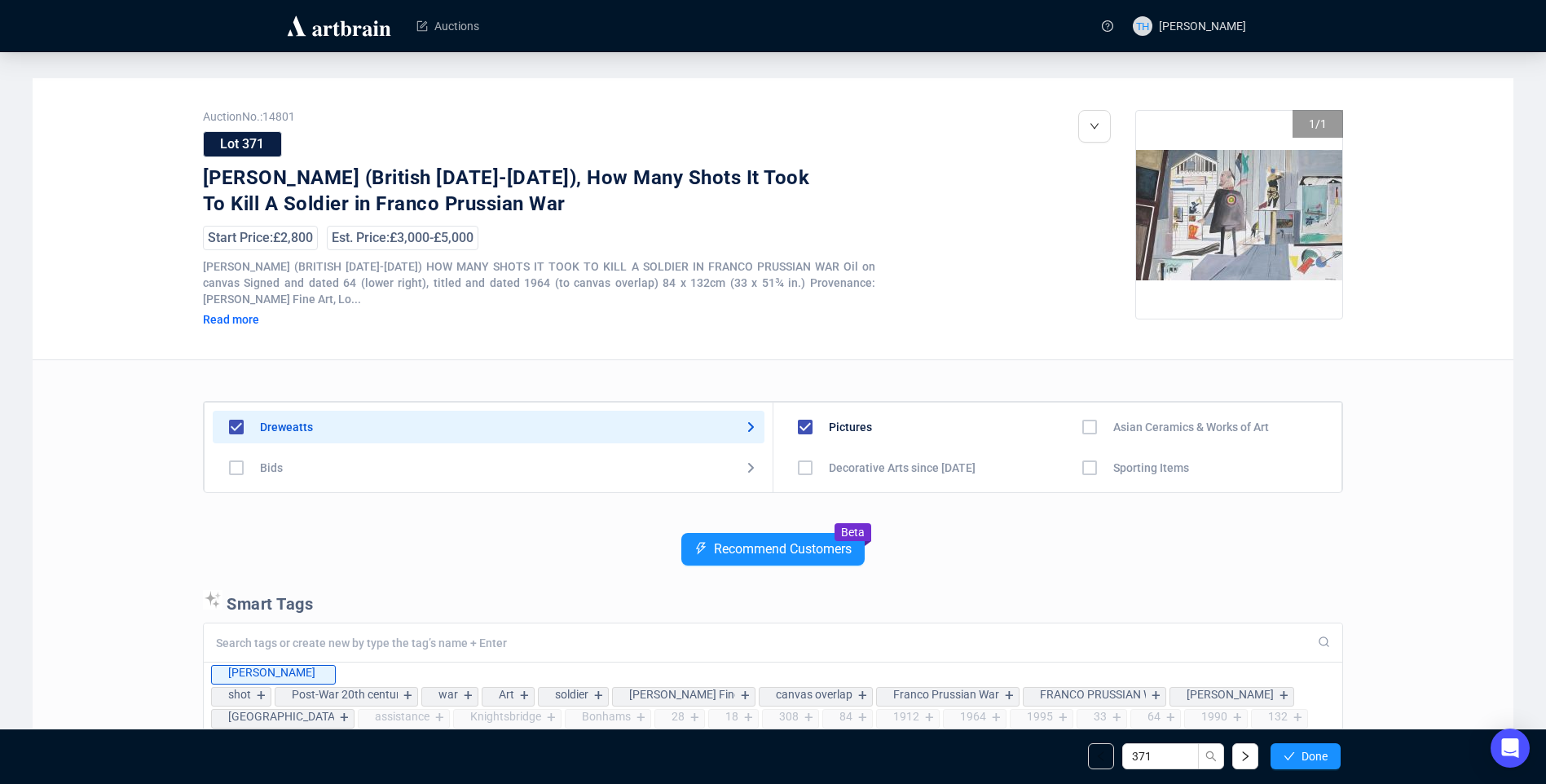
click at [1302, 753] on span "Done" at bounding box center [1314, 756] width 26 height 13
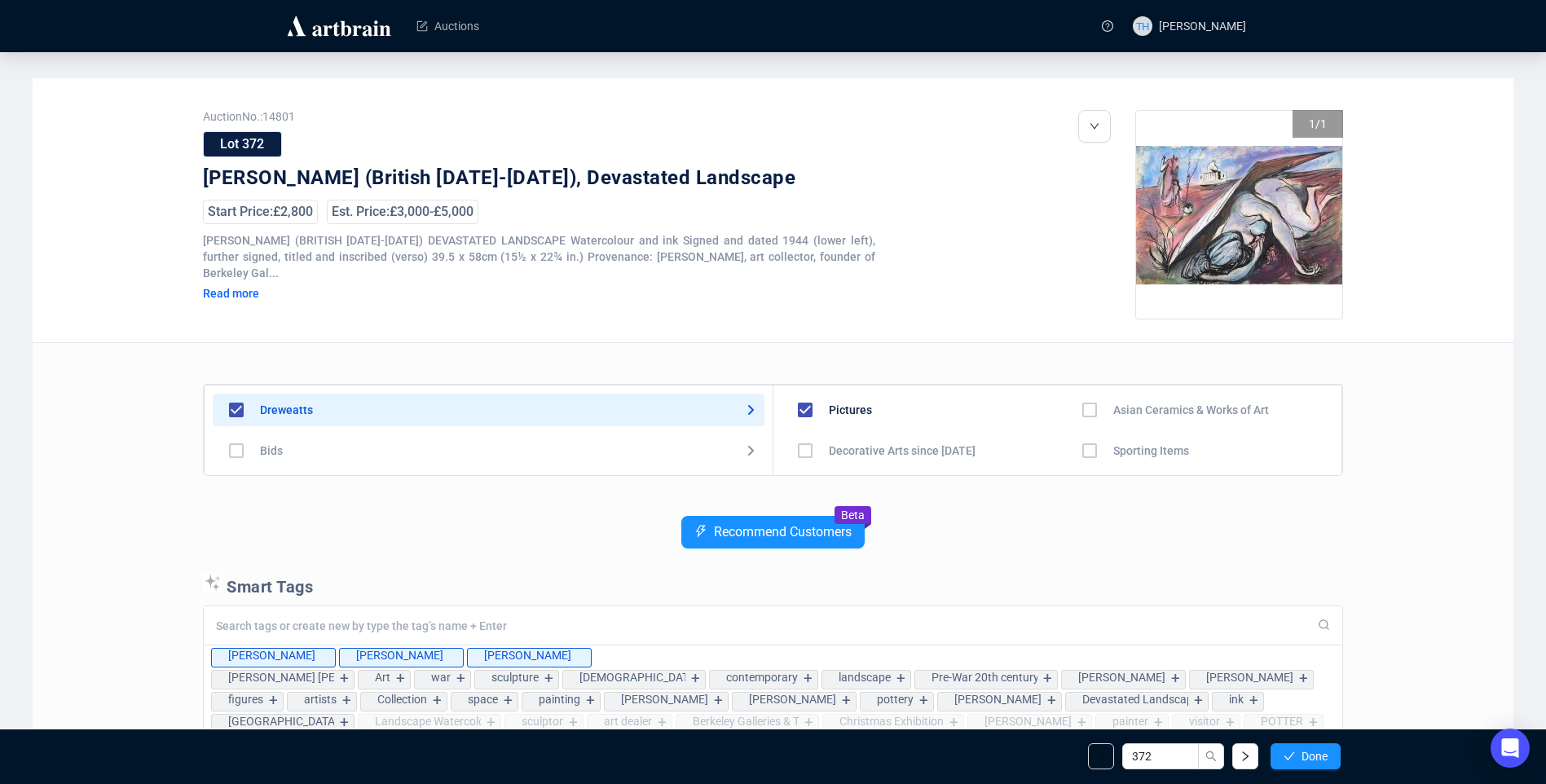
click at [1302, 753] on span "Done" at bounding box center [1314, 756] width 26 height 13
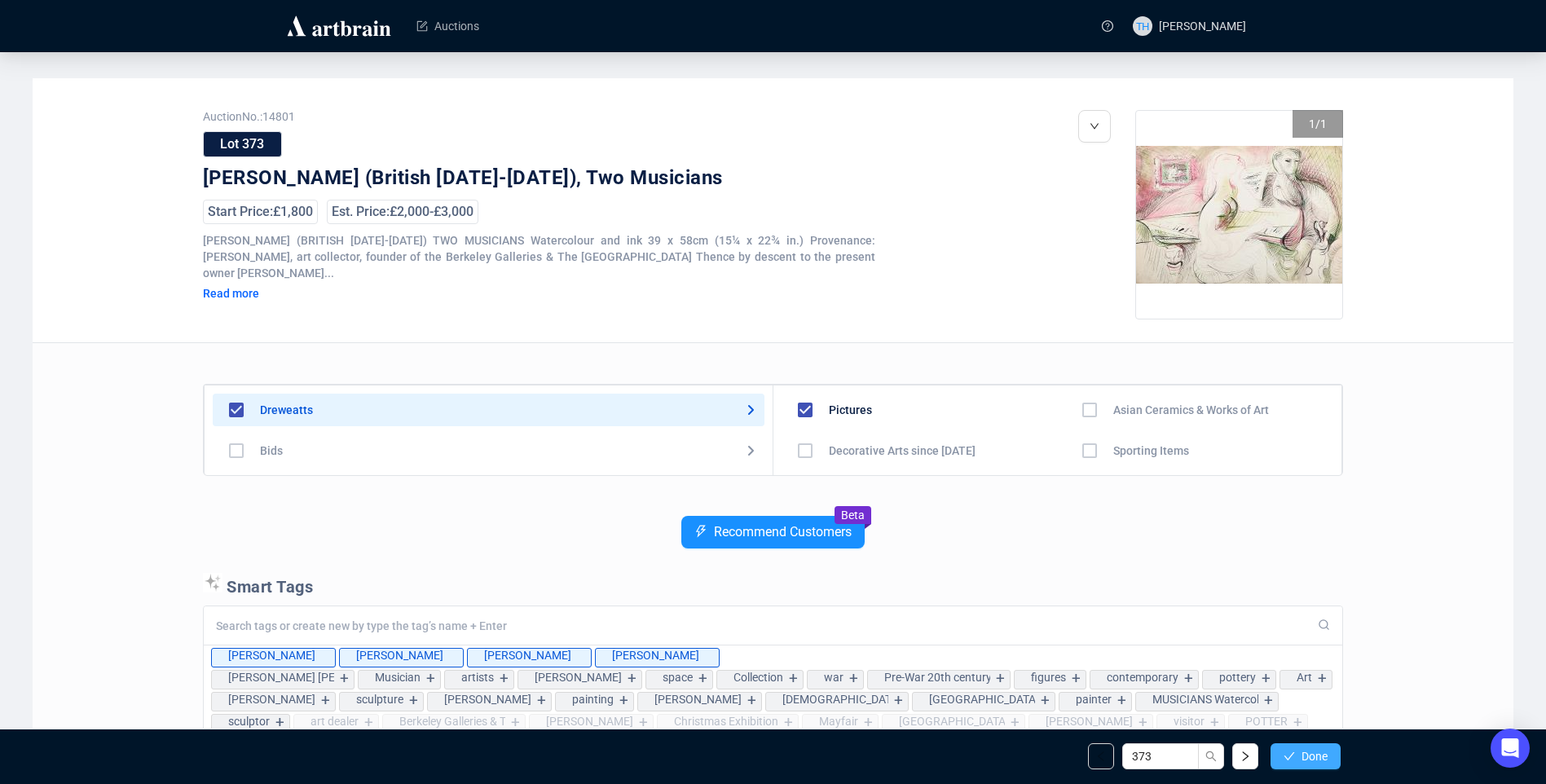
click at [1318, 750] on span "Done" at bounding box center [1314, 756] width 26 height 13
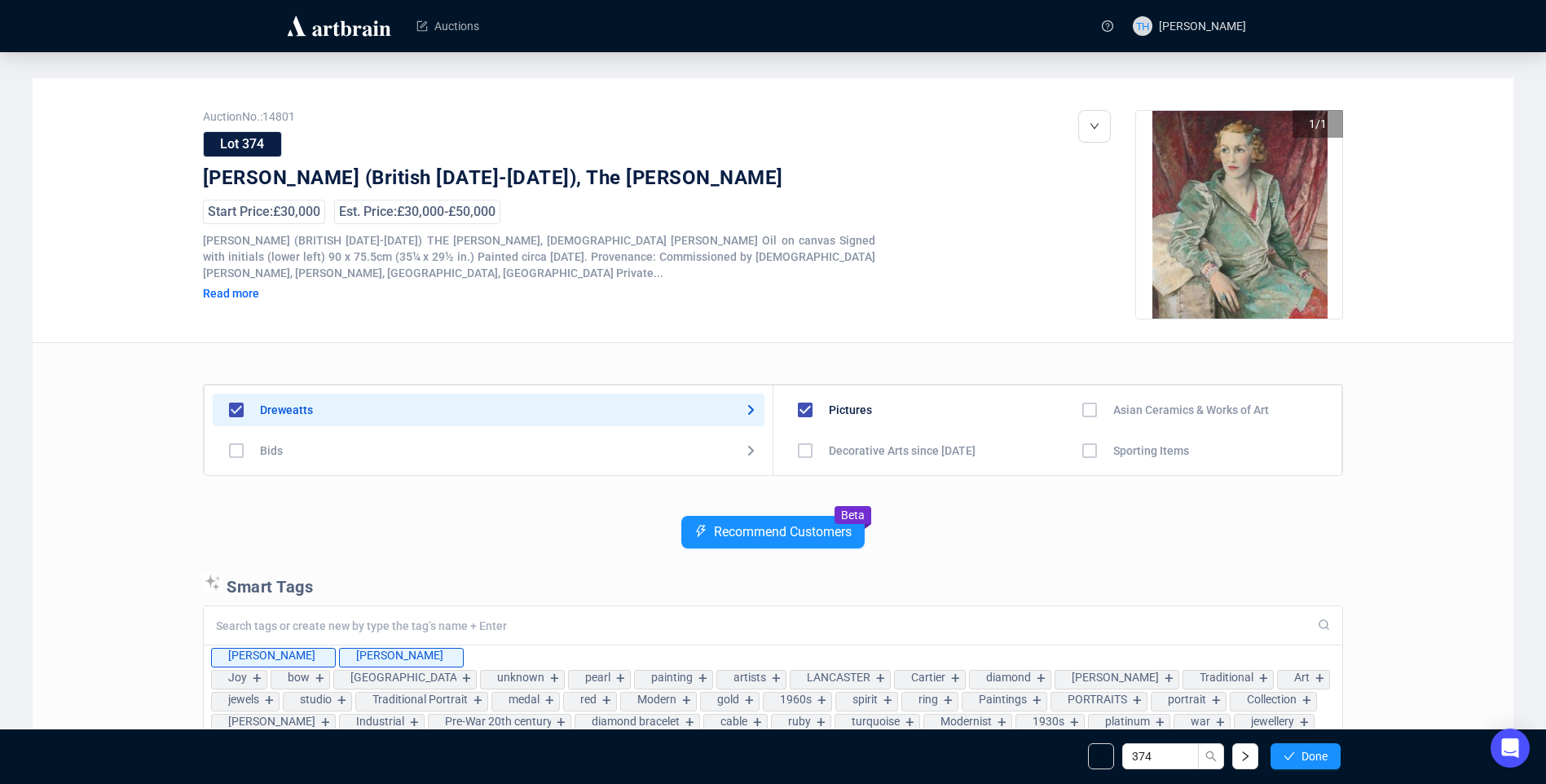
click at [1318, 750] on span "Done" at bounding box center [1314, 756] width 26 height 13
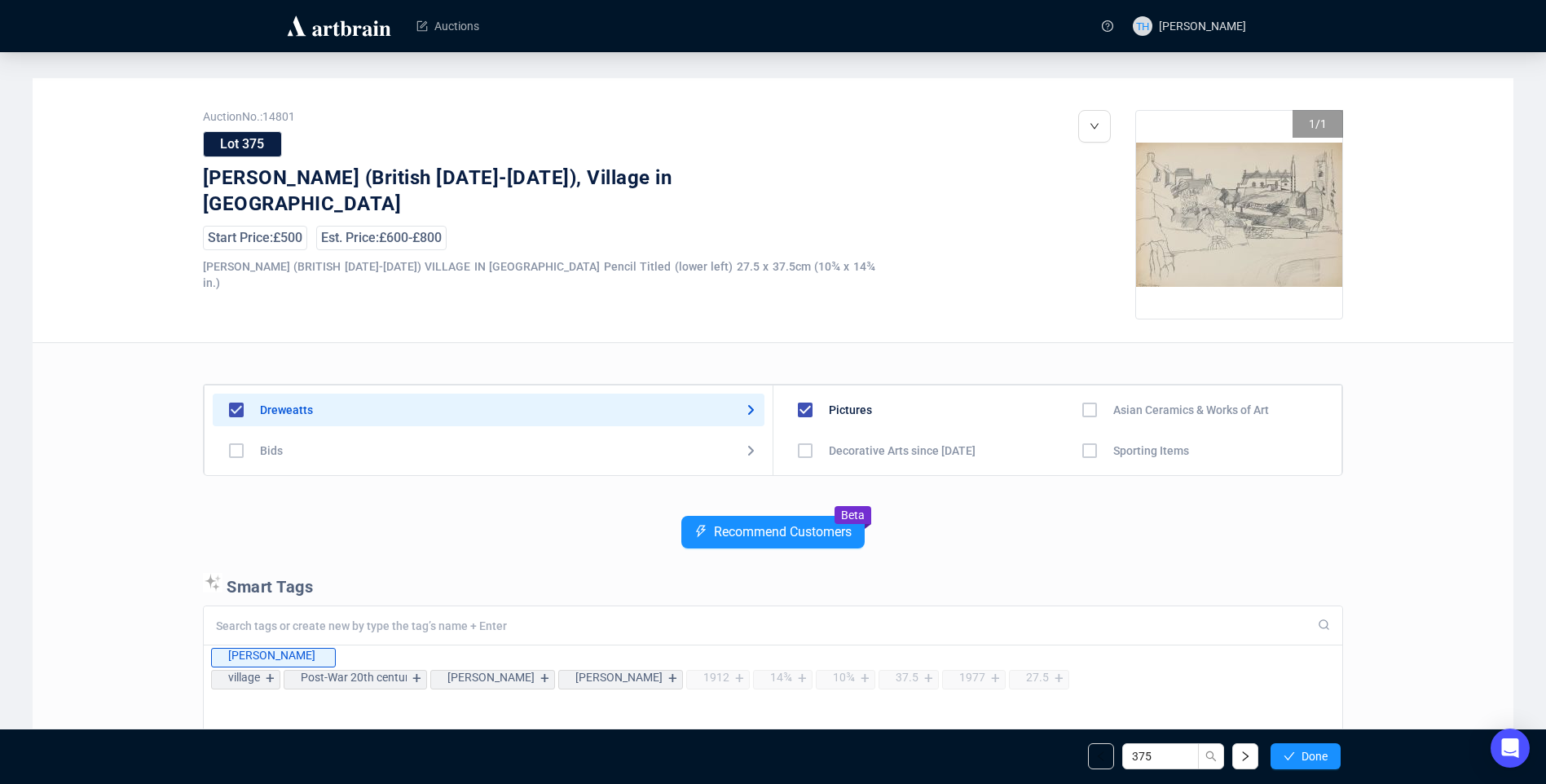
click at [1318, 750] on span "Done" at bounding box center [1314, 756] width 26 height 13
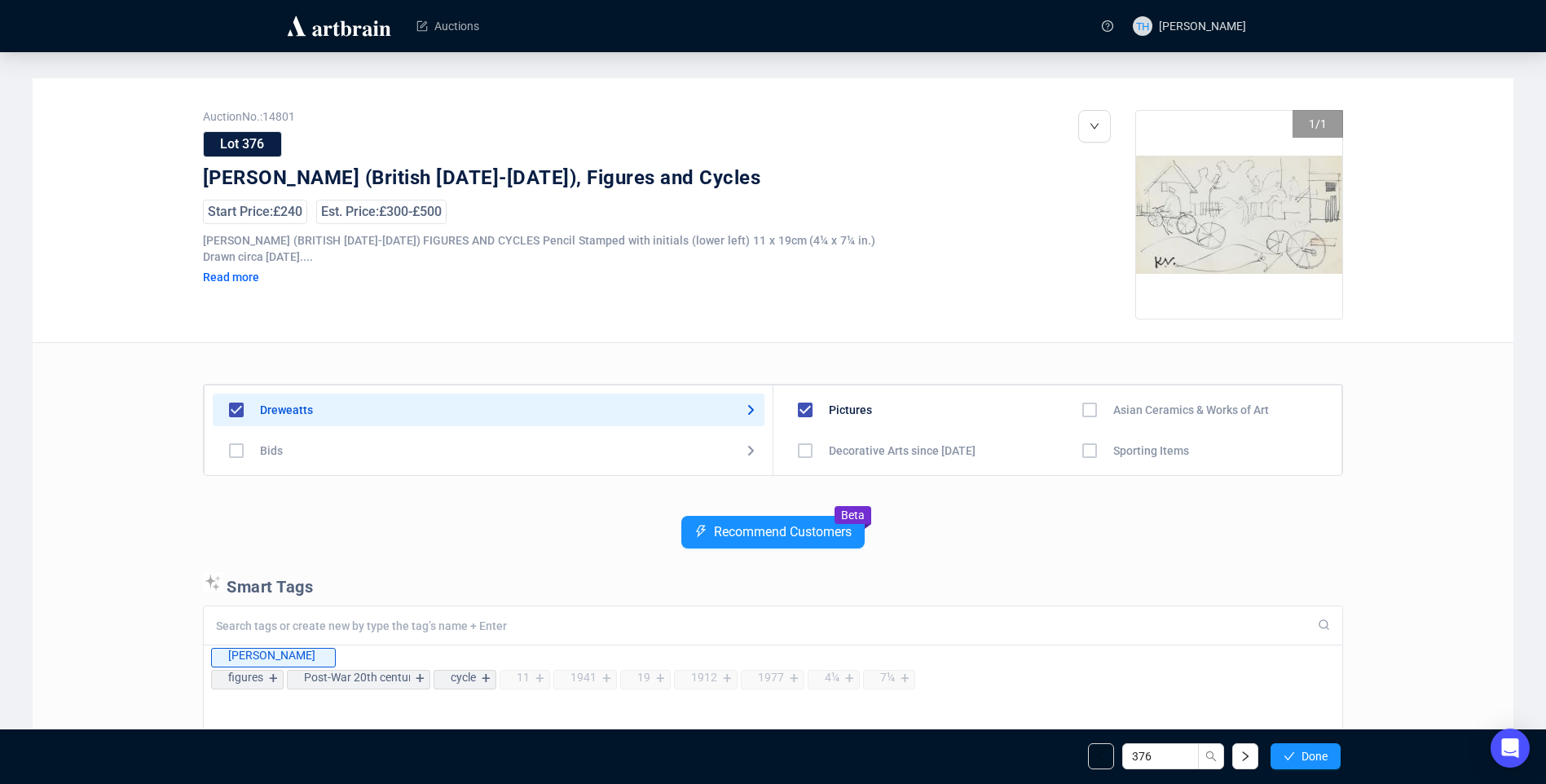
click at [1318, 750] on span "Done" at bounding box center [1314, 756] width 26 height 13
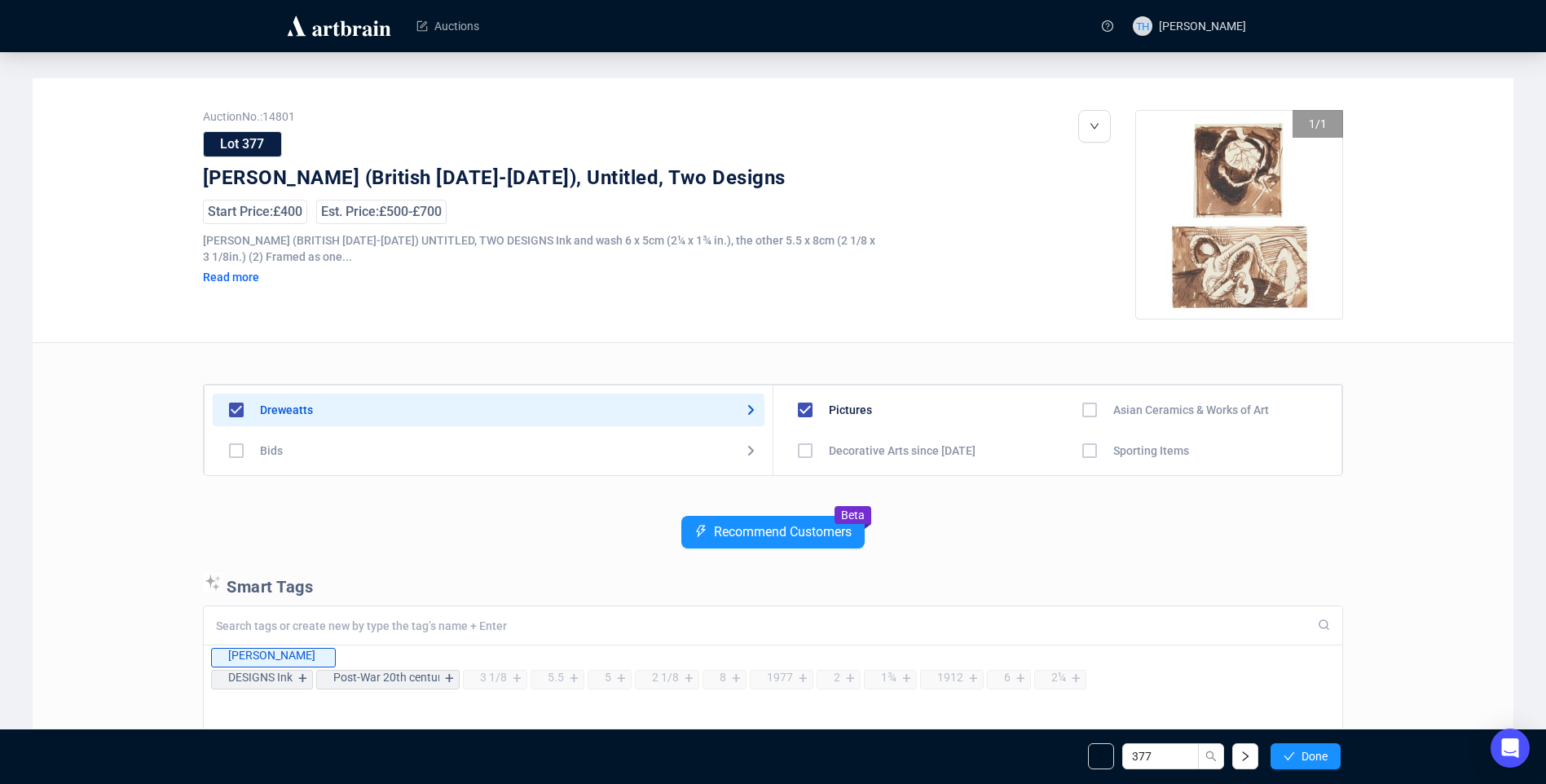
click at [1318, 750] on span "Done" at bounding box center [1314, 756] width 26 height 13
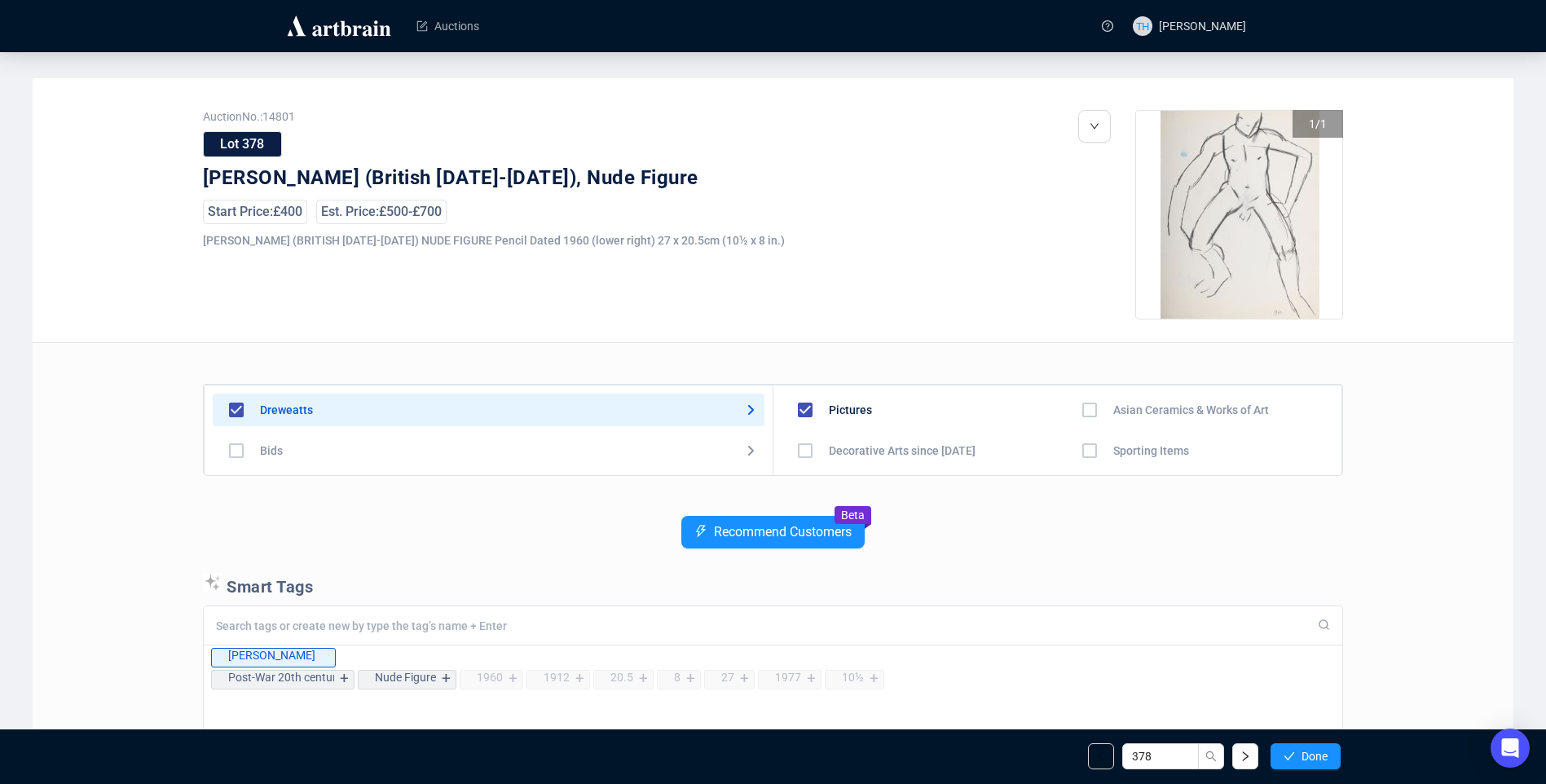
click at [1318, 750] on span "Done" at bounding box center [1314, 756] width 26 height 13
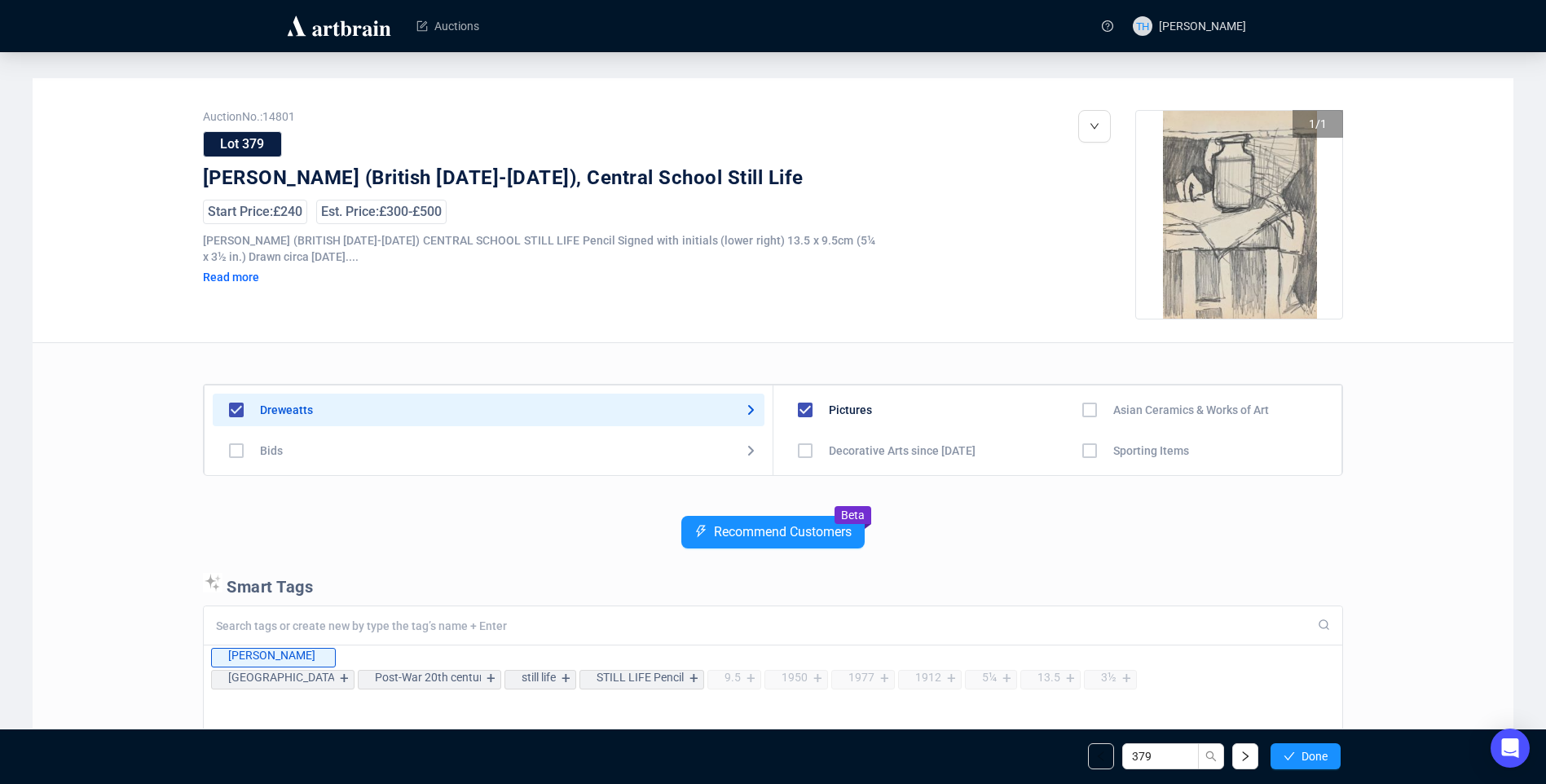
click at [1318, 750] on span "Done" at bounding box center [1314, 756] width 26 height 13
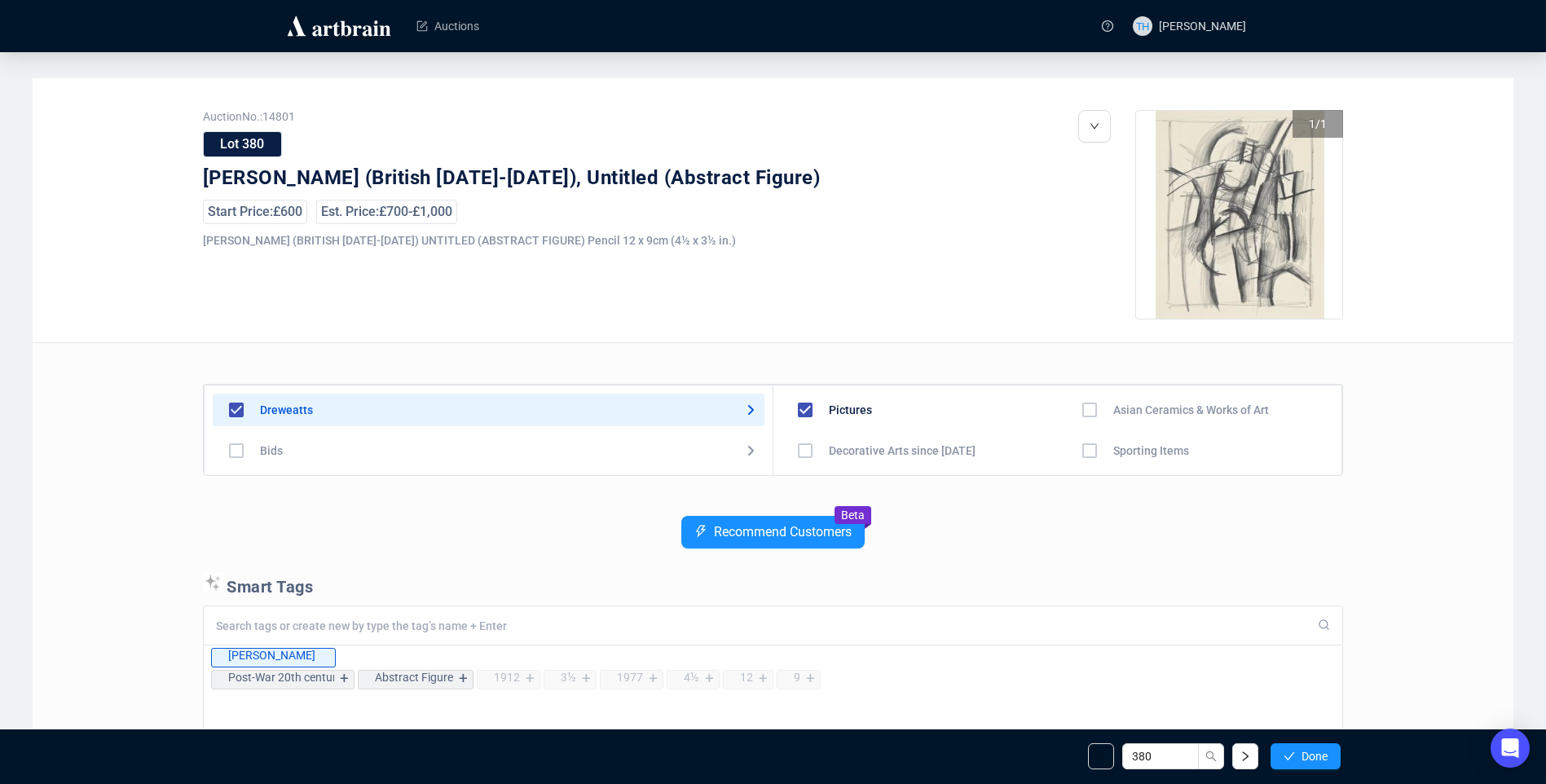
click at [1318, 750] on span "Done" at bounding box center [1314, 756] width 26 height 13
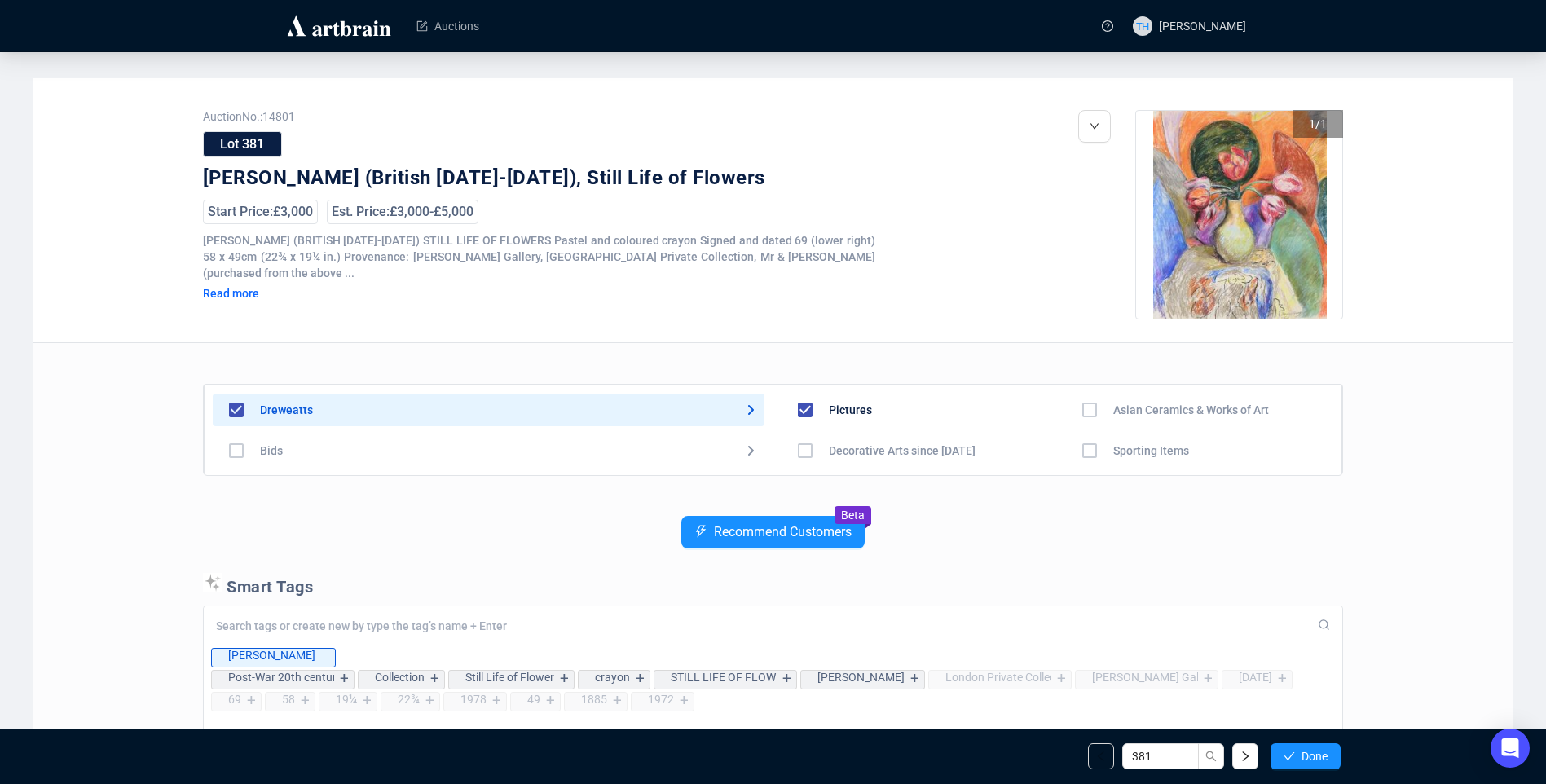
click at [1318, 750] on span "Done" at bounding box center [1314, 756] width 26 height 13
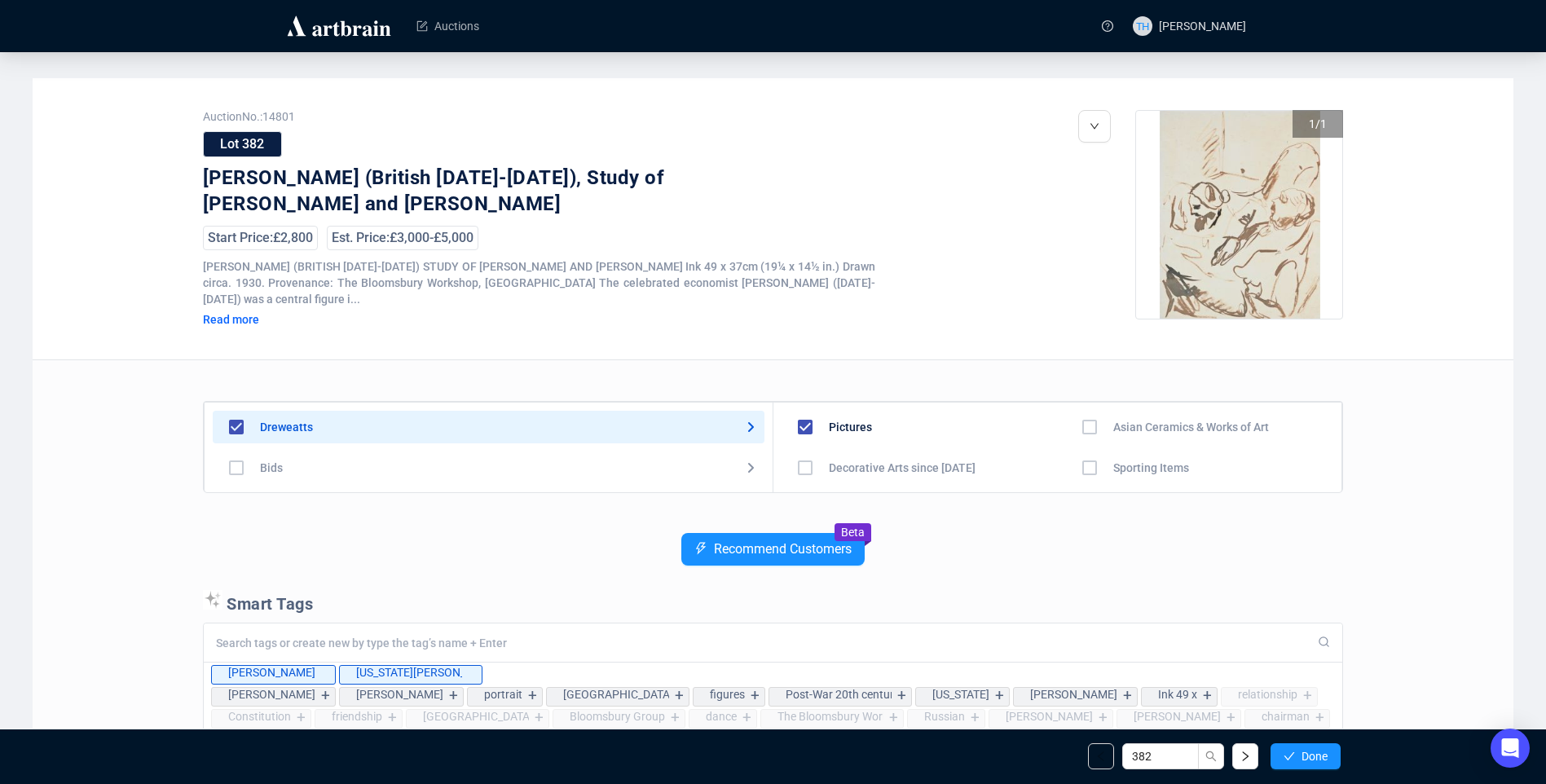
click at [1318, 750] on span "Done" at bounding box center [1314, 756] width 26 height 13
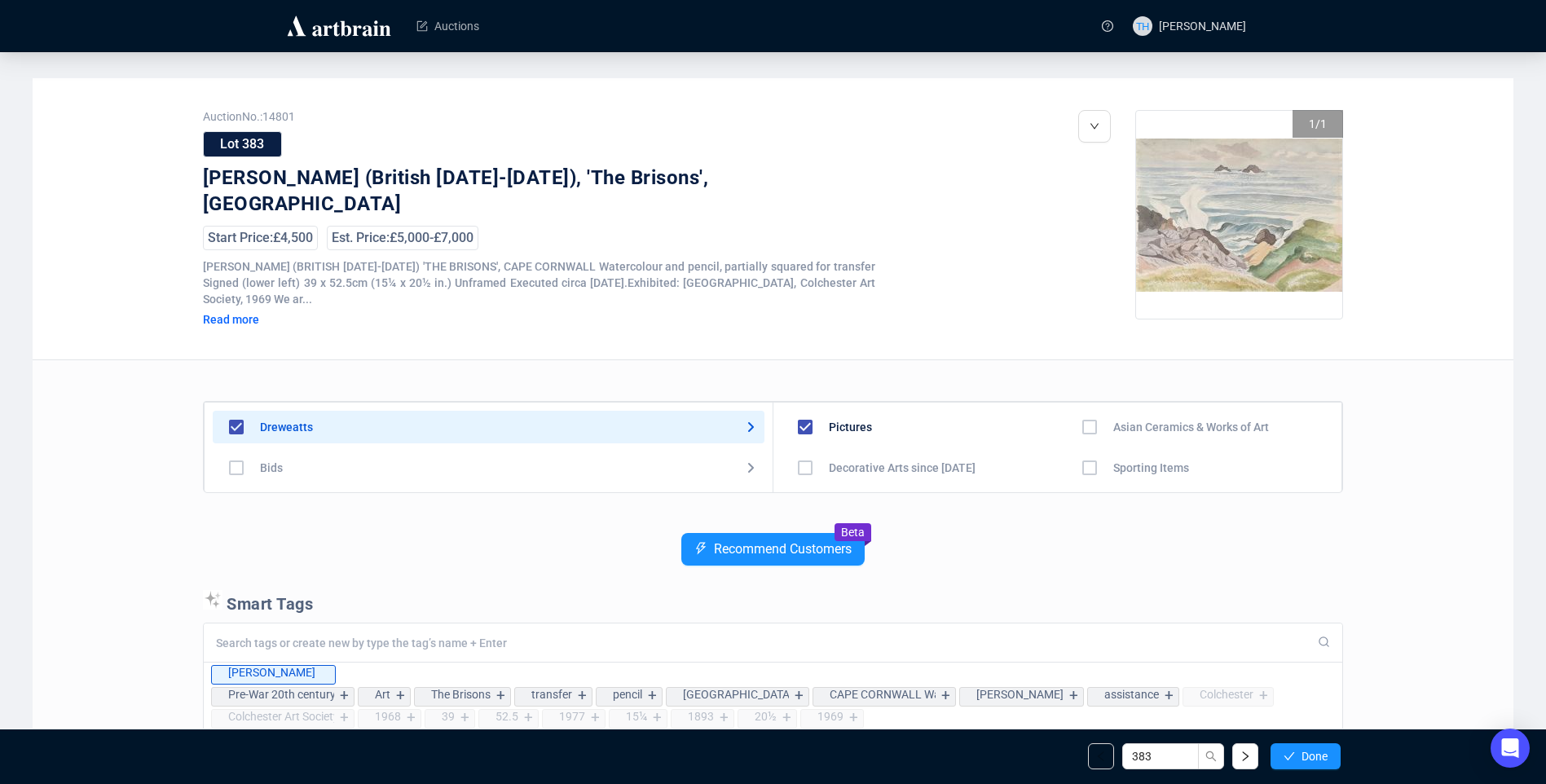
click at [1318, 750] on span "Done" at bounding box center [1314, 756] width 26 height 13
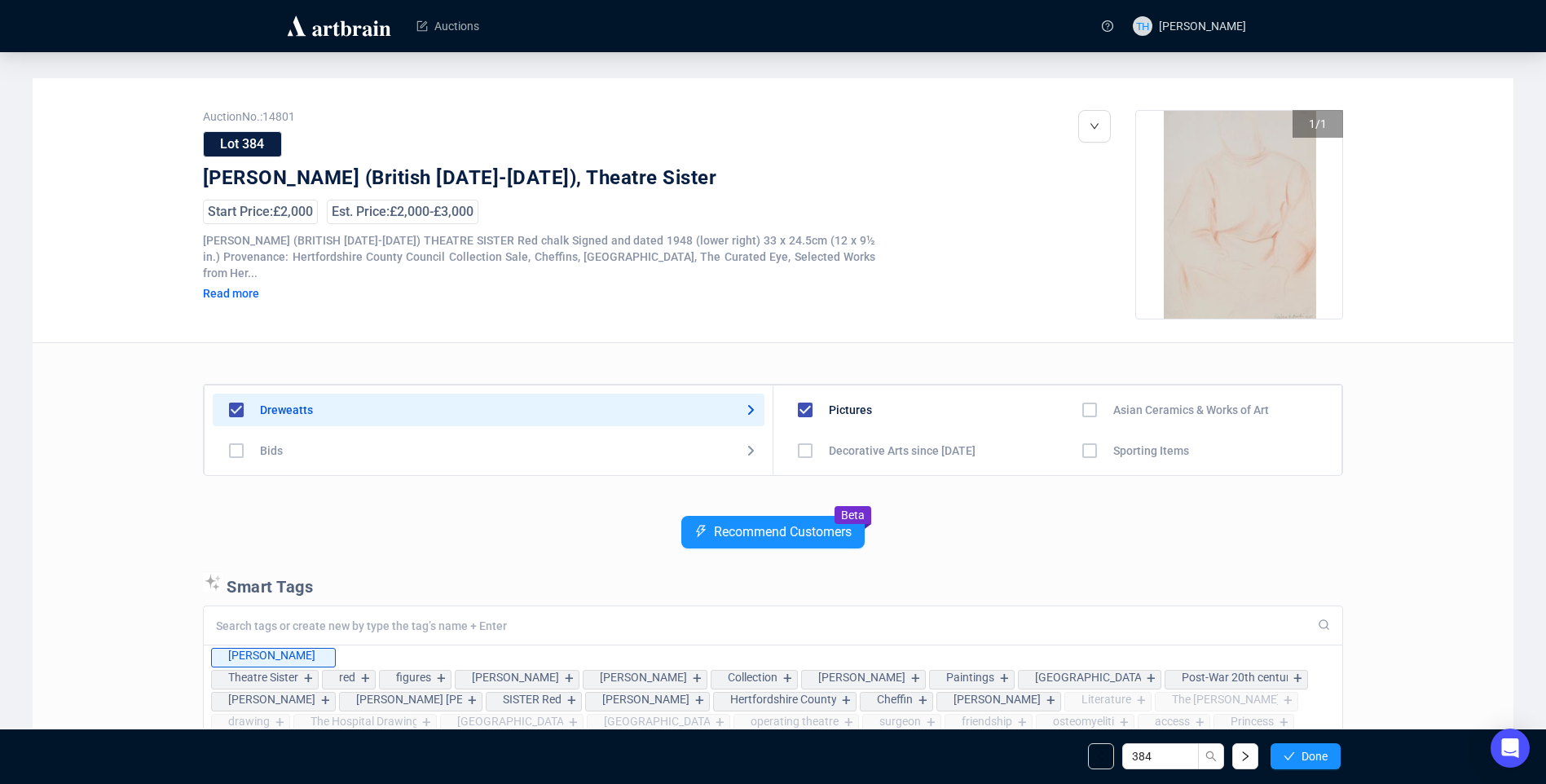
click at [1318, 750] on span "Done" at bounding box center [1314, 756] width 26 height 13
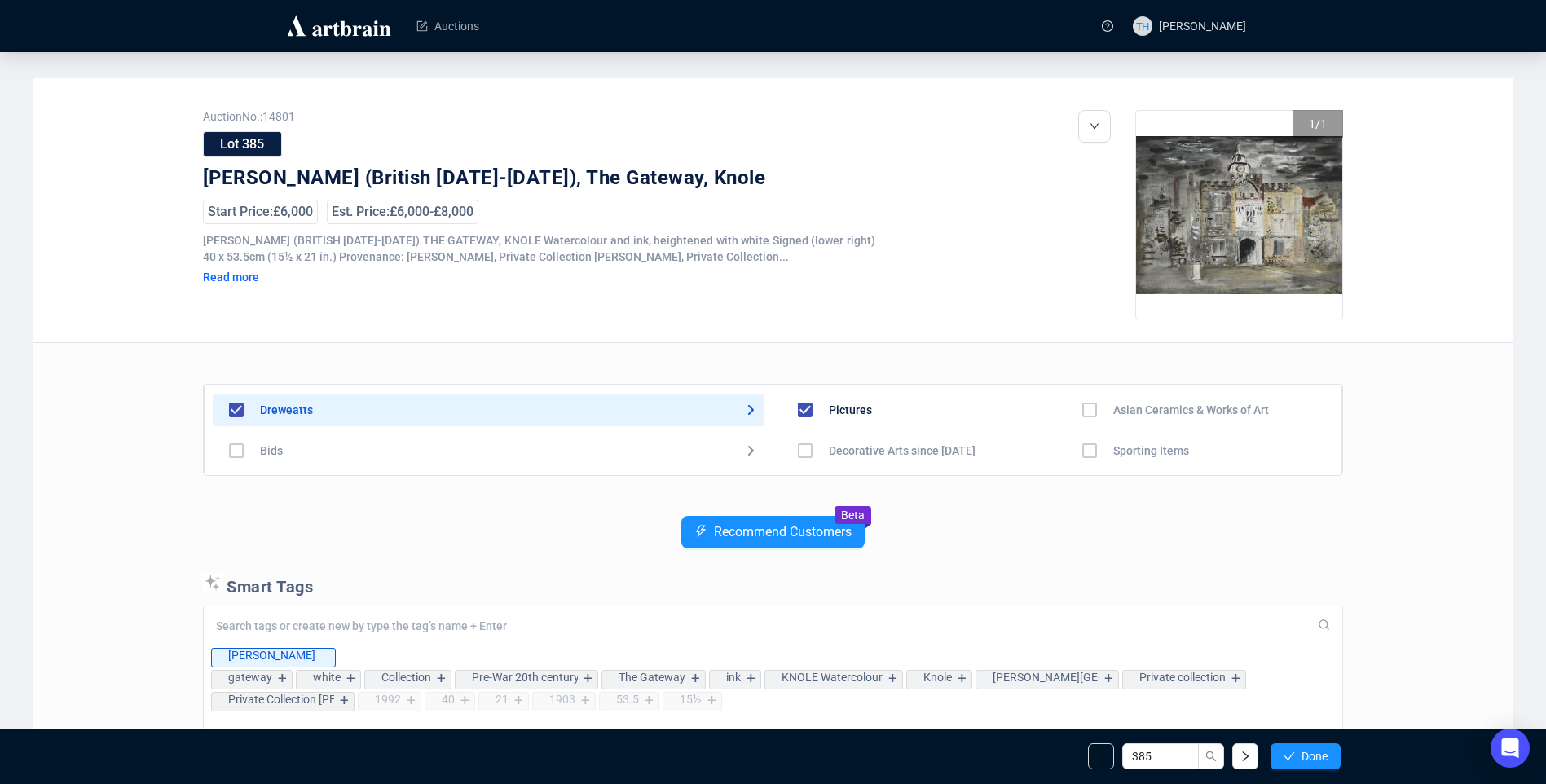
click at [1318, 750] on span "Done" at bounding box center [1314, 756] width 26 height 13
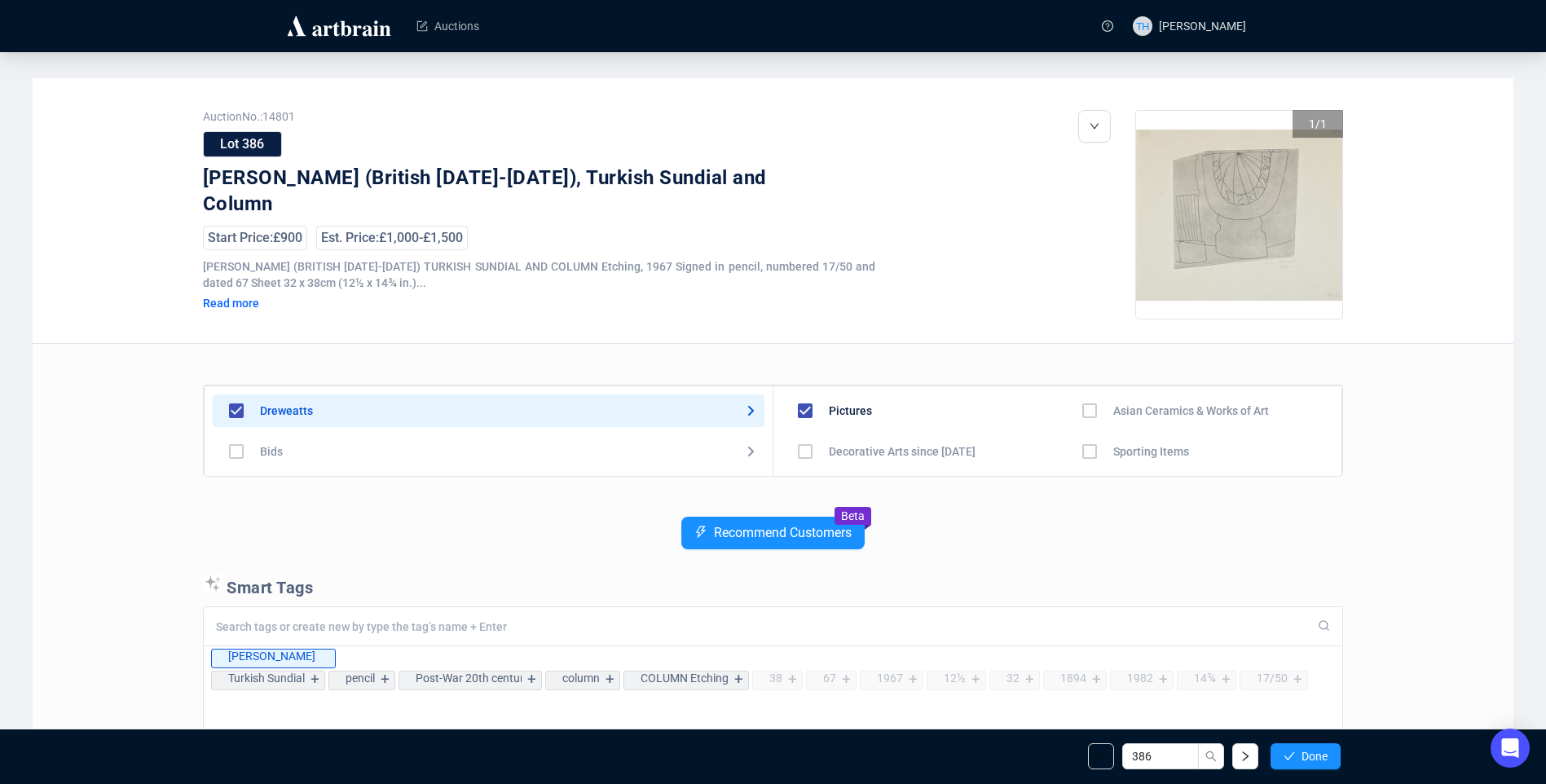
click at [1318, 750] on span "Done" at bounding box center [1314, 756] width 26 height 13
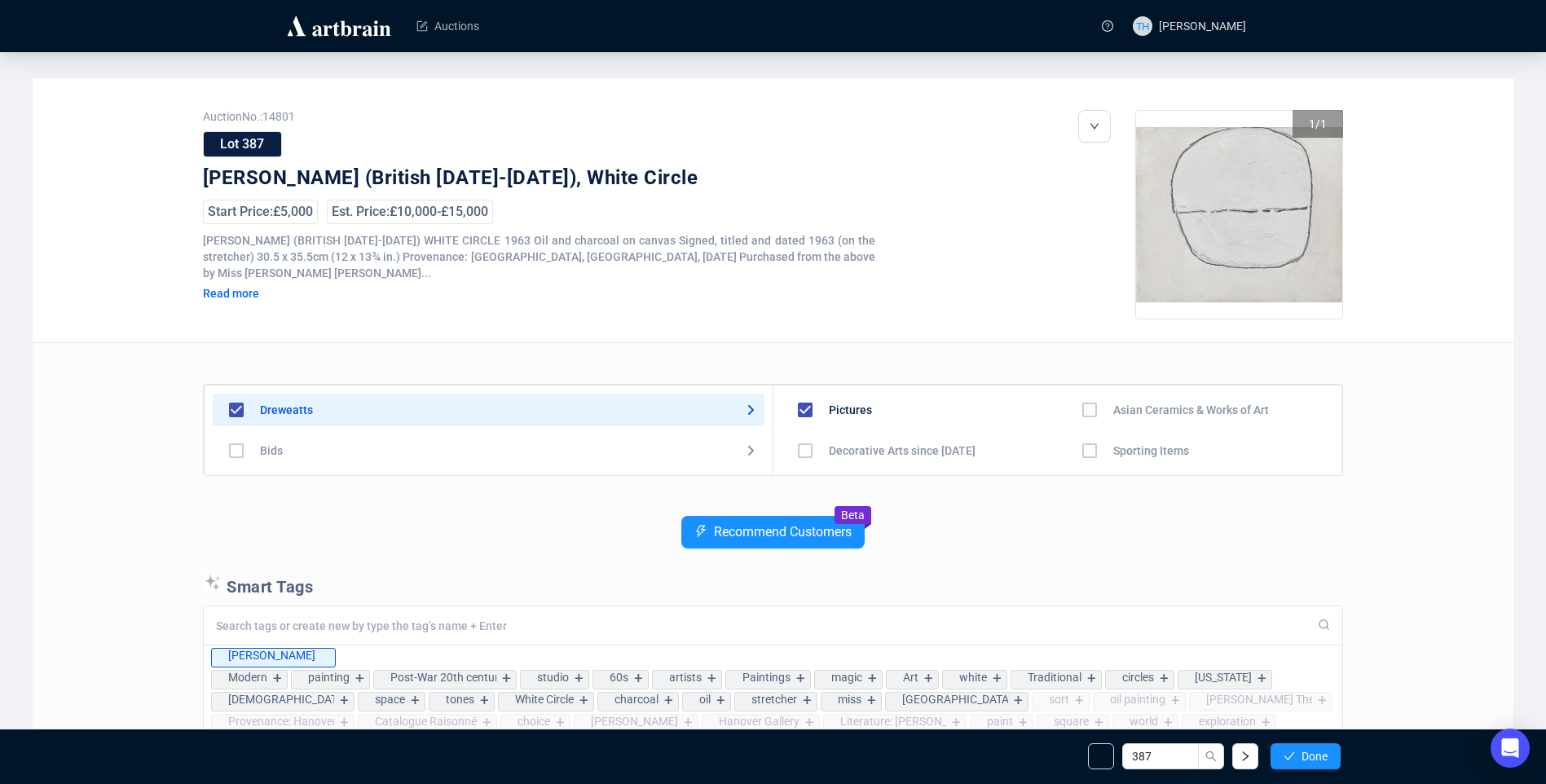
click at [1318, 750] on span "Done" at bounding box center [1314, 756] width 26 height 13
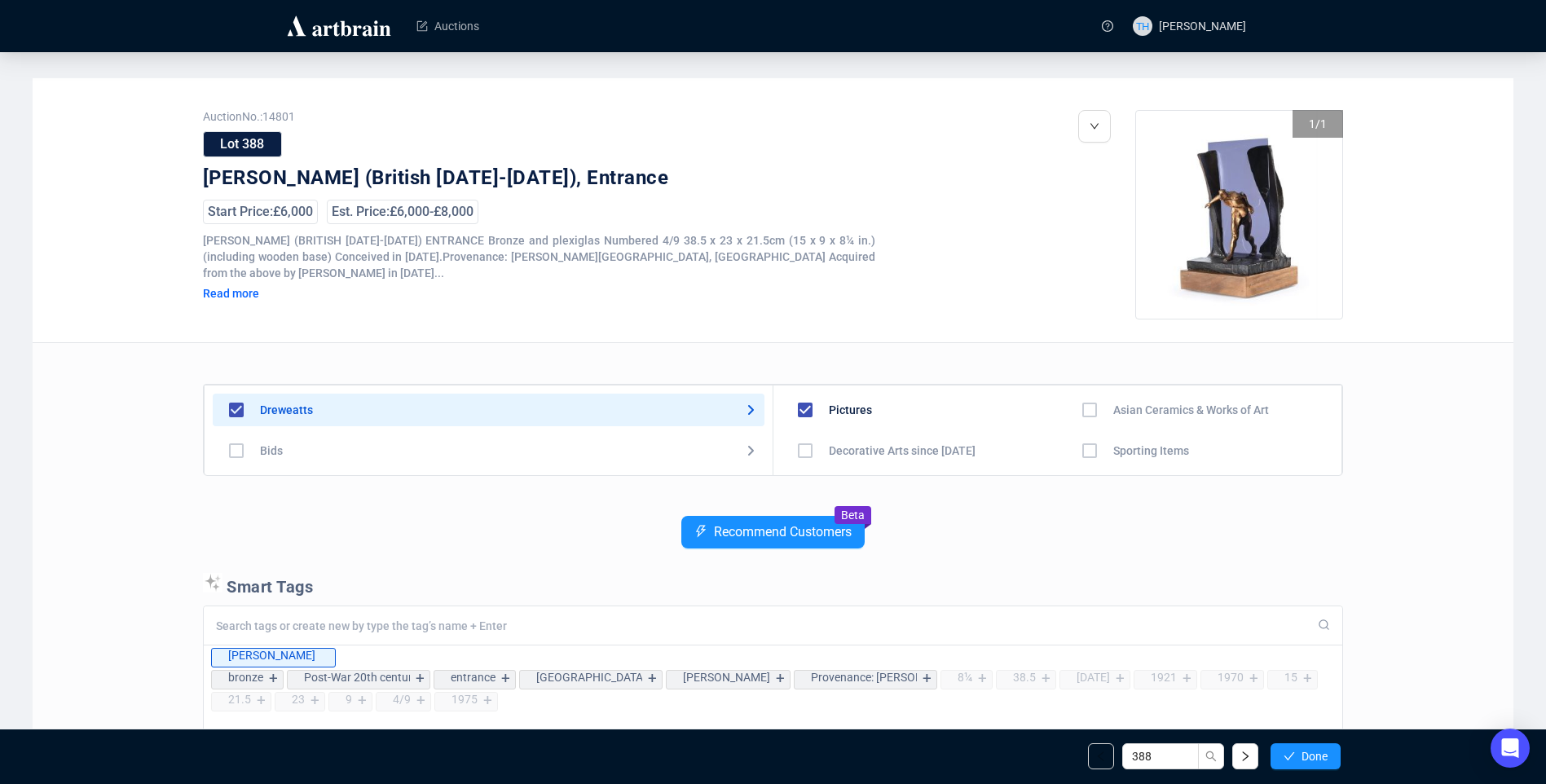
click at [1318, 750] on span "Done" at bounding box center [1314, 756] width 26 height 13
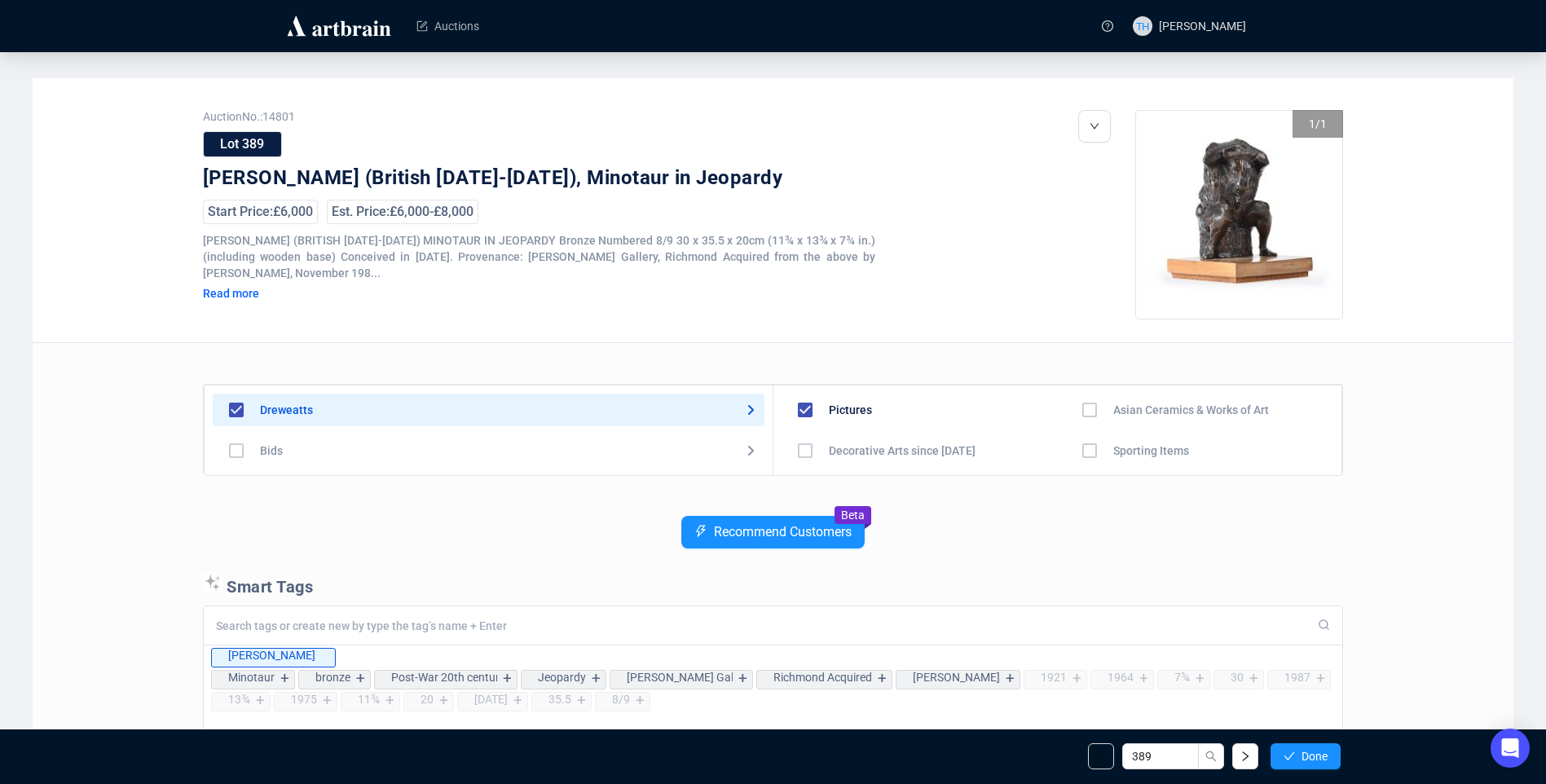
click at [1318, 750] on span "Done" at bounding box center [1314, 756] width 26 height 13
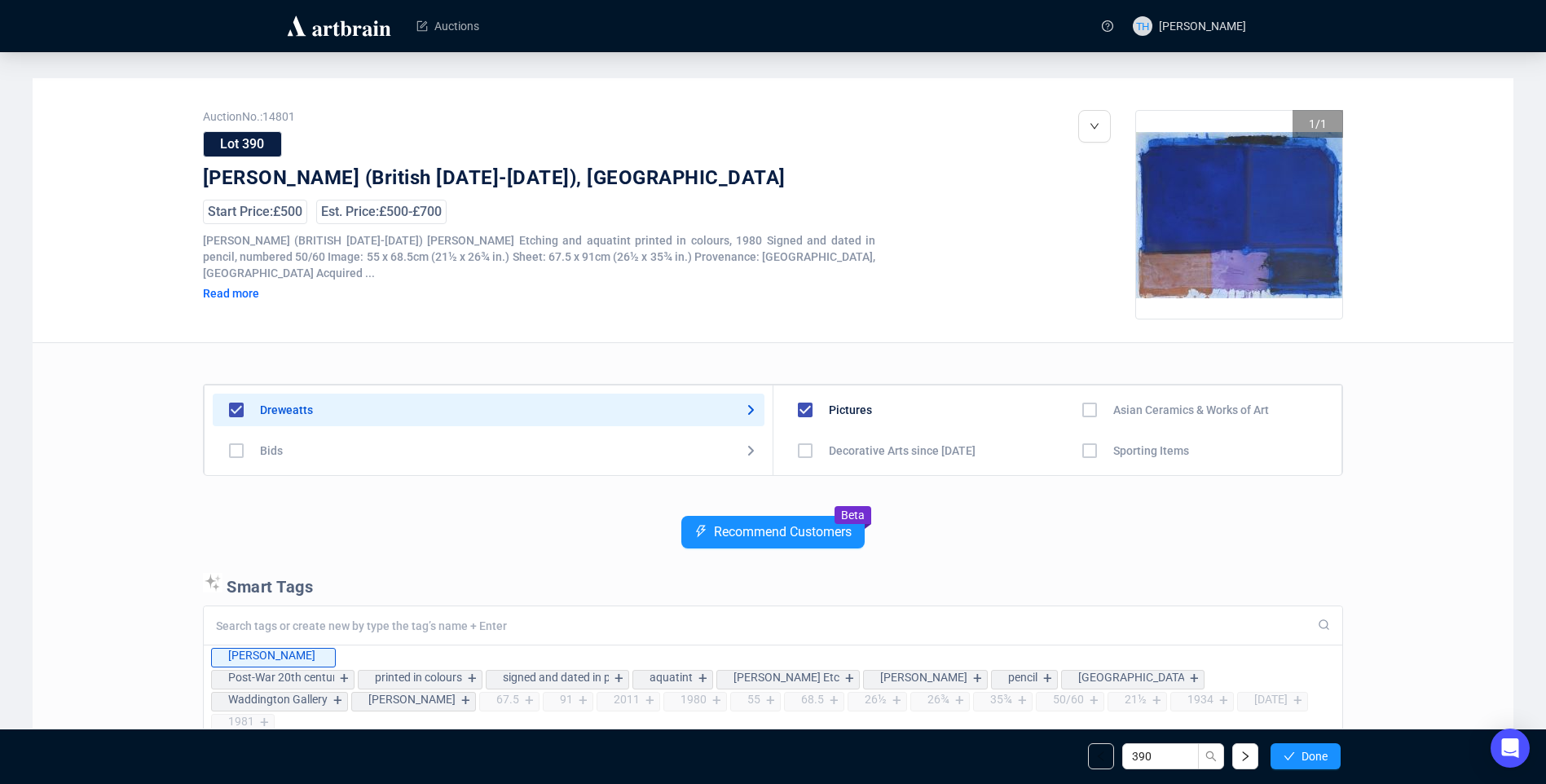
click at [1318, 750] on span "Done" at bounding box center [1314, 756] width 26 height 13
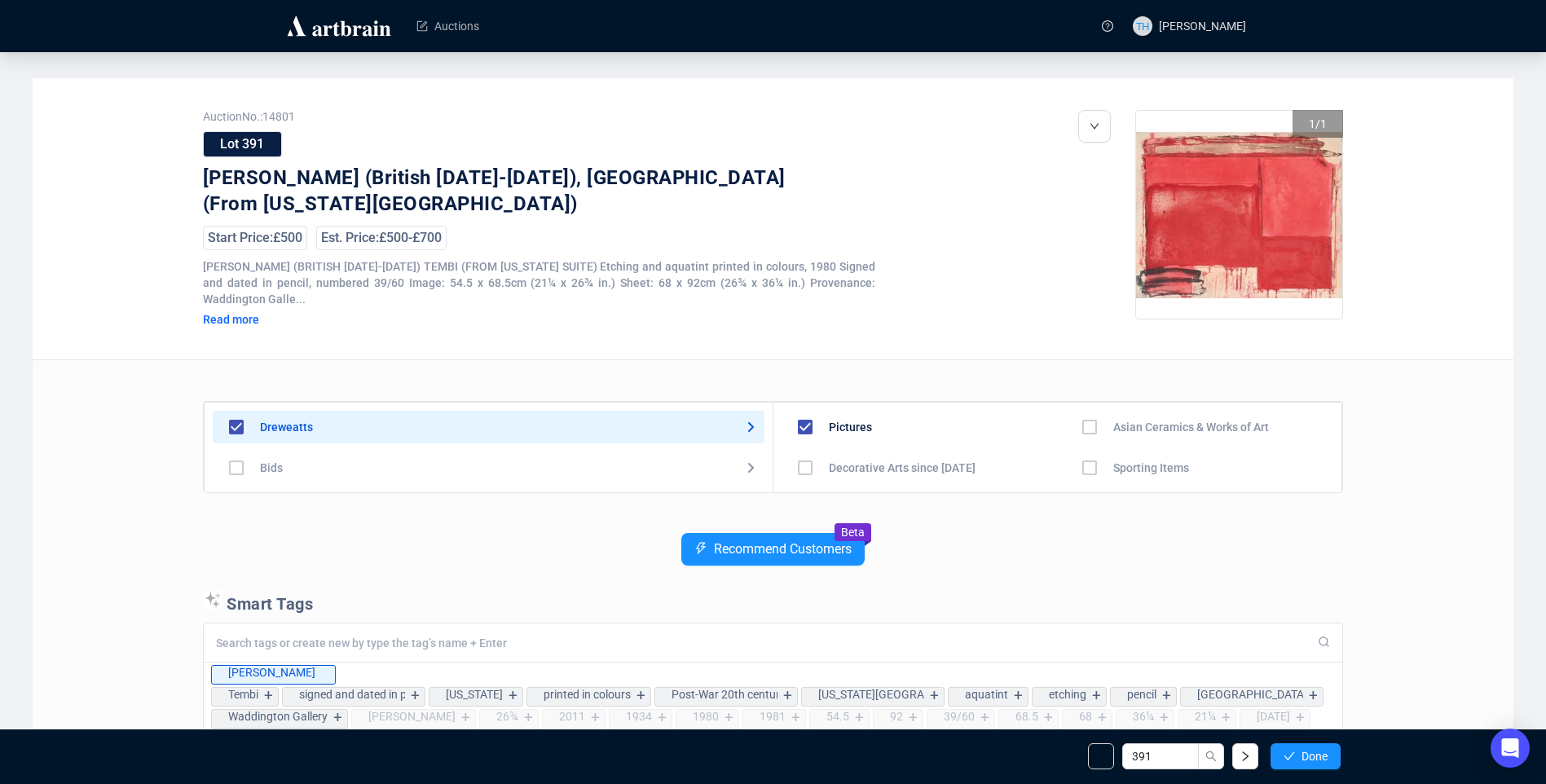
click at [1318, 750] on span "Done" at bounding box center [1314, 756] width 26 height 13
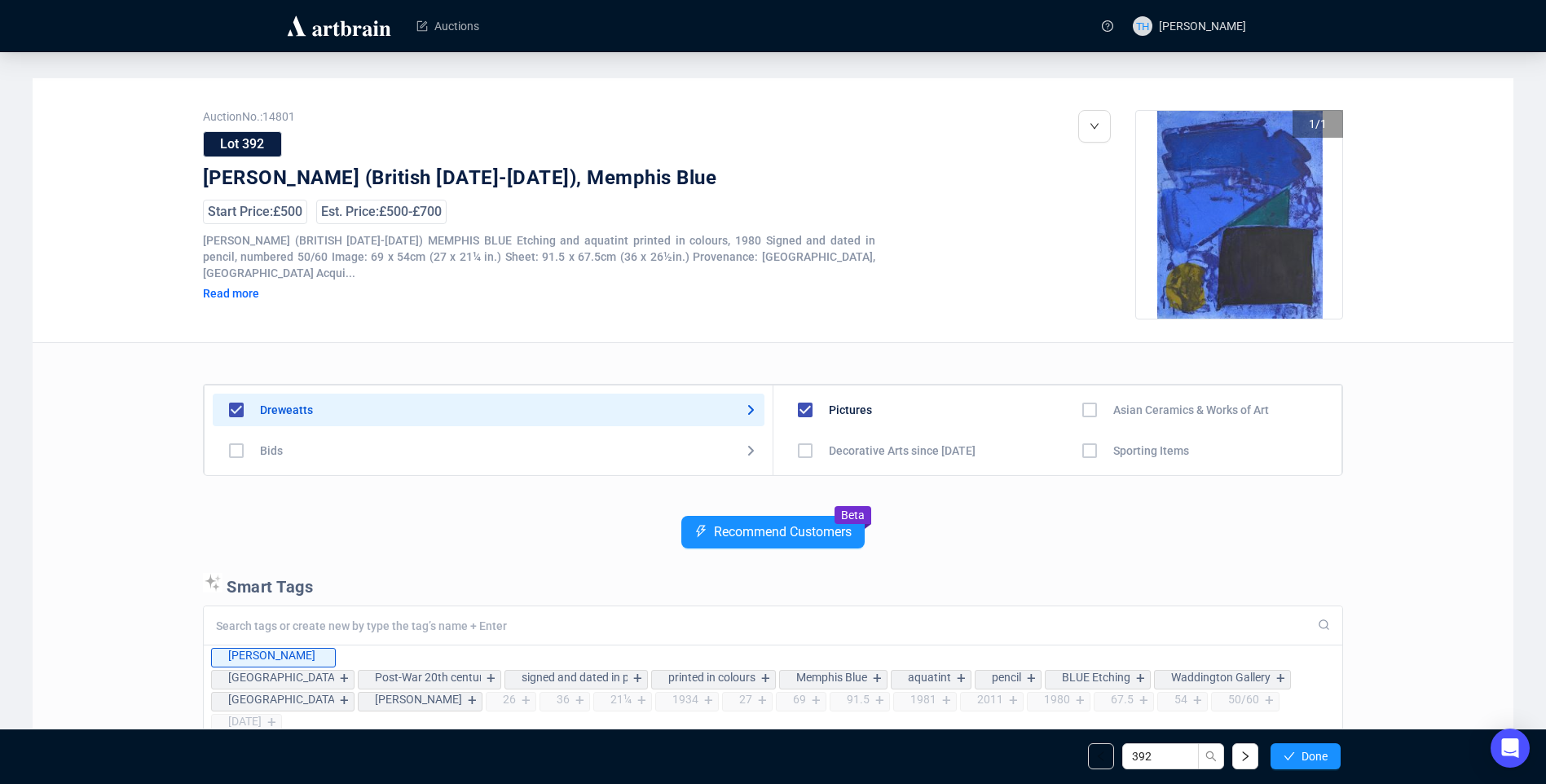
click at [1318, 750] on span "Done" at bounding box center [1314, 756] width 26 height 13
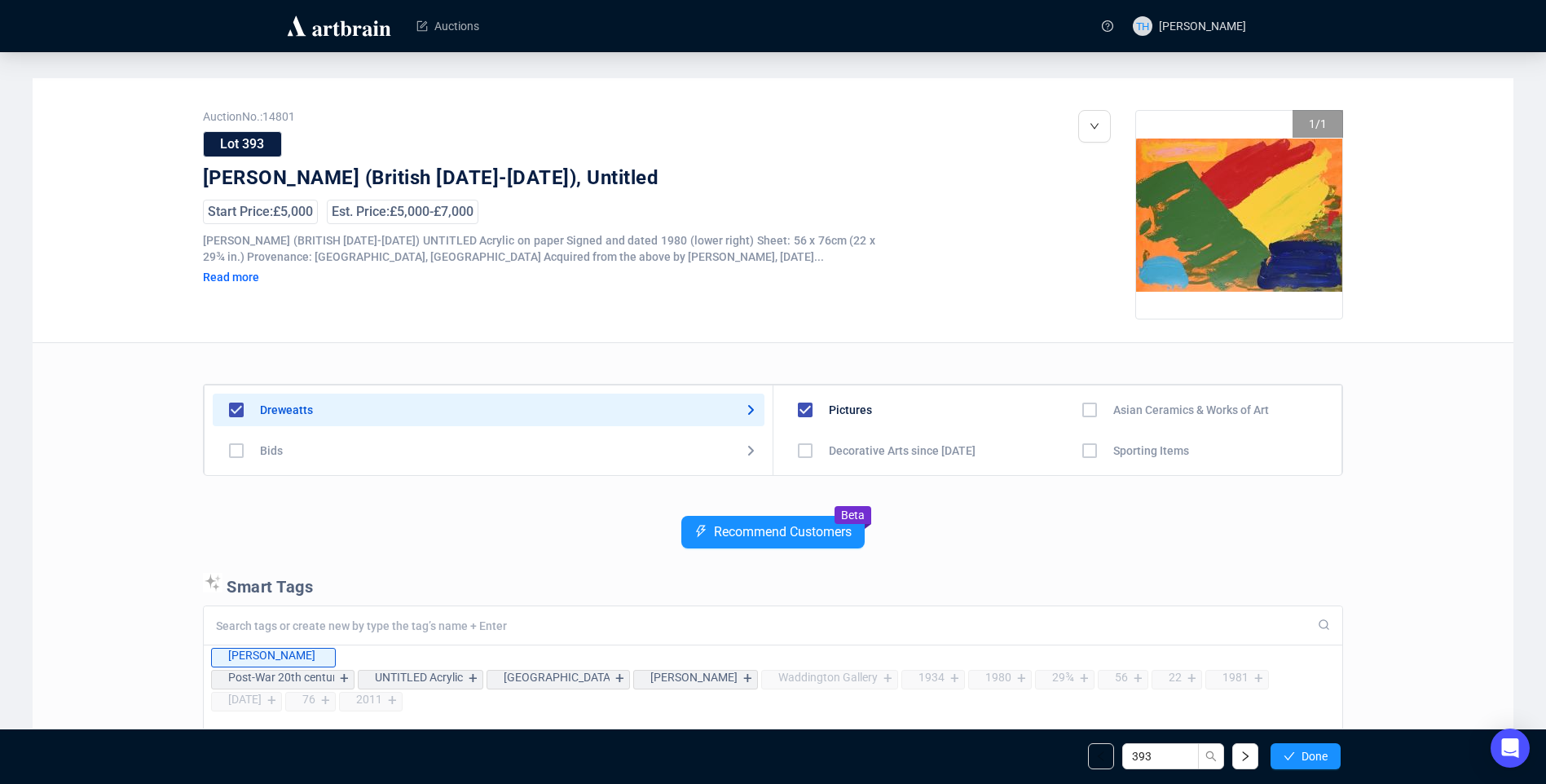
click at [1318, 750] on span "Done" at bounding box center [1314, 756] width 26 height 13
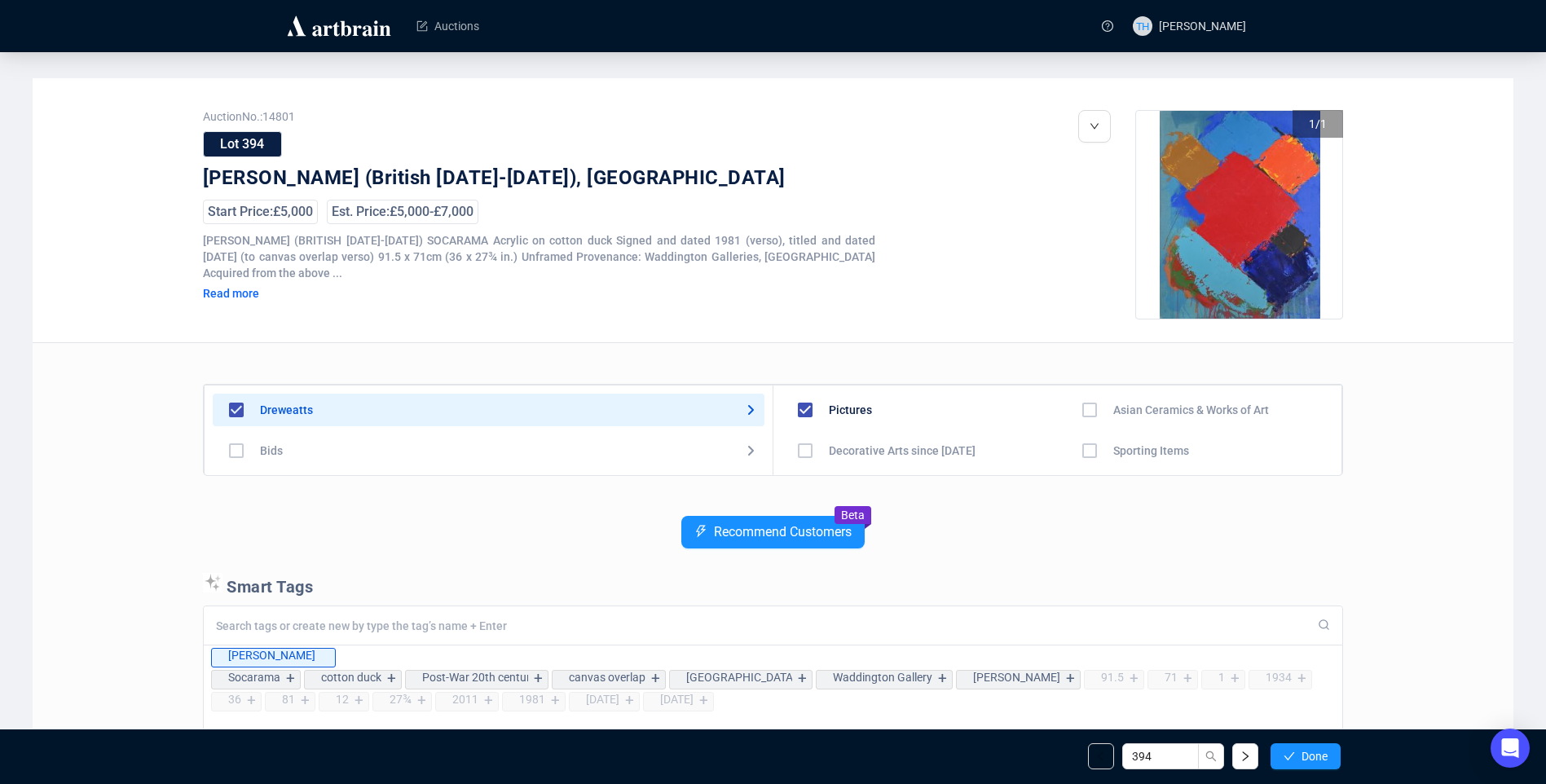
click at [1318, 750] on span "Done" at bounding box center [1314, 756] width 26 height 13
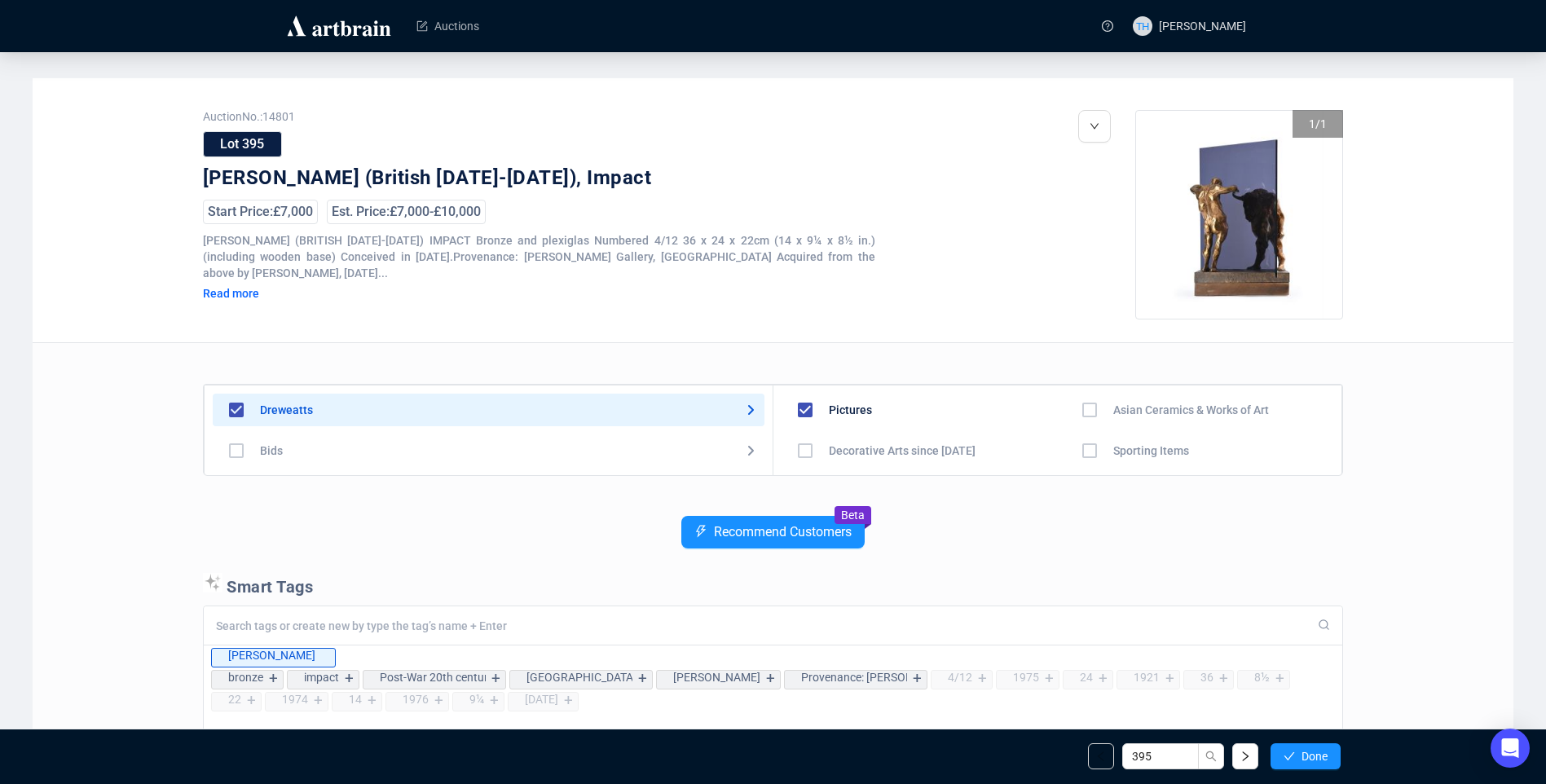
click at [1318, 750] on span "Done" at bounding box center [1314, 756] width 26 height 13
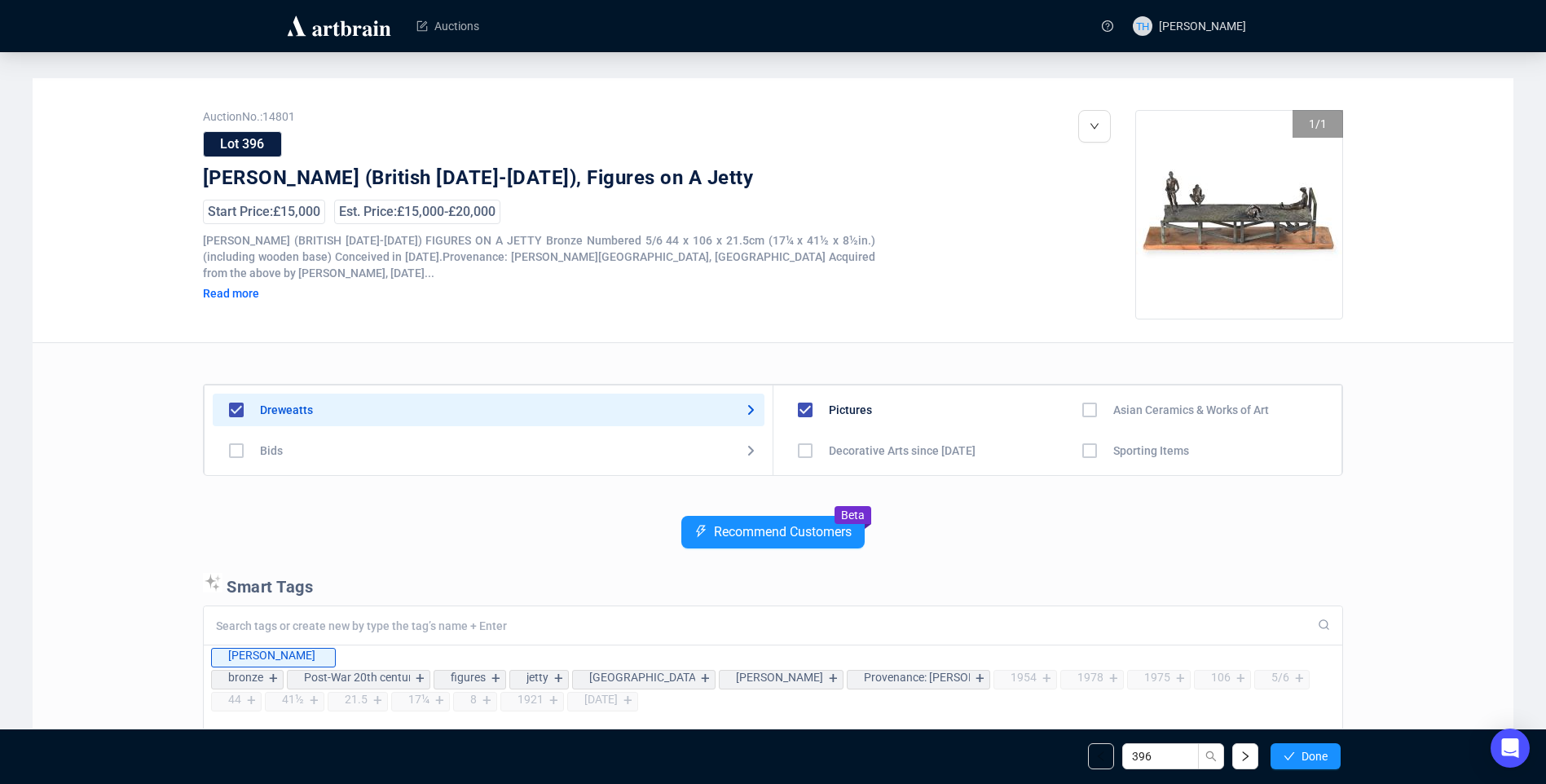
click at [1318, 750] on span "Done" at bounding box center [1314, 756] width 26 height 13
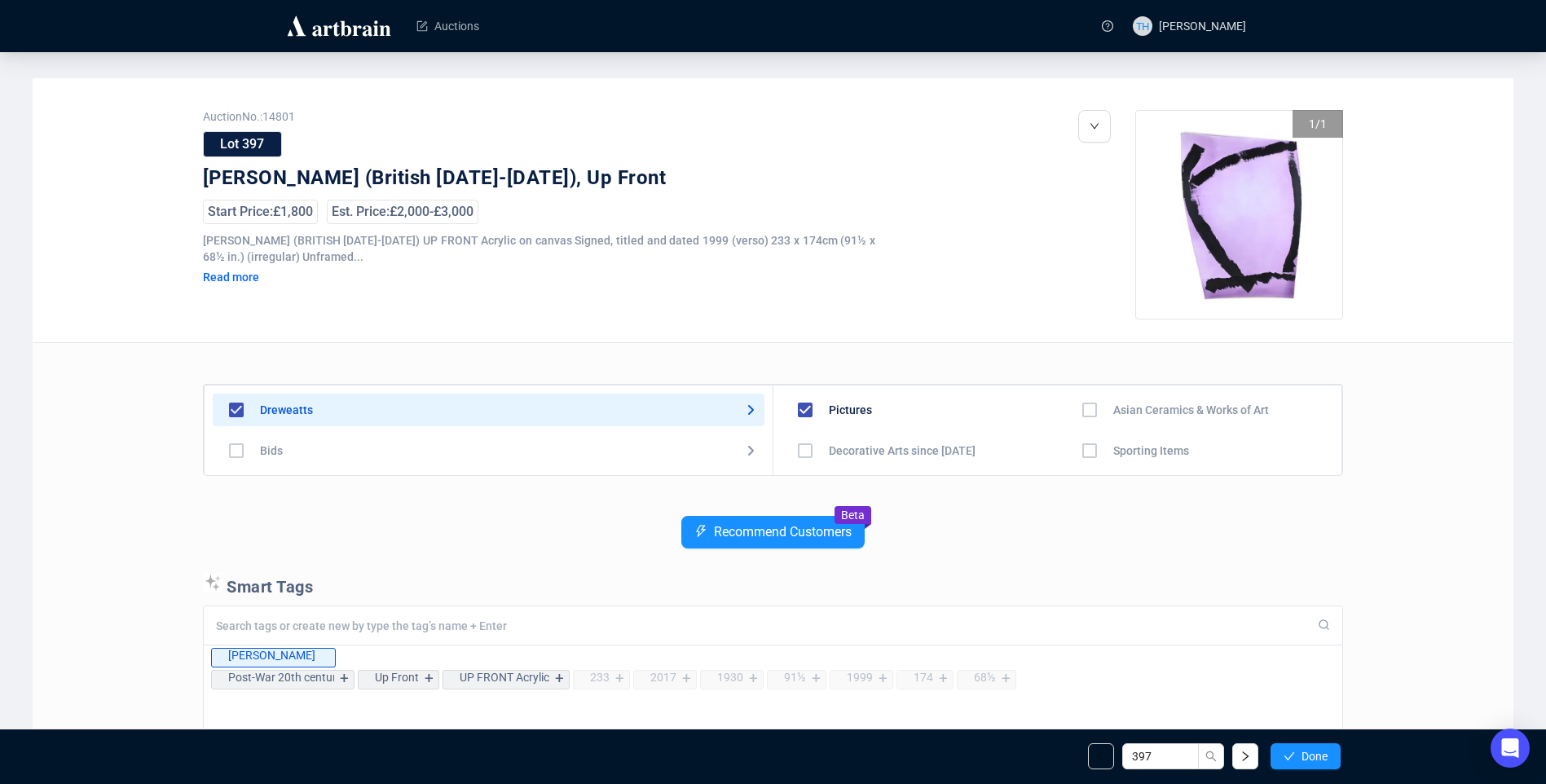
click at [1318, 750] on span "Done" at bounding box center [1314, 756] width 26 height 13
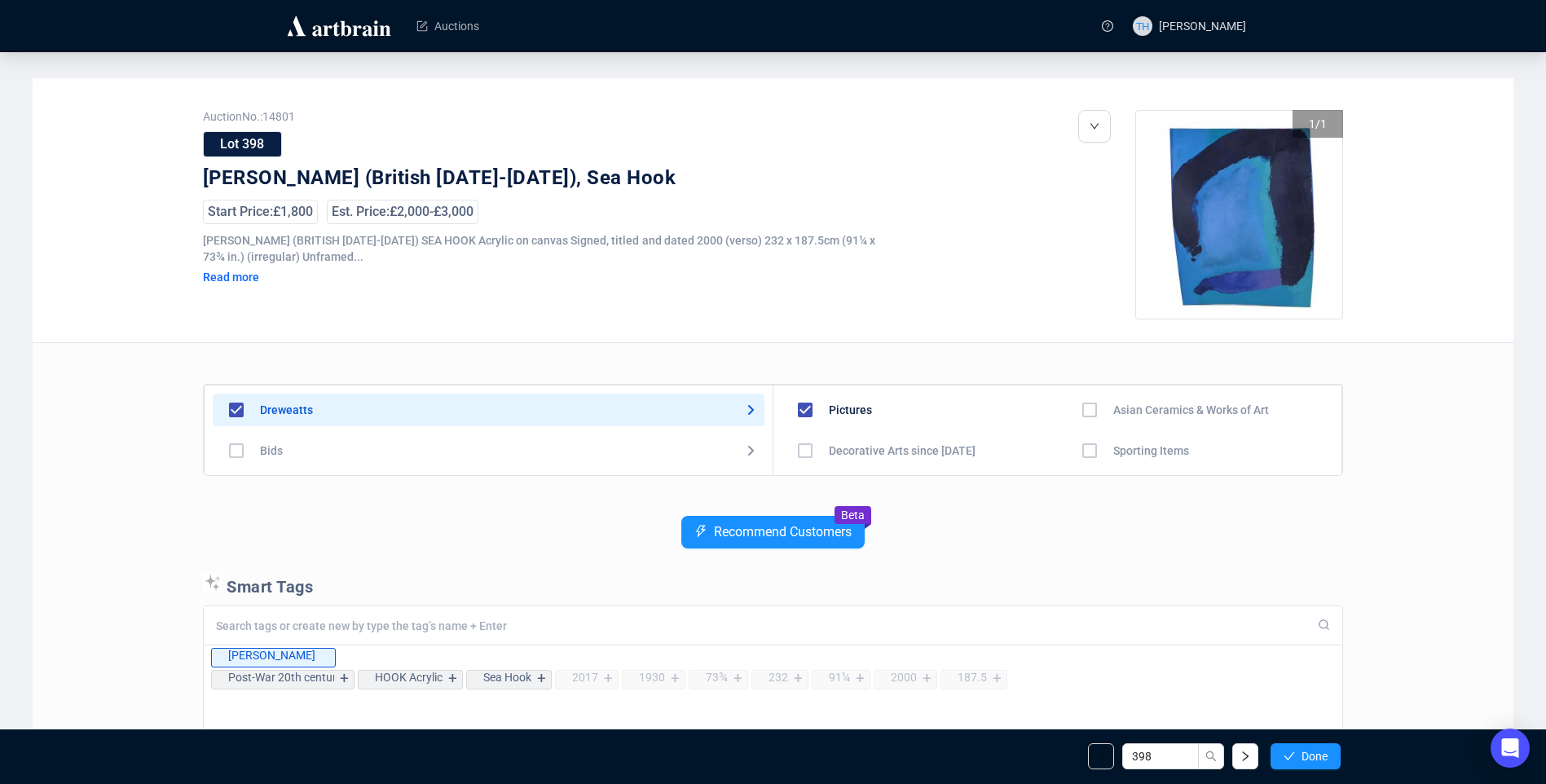
click at [1318, 750] on span "Done" at bounding box center [1314, 756] width 26 height 13
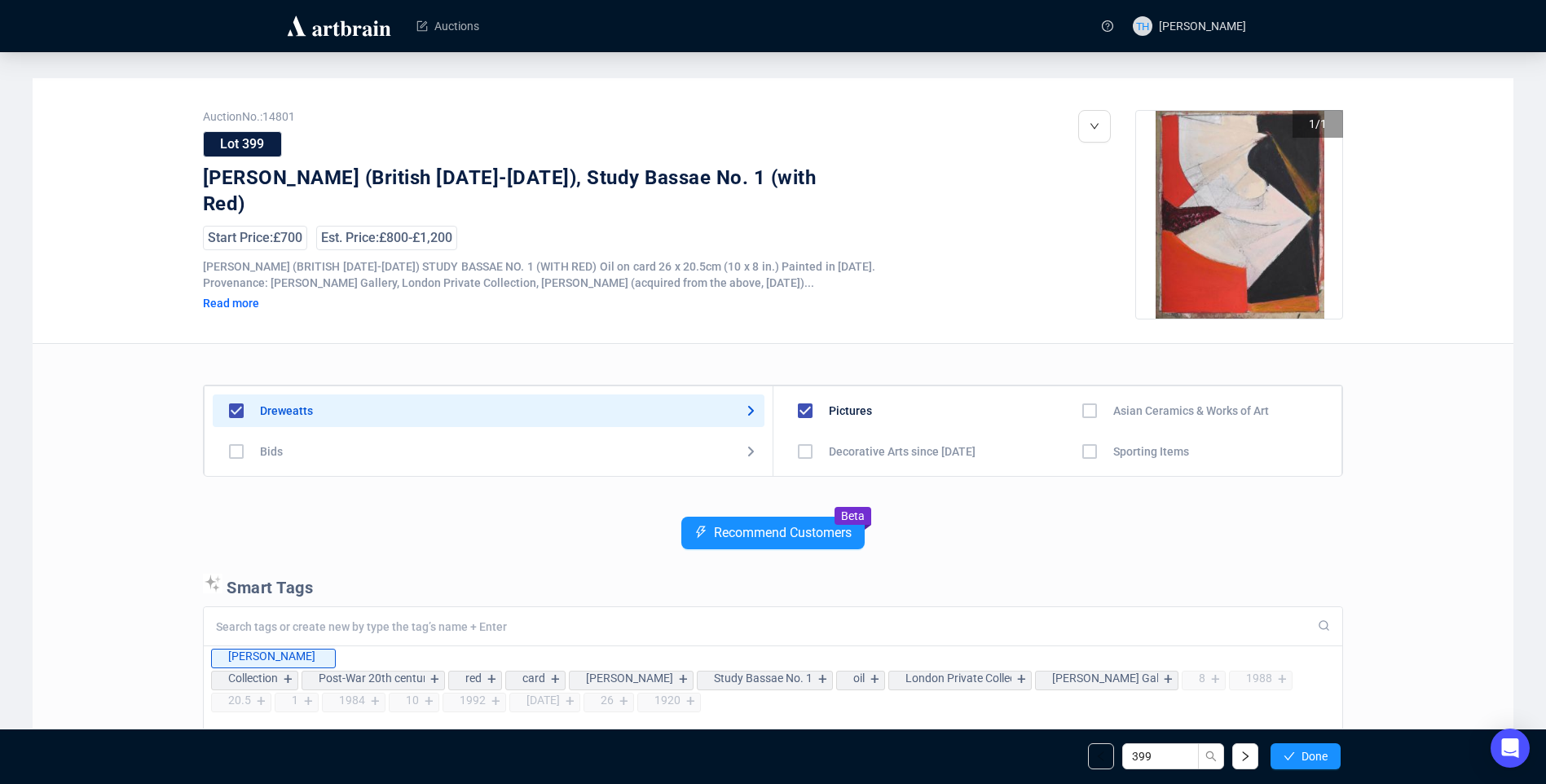
click at [1318, 750] on span "Done" at bounding box center [1314, 756] width 26 height 13
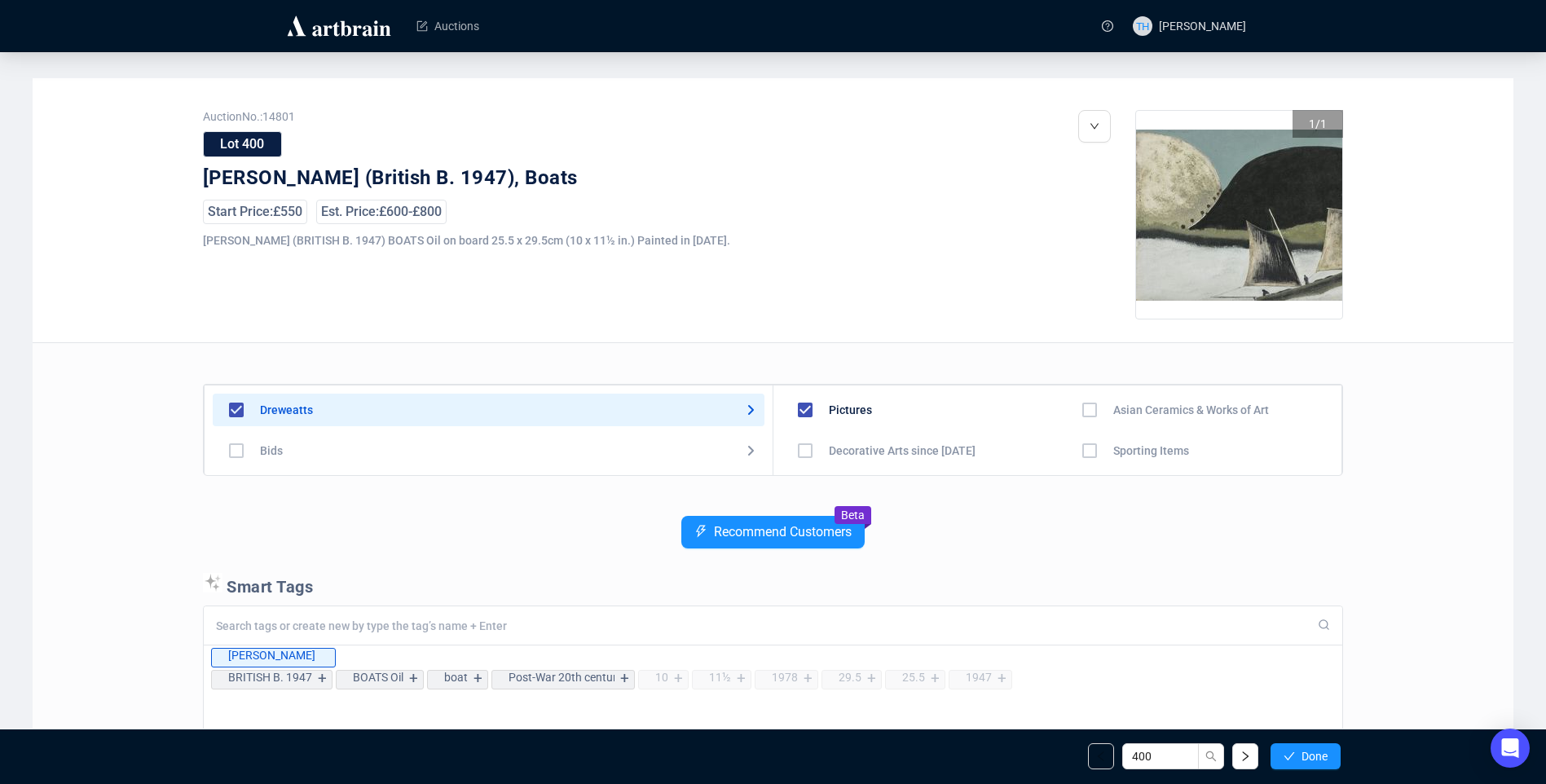
click at [1318, 750] on span "Done" at bounding box center [1314, 756] width 26 height 13
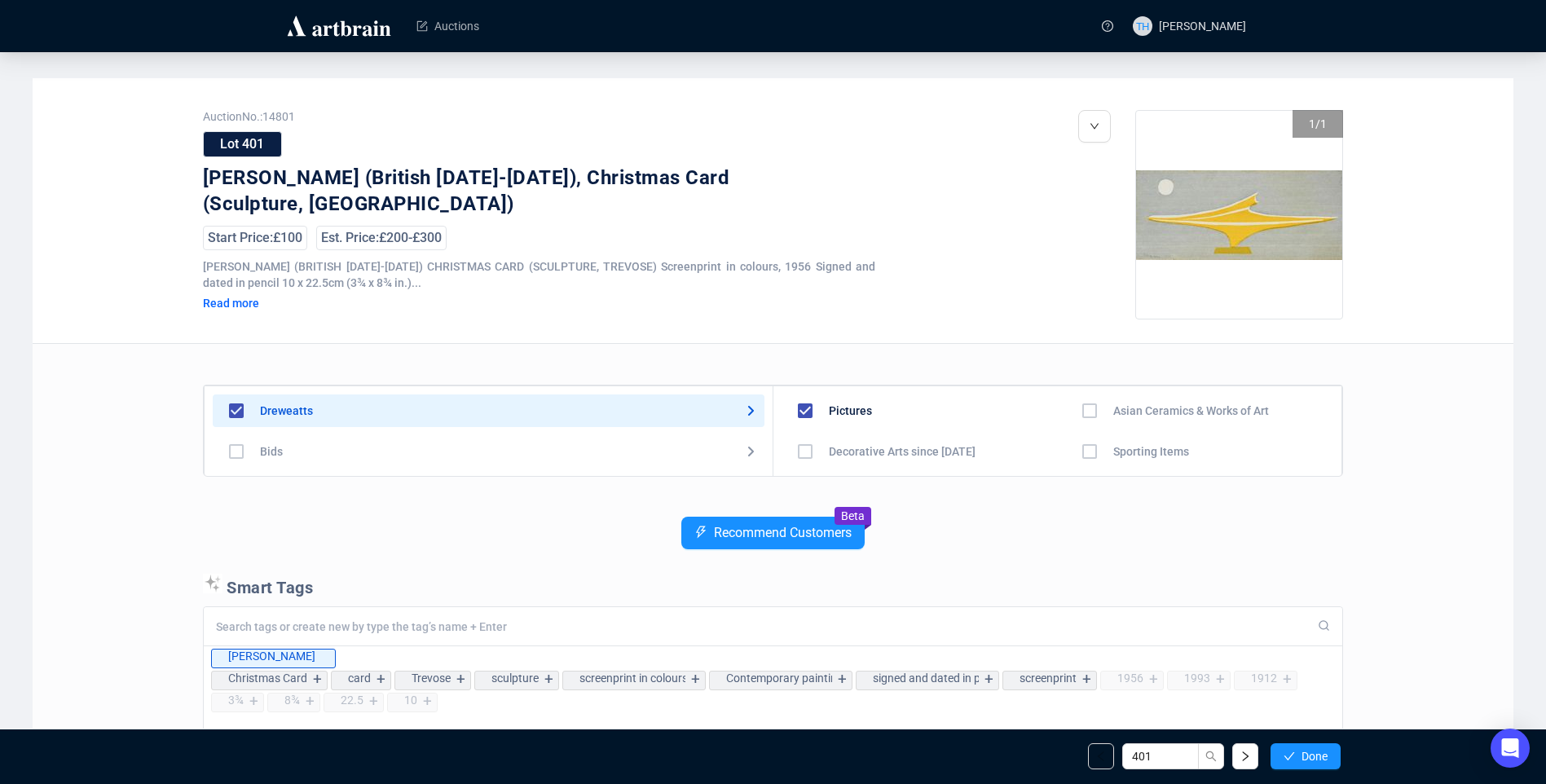
click at [1318, 750] on span "Done" at bounding box center [1314, 756] width 26 height 13
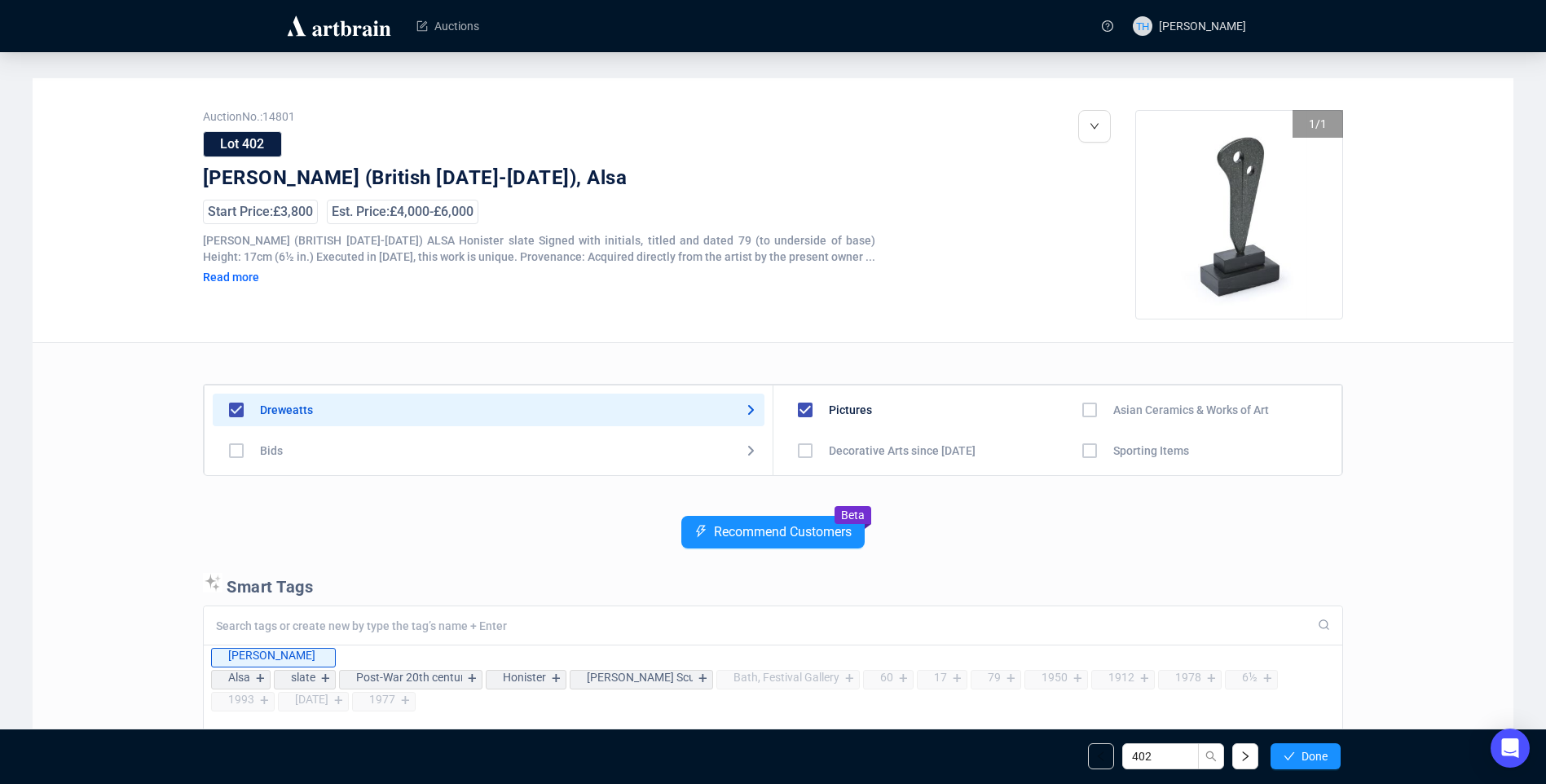
click at [1318, 750] on span "Done" at bounding box center [1314, 756] width 26 height 13
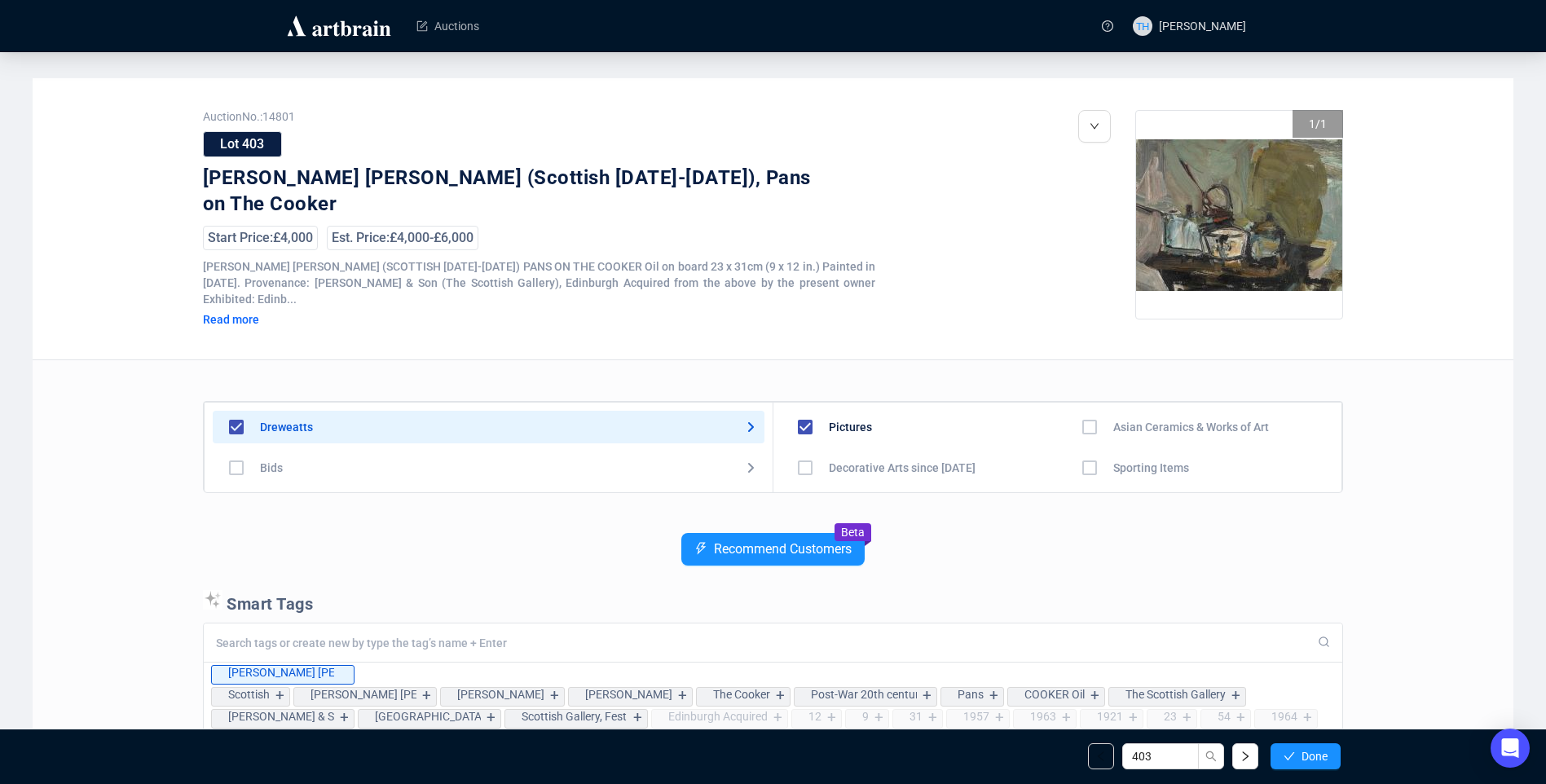
click at [1318, 750] on span "Done" at bounding box center [1314, 756] width 26 height 13
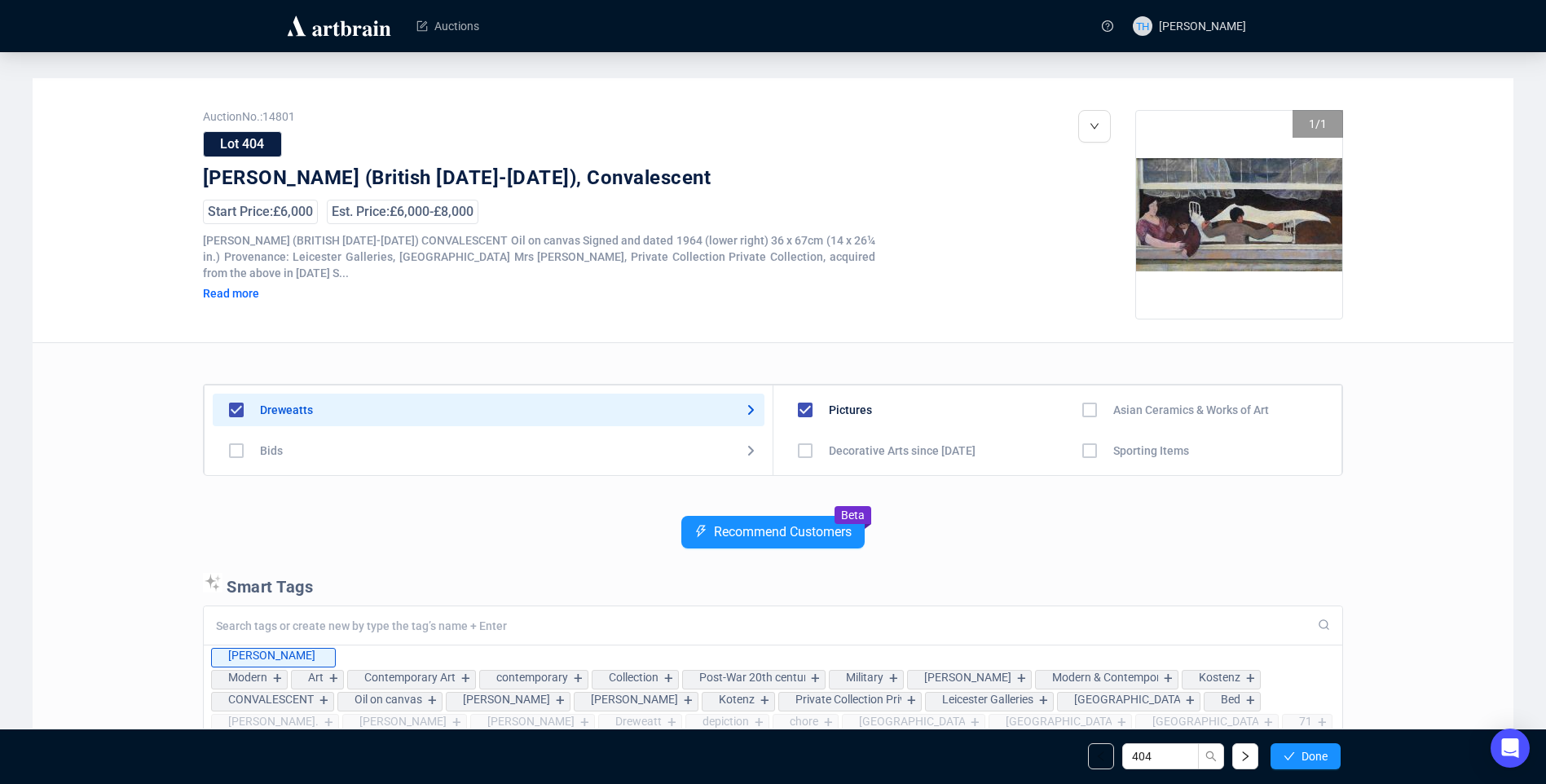
click at [1318, 750] on span "Done" at bounding box center [1314, 756] width 26 height 13
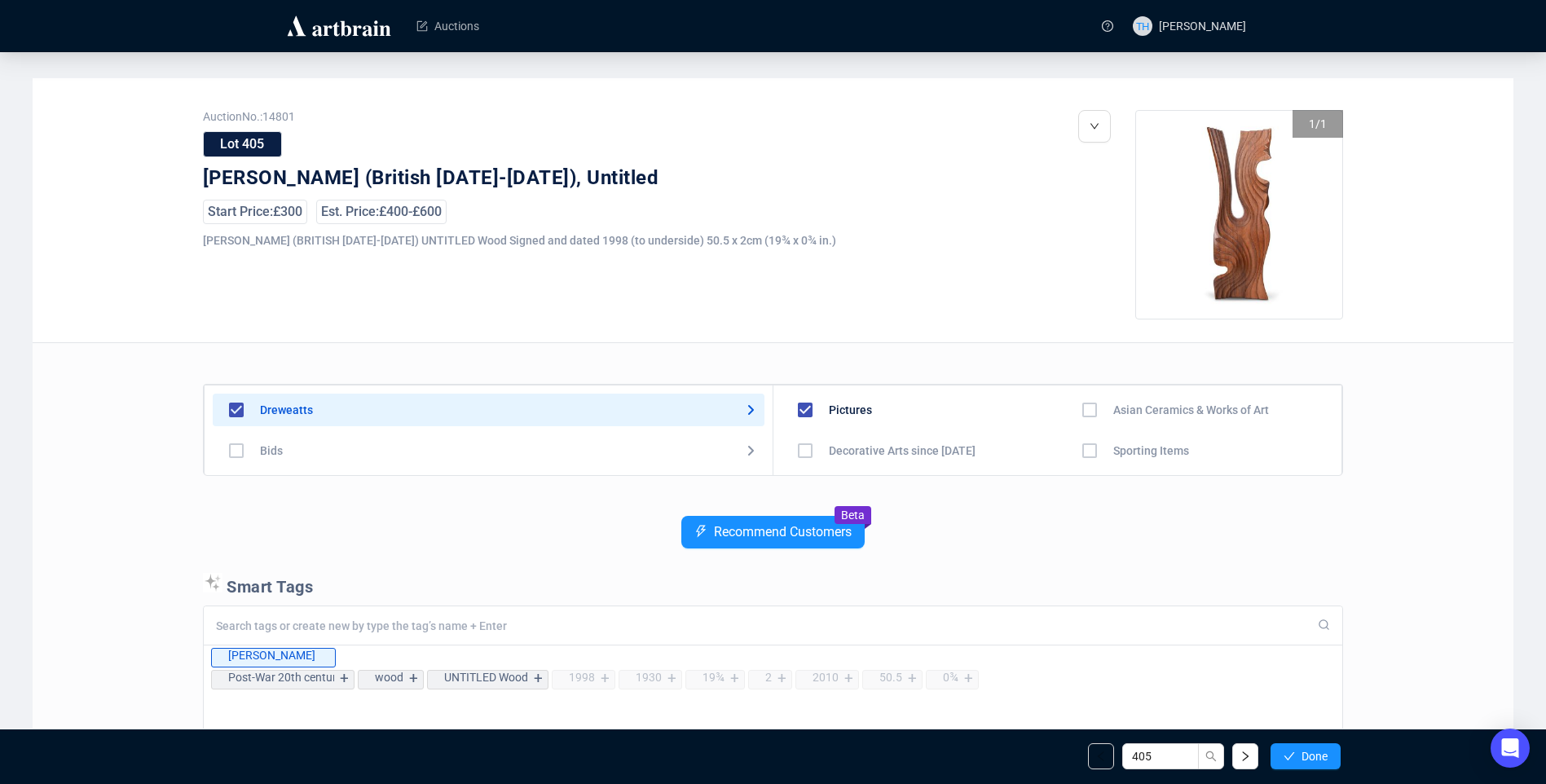
click at [1318, 750] on span "Done" at bounding box center [1314, 756] width 26 height 13
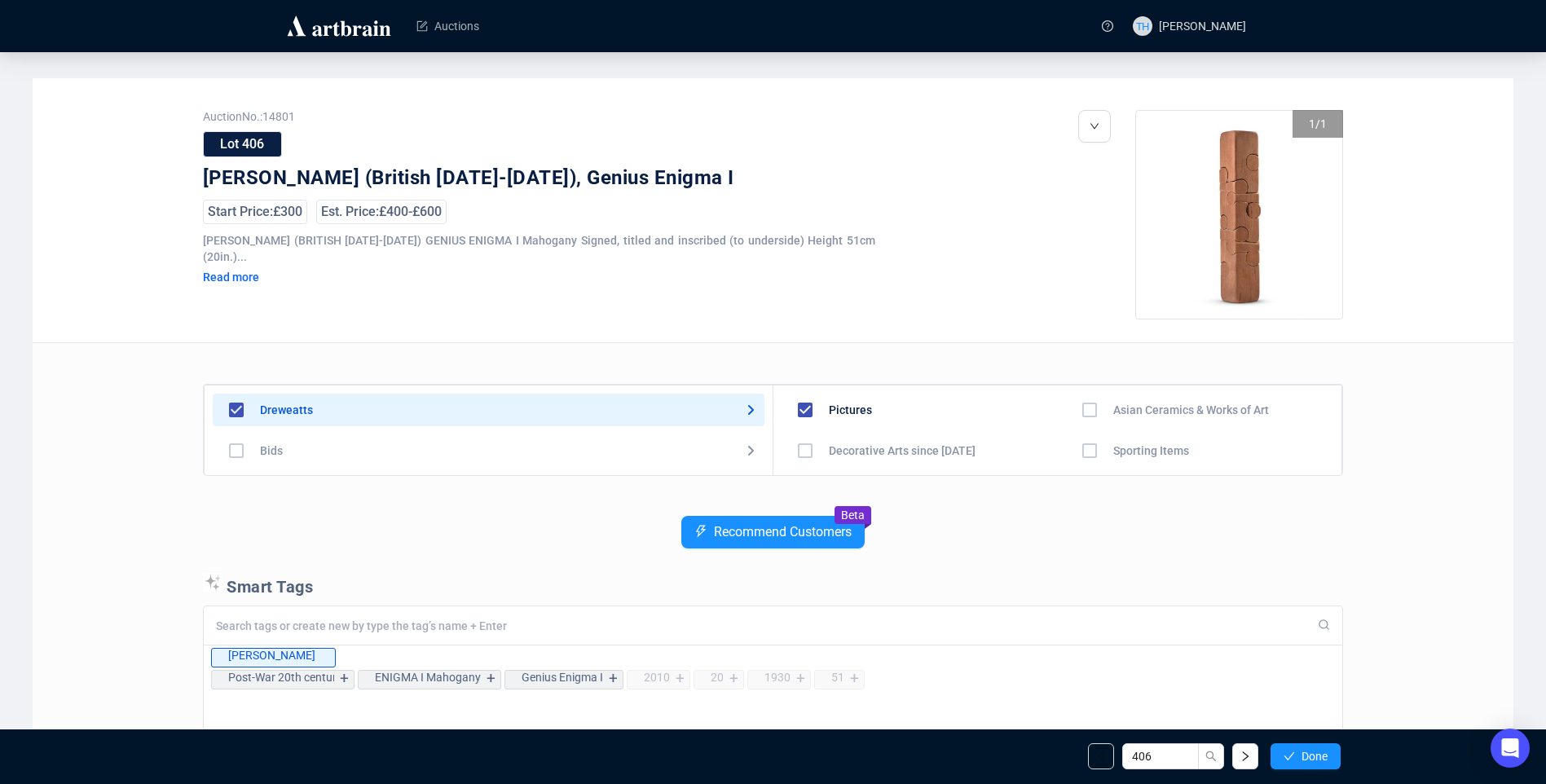
click at [1318, 750] on span "Done" at bounding box center [1314, 756] width 26 height 13
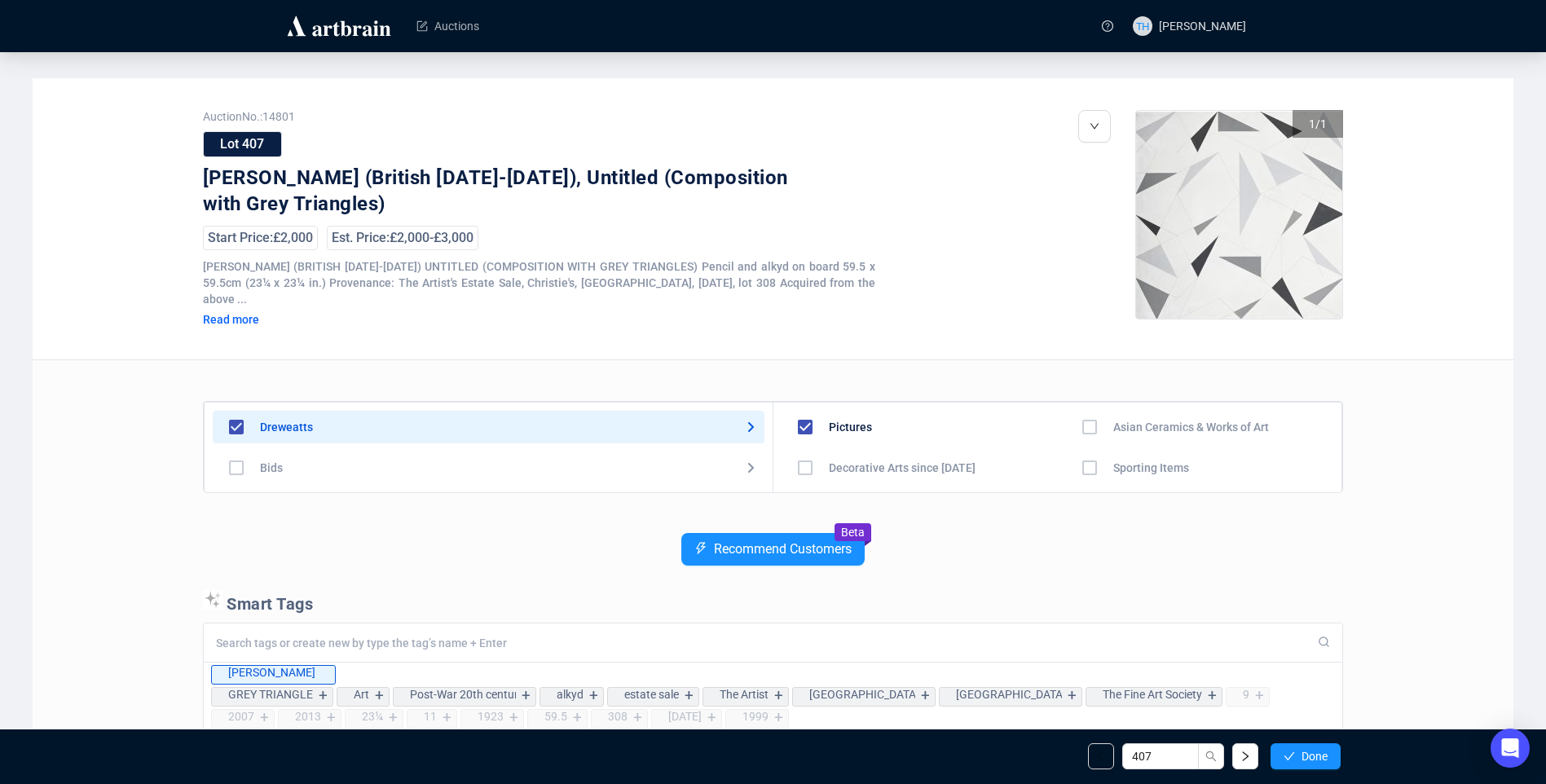
click at [1318, 750] on span "Done" at bounding box center [1314, 756] width 26 height 13
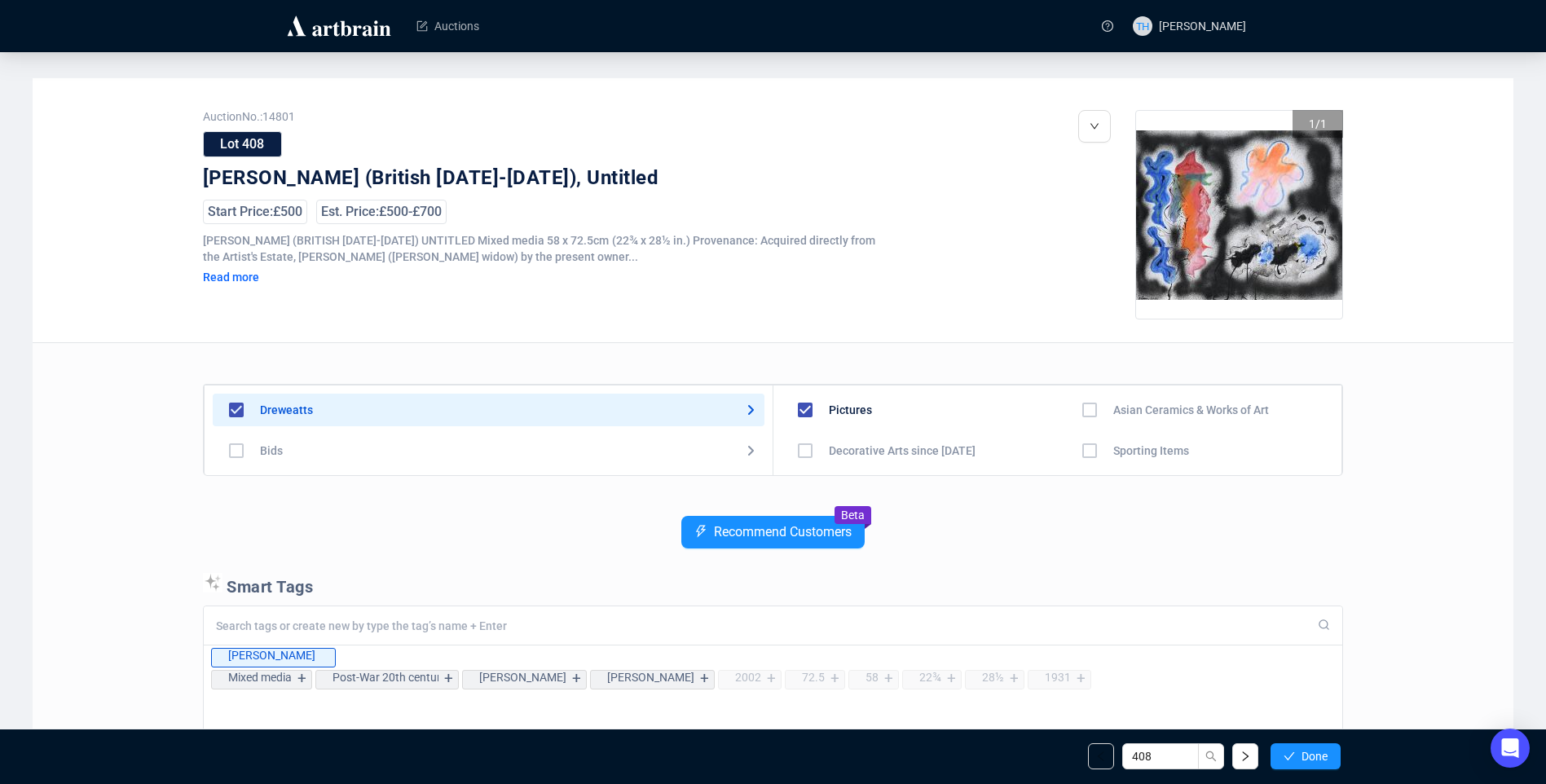
click at [1318, 750] on span "Done" at bounding box center [1314, 756] width 26 height 13
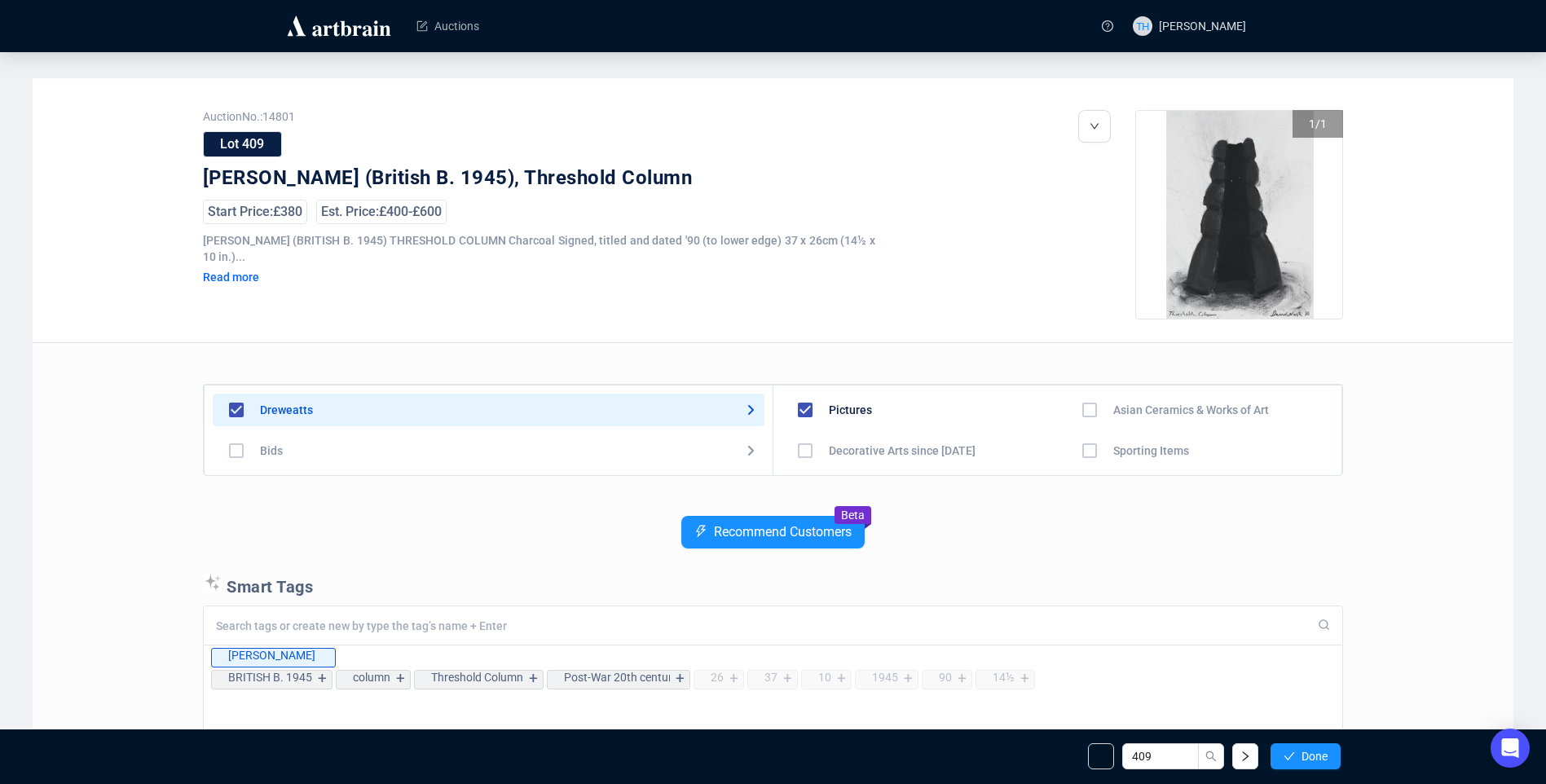
click at [1318, 750] on span "Done" at bounding box center [1314, 756] width 26 height 13
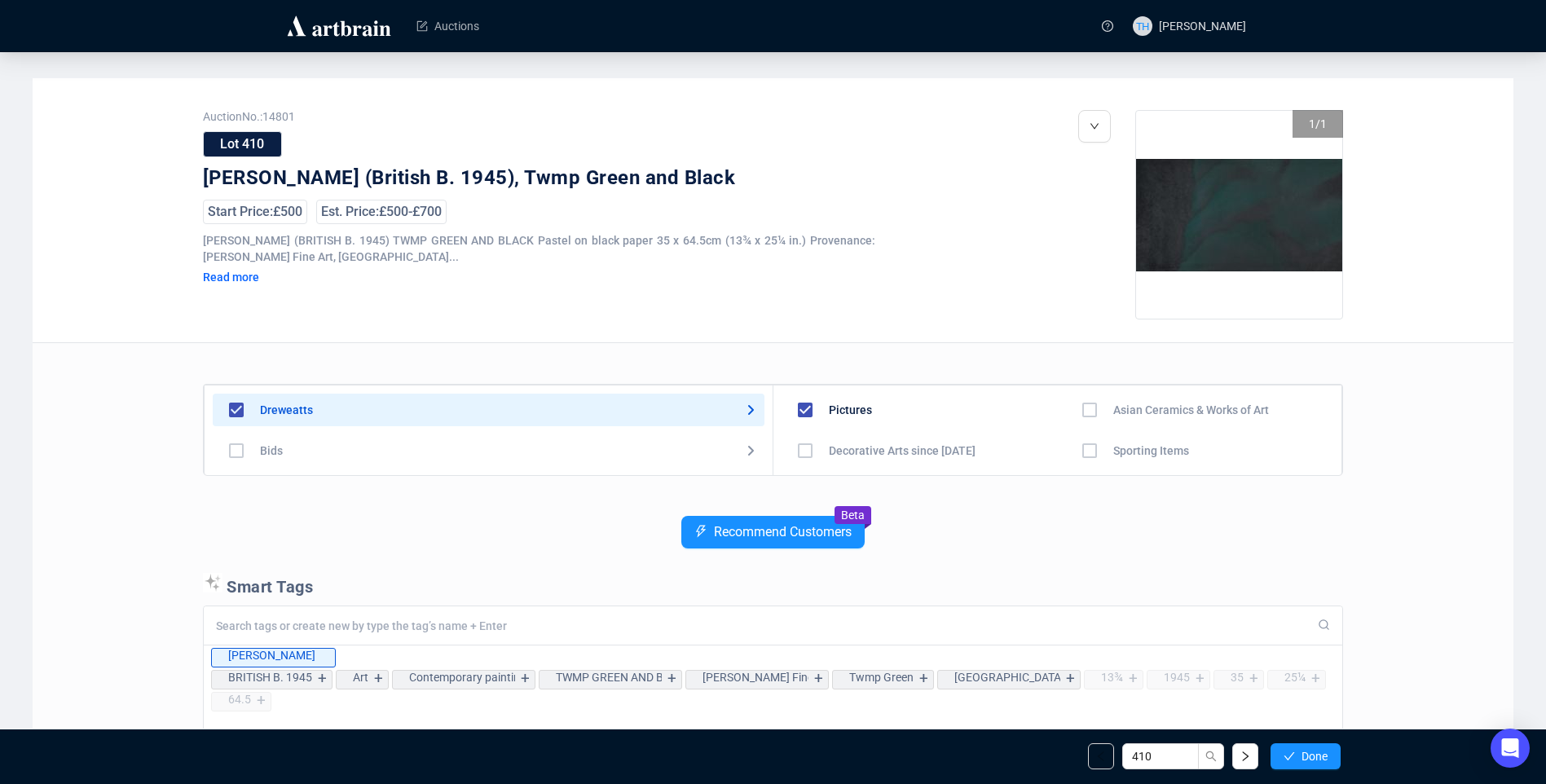
click at [1318, 750] on span "Done" at bounding box center [1314, 756] width 26 height 13
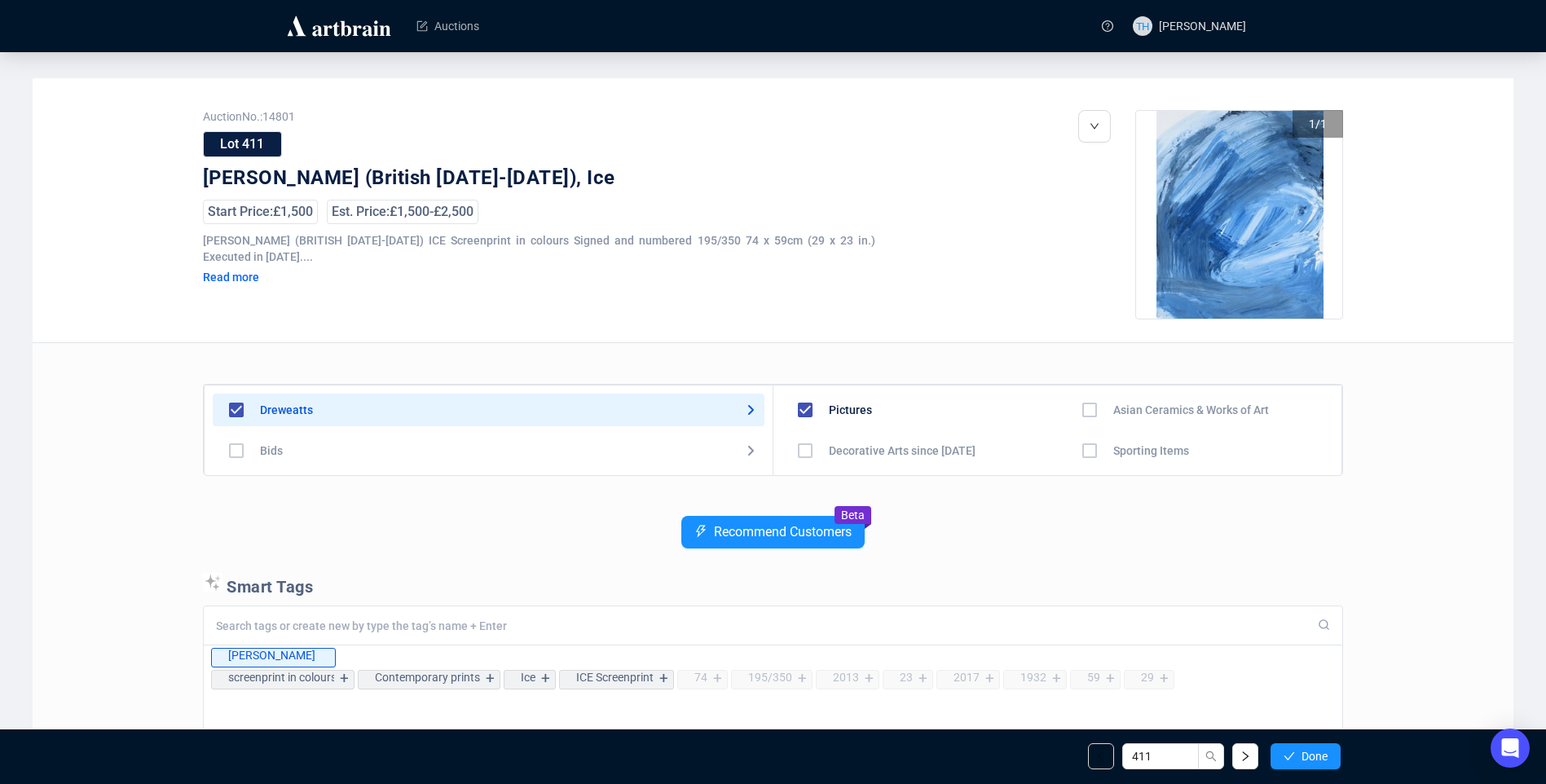
click at [1318, 750] on span "Done" at bounding box center [1314, 756] width 26 height 13
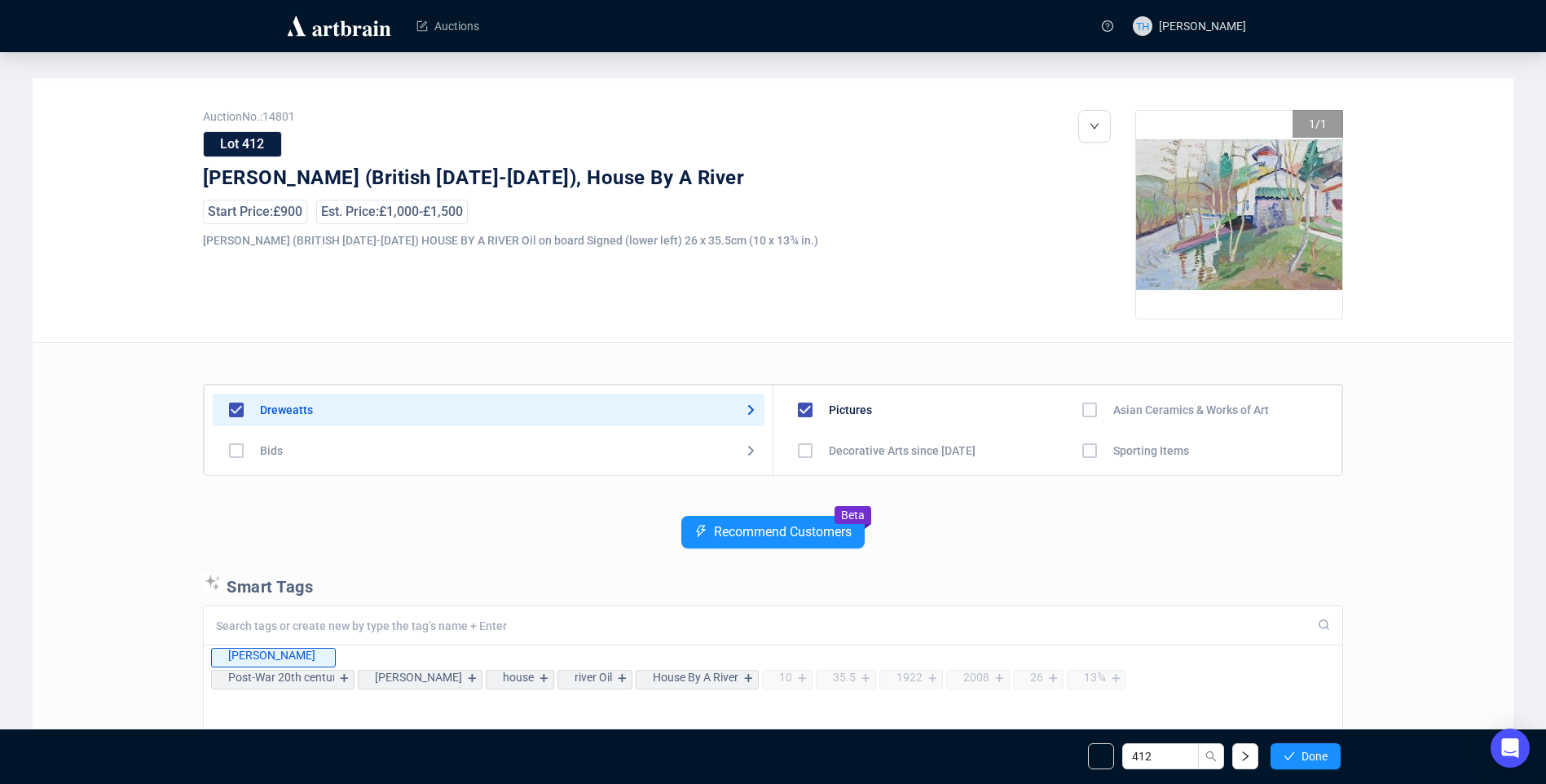
click at [1318, 750] on span "Done" at bounding box center [1314, 756] width 26 height 13
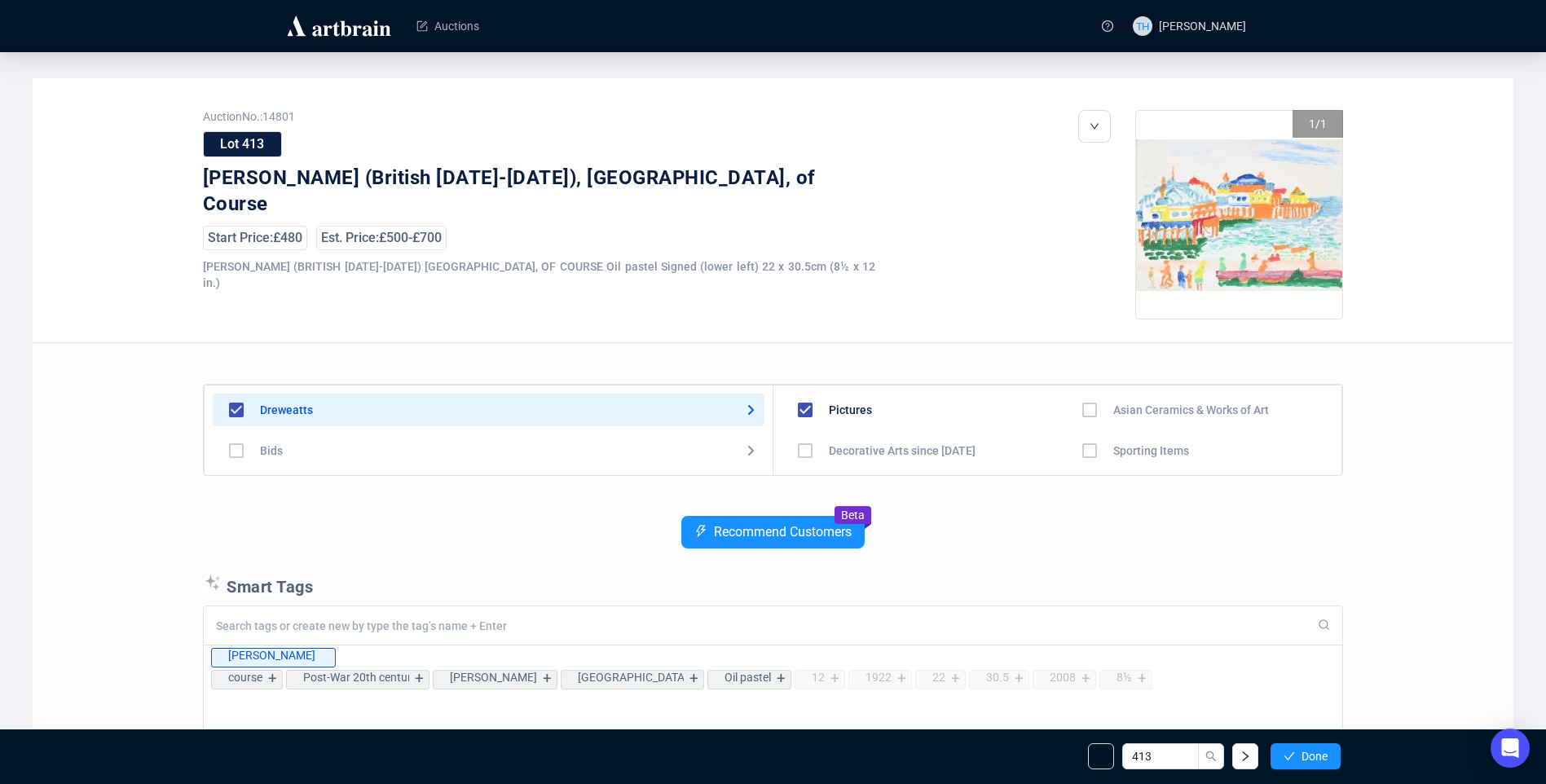
click at [1318, 750] on span "Done" at bounding box center [1314, 756] width 26 height 13
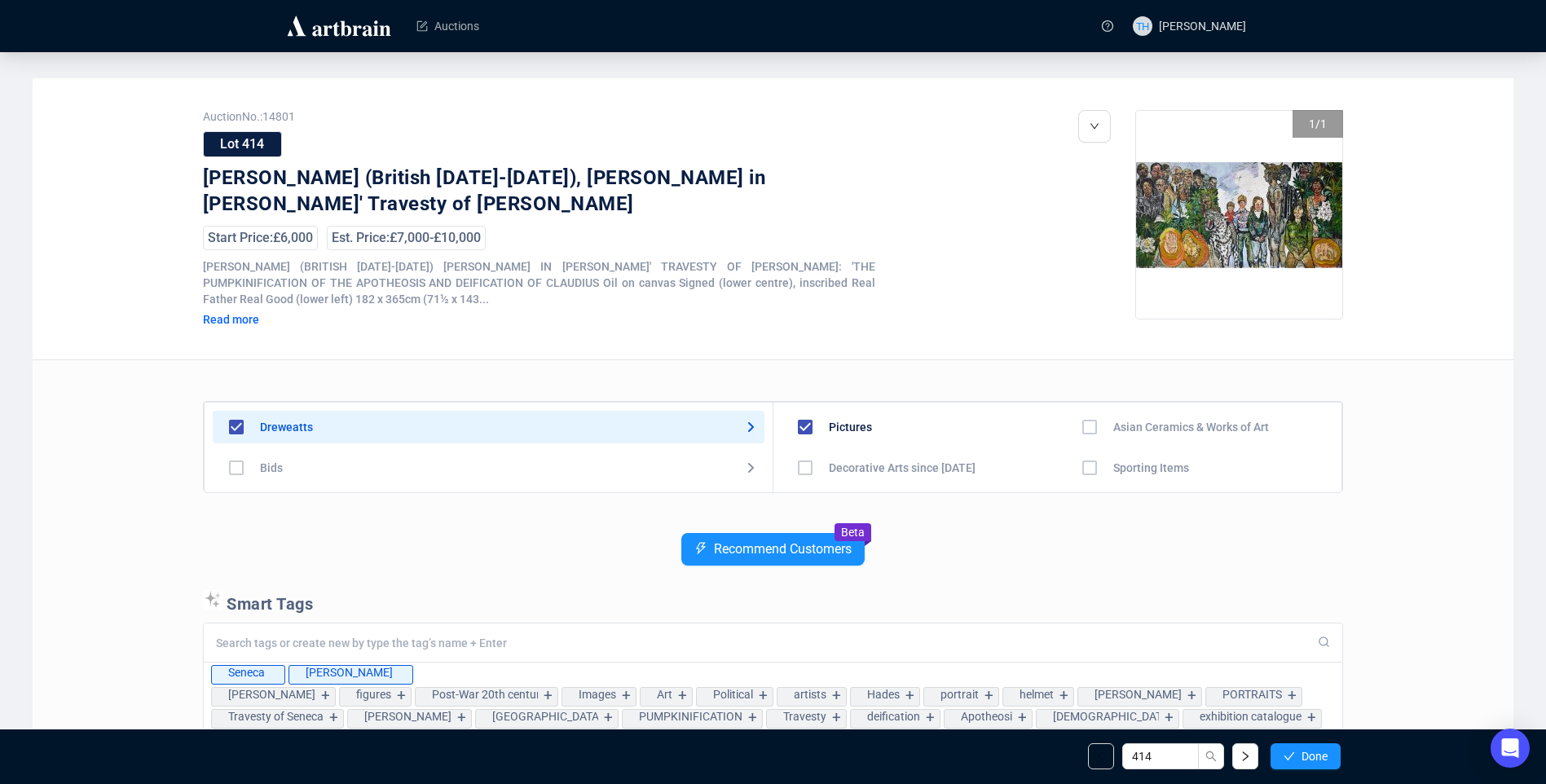
click at [1318, 750] on span "Done" at bounding box center [1314, 756] width 26 height 13
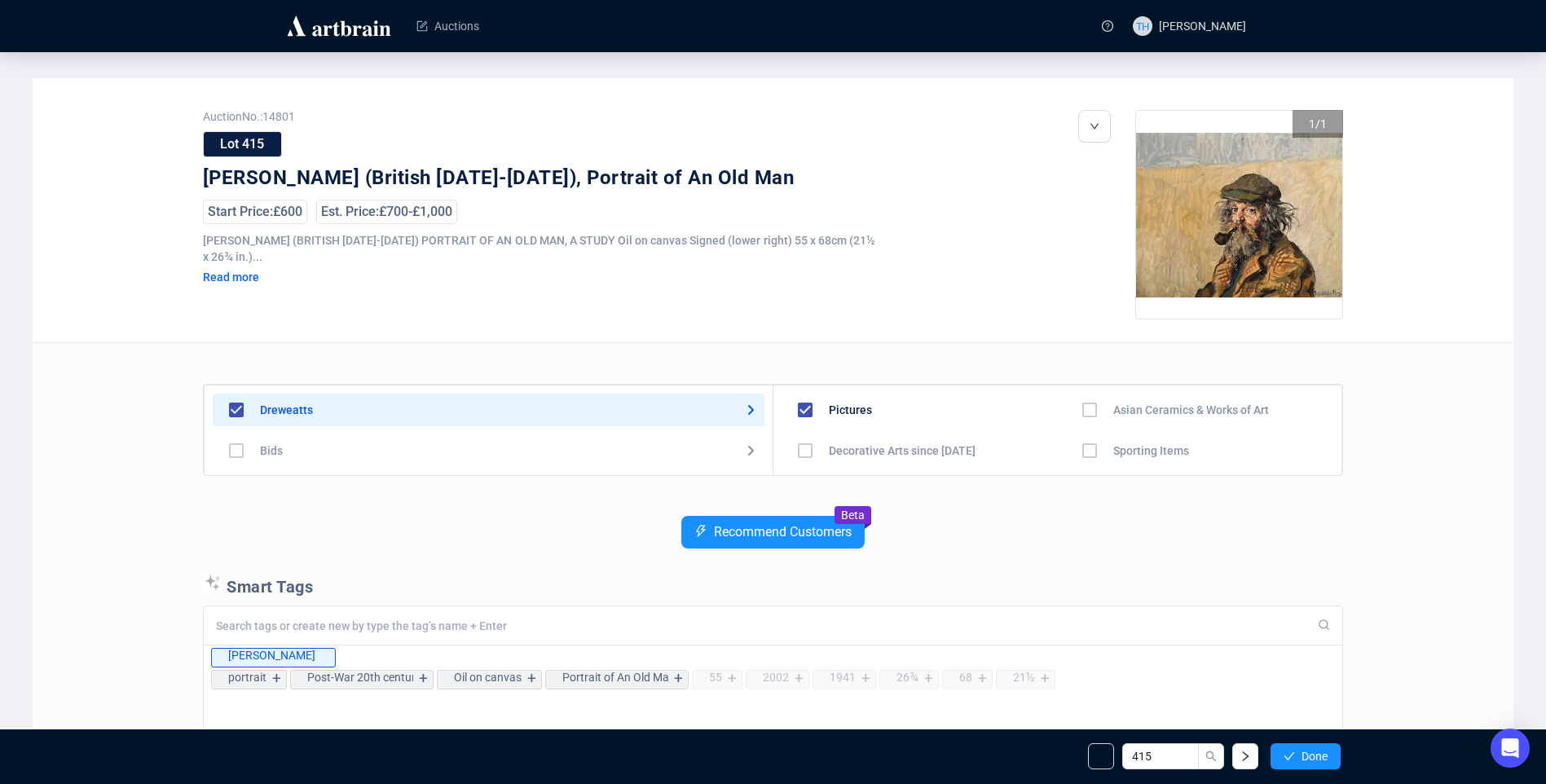
click at [1318, 750] on span "Done" at bounding box center [1314, 756] width 26 height 13
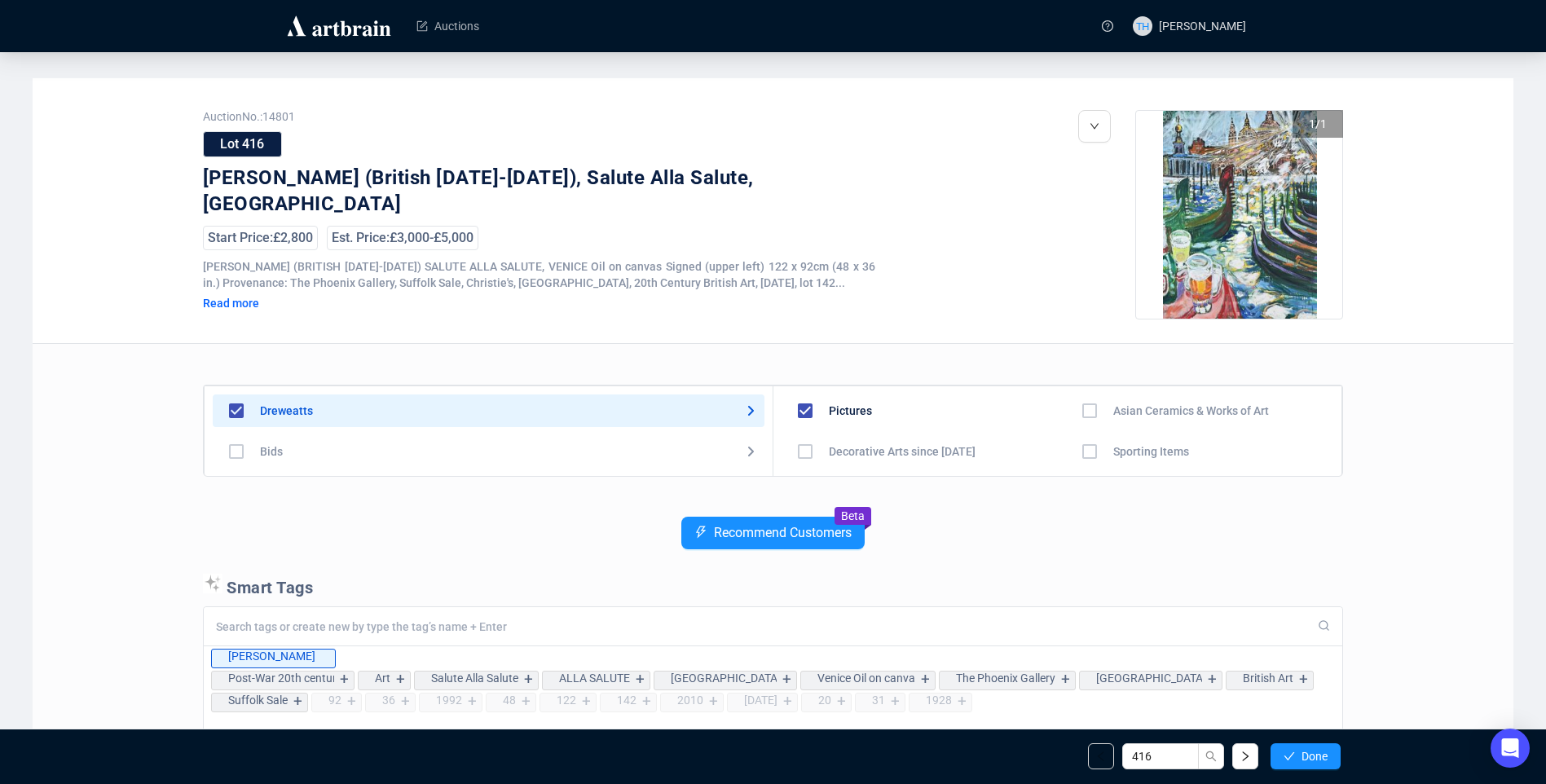
click at [1318, 750] on span "Done" at bounding box center [1314, 756] width 26 height 13
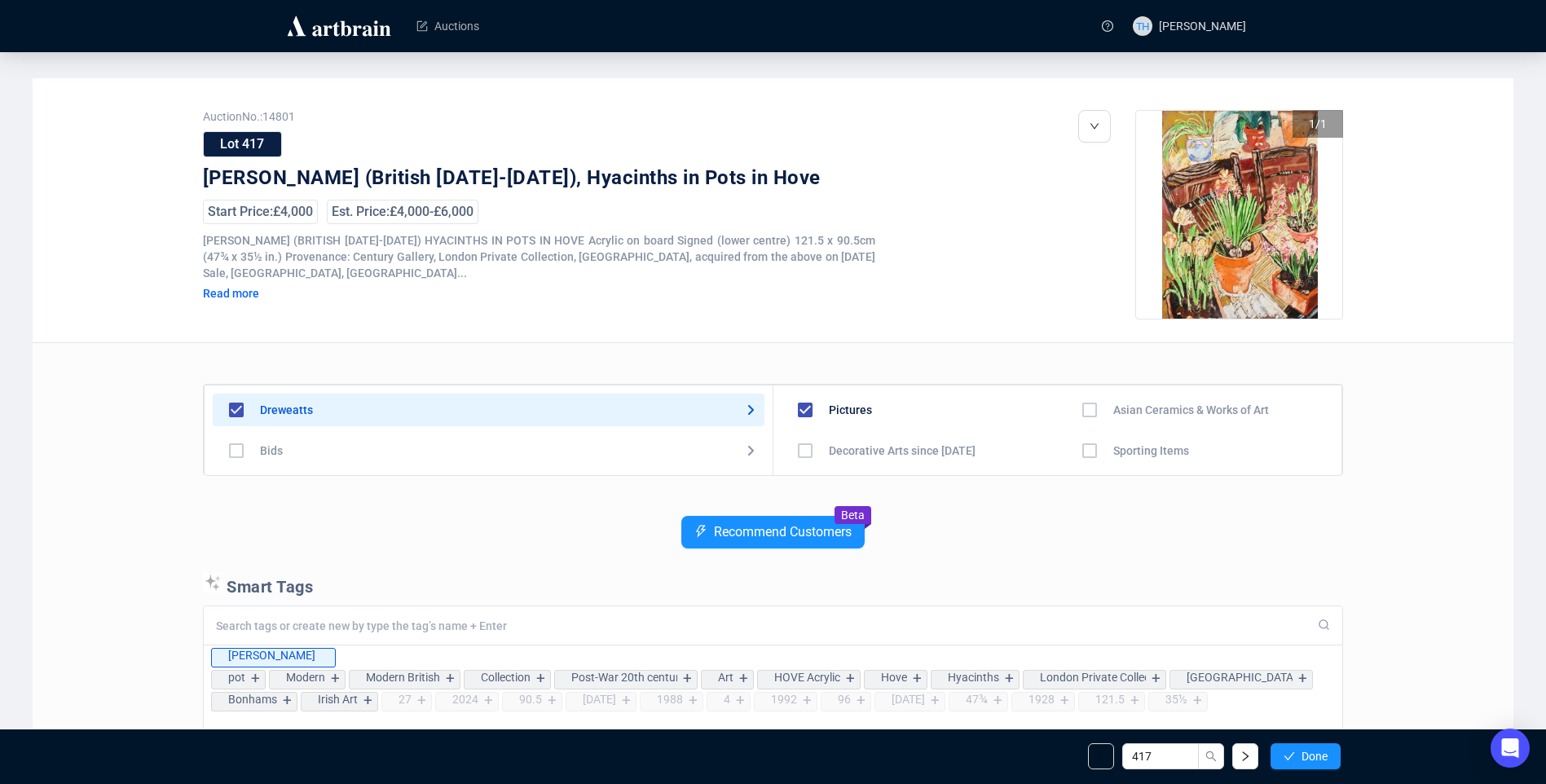
click at [1318, 750] on span "Done" at bounding box center [1314, 756] width 26 height 13
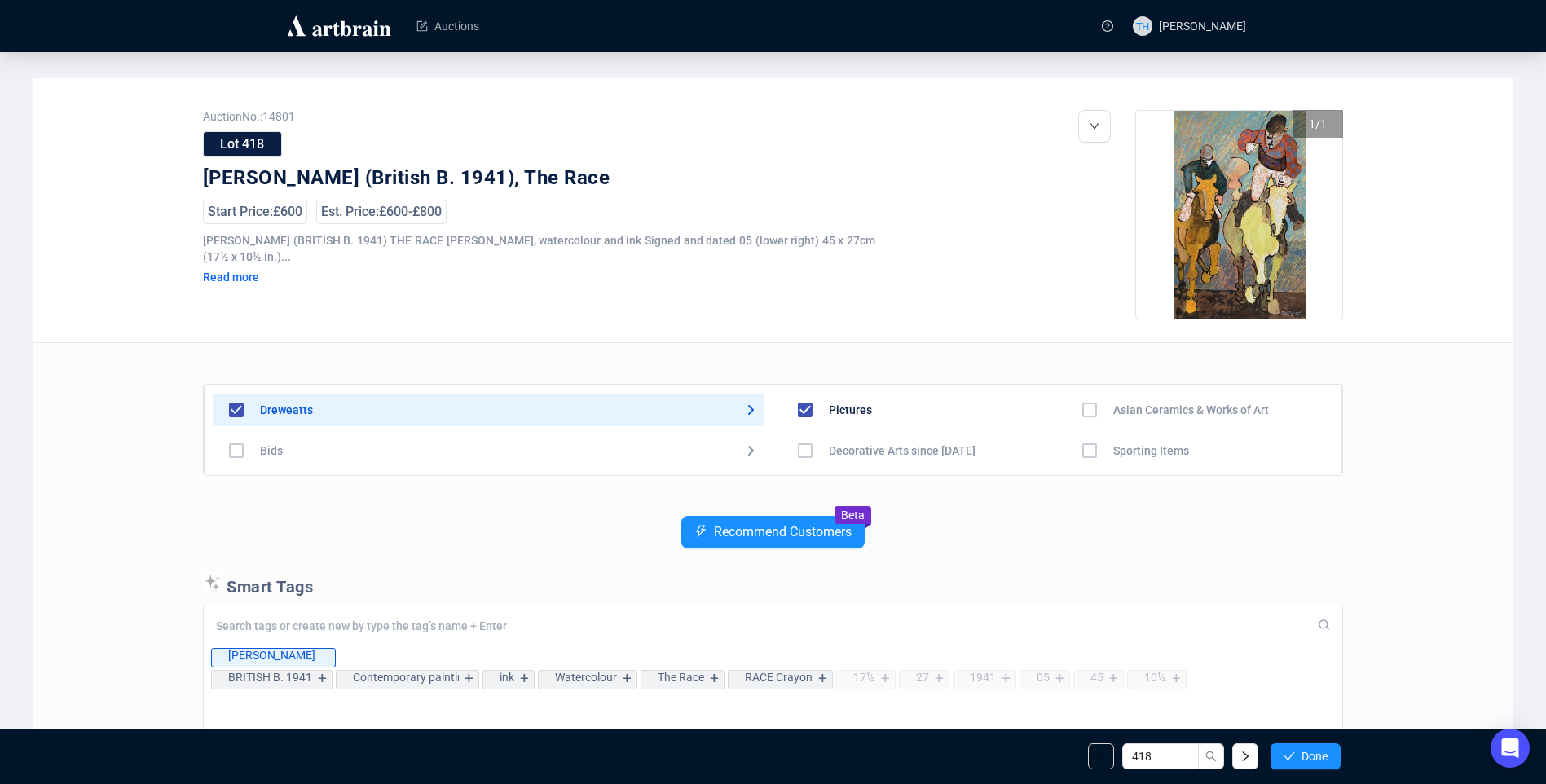
click at [1318, 750] on span "Done" at bounding box center [1314, 756] width 26 height 13
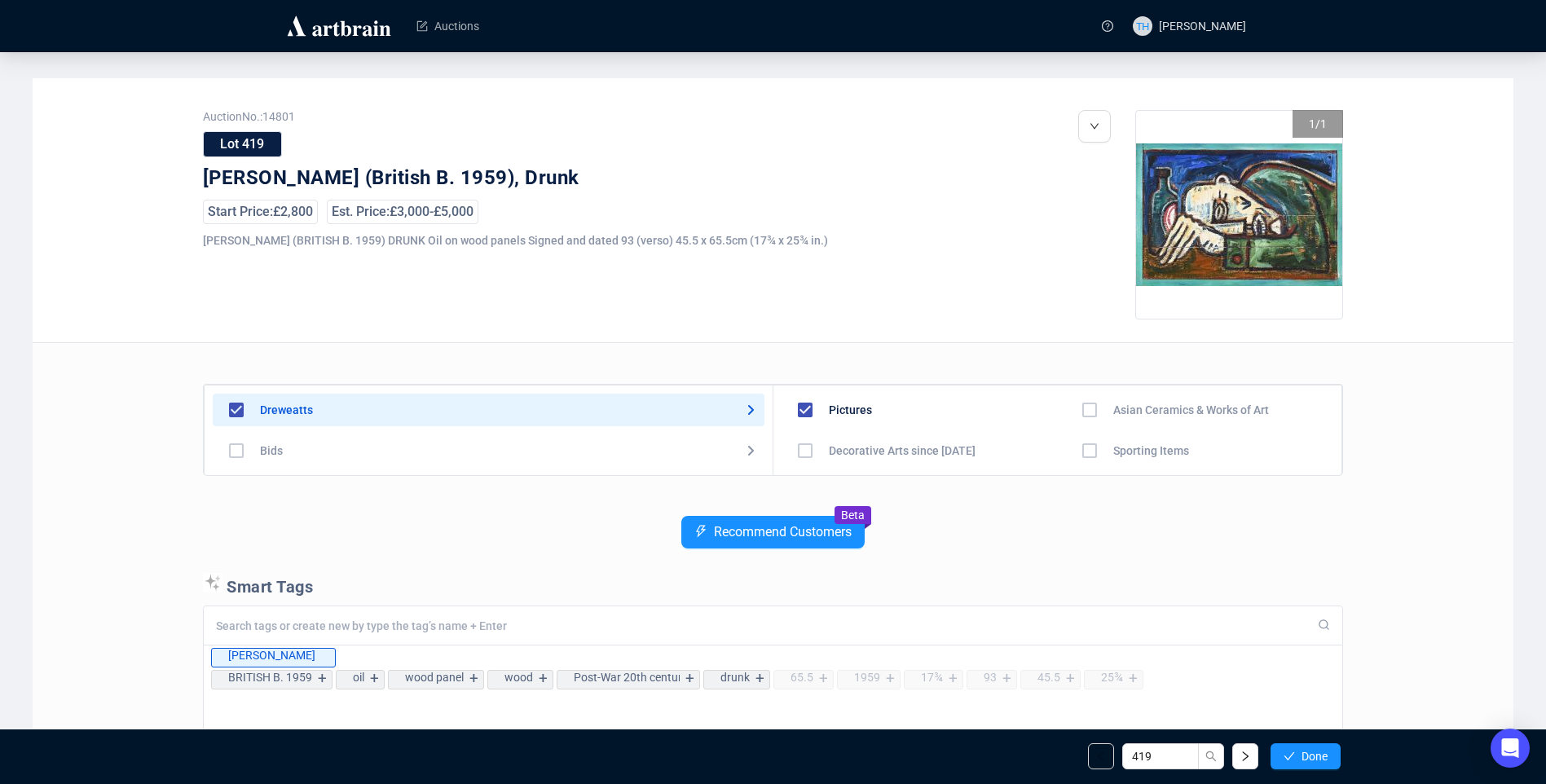
click at [1318, 750] on span "Done" at bounding box center [1314, 756] width 26 height 13
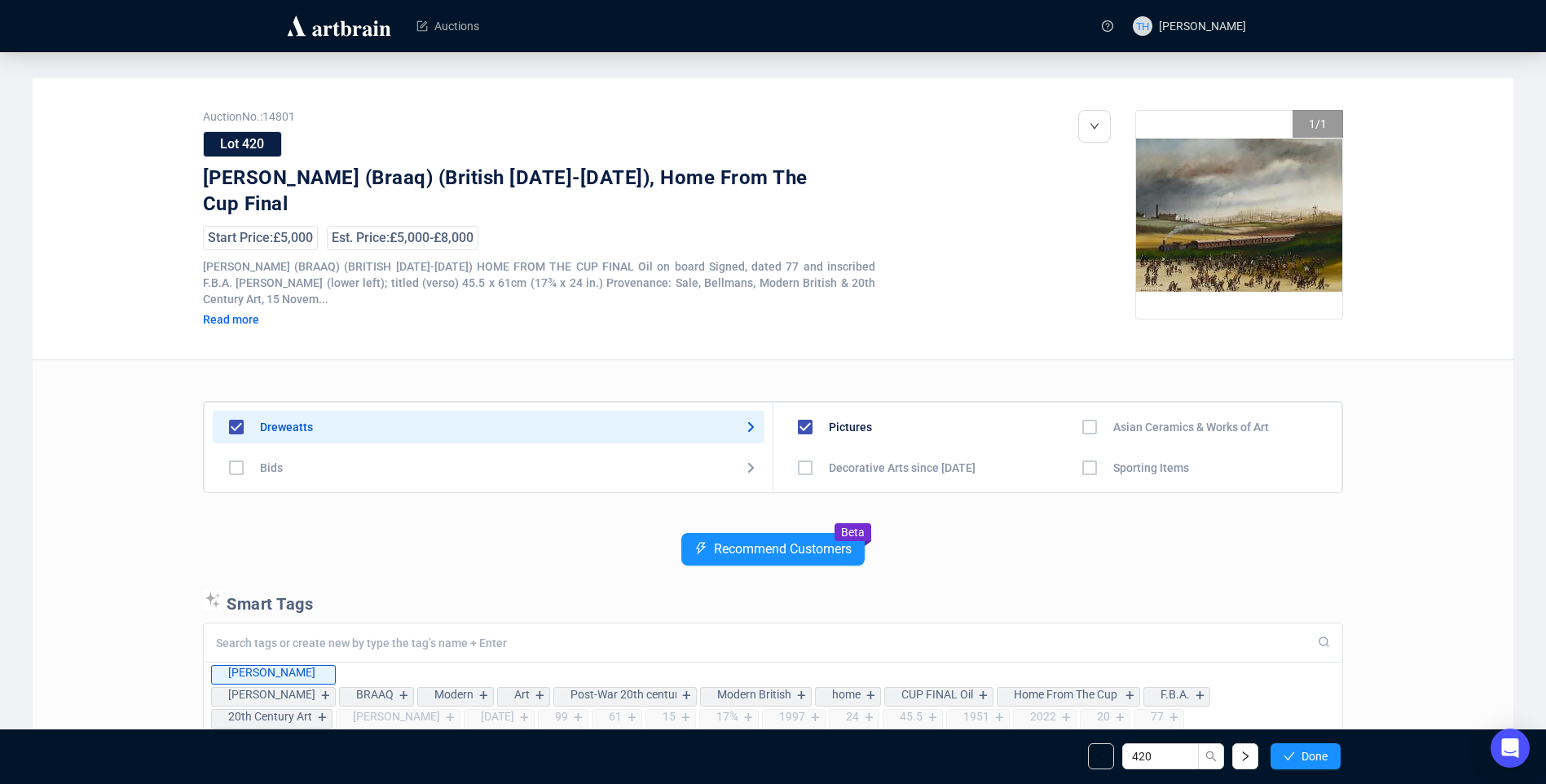
click at [1318, 750] on span "Done" at bounding box center [1314, 756] width 26 height 13
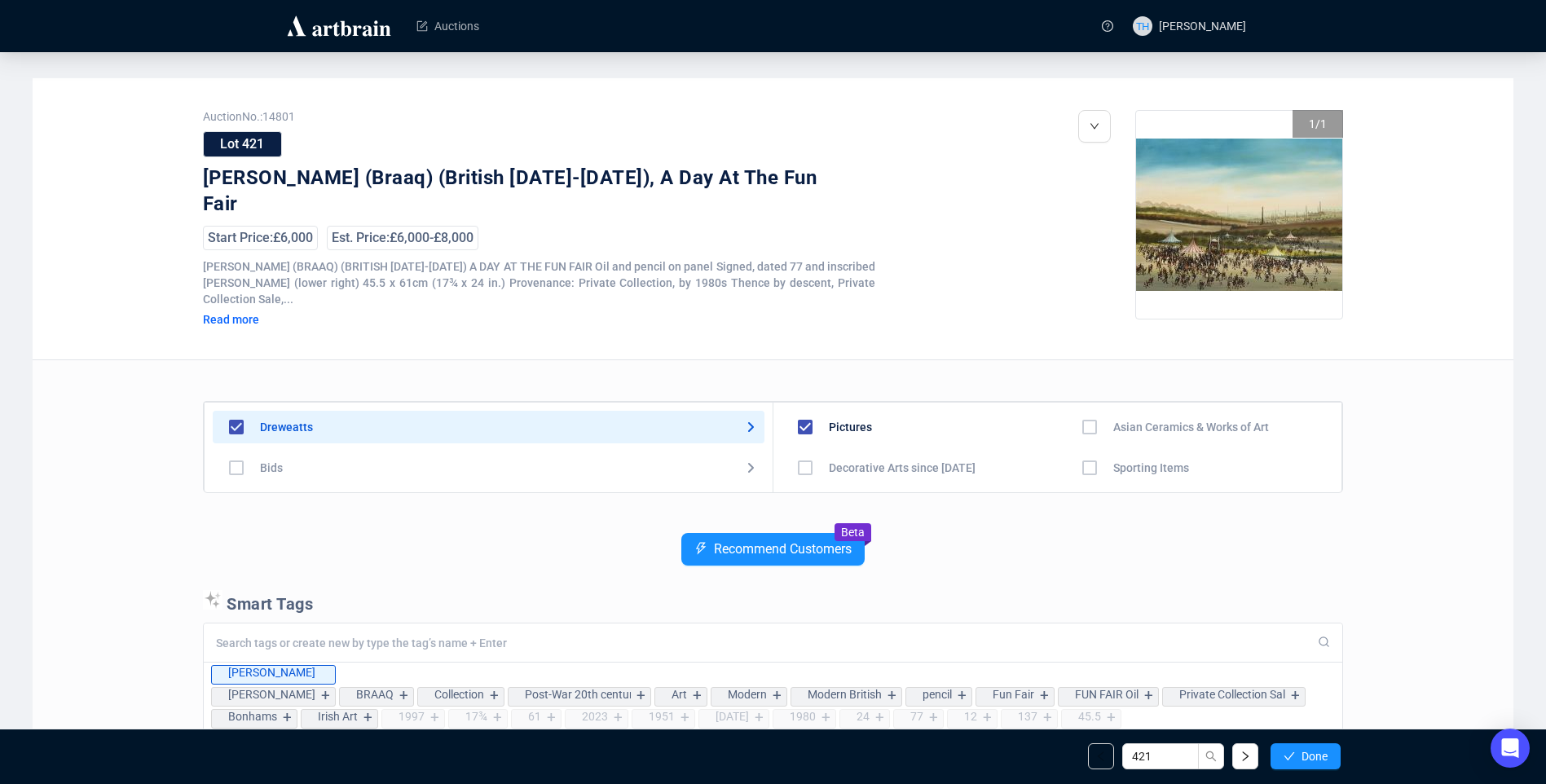
click at [1318, 750] on span "Done" at bounding box center [1314, 756] width 26 height 13
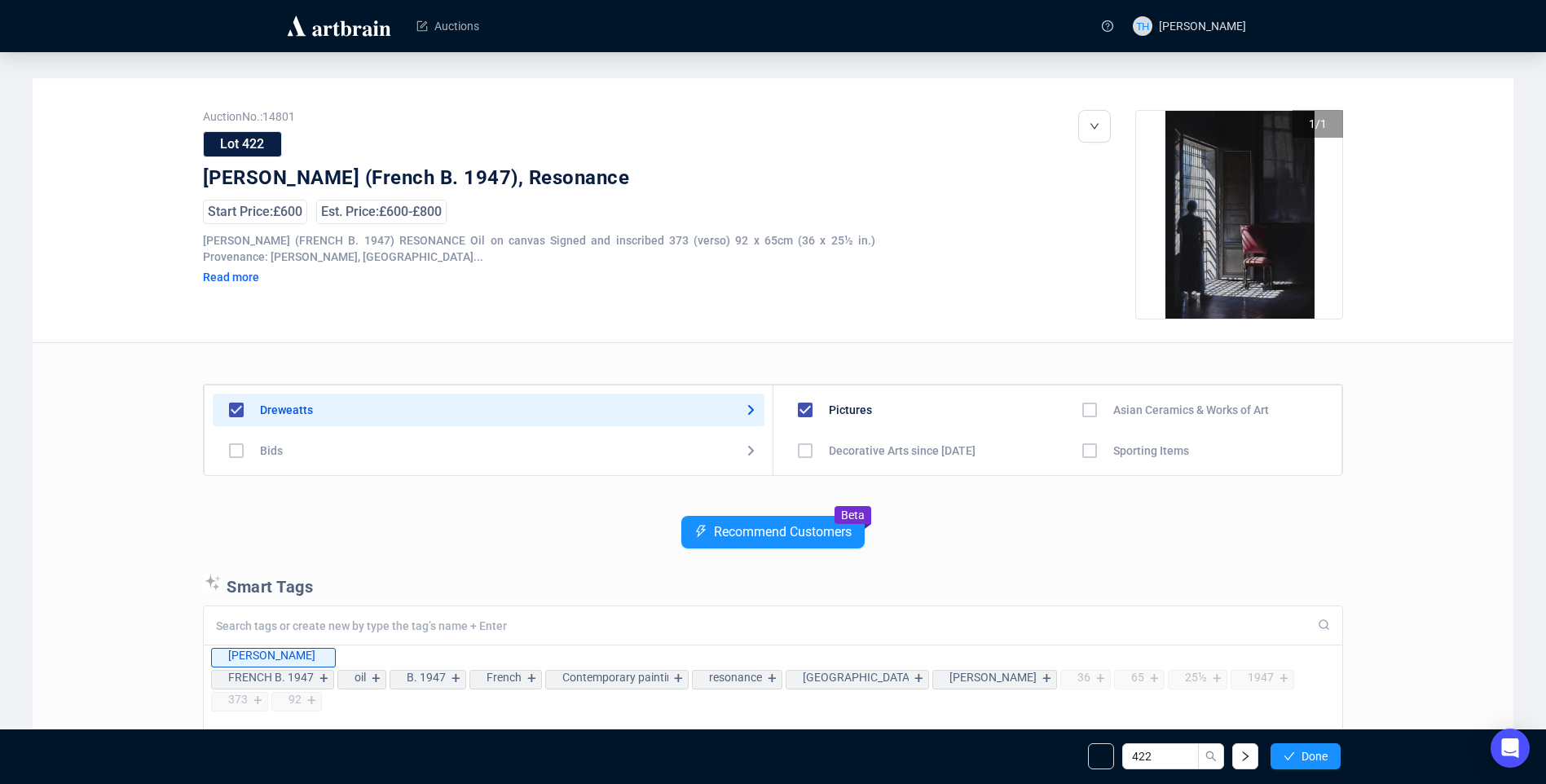
click at [1318, 750] on span "Done" at bounding box center [1314, 756] width 26 height 13
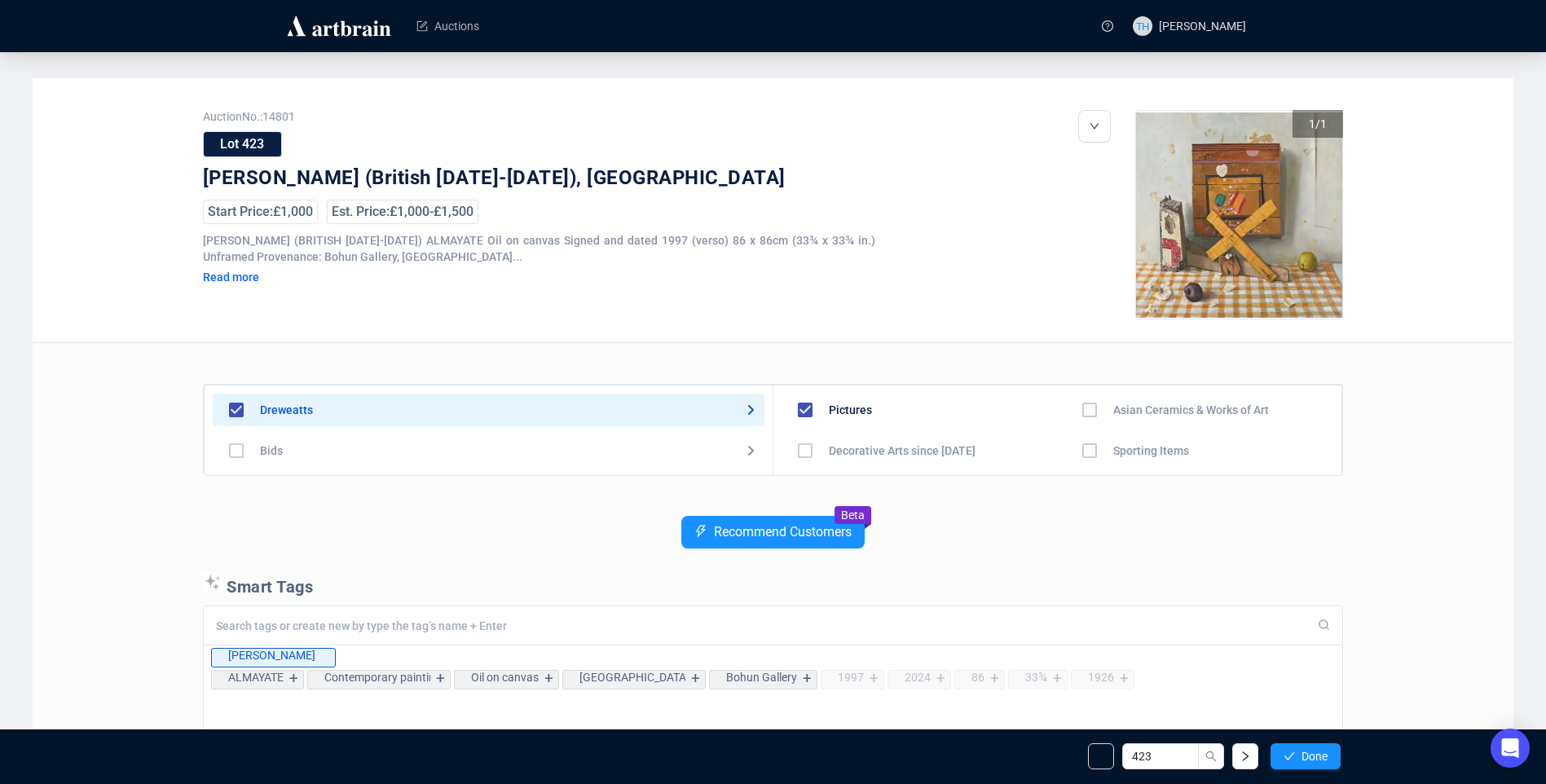
click at [1318, 750] on span "Done" at bounding box center [1314, 756] width 26 height 13
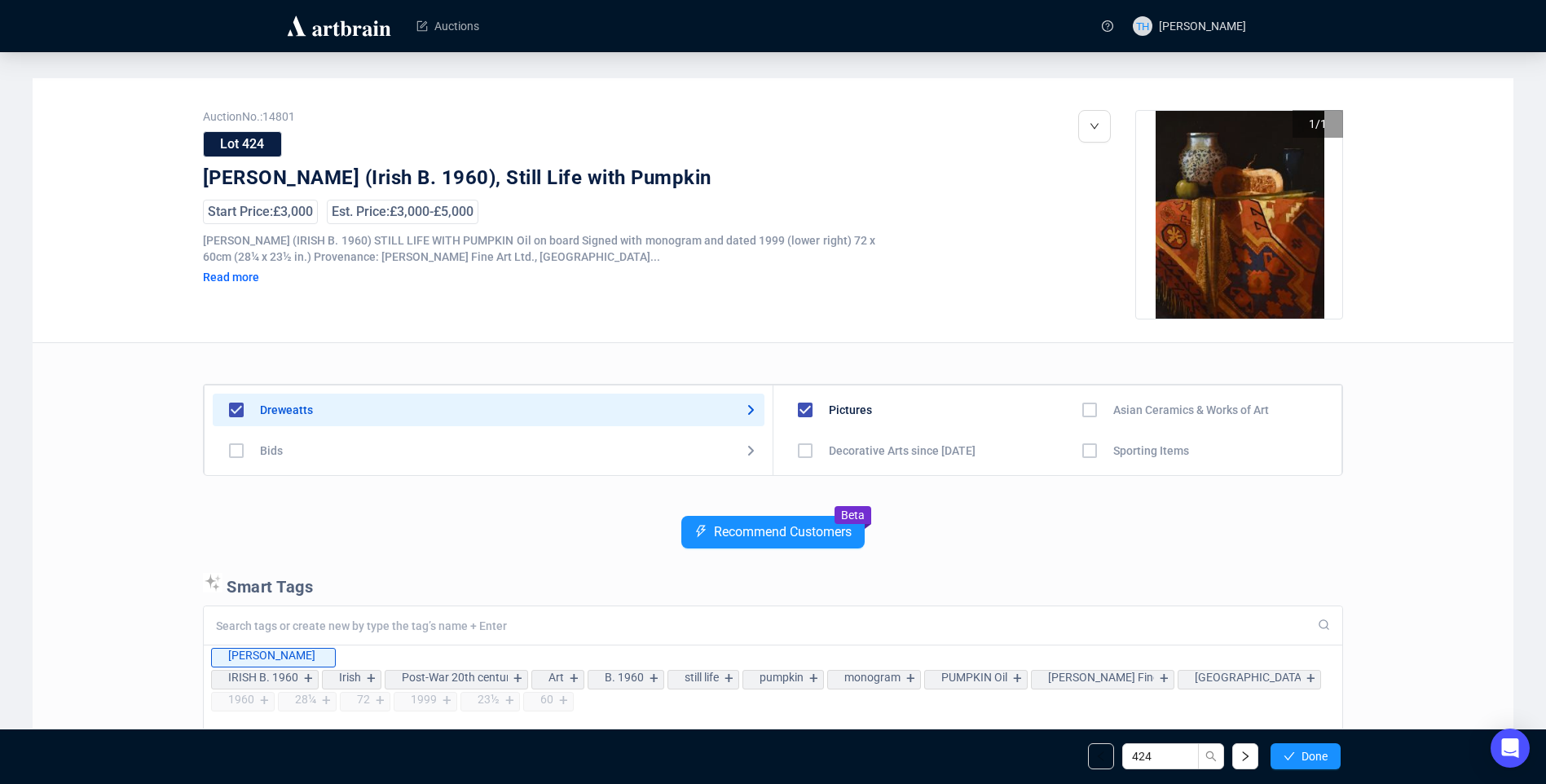
click at [1318, 750] on span "Done" at bounding box center [1314, 756] width 26 height 13
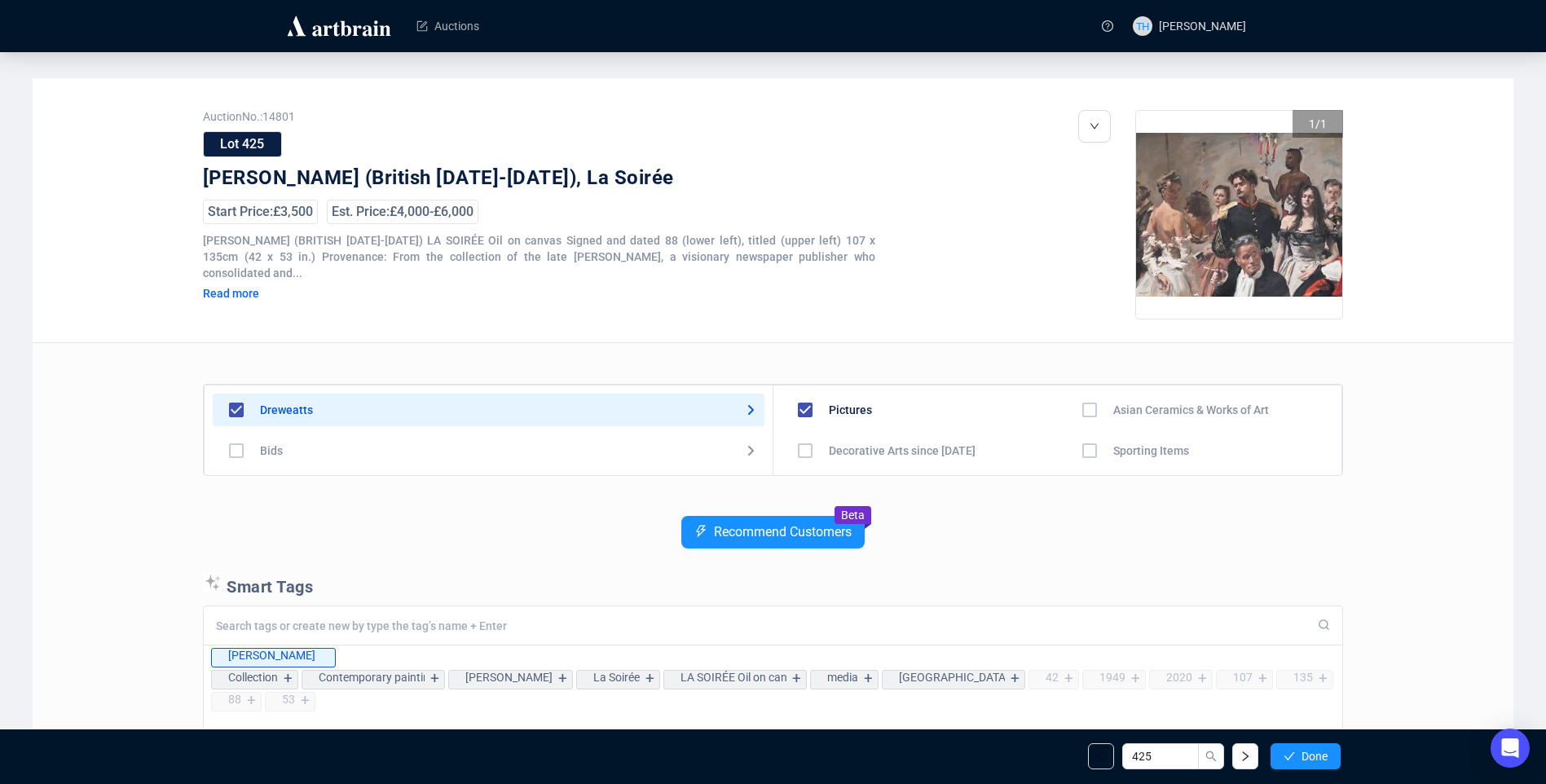
click at [1318, 750] on span "Done" at bounding box center [1314, 756] width 26 height 13
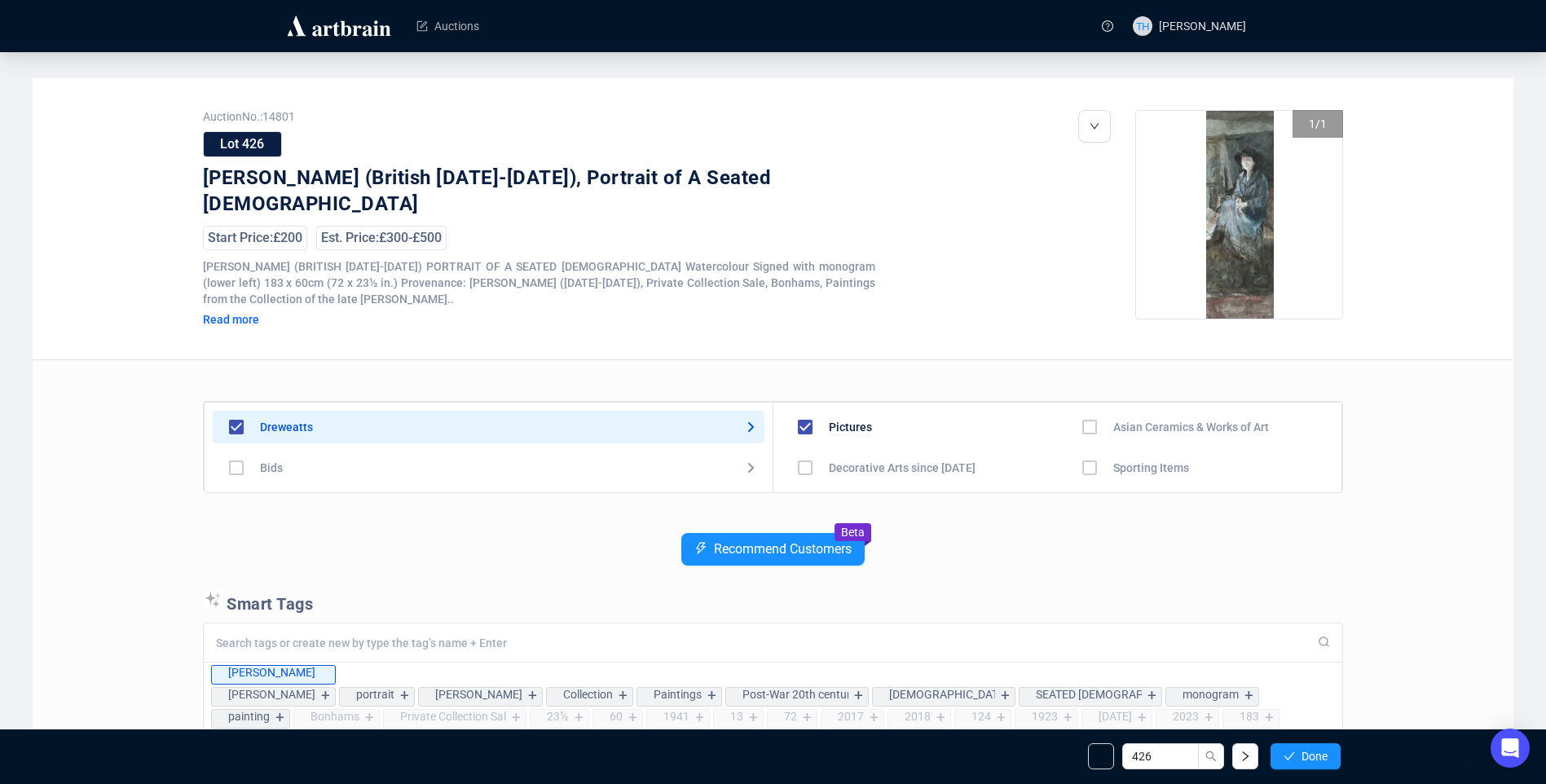
click at [1318, 750] on span "Done" at bounding box center [1314, 756] width 26 height 13
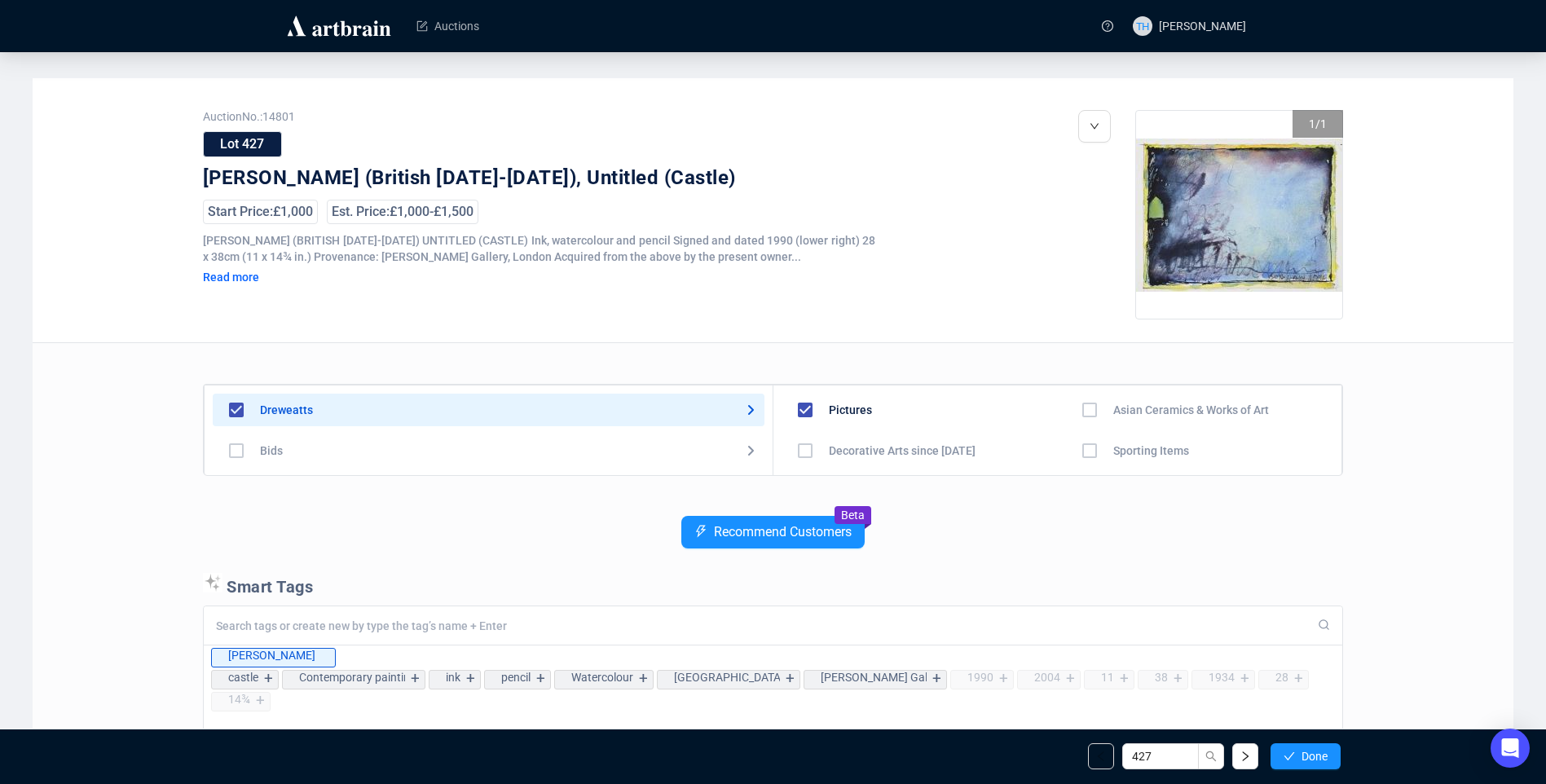
click at [1318, 750] on span "Done" at bounding box center [1314, 756] width 26 height 13
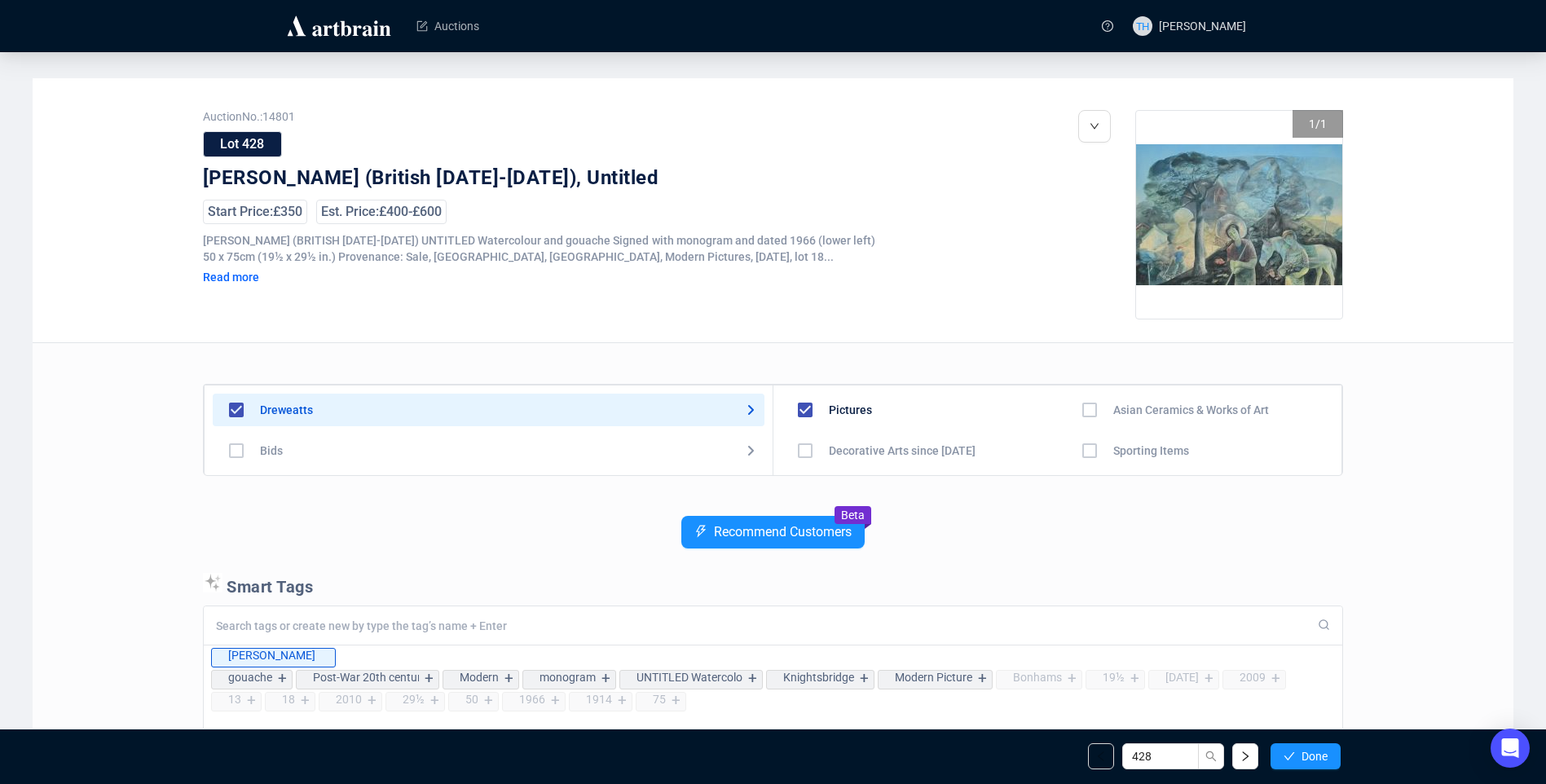
click at [1318, 750] on span "Done" at bounding box center [1314, 756] width 26 height 13
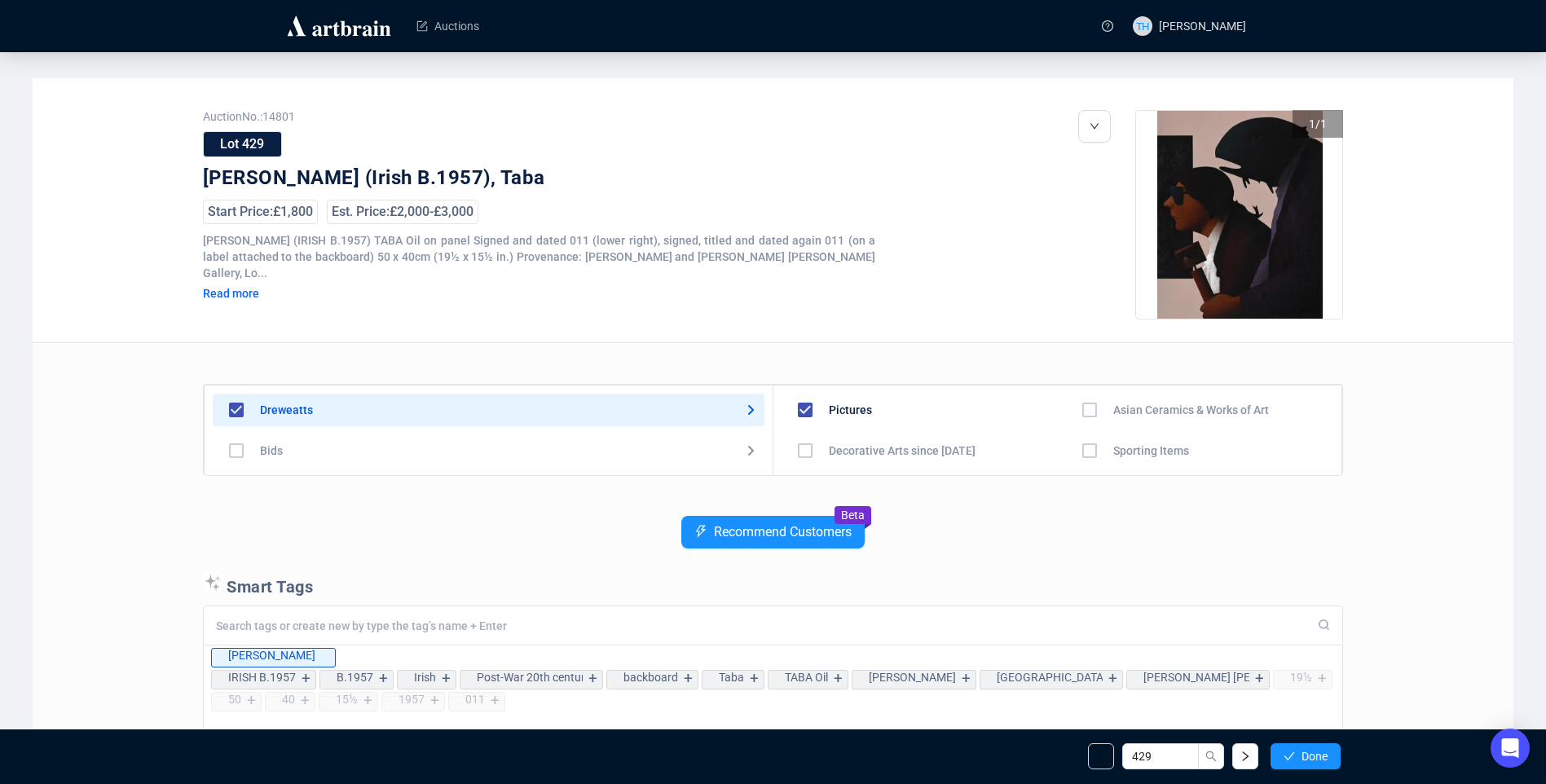
click at [1318, 750] on span "Done" at bounding box center [1314, 756] width 26 height 13
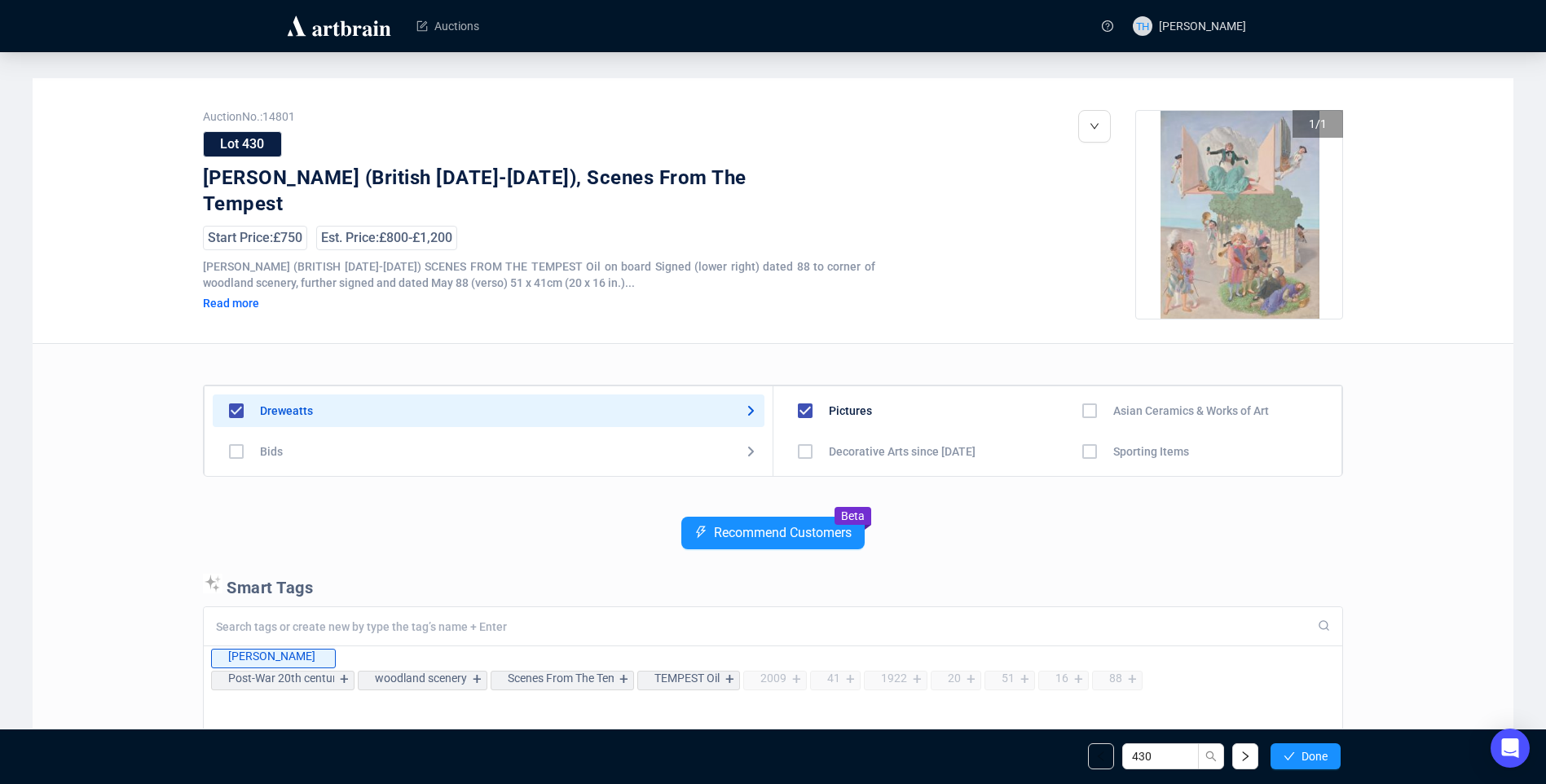
click at [1318, 750] on span "Done" at bounding box center [1314, 756] width 26 height 13
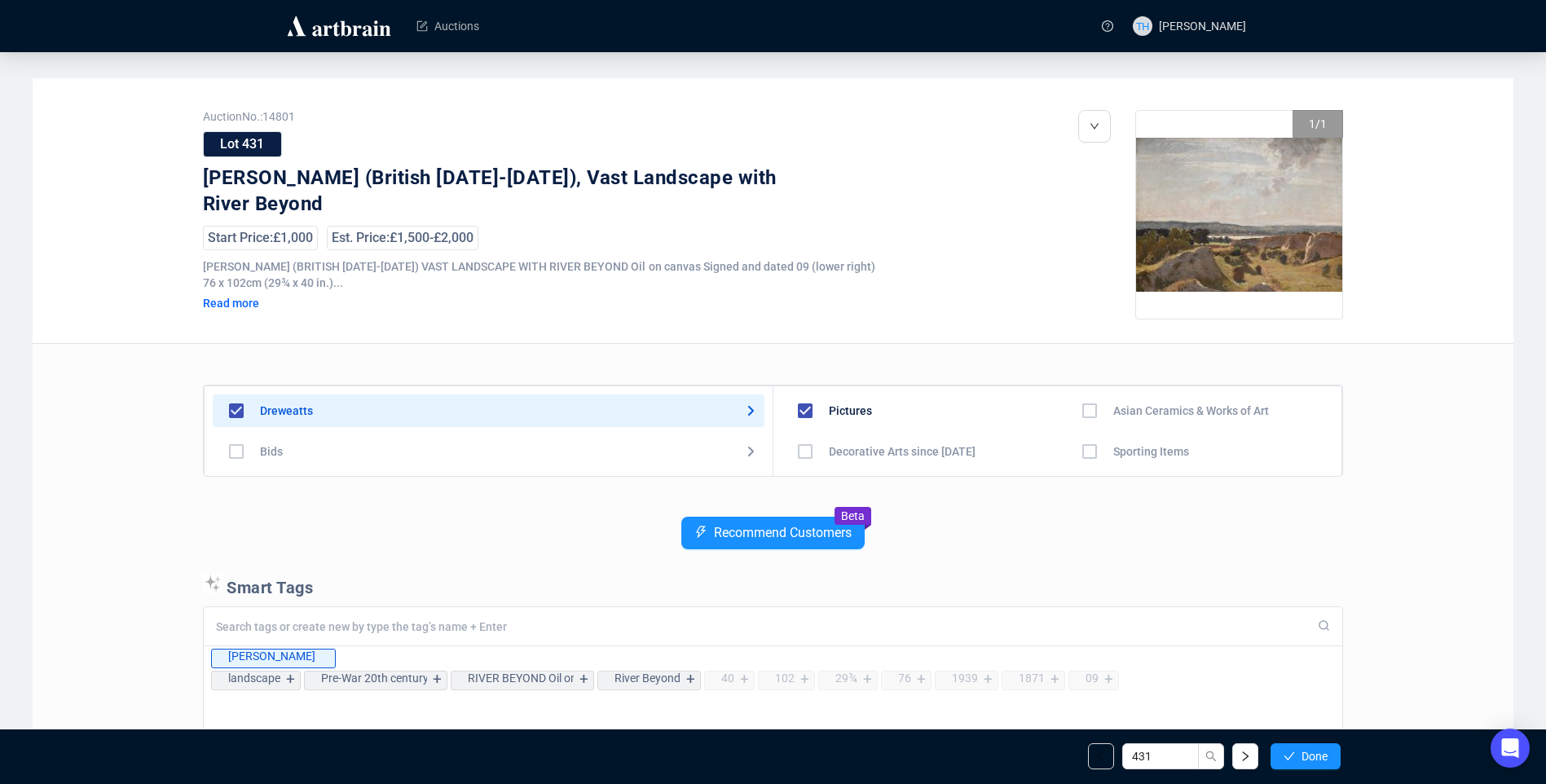
click at [1318, 750] on span "Done" at bounding box center [1314, 756] width 26 height 13
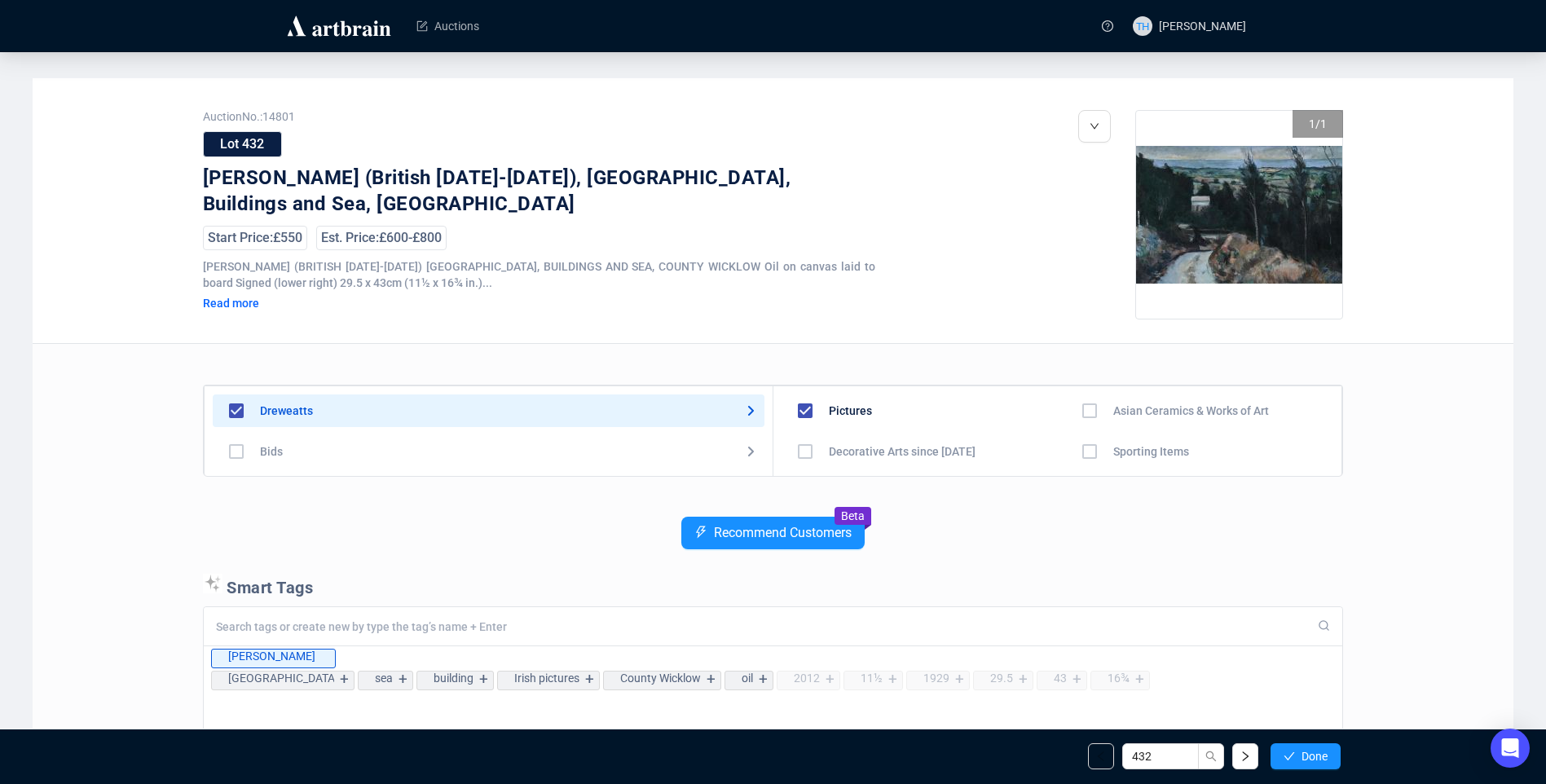
click at [1318, 750] on span "Done" at bounding box center [1314, 756] width 26 height 13
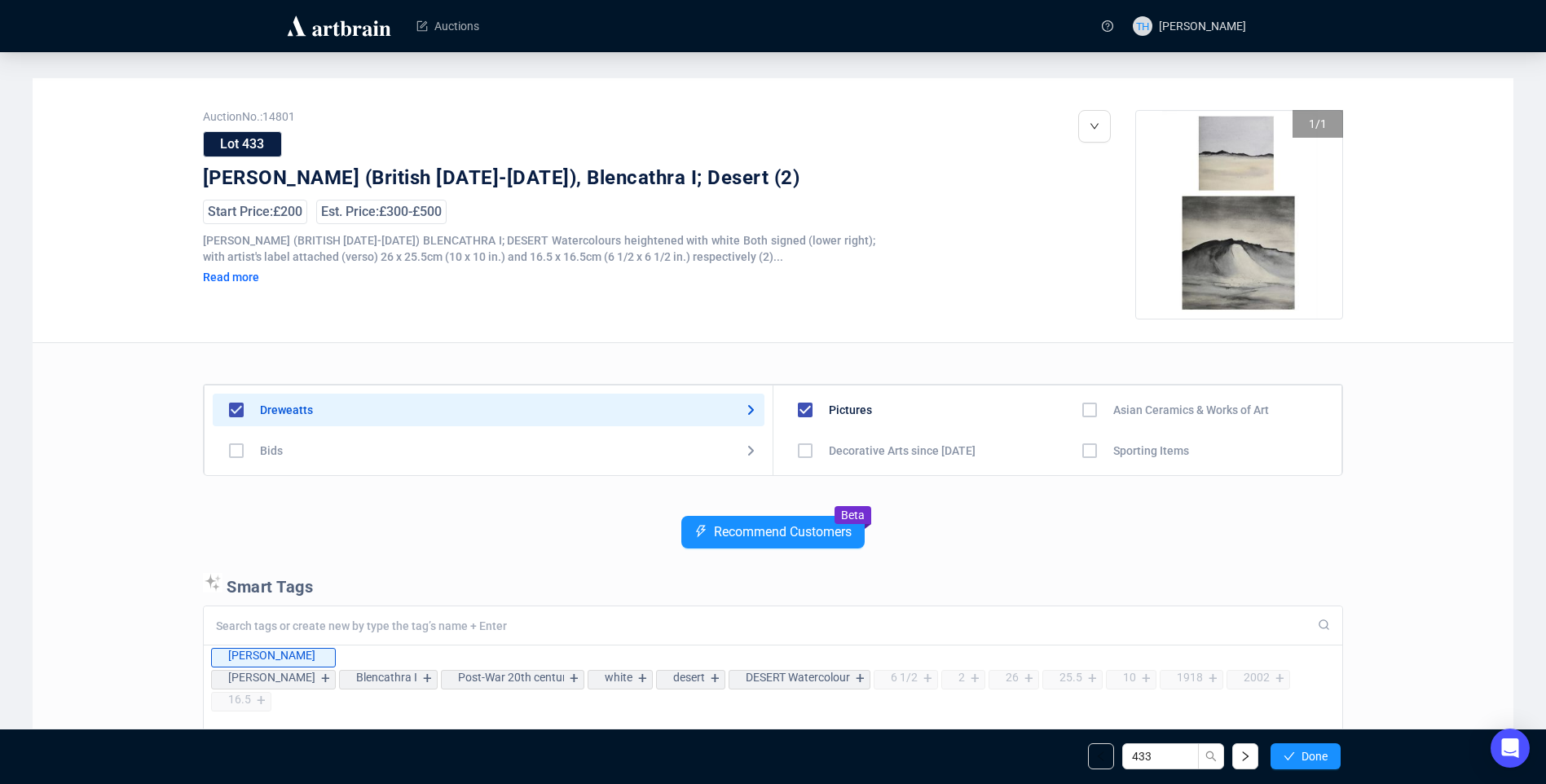
click at [1318, 750] on span "Done" at bounding box center [1314, 756] width 26 height 13
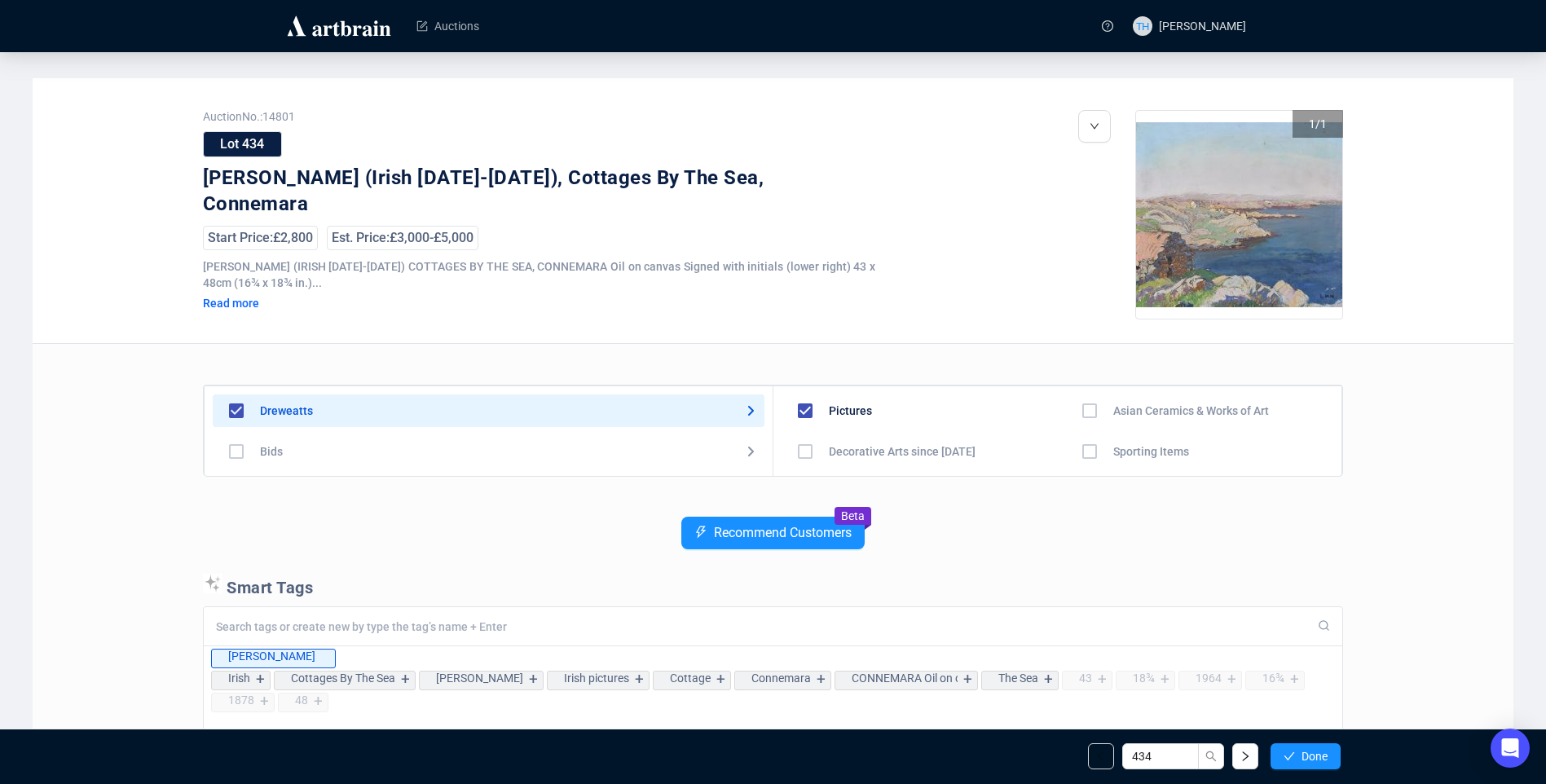
click at [1318, 750] on span "Done" at bounding box center [1314, 756] width 26 height 13
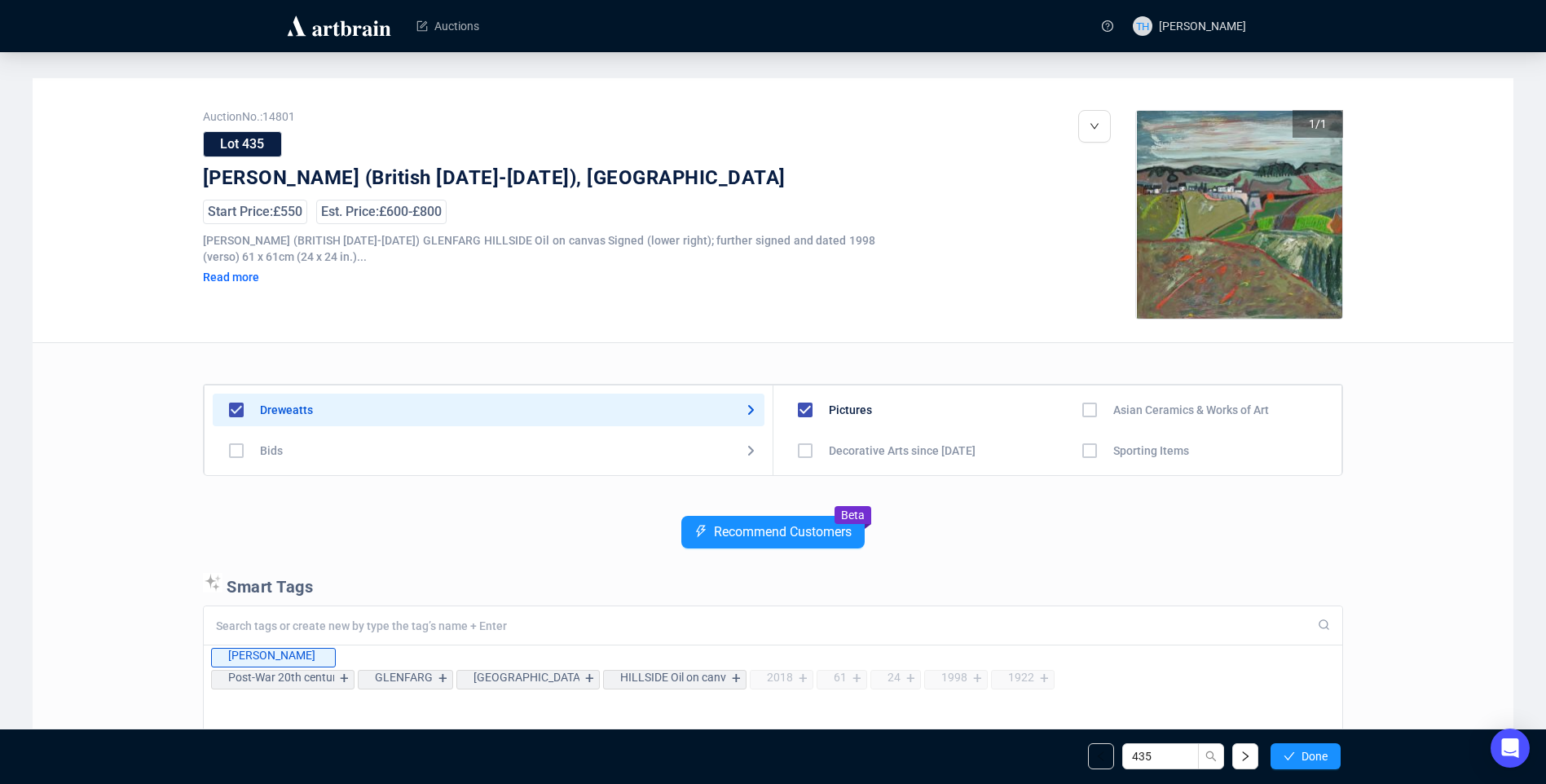
click at [1318, 750] on span "Done" at bounding box center [1314, 756] width 26 height 13
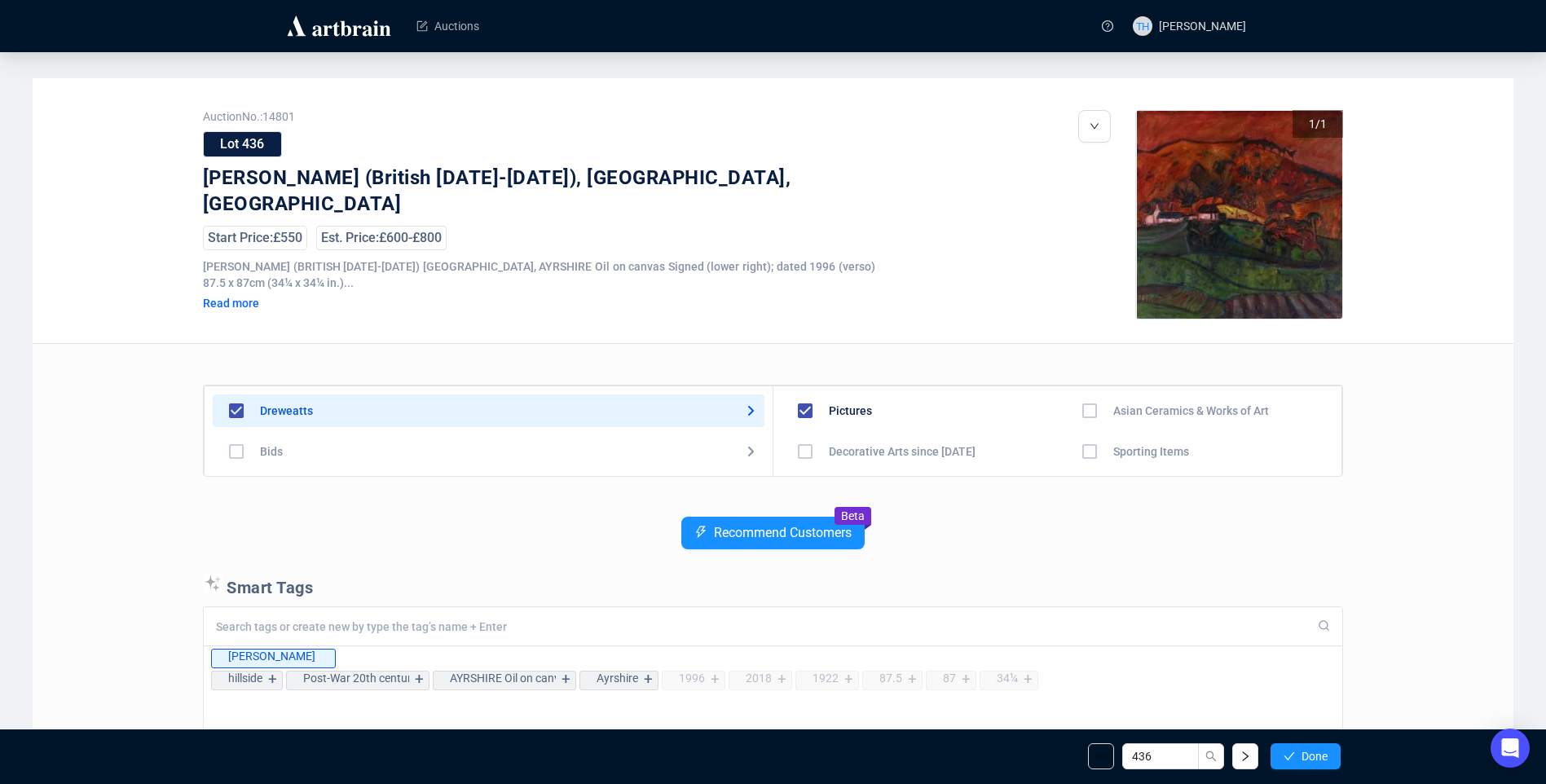
click at [1318, 750] on span "Done" at bounding box center [1314, 756] width 26 height 13
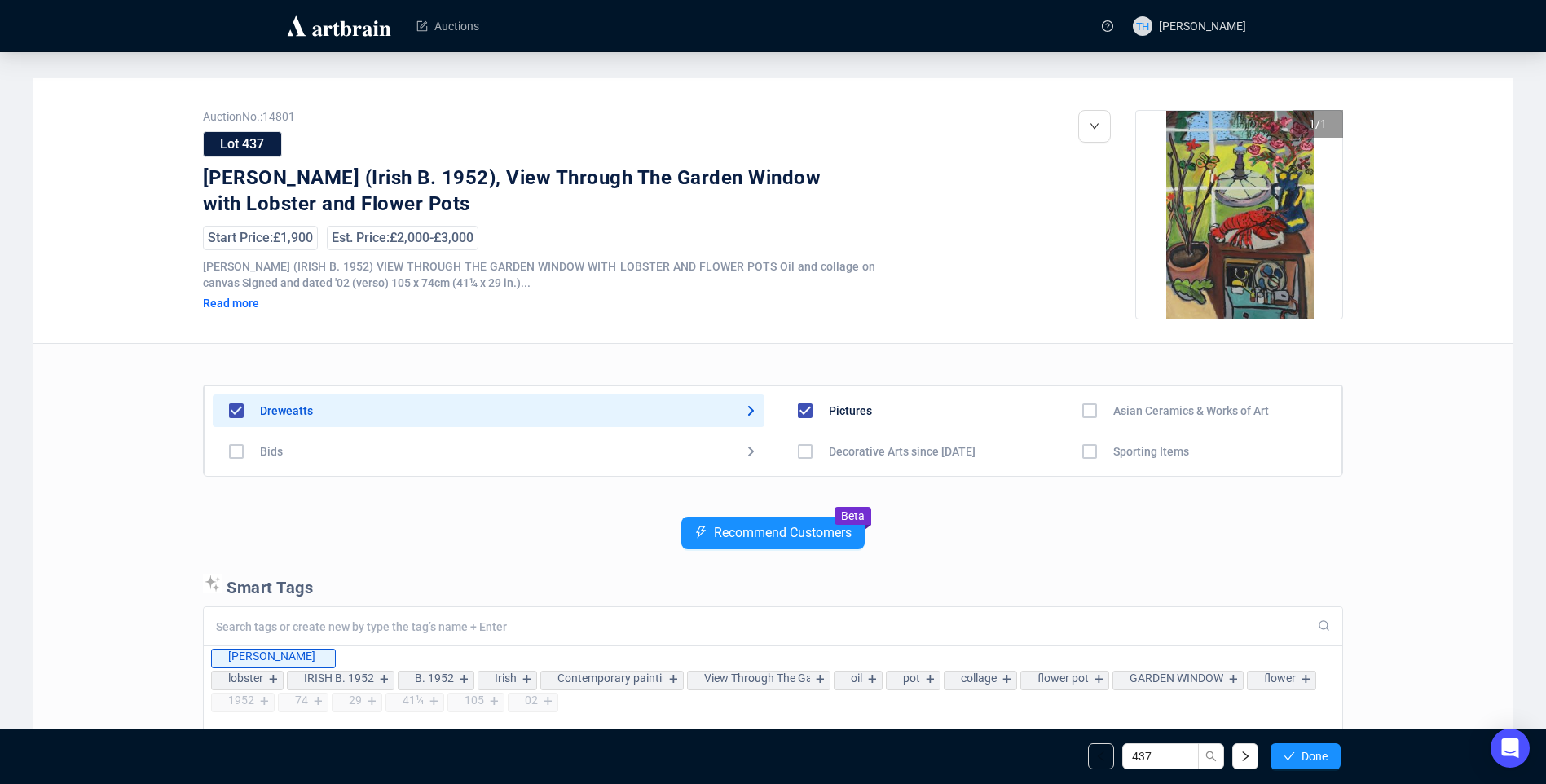
click at [1318, 750] on span "Done" at bounding box center [1314, 756] width 26 height 13
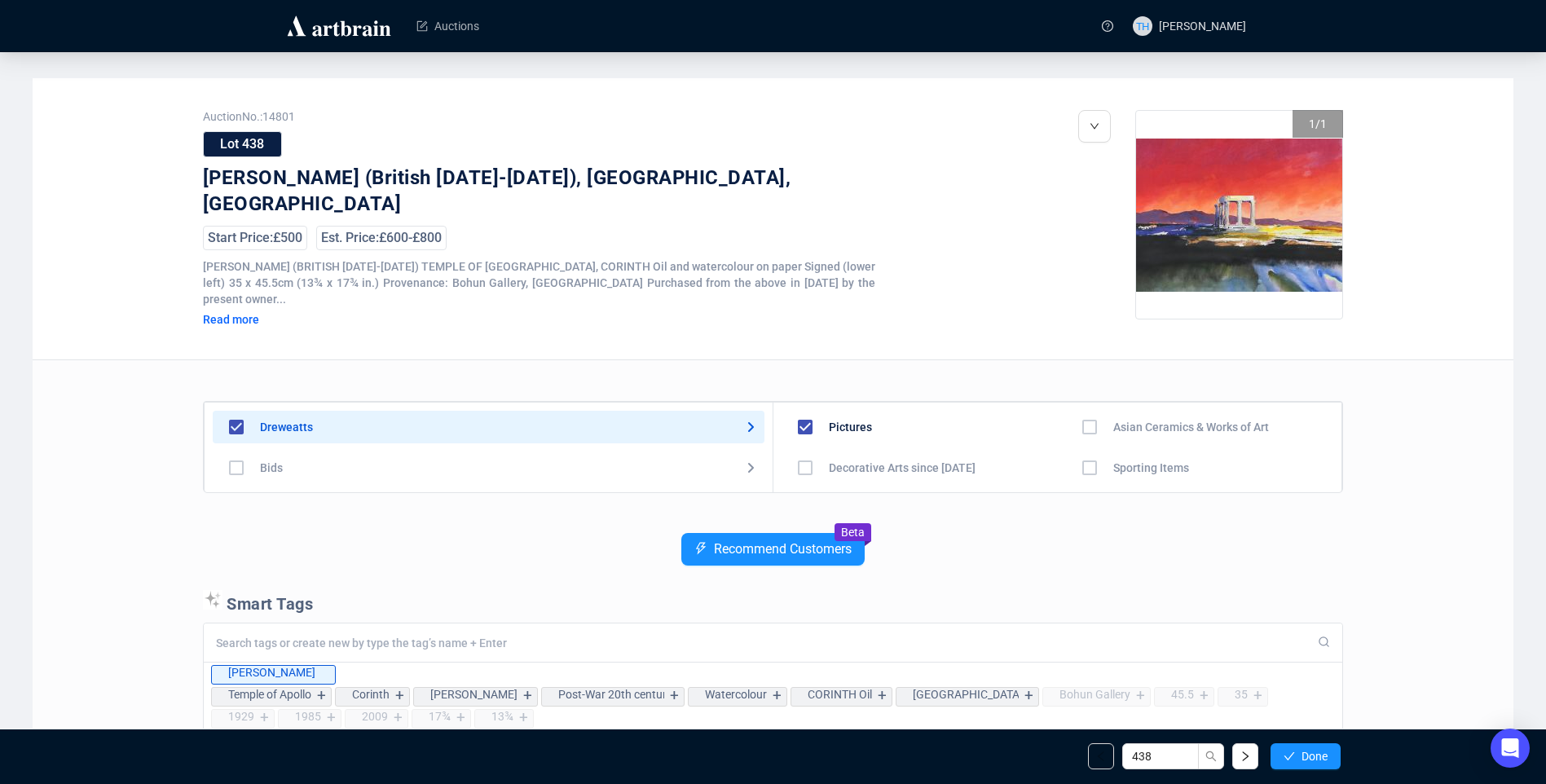
click at [1318, 750] on span "Done" at bounding box center [1314, 756] width 26 height 13
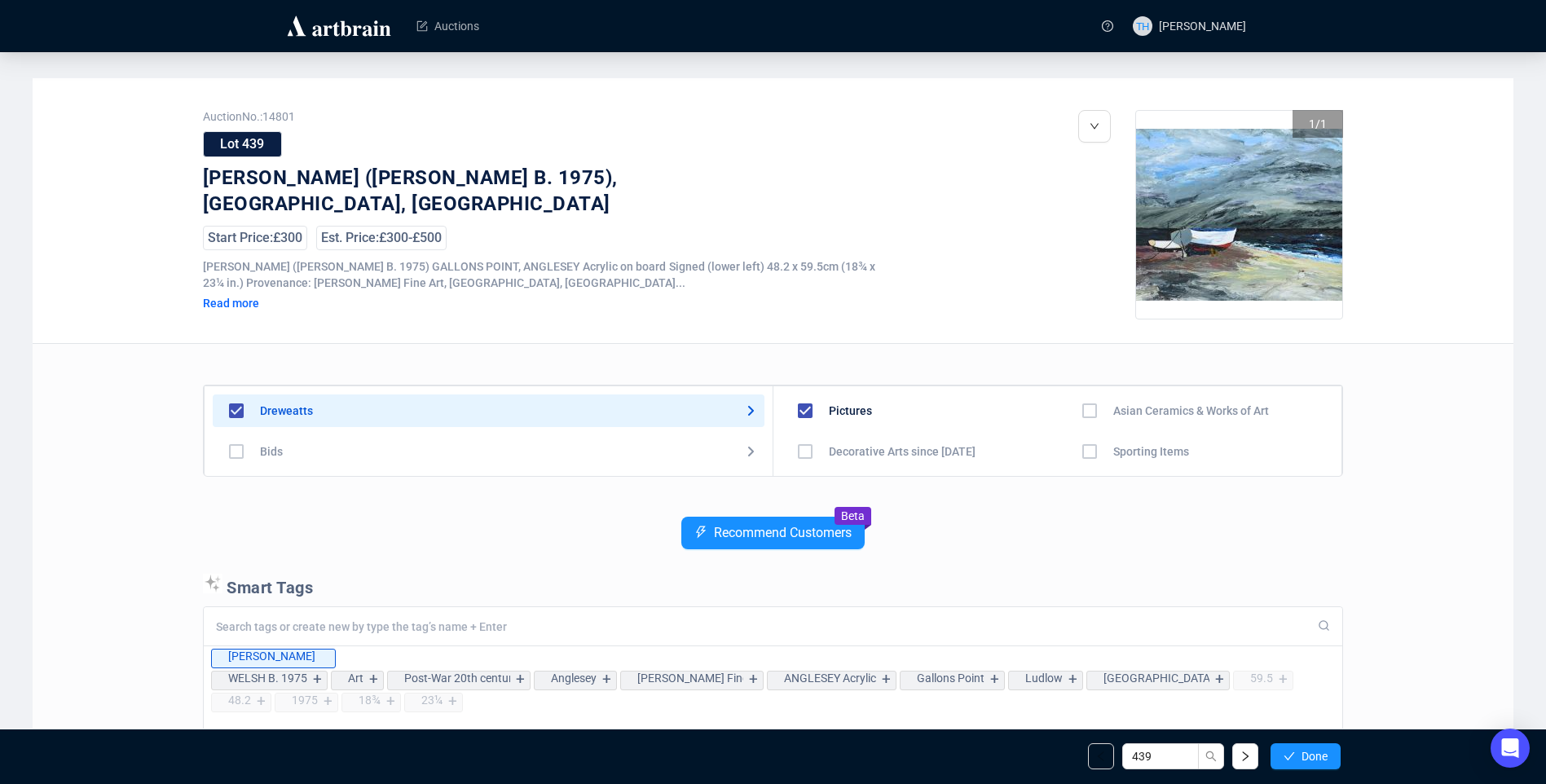
click at [1318, 750] on span "Done" at bounding box center [1314, 756] width 26 height 13
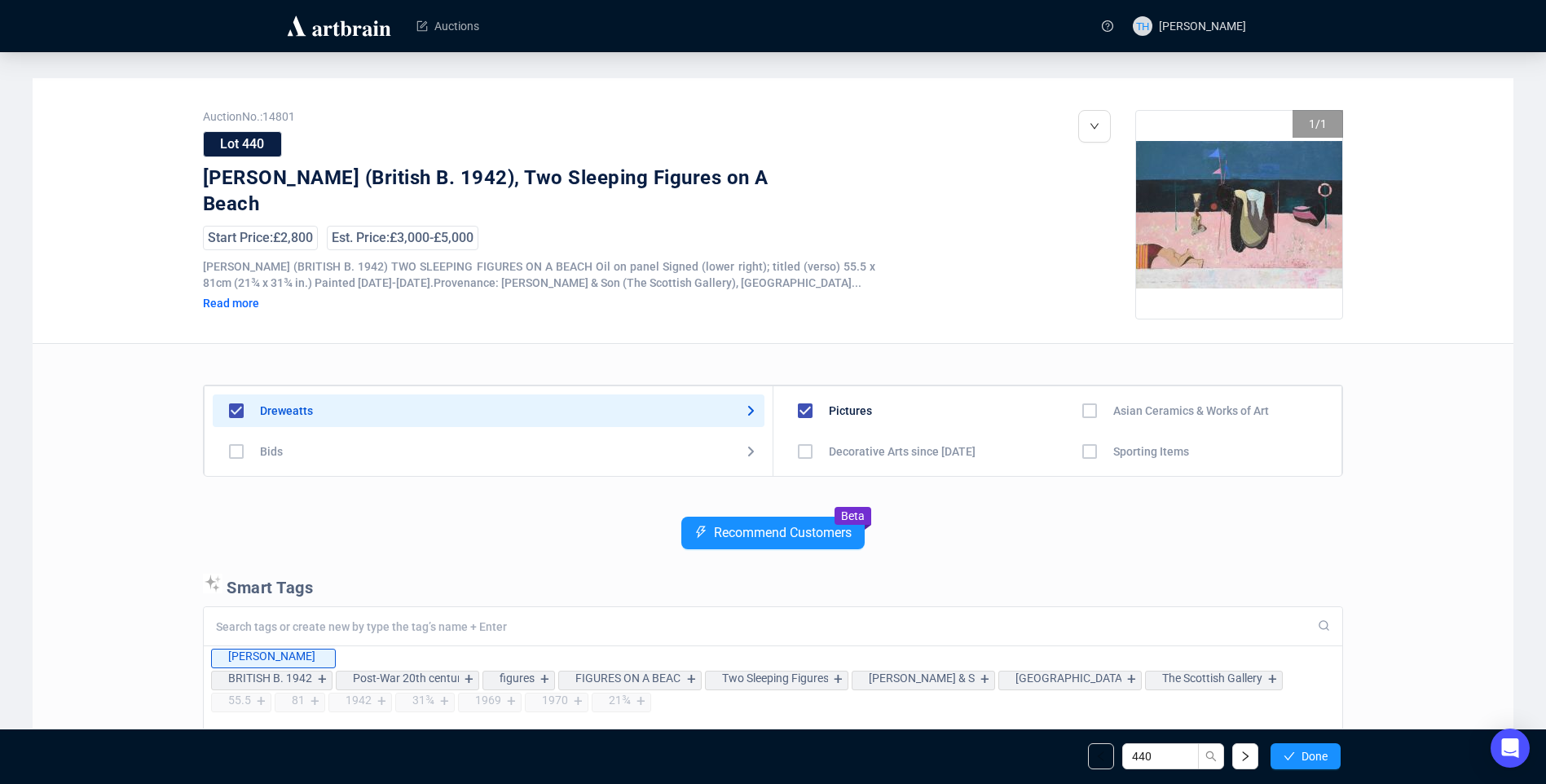
click at [1318, 750] on span "Done" at bounding box center [1314, 756] width 26 height 13
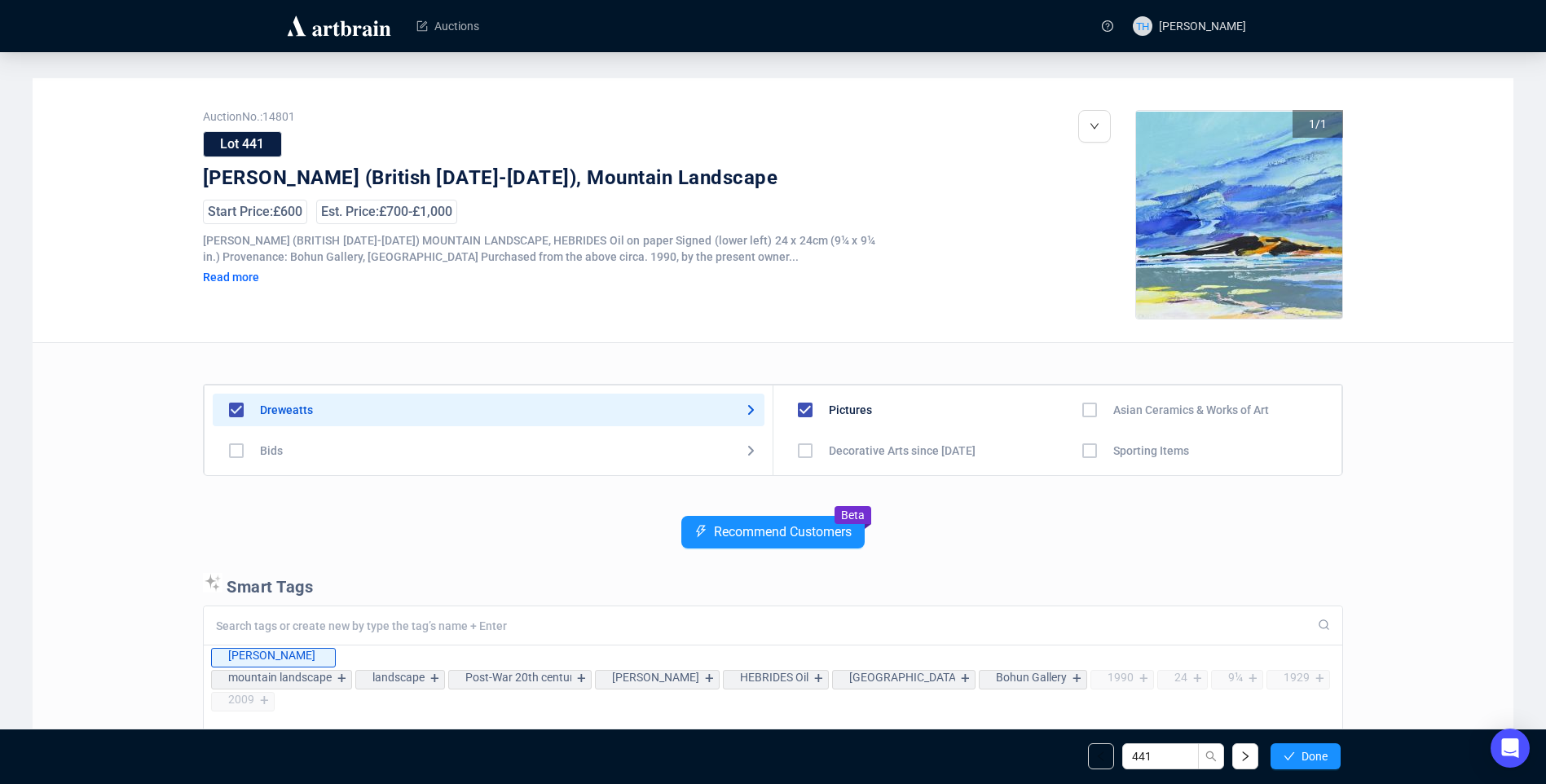
click at [1318, 750] on span "Done" at bounding box center [1314, 756] width 26 height 13
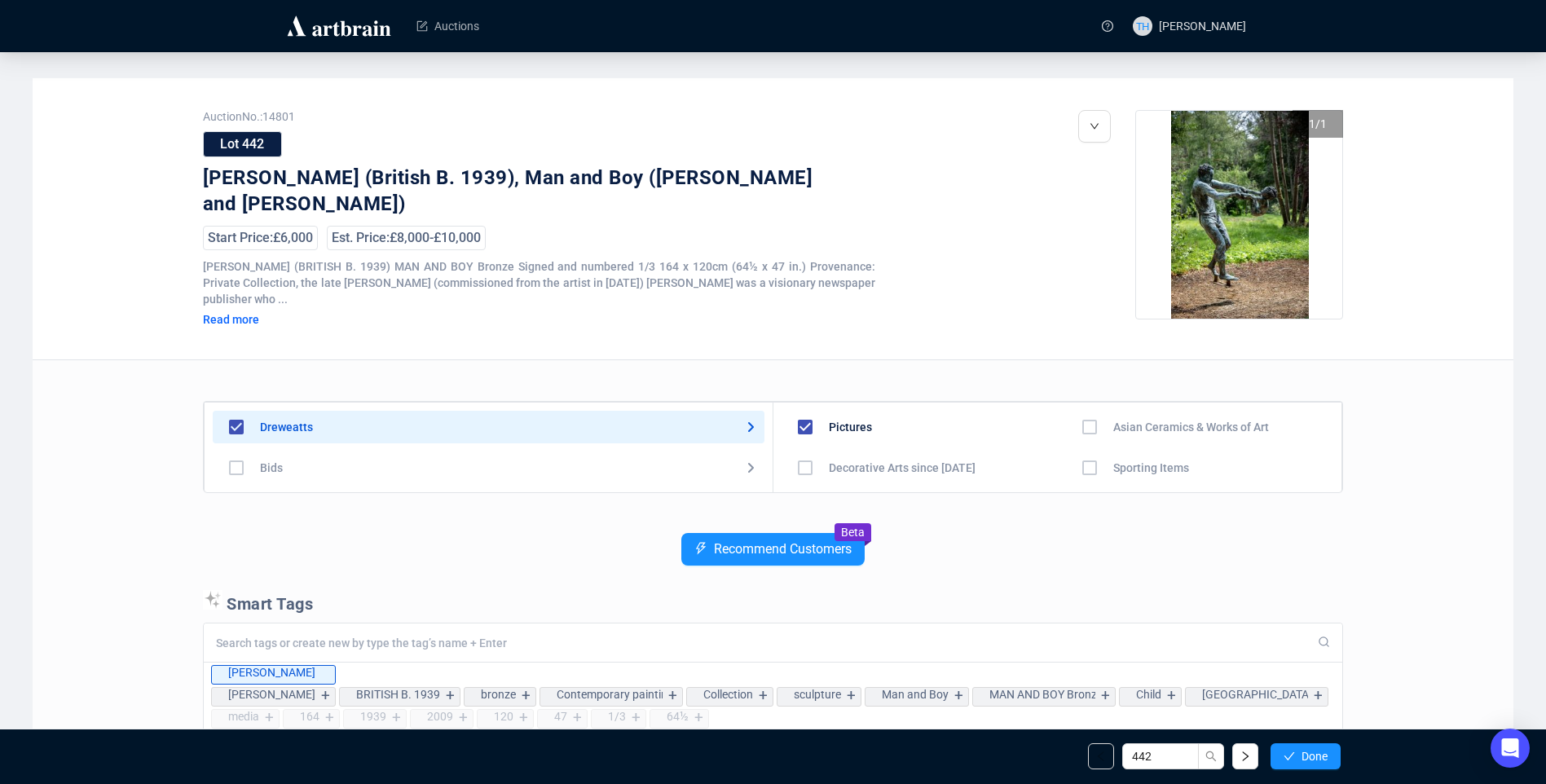
click at [1318, 750] on span "Done" at bounding box center [1314, 756] width 26 height 13
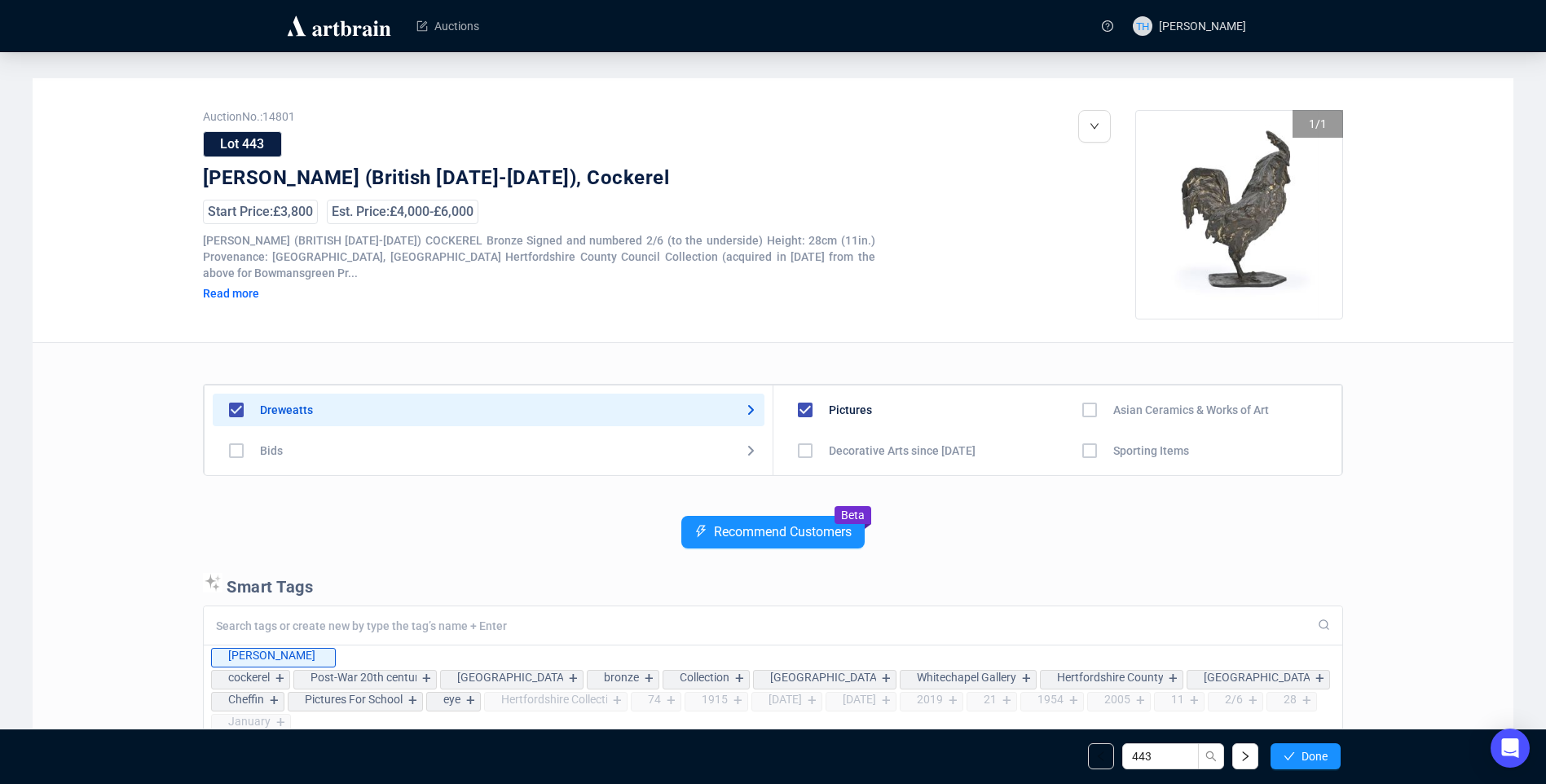
click at [1318, 750] on span "Done" at bounding box center [1314, 756] width 26 height 13
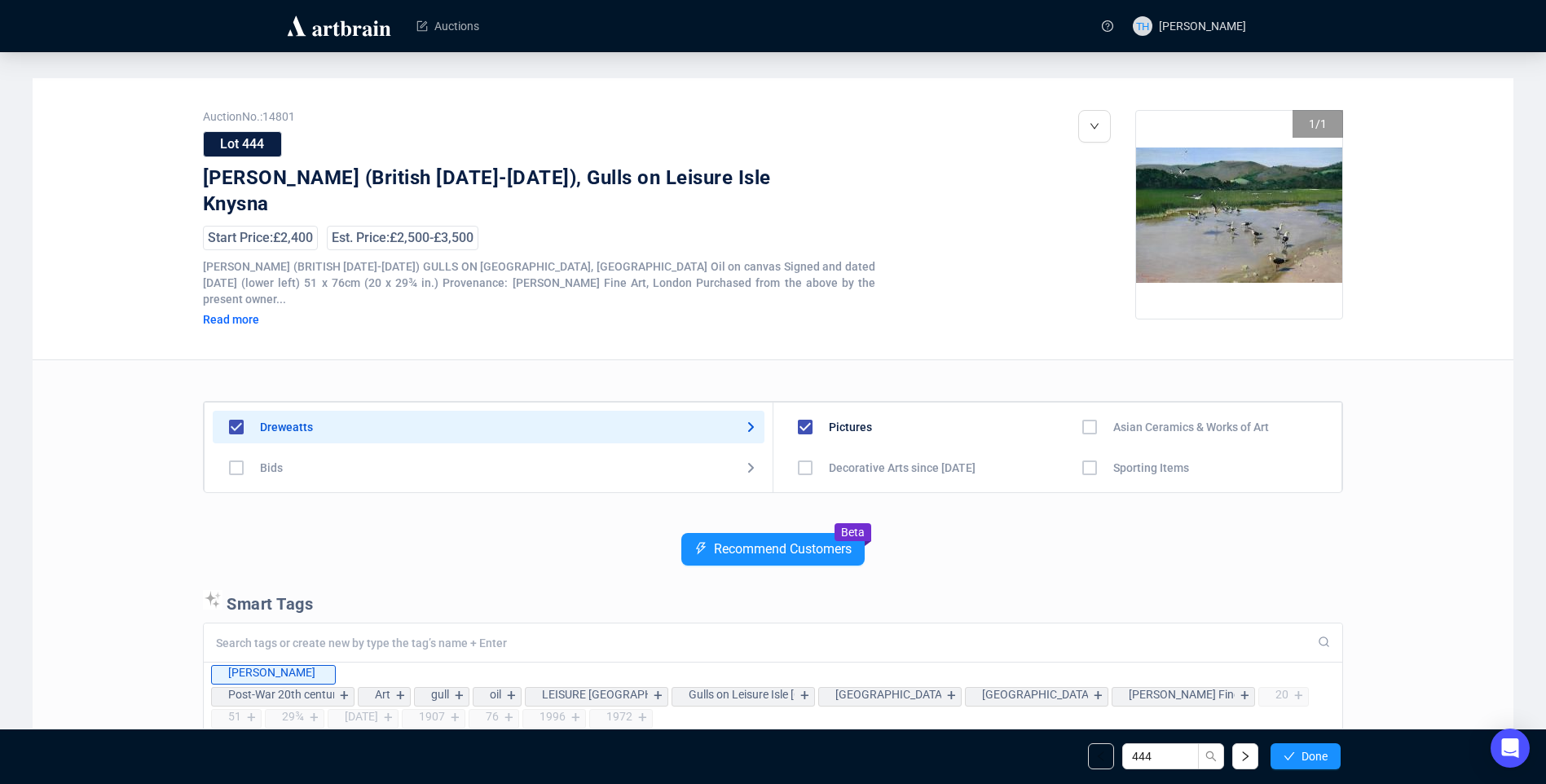
click at [1318, 750] on span "Done" at bounding box center [1314, 756] width 26 height 13
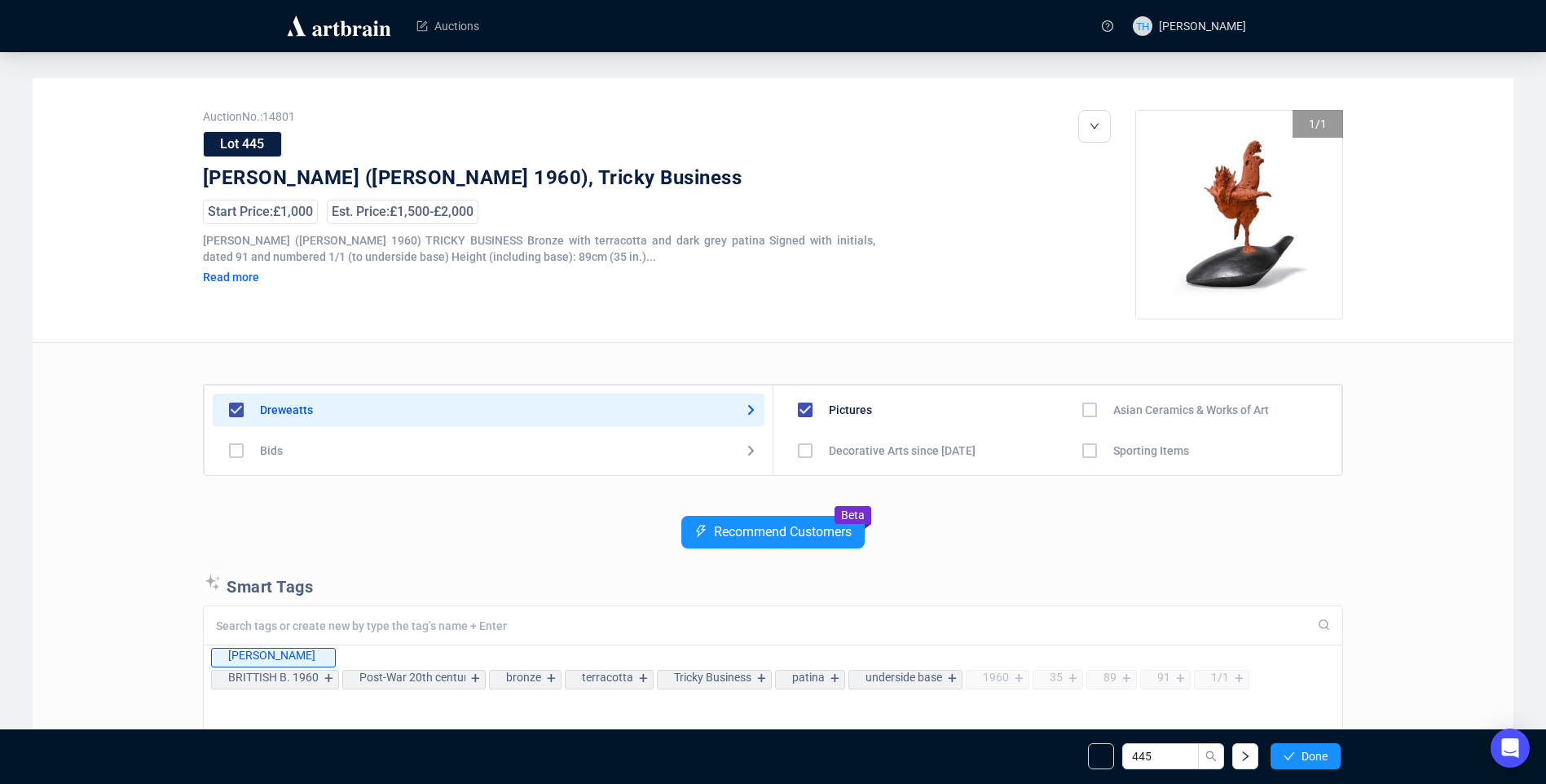
click at [1318, 750] on span "Done" at bounding box center [1314, 756] width 26 height 13
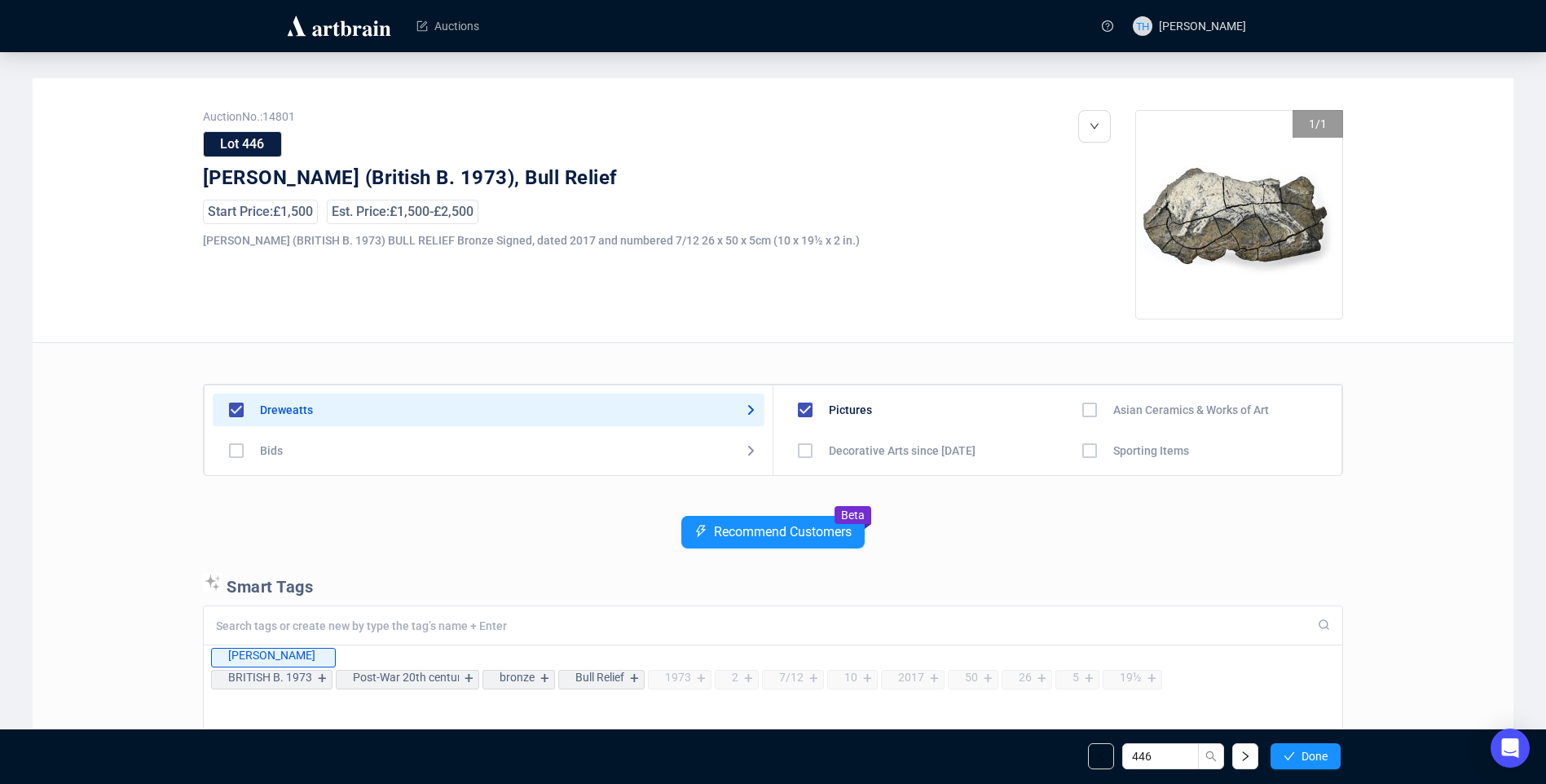
click at [1318, 750] on span "Done" at bounding box center [1314, 756] width 26 height 13
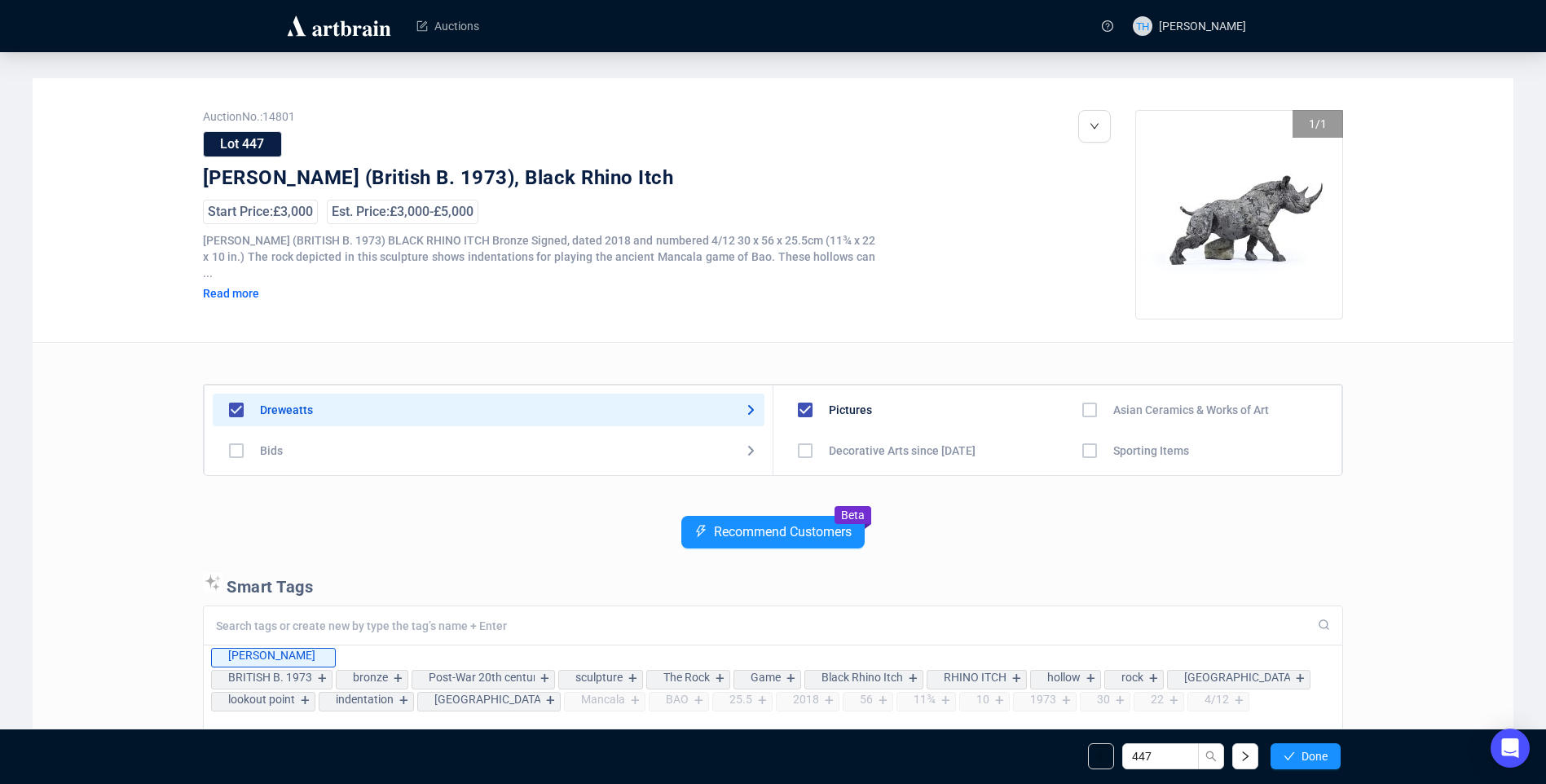
click at [1318, 750] on span "Done" at bounding box center [1314, 756] width 26 height 13
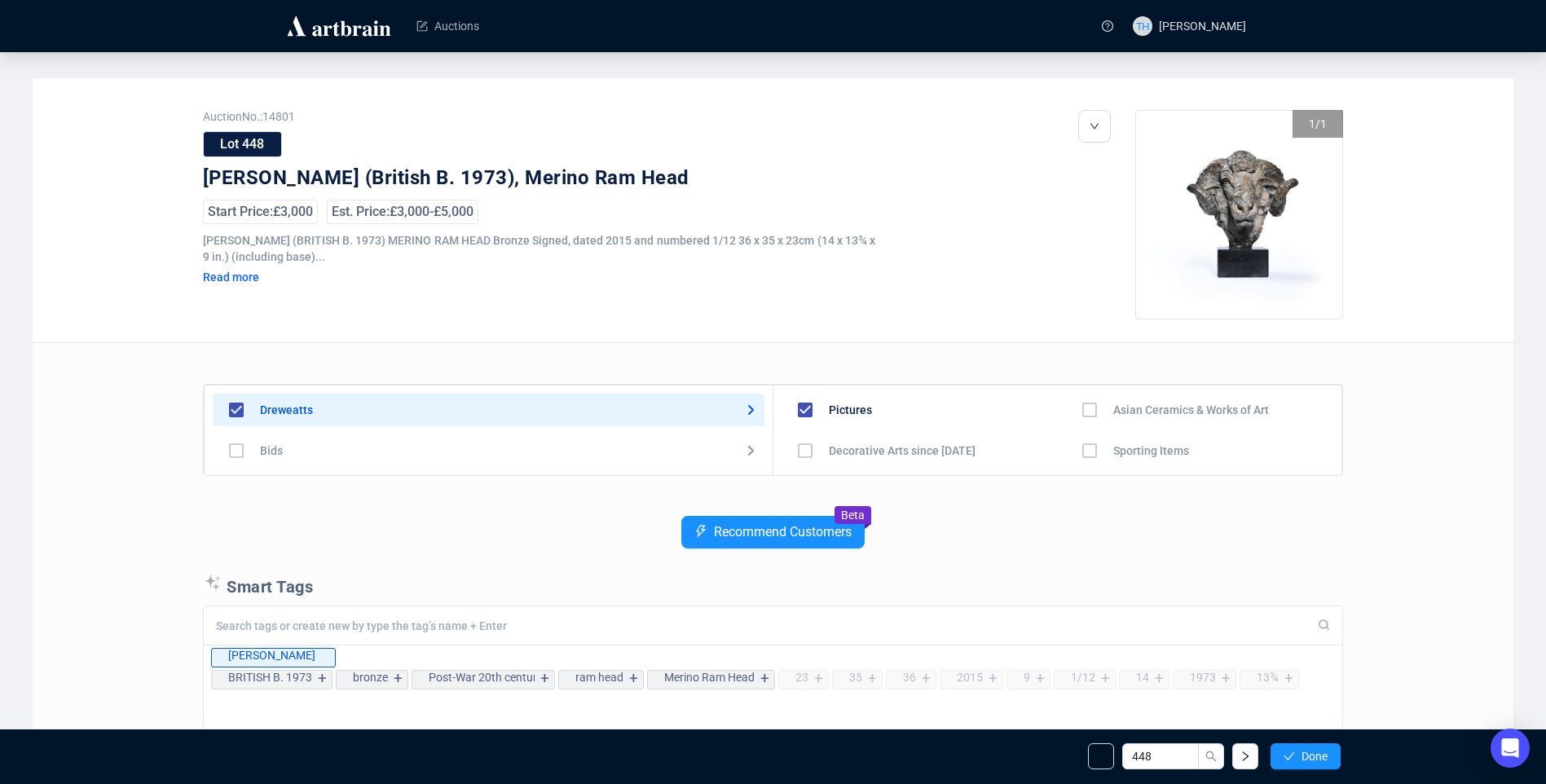
click at [1318, 750] on span "Done" at bounding box center [1314, 756] width 26 height 13
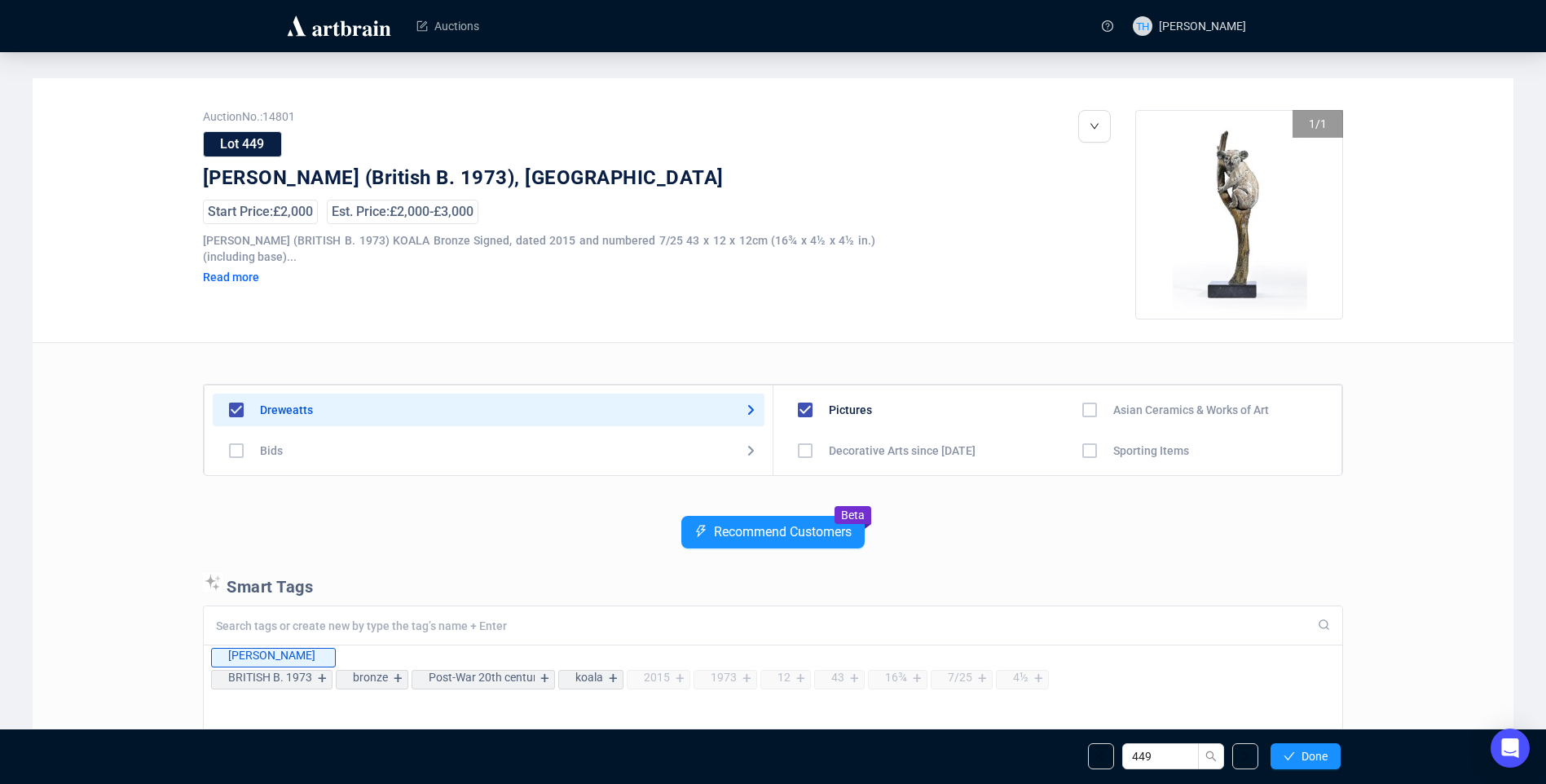
click at [1318, 750] on span "Done" at bounding box center [1314, 756] width 26 height 13
